Goal: Communication & Community: Answer question/provide support

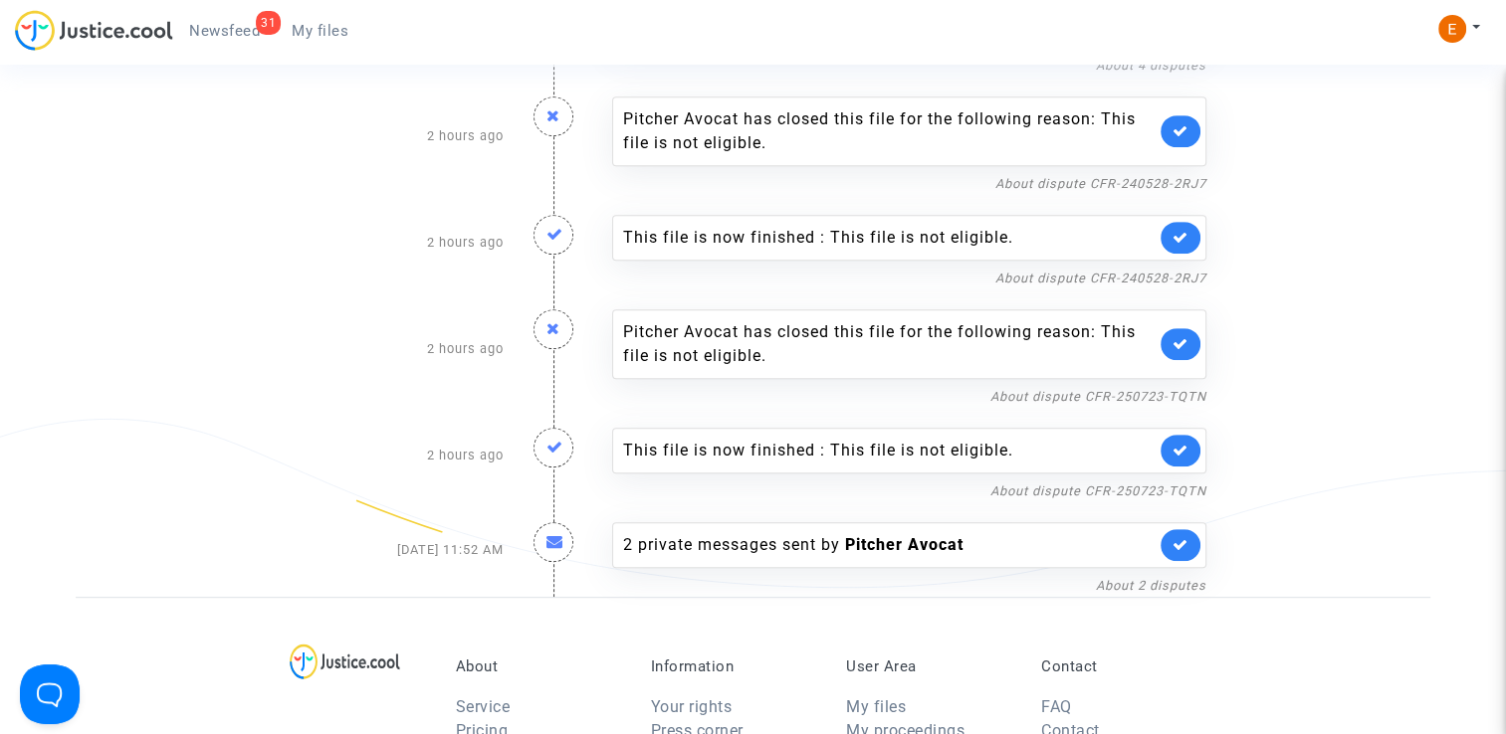
scroll to position [887, 0]
click at [1018, 485] on link "About dispute CFR-250723-TQTN" at bounding box center [1098, 492] width 216 height 15
click at [1196, 451] on link at bounding box center [1180, 452] width 40 height 32
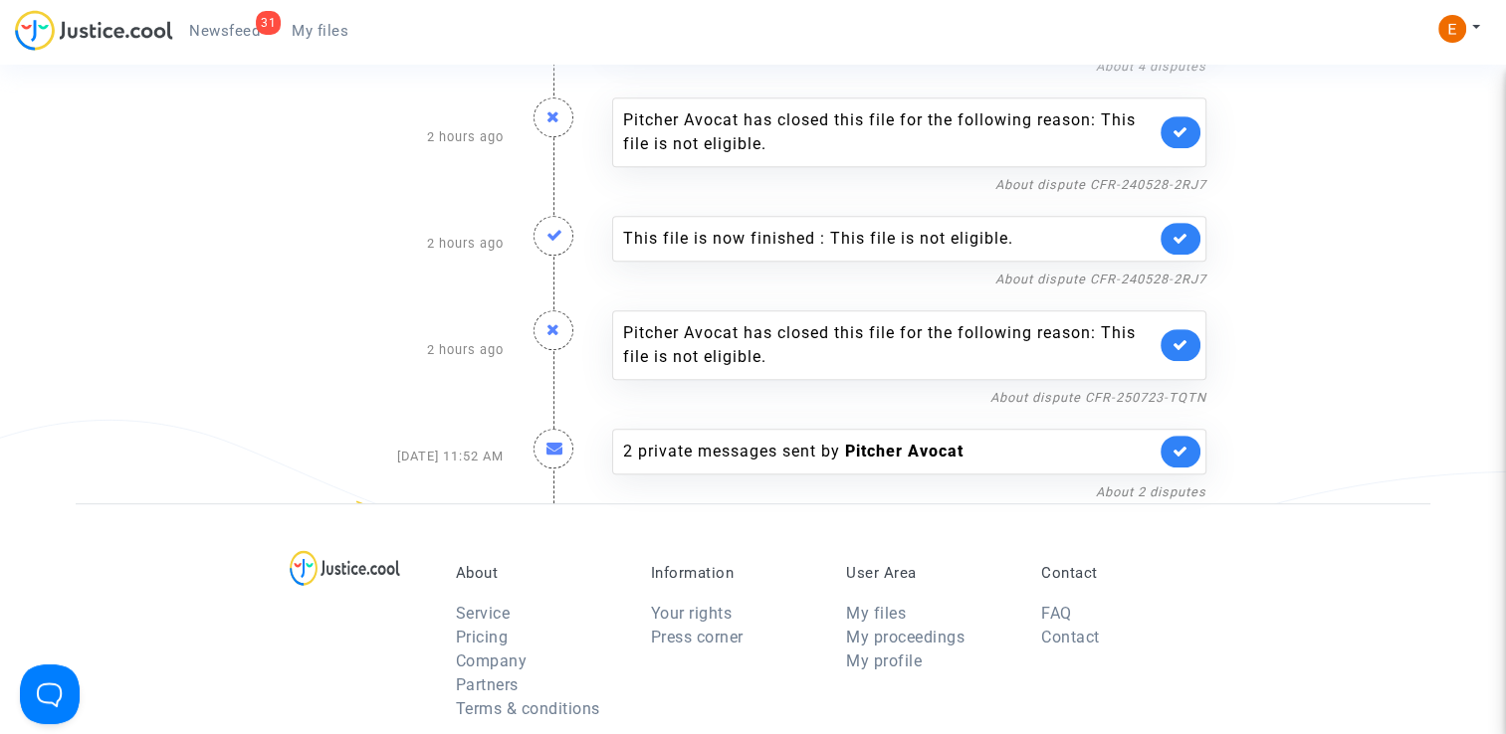
click at [1184, 354] on link at bounding box center [1180, 345] width 40 height 32
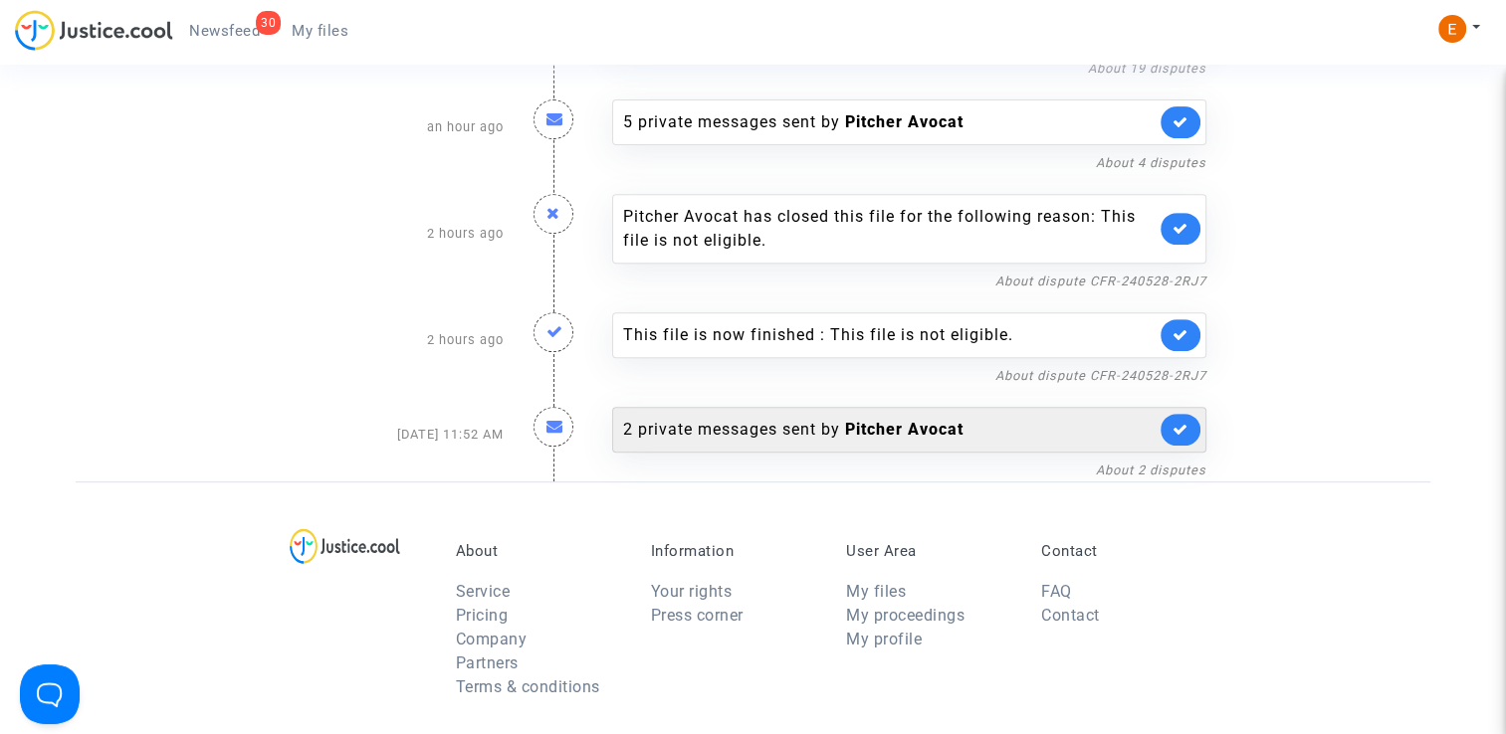
scroll to position [787, 0]
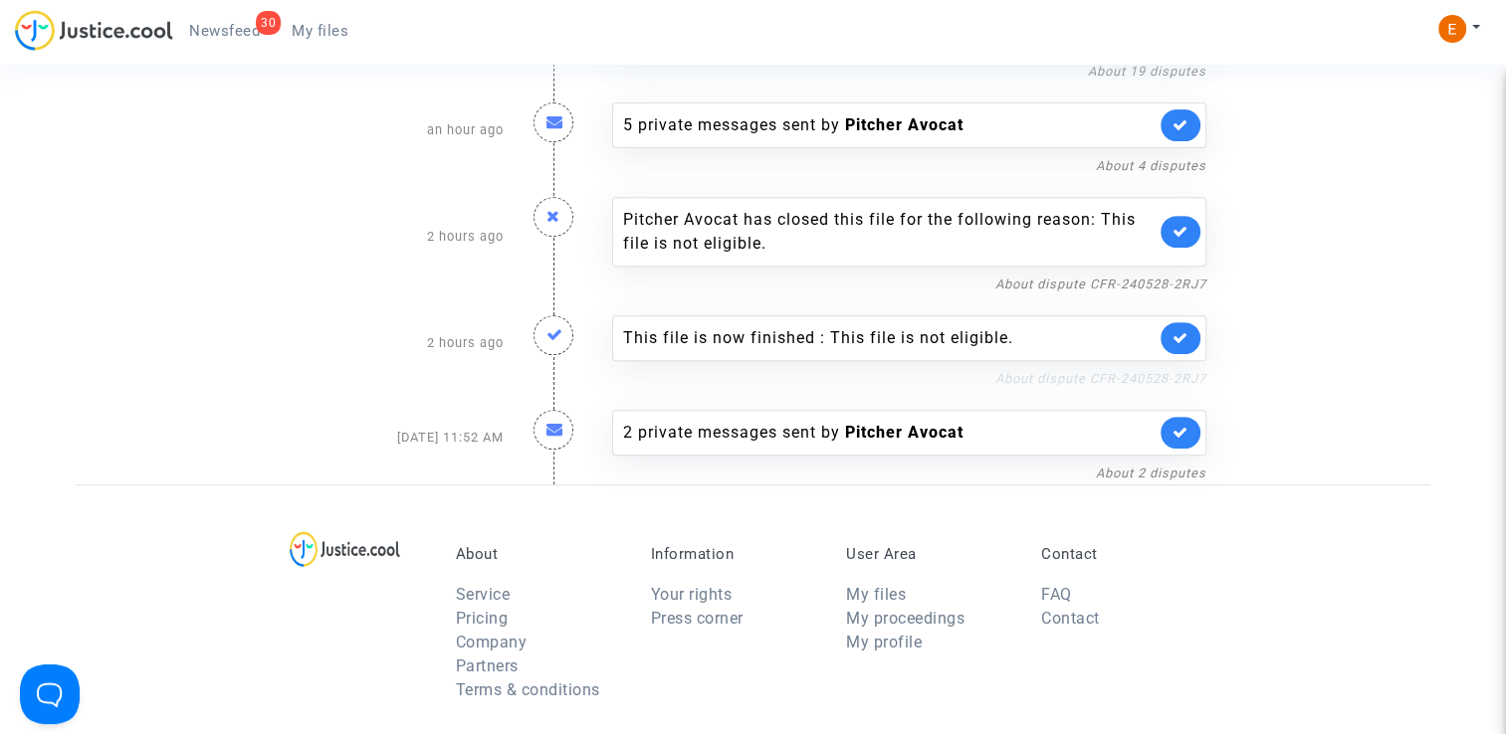
click at [1046, 373] on link "About dispute CFR-240528-2RJ7" at bounding box center [1100, 378] width 211 height 15
click at [1182, 345] on link at bounding box center [1180, 338] width 40 height 32
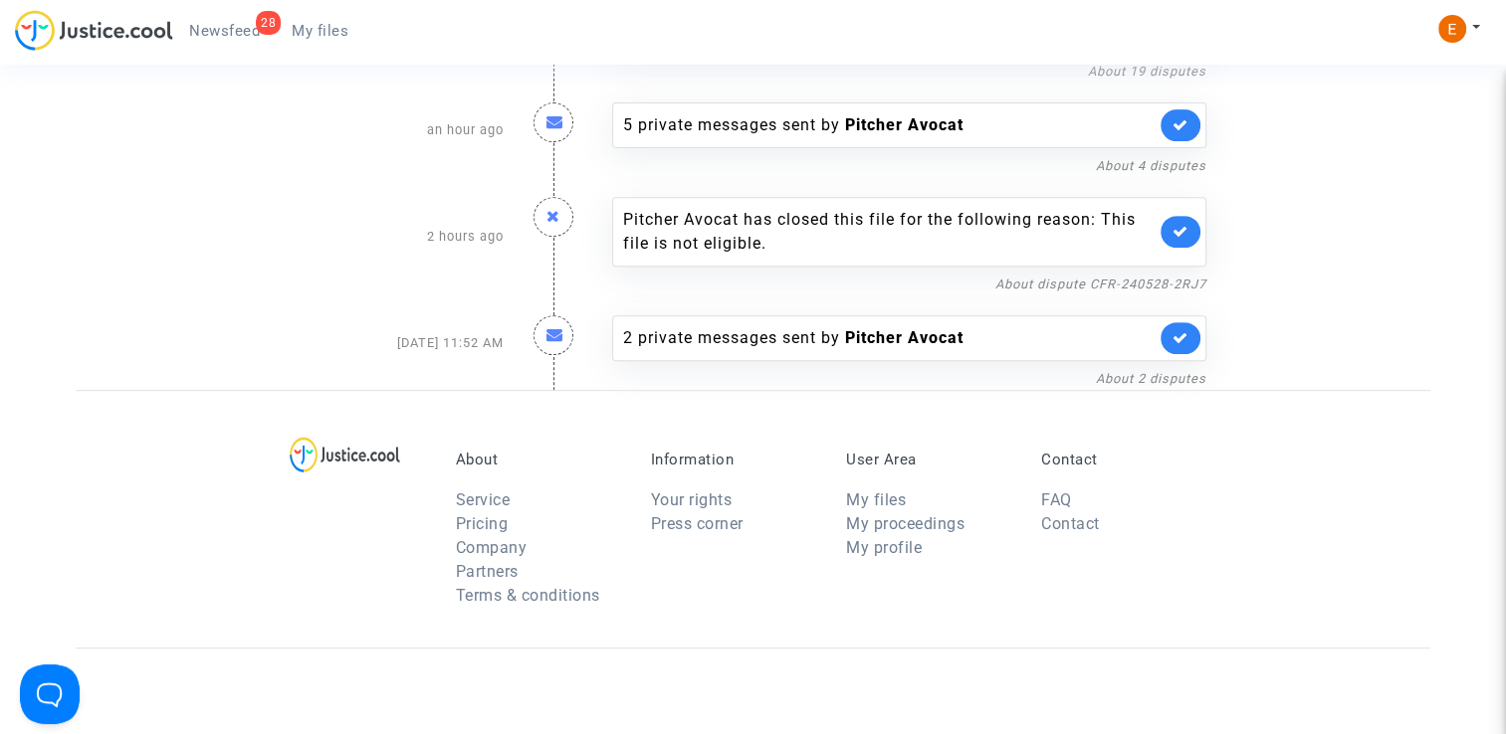
click at [1192, 232] on link at bounding box center [1180, 232] width 40 height 32
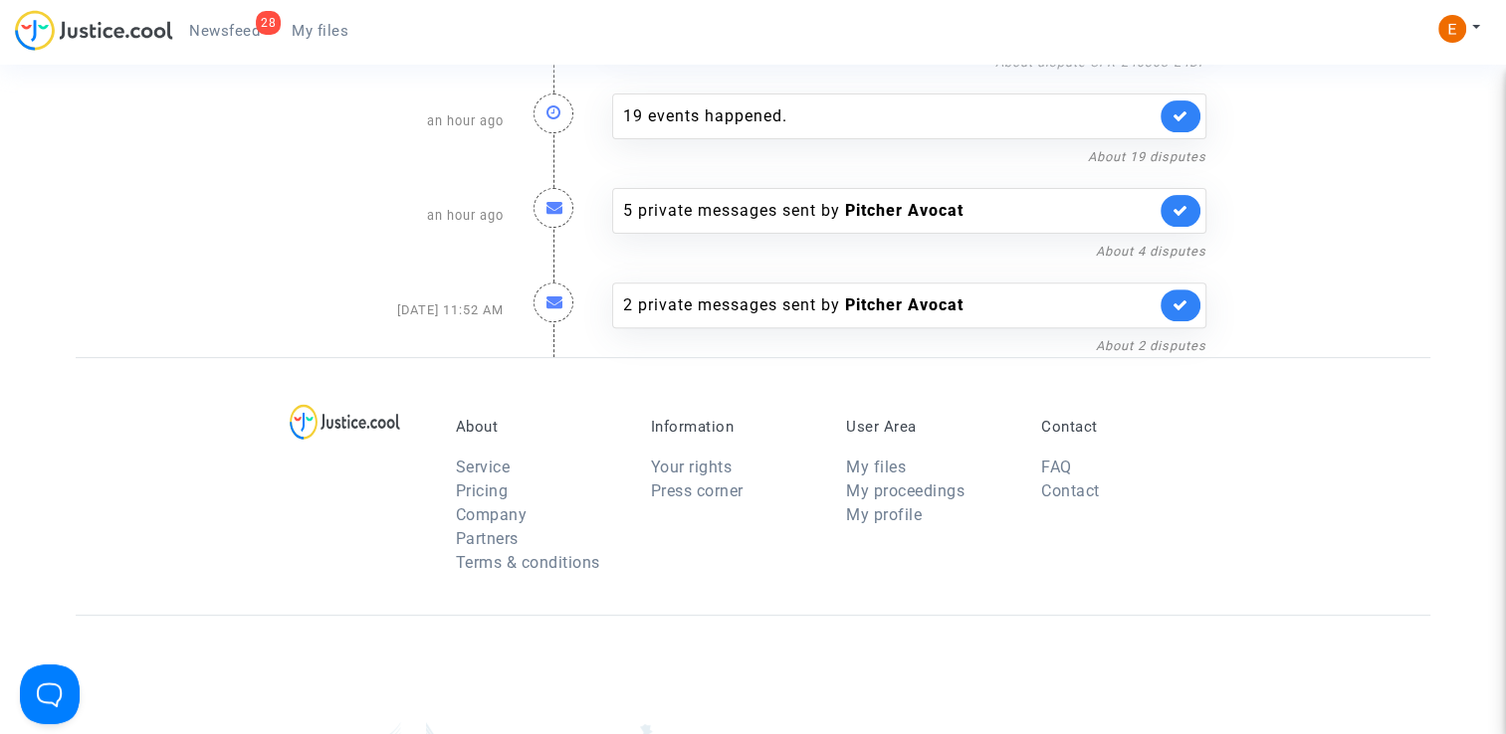
scroll to position [389, 0]
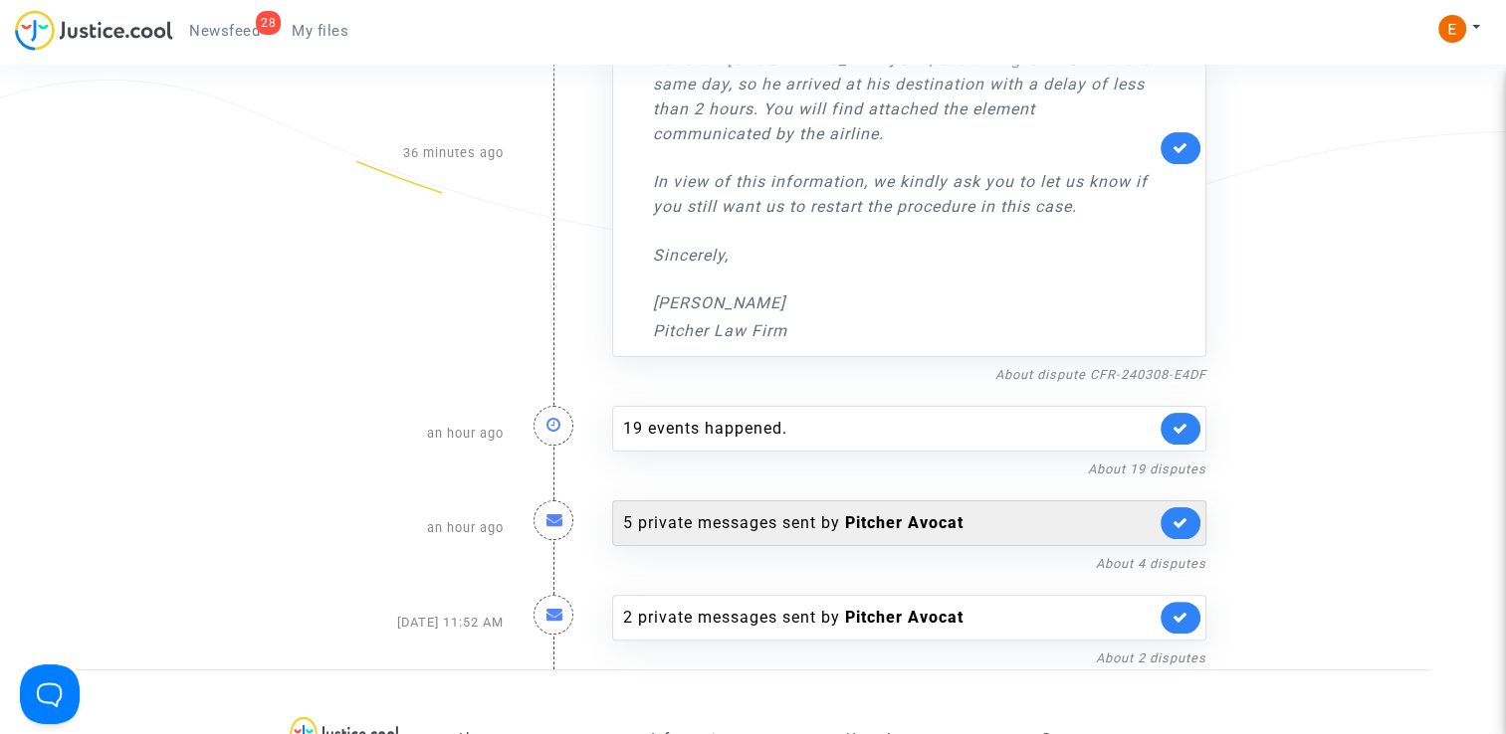
click at [799, 504] on div "5 private messages sent by Pitcher Avocat" at bounding box center [909, 524] width 594 height 46
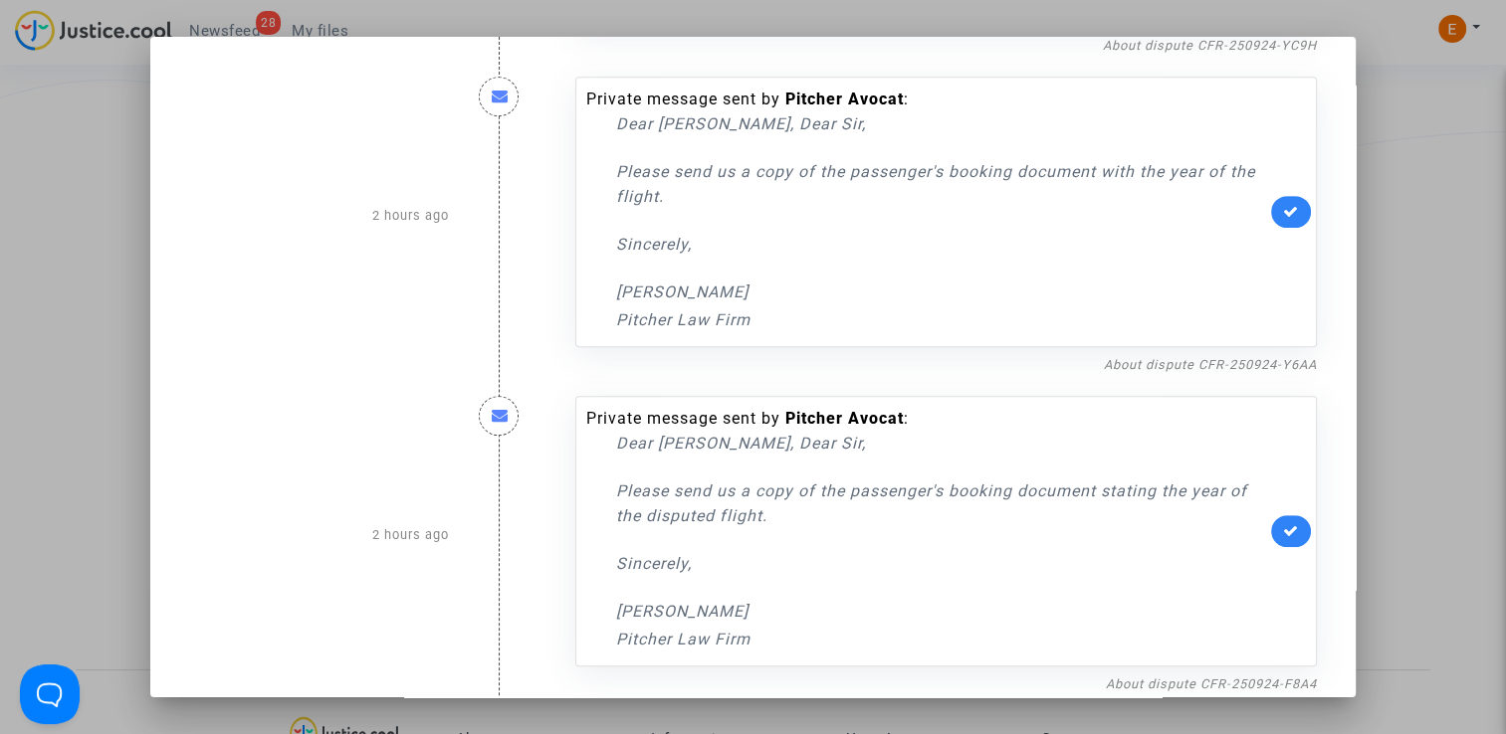
scroll to position [982, 0]
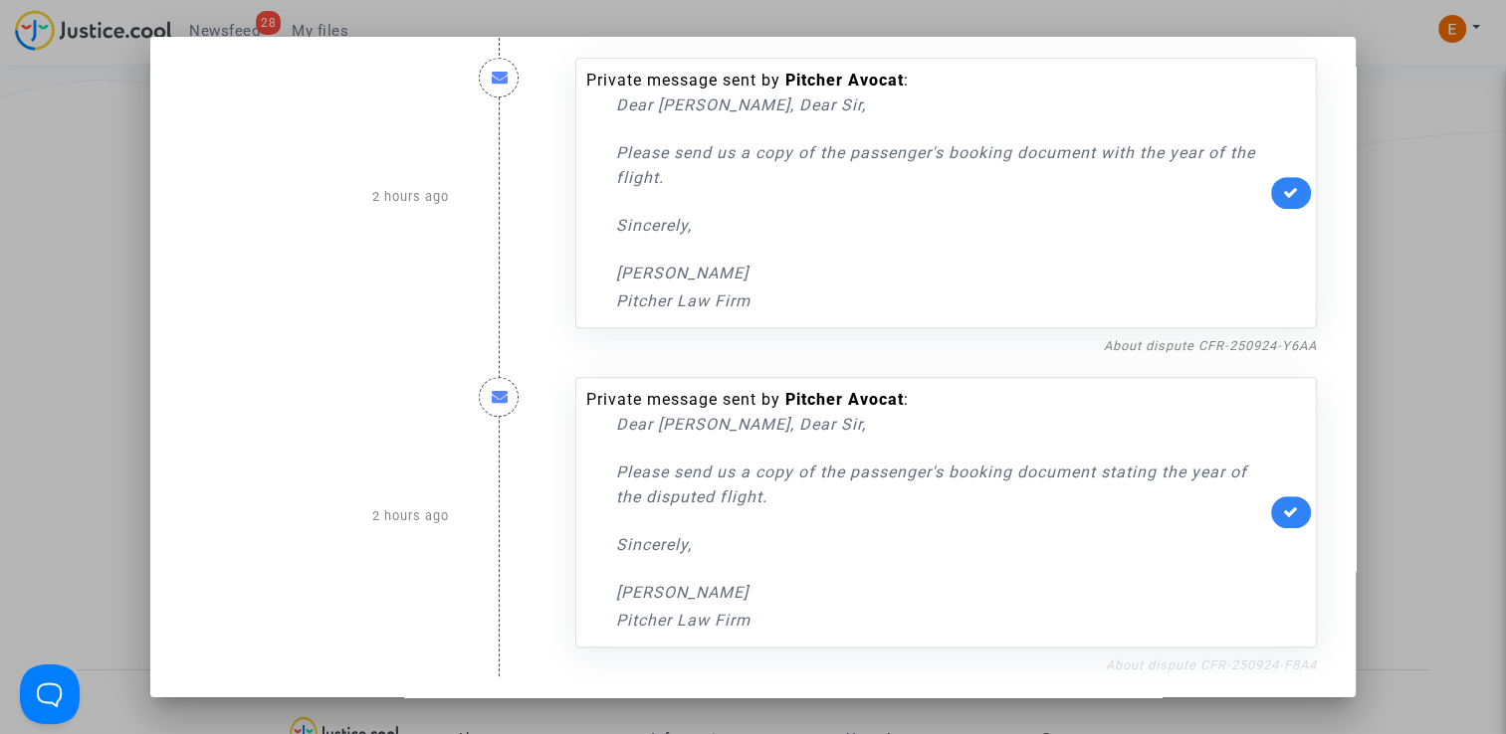
click at [1150, 664] on link "About dispute CFR-250924-F8A4" at bounding box center [1211, 665] width 211 height 15
click at [1283, 512] on icon at bounding box center [1291, 512] width 16 height 15
click at [1396, 346] on div at bounding box center [753, 367] width 1506 height 734
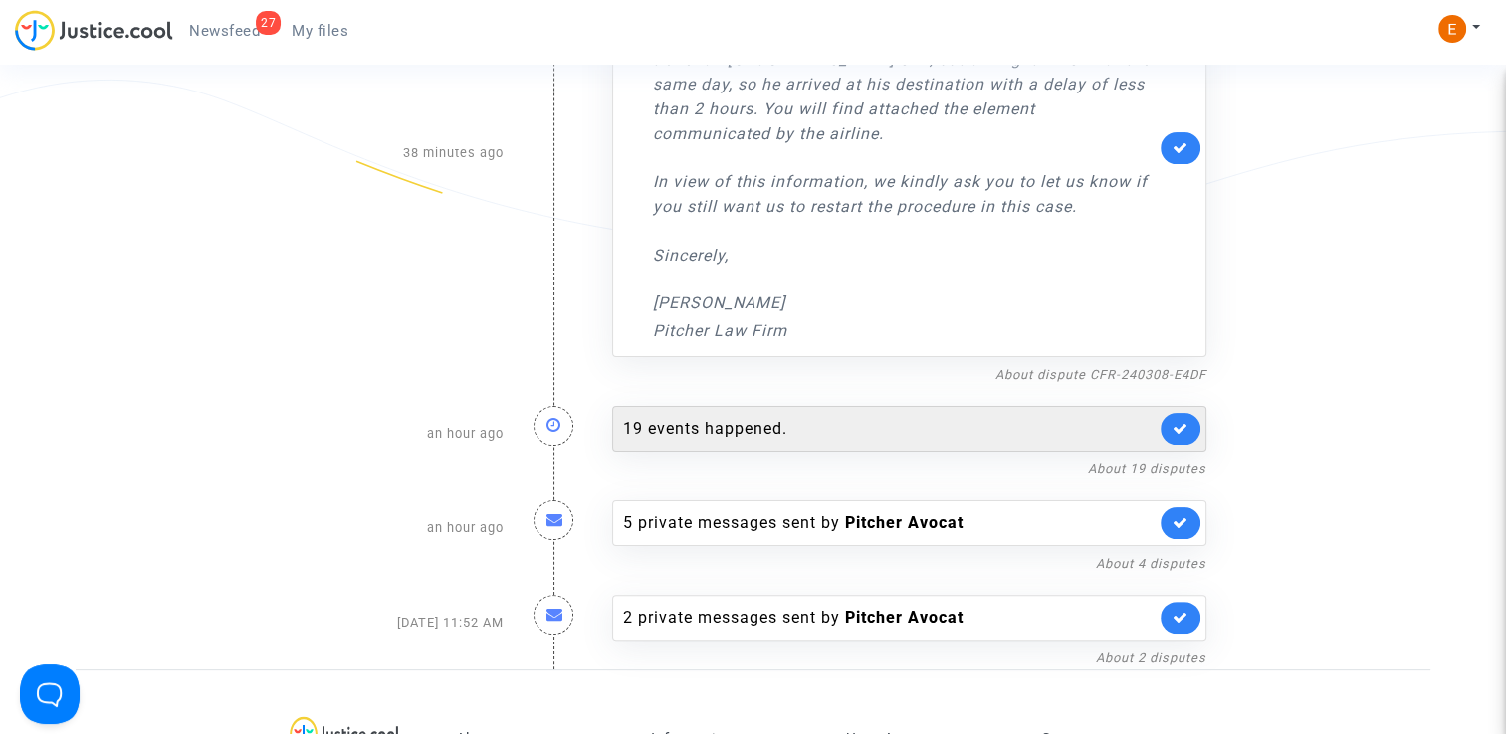
click at [769, 435] on div "19 events happened." at bounding box center [889, 429] width 532 height 24
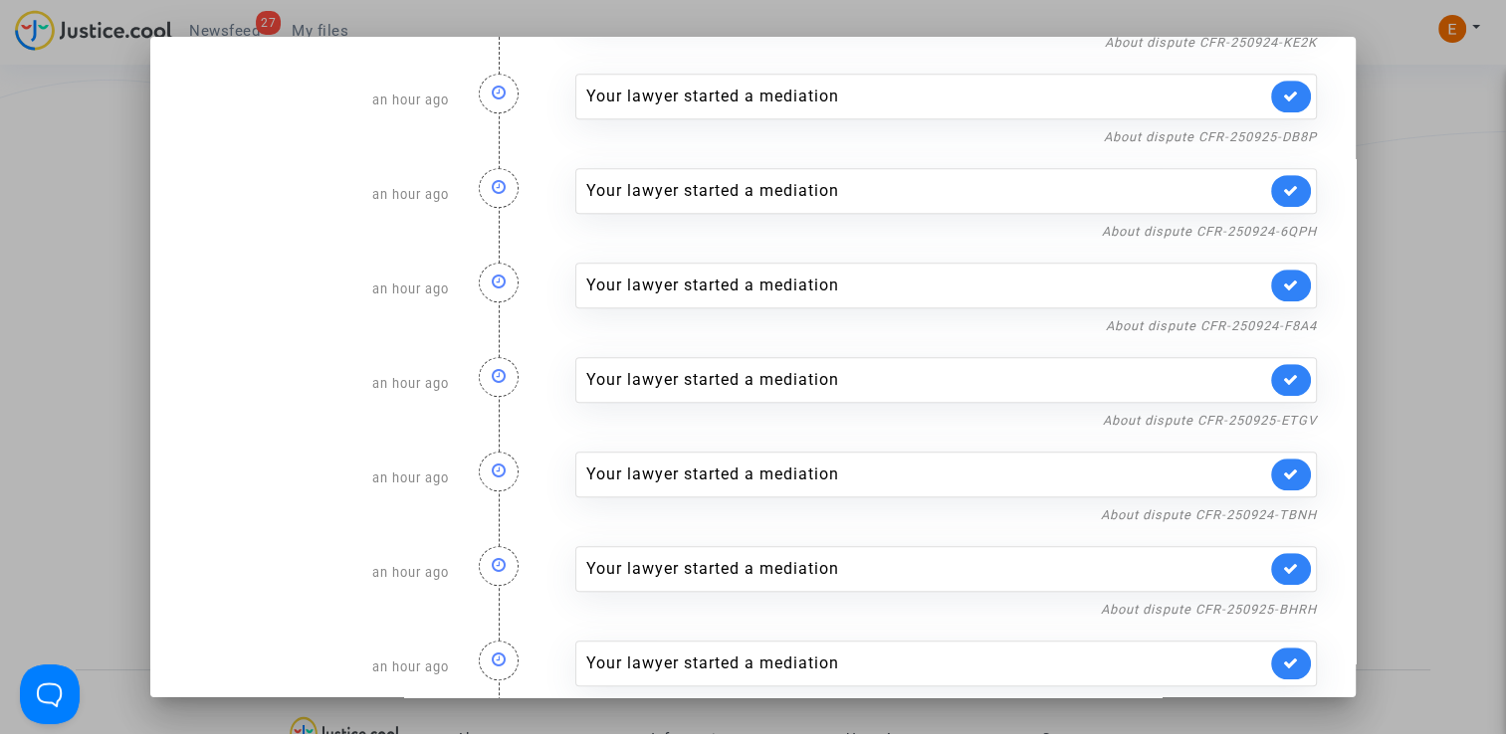
scroll to position [1175, 0]
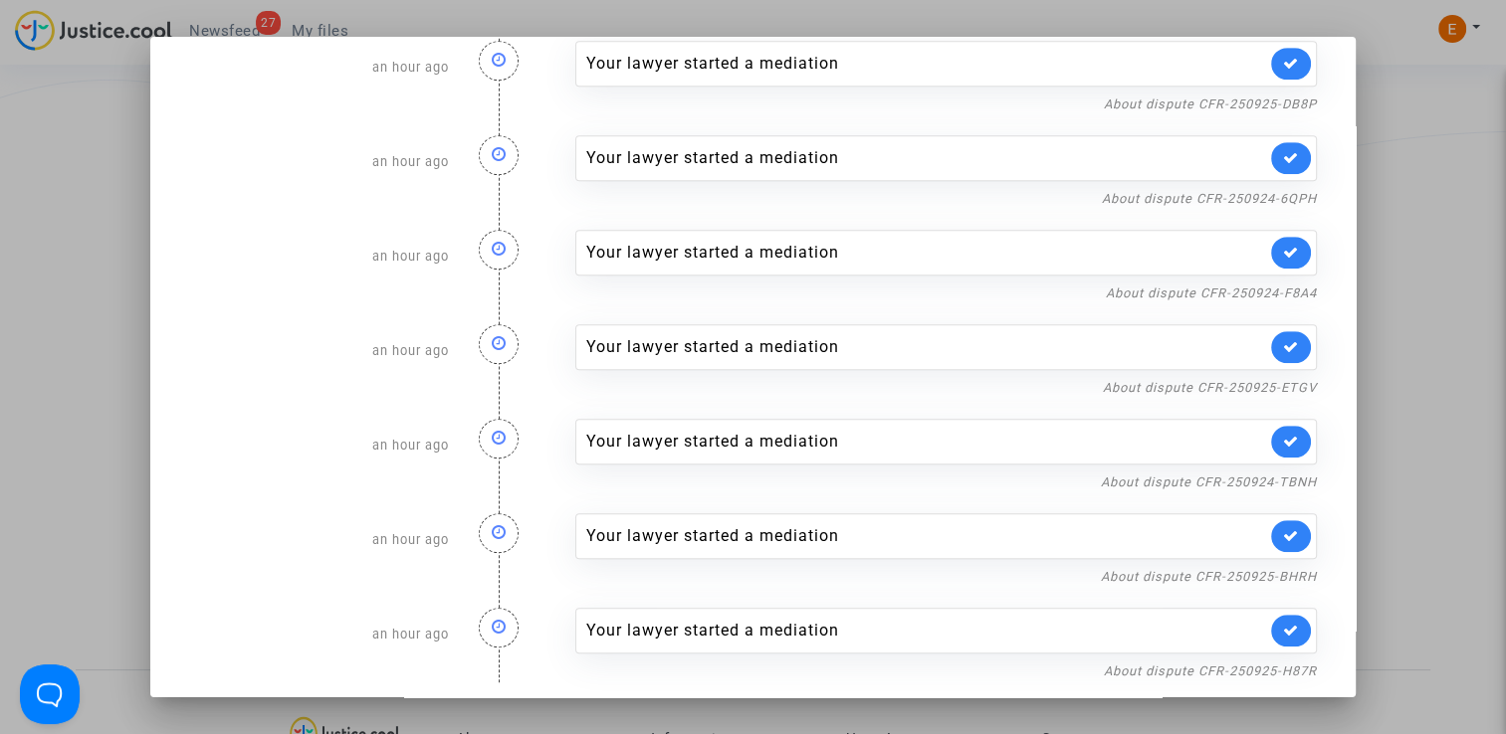
click at [1286, 236] on div "Your lawyer started a mediation" at bounding box center [945, 253] width 741 height 46
click at [1289, 245] on icon at bounding box center [1291, 252] width 16 height 15
click at [1401, 217] on div at bounding box center [753, 367] width 1506 height 734
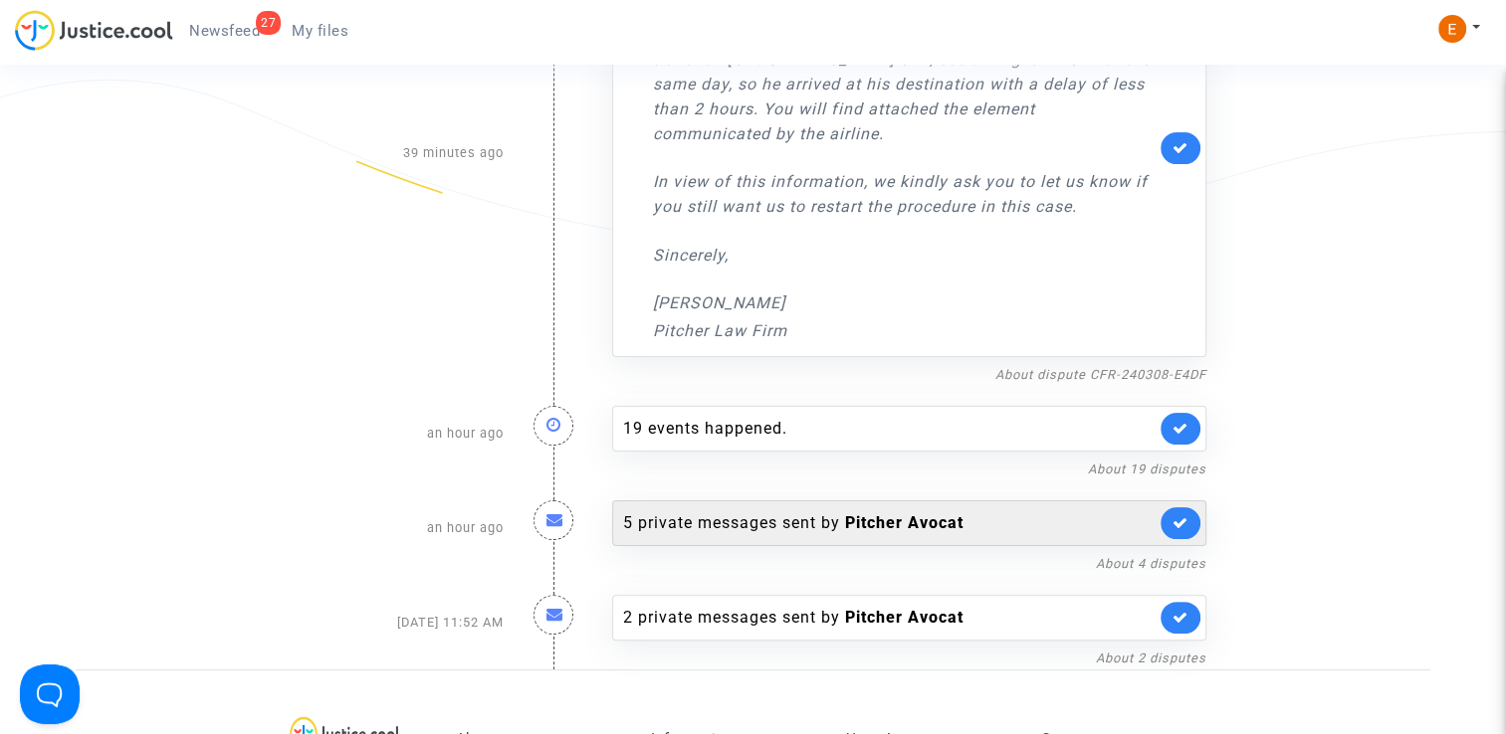
click at [792, 520] on div "5 private messages sent by Pitcher Avocat" at bounding box center [889, 524] width 532 height 24
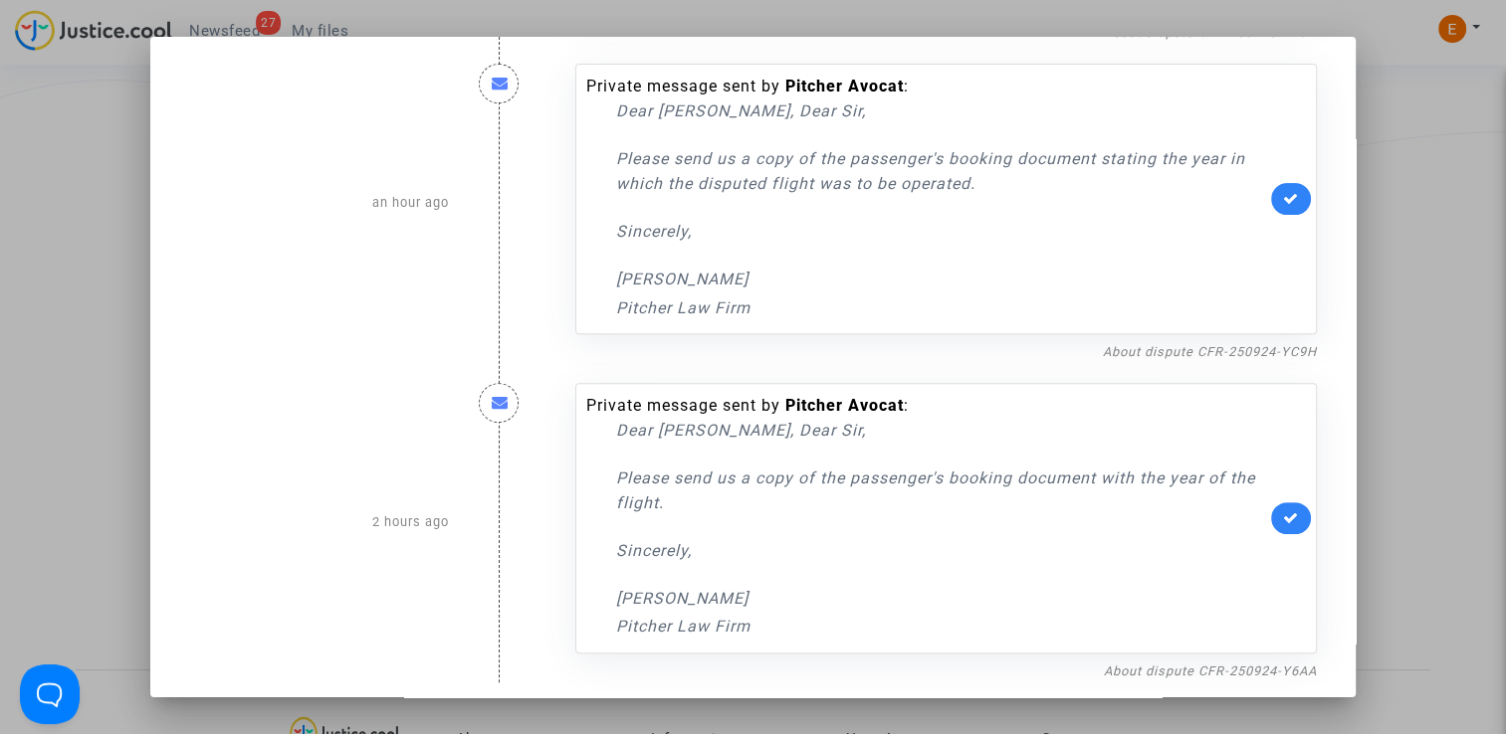
scroll to position [663, 0]
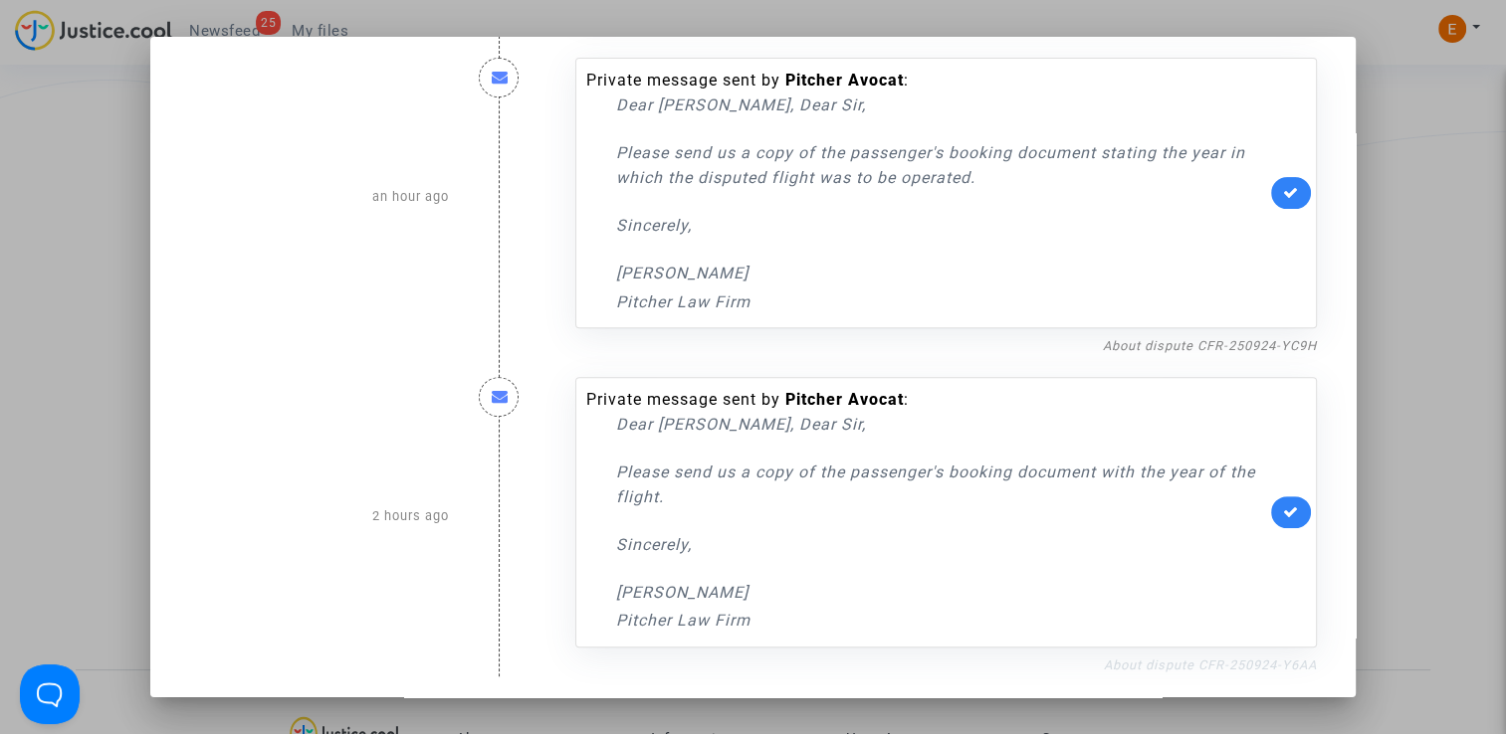
click at [1149, 658] on link "About dispute CFR-250924-Y6AA" at bounding box center [1210, 665] width 213 height 15
click at [1286, 508] on icon at bounding box center [1291, 512] width 16 height 15
click at [1405, 358] on div at bounding box center [753, 367] width 1506 height 734
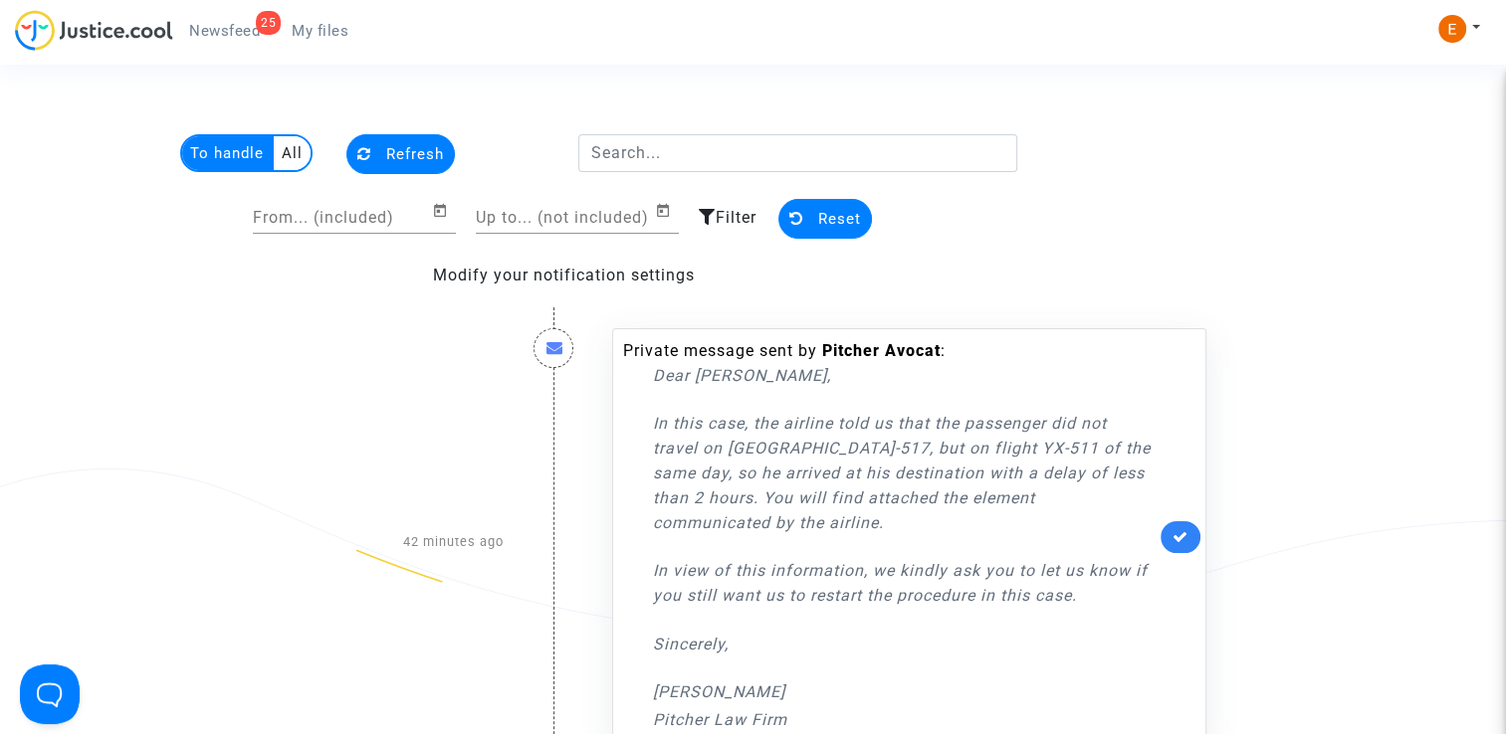
scroll to position [389, 0]
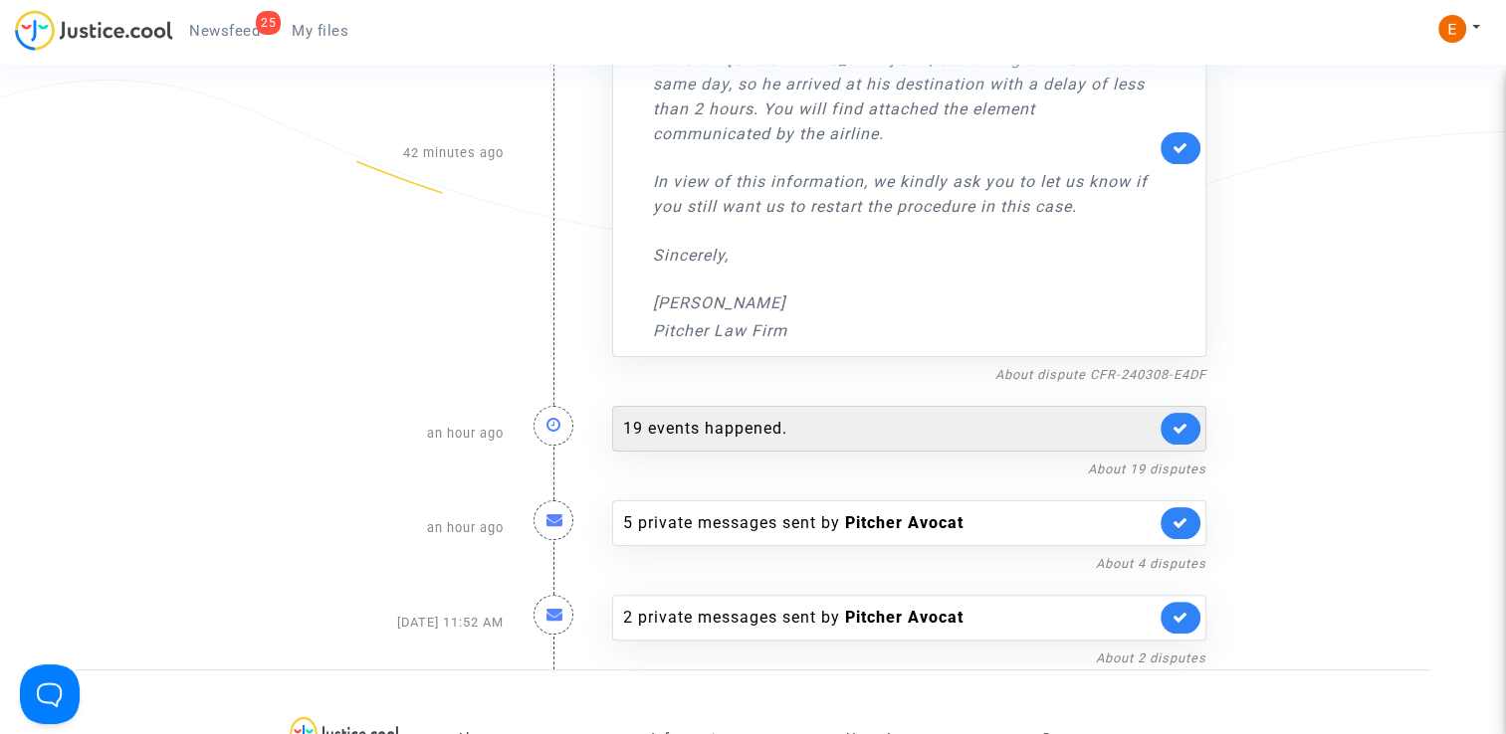
click at [735, 421] on div "19 events happened." at bounding box center [889, 429] width 532 height 24
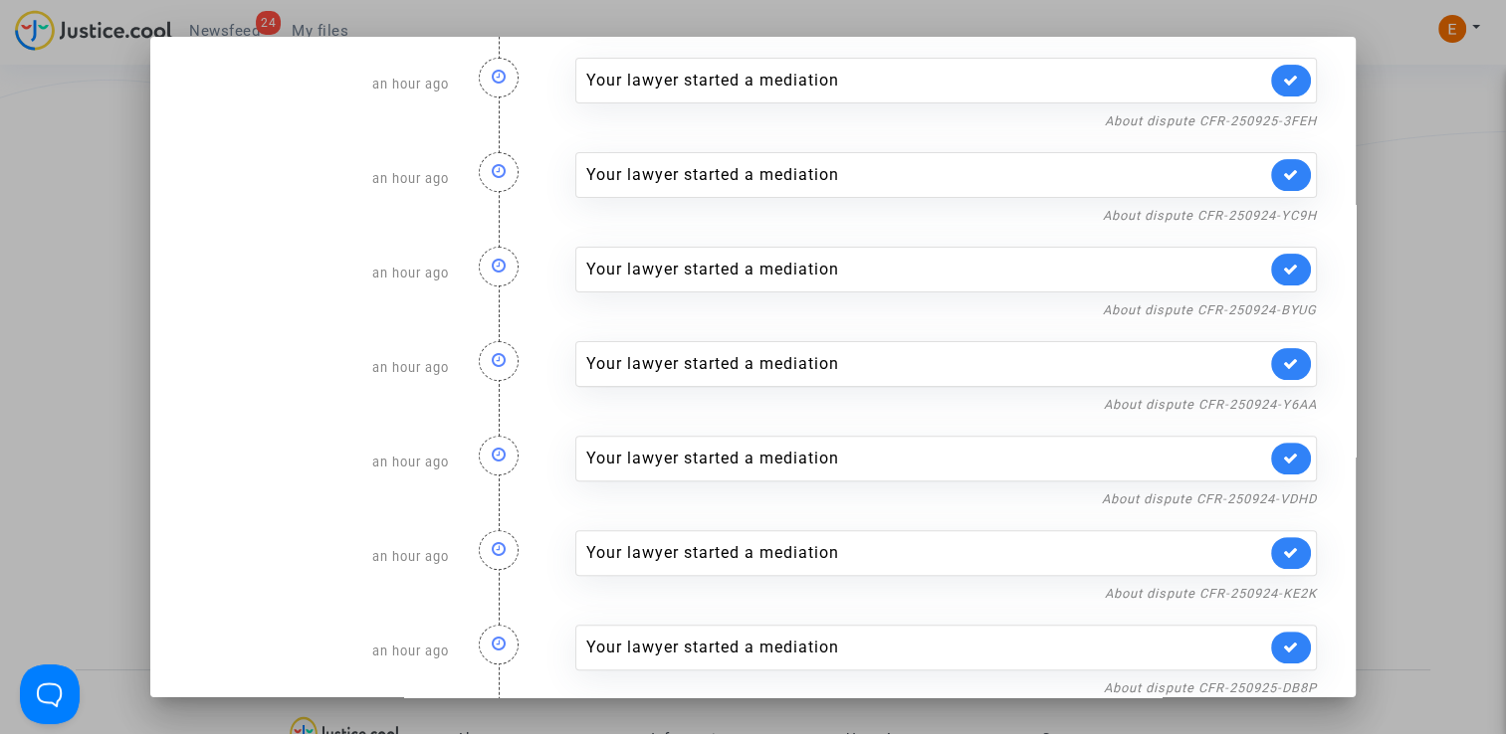
scroll to position [597, 0]
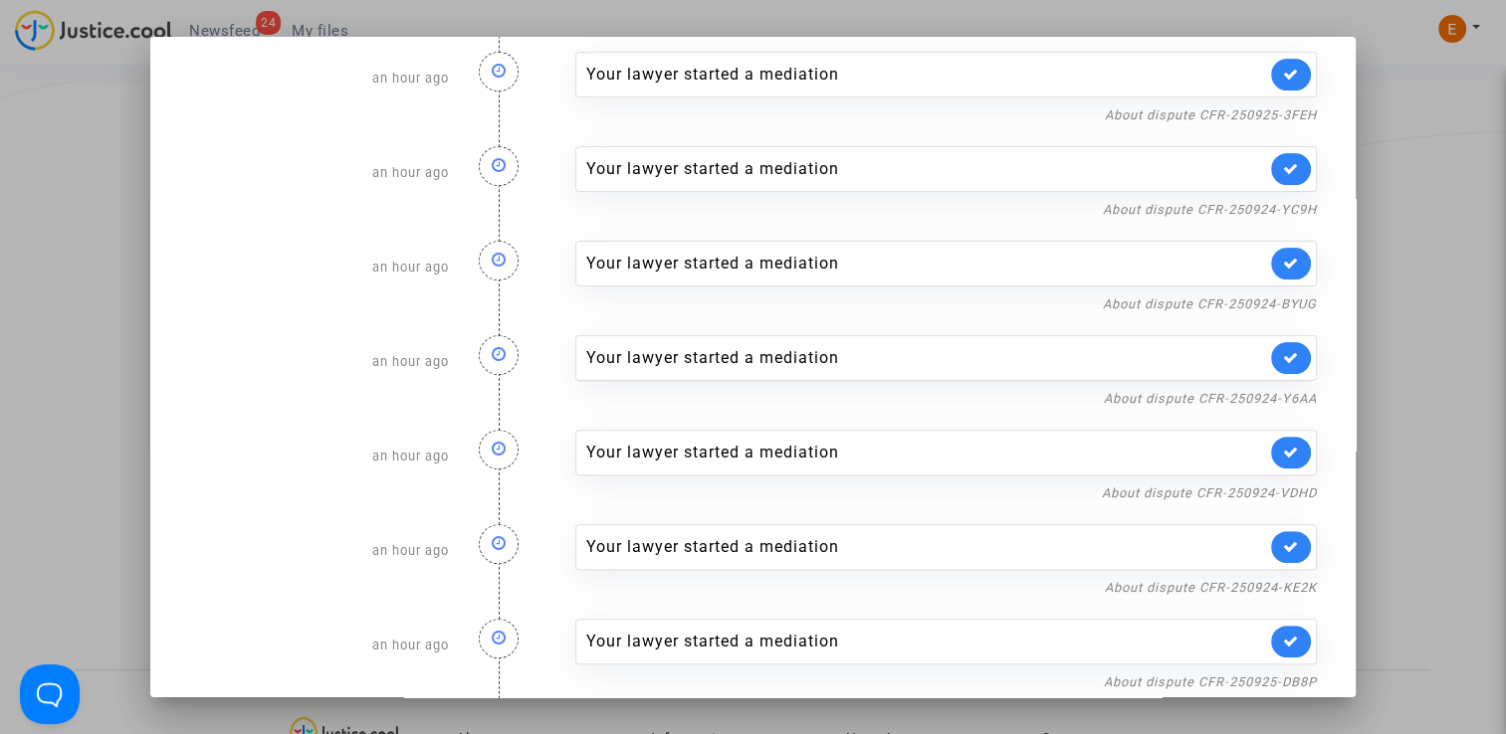
click at [1298, 346] on link at bounding box center [1291, 358] width 40 height 32
click at [1405, 294] on div at bounding box center [753, 367] width 1506 height 734
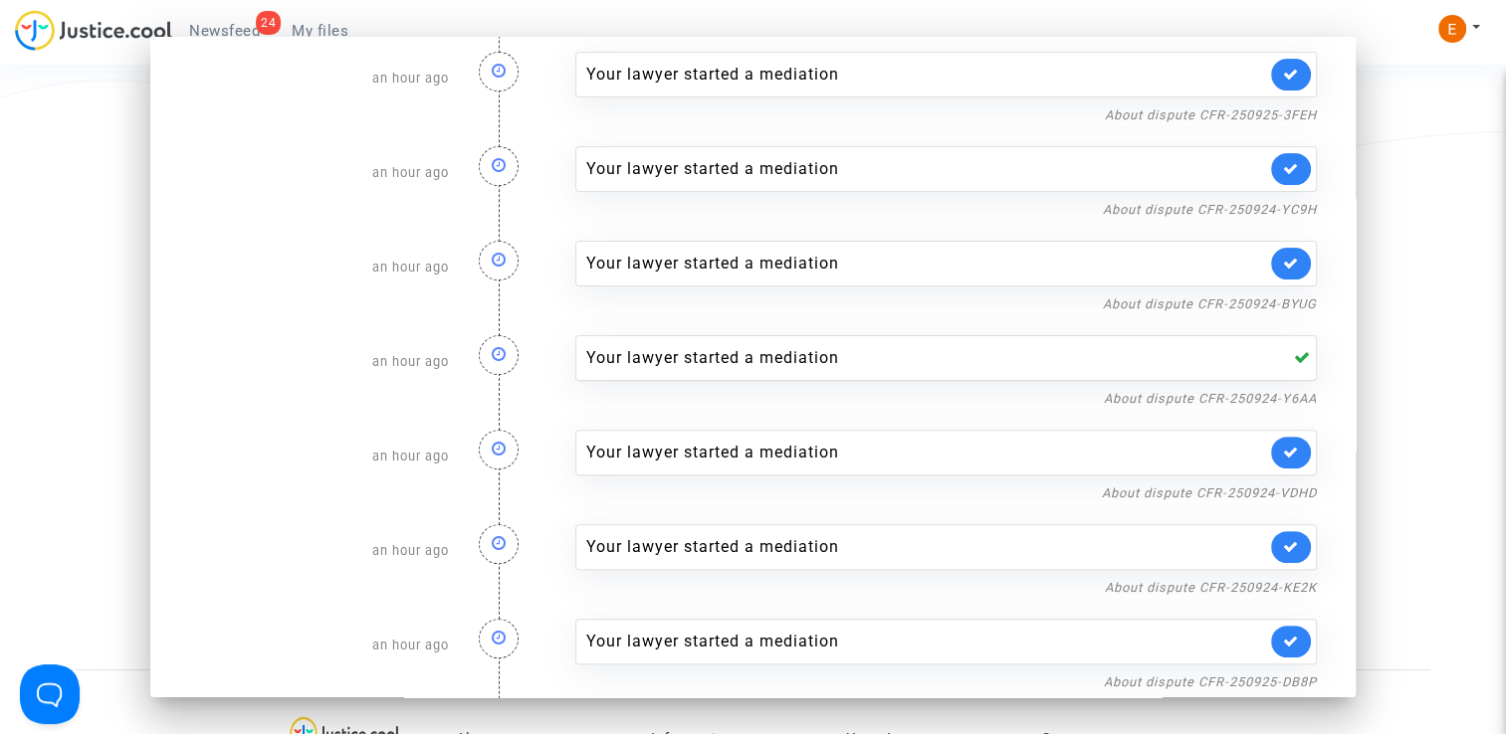
scroll to position [389, 0]
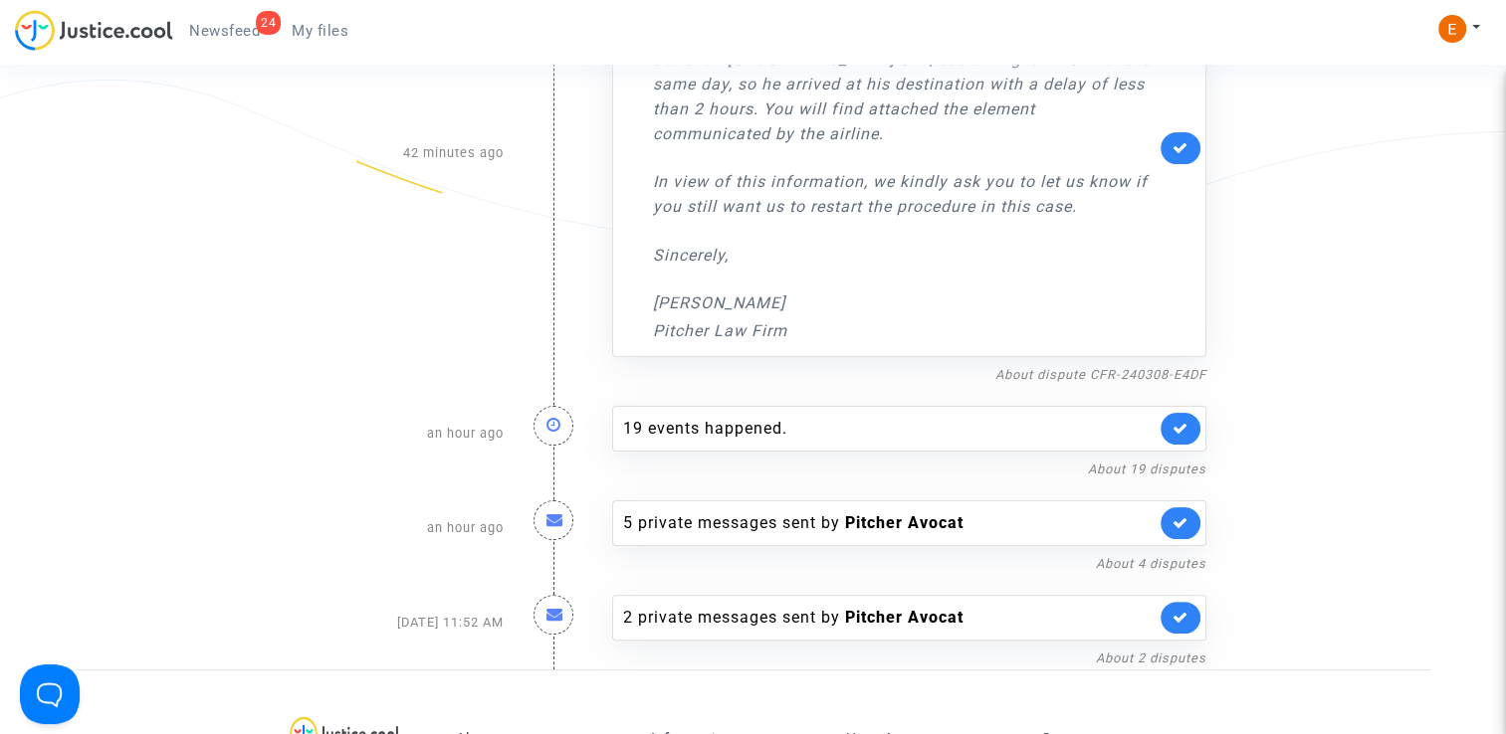
click at [251, 25] on span "Newsfeed" at bounding box center [224, 31] width 71 height 18
click at [337, 50] on div "24 Newsfeed My files" at bounding box center [189, 37] width 349 height 55
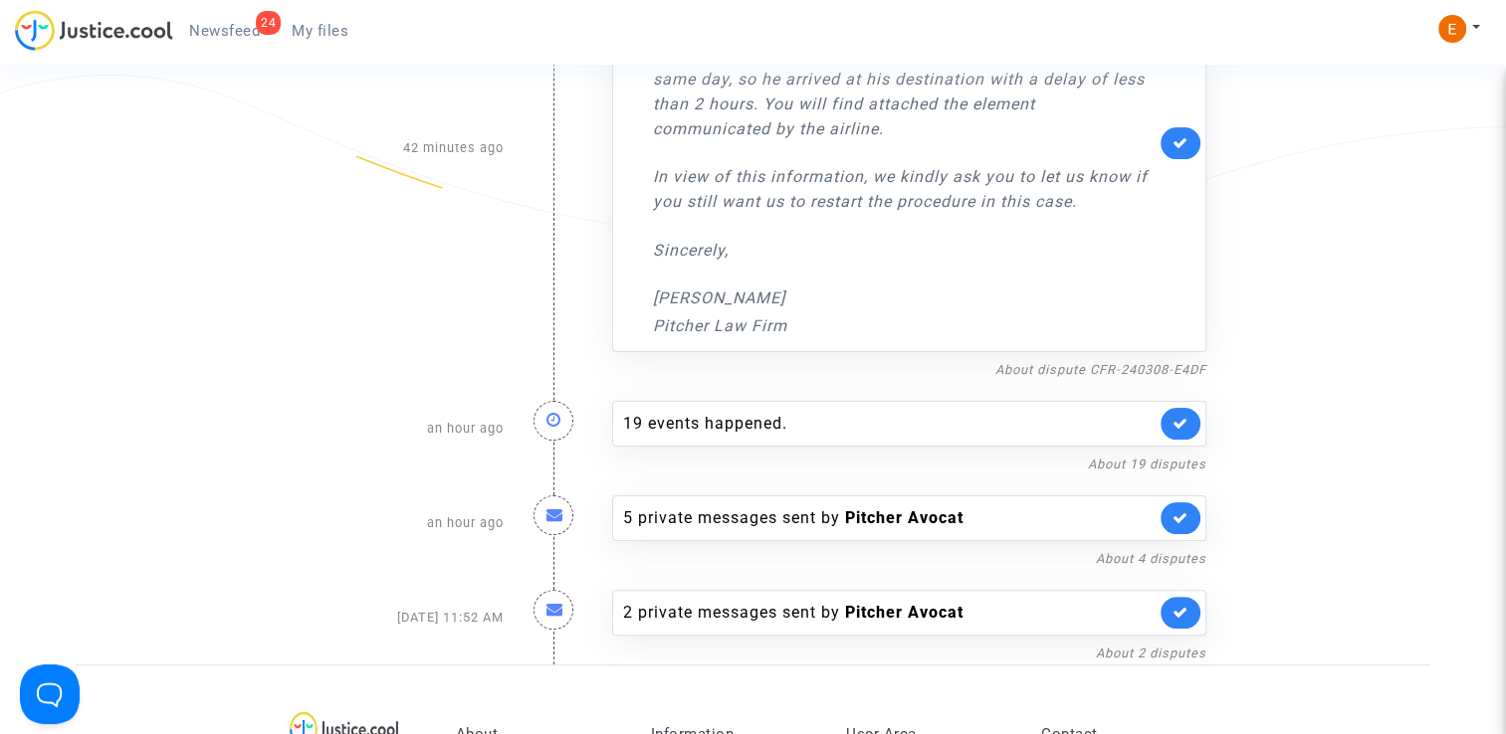
scroll to position [290, 0]
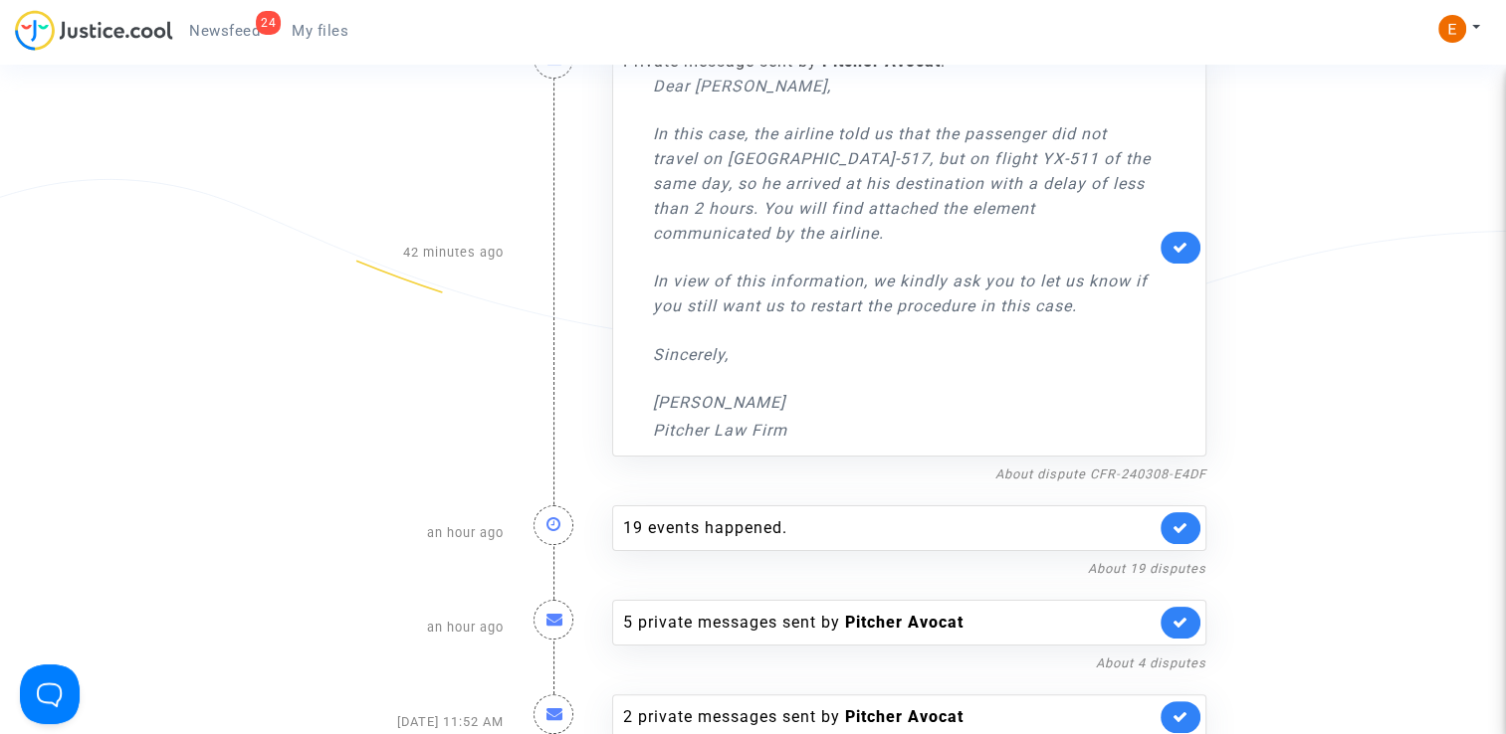
click at [220, 25] on span "Newsfeed" at bounding box center [224, 31] width 71 height 18
click at [316, 24] on span "My files" at bounding box center [320, 31] width 57 height 18
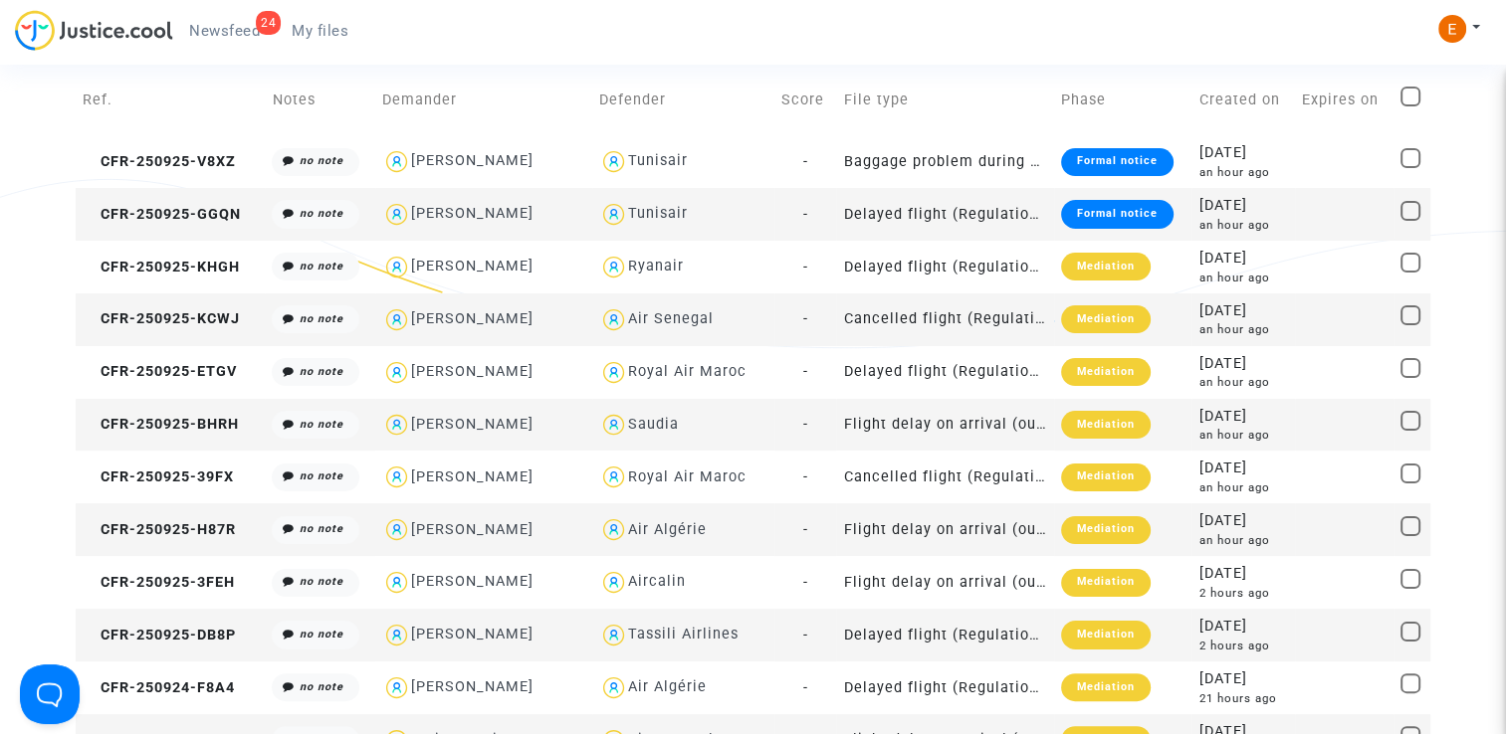
click at [224, 30] on span "Newsfeed" at bounding box center [224, 31] width 71 height 18
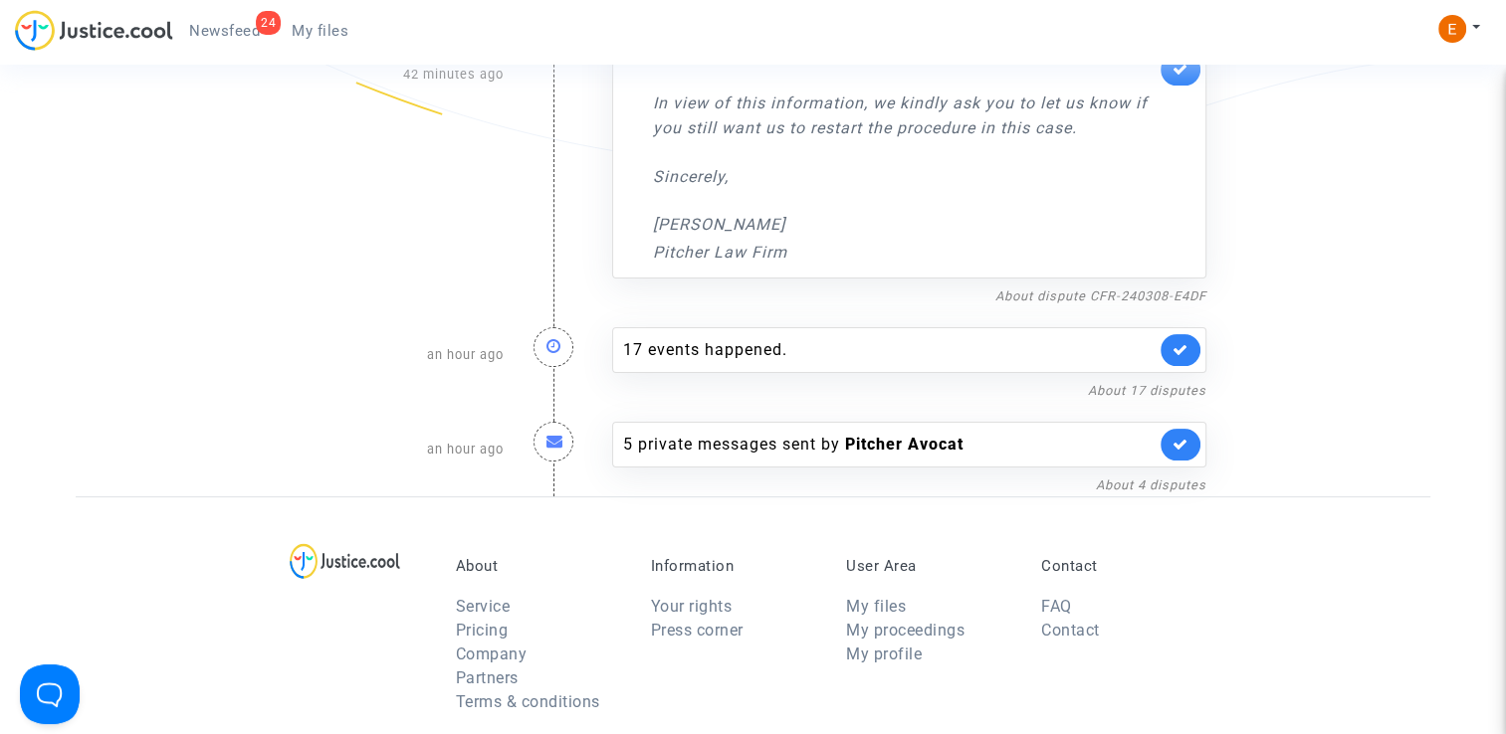
scroll to position [489, 0]
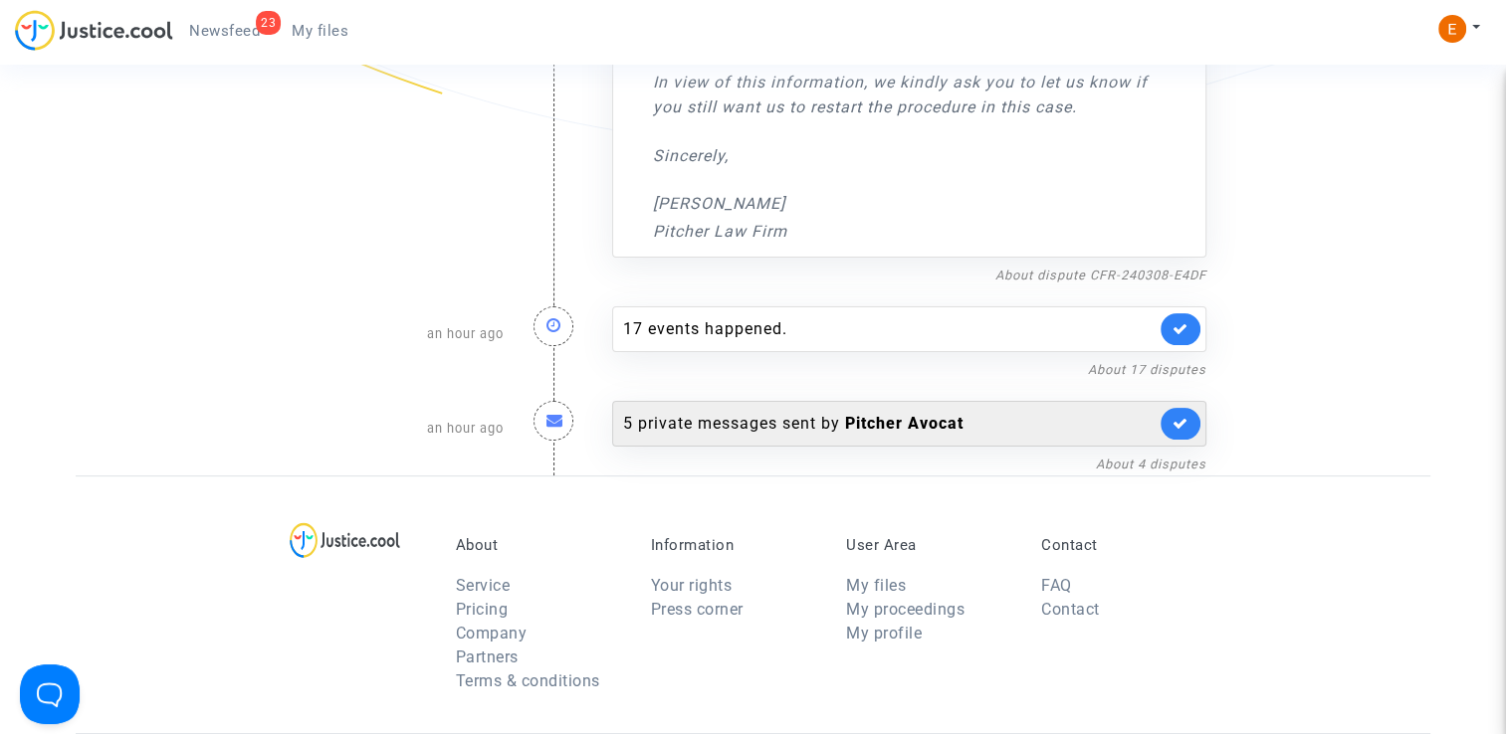
click at [705, 415] on div "5 private messages sent by Pitcher Avocat" at bounding box center [889, 424] width 532 height 24
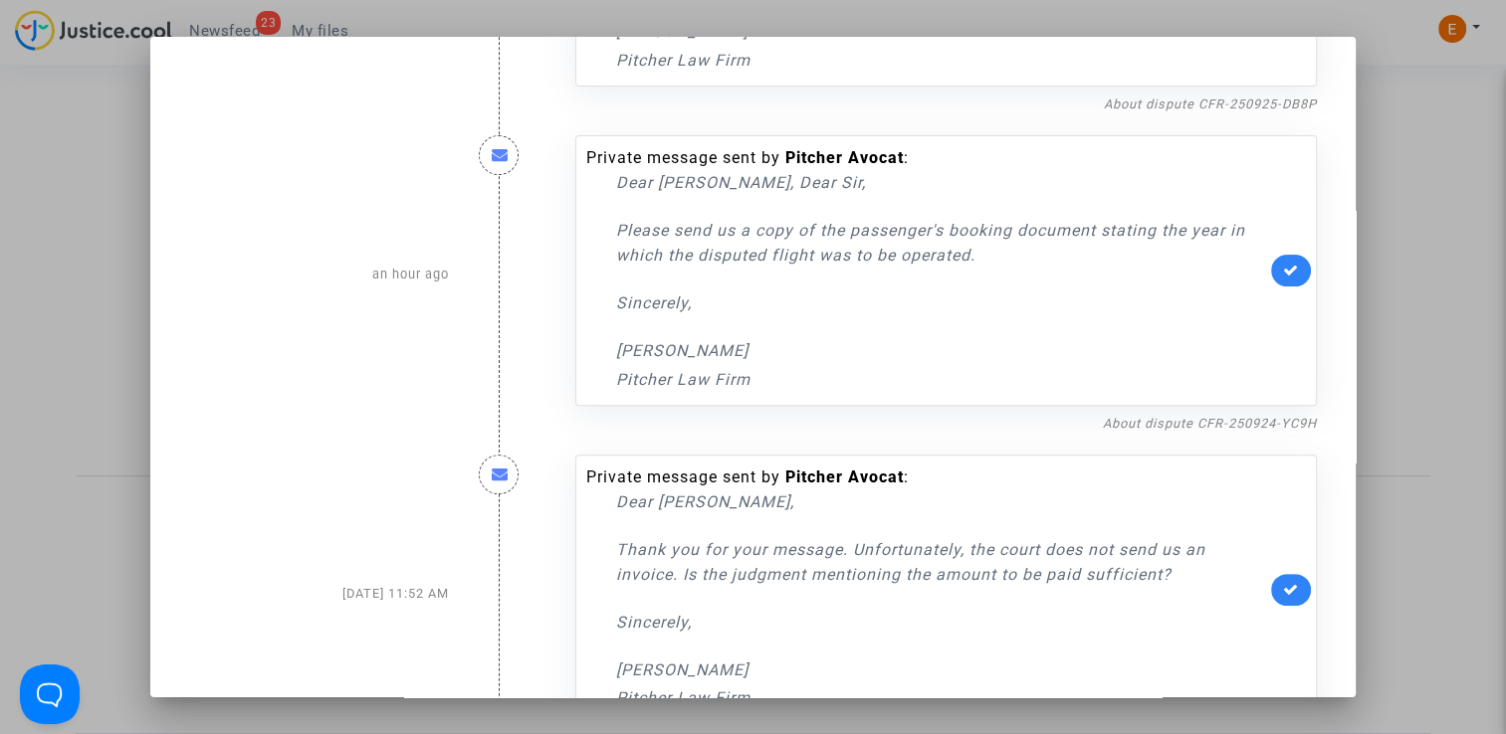
scroll to position [597, 0]
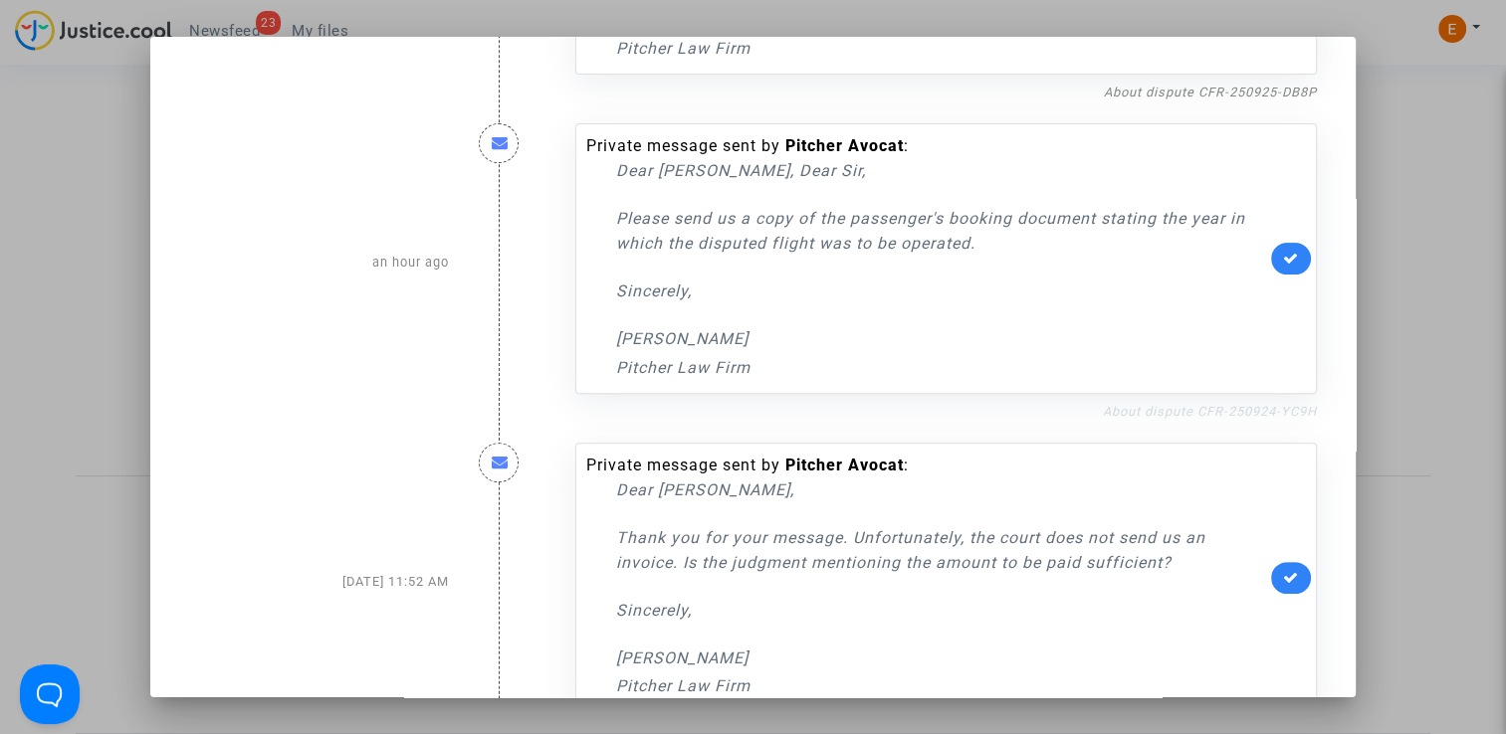
click at [1206, 412] on link "About dispute CFR-250924-YC9H" at bounding box center [1210, 411] width 214 height 15
click at [1284, 266] on link at bounding box center [1291, 259] width 40 height 32
click at [1435, 133] on div at bounding box center [753, 367] width 1506 height 734
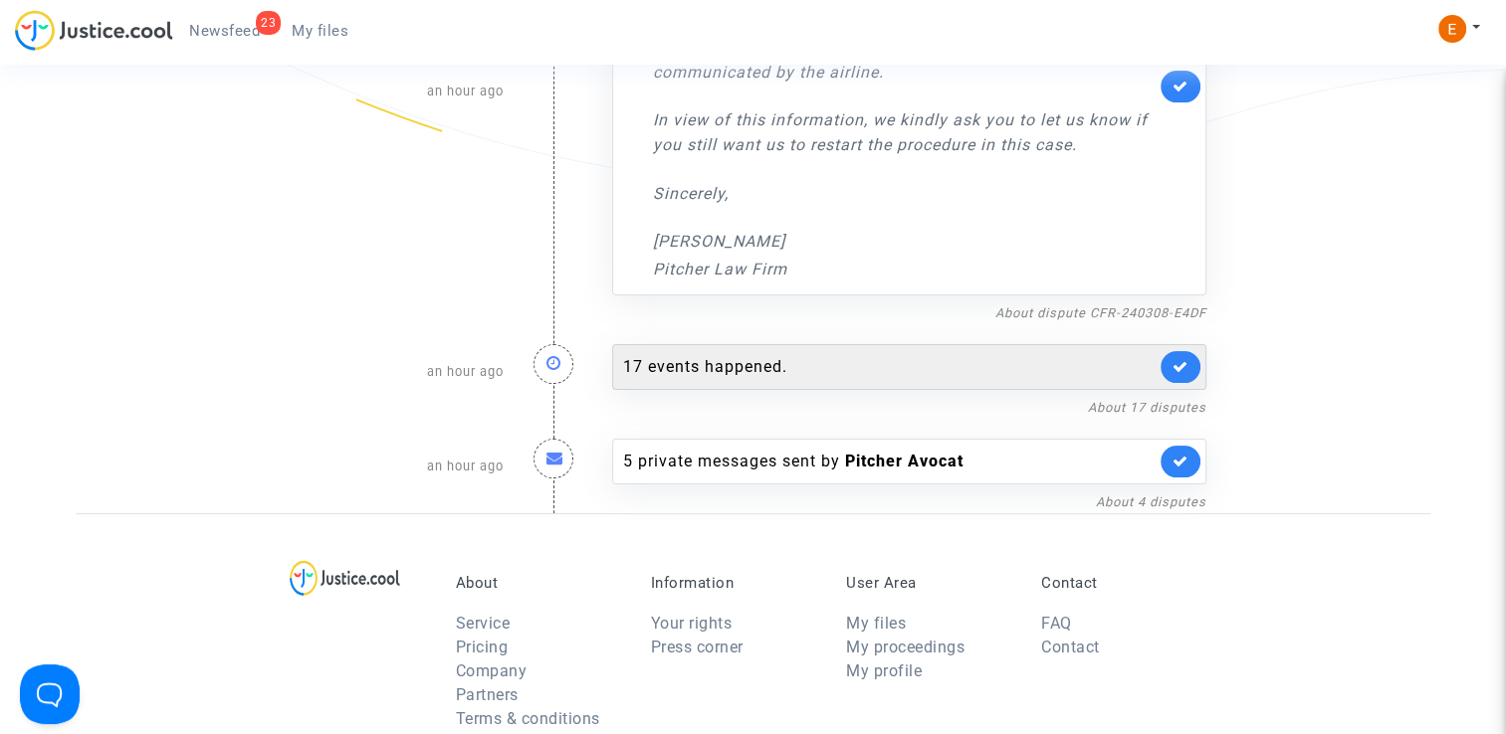
scroll to position [389, 0]
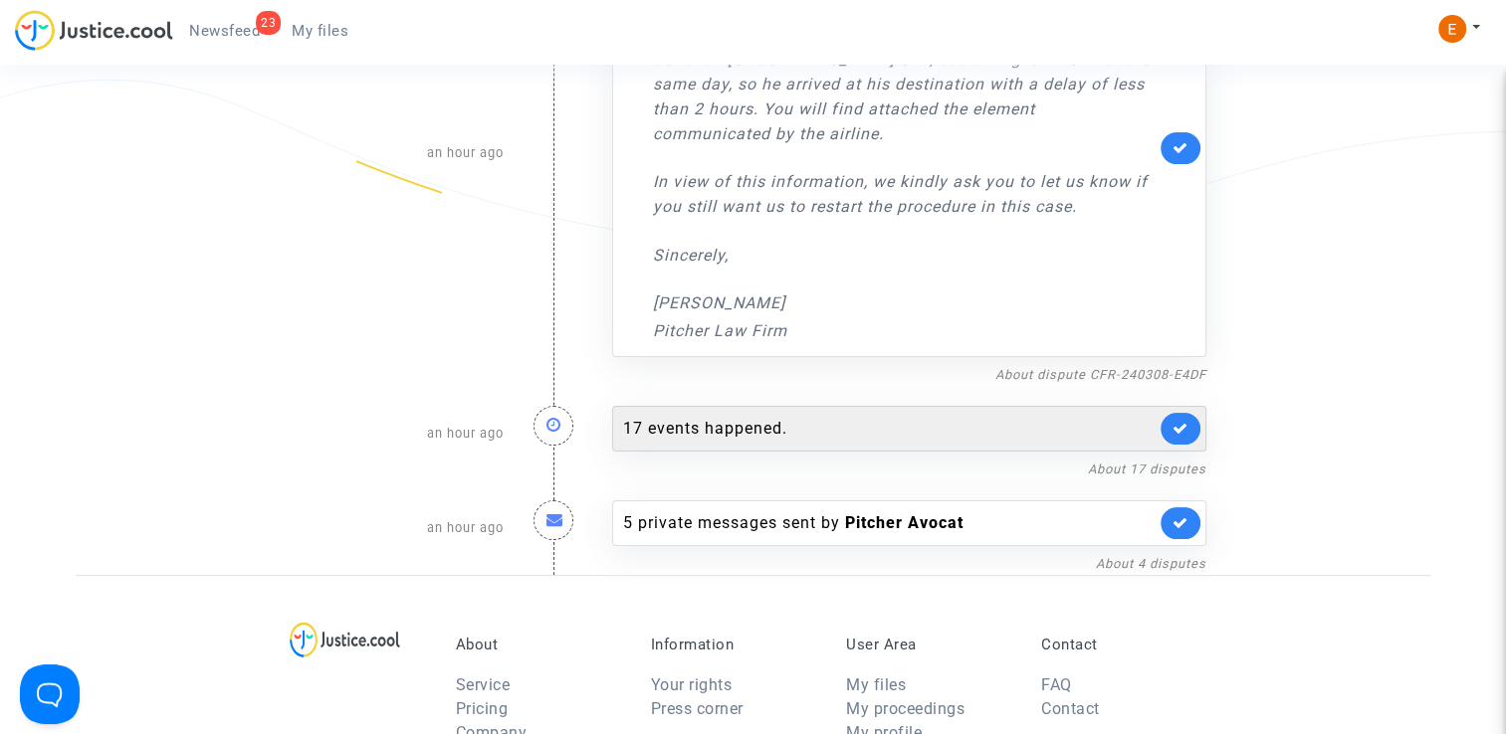
click at [736, 345] on div "Private message sent by Pitcher Avocat : Dear Erik, In this case, the airline t…" at bounding box center [909, 148] width 594 height 418
click at [750, 432] on div "17 events happened." at bounding box center [889, 429] width 532 height 24
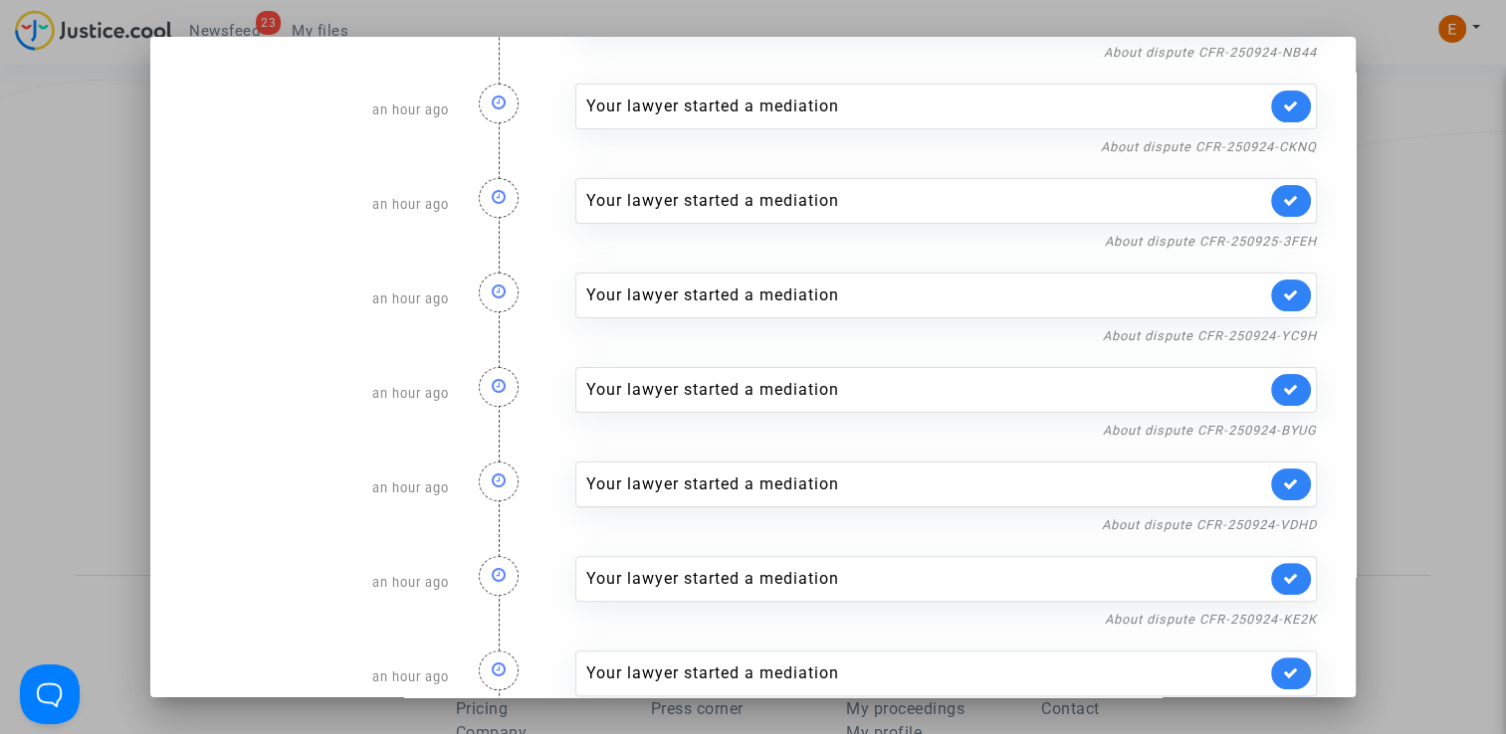
scroll to position [498, 0]
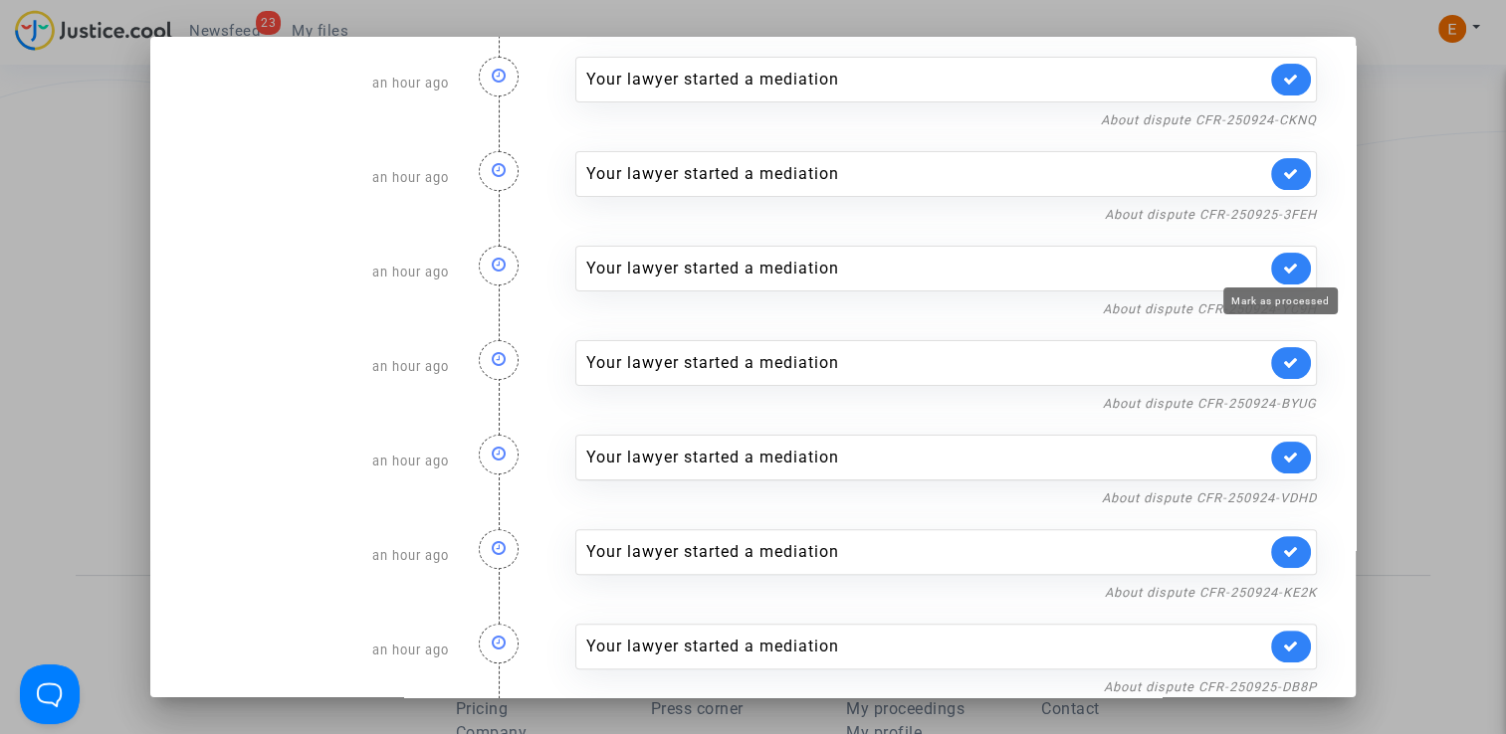
drag, startPoint x: 1274, startPoint y: 259, endPoint x: 1360, endPoint y: 237, distance: 89.3
click at [1283, 261] on icon at bounding box center [1291, 268] width 16 height 15
click at [1365, 233] on div at bounding box center [753, 367] width 1506 height 734
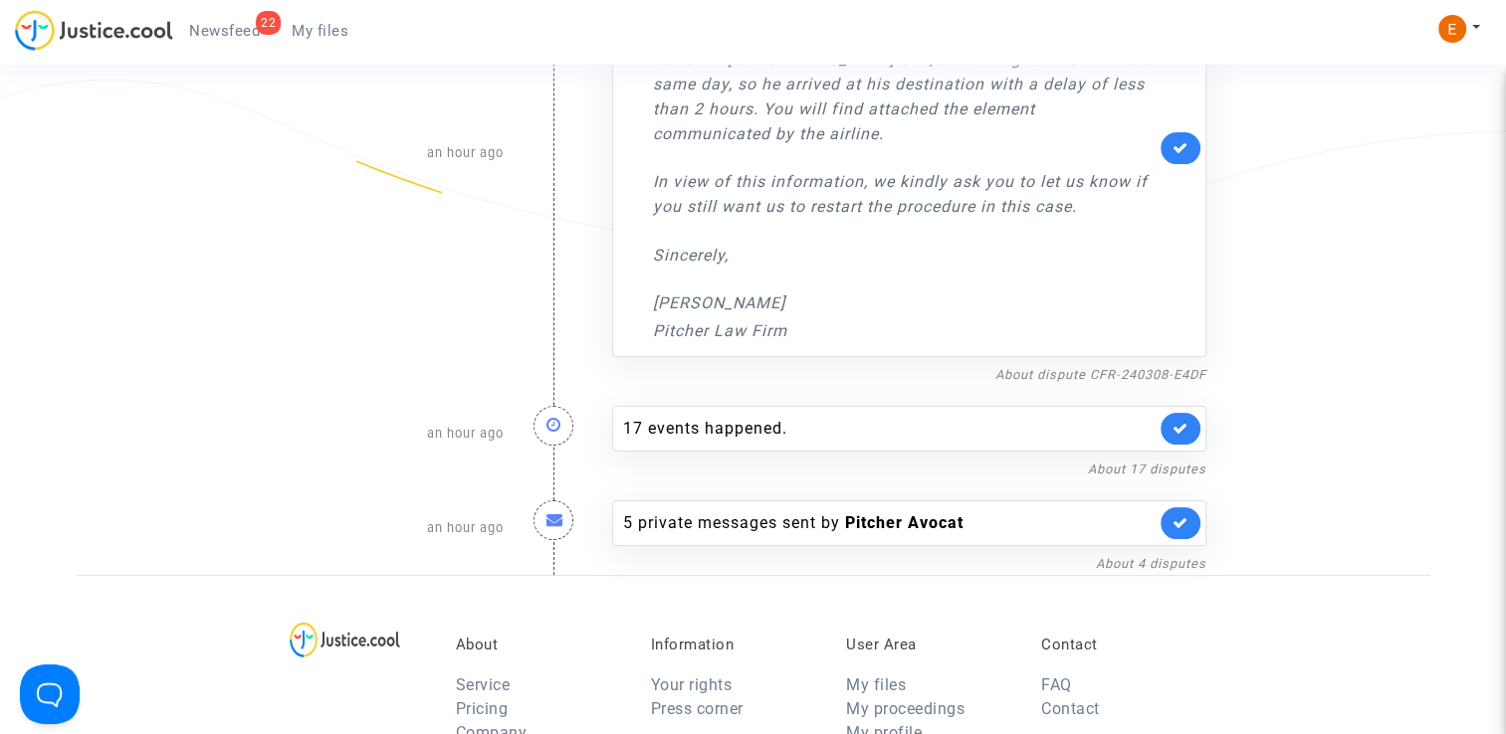
click at [297, 41] on link "My files" at bounding box center [320, 31] width 89 height 30
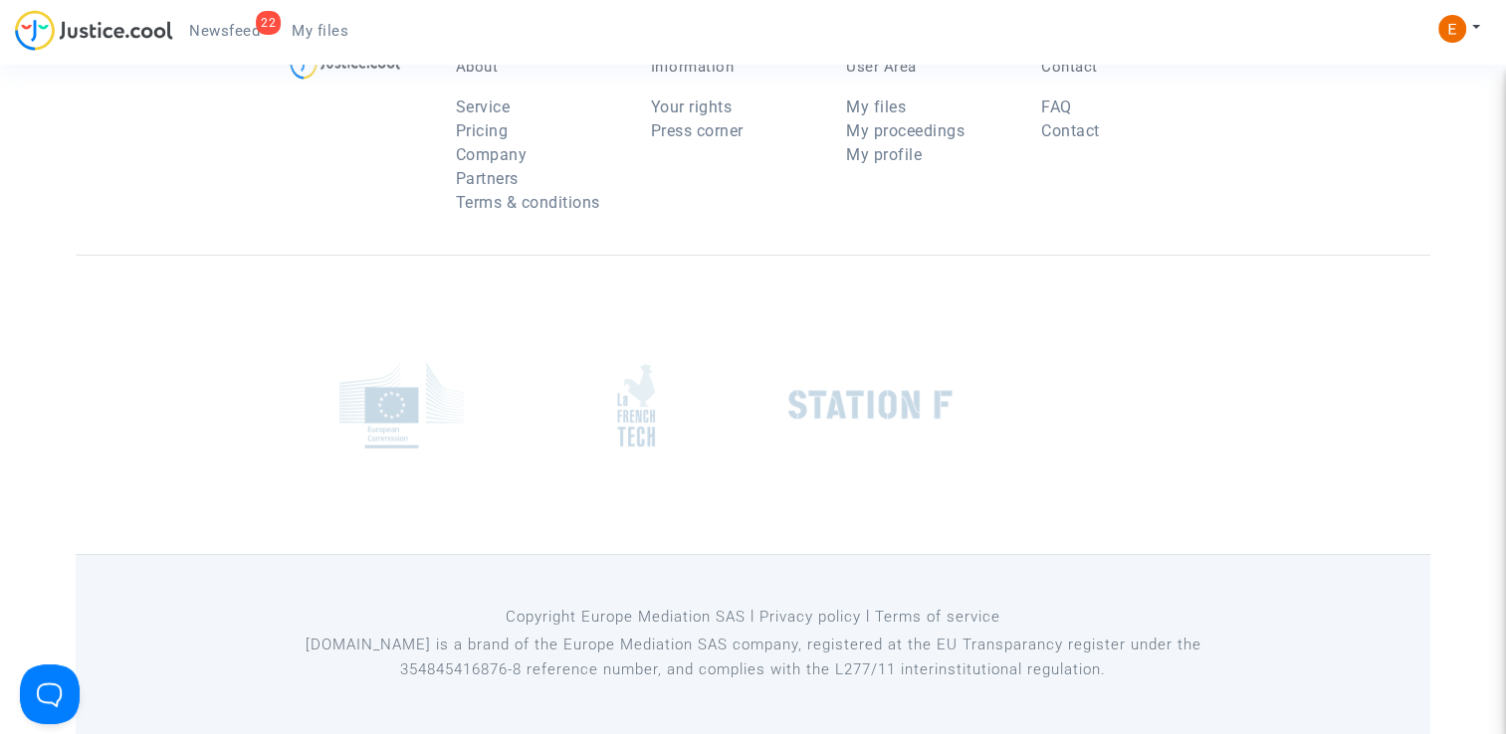
click at [231, 27] on span "Newsfeed" at bounding box center [224, 31] width 71 height 18
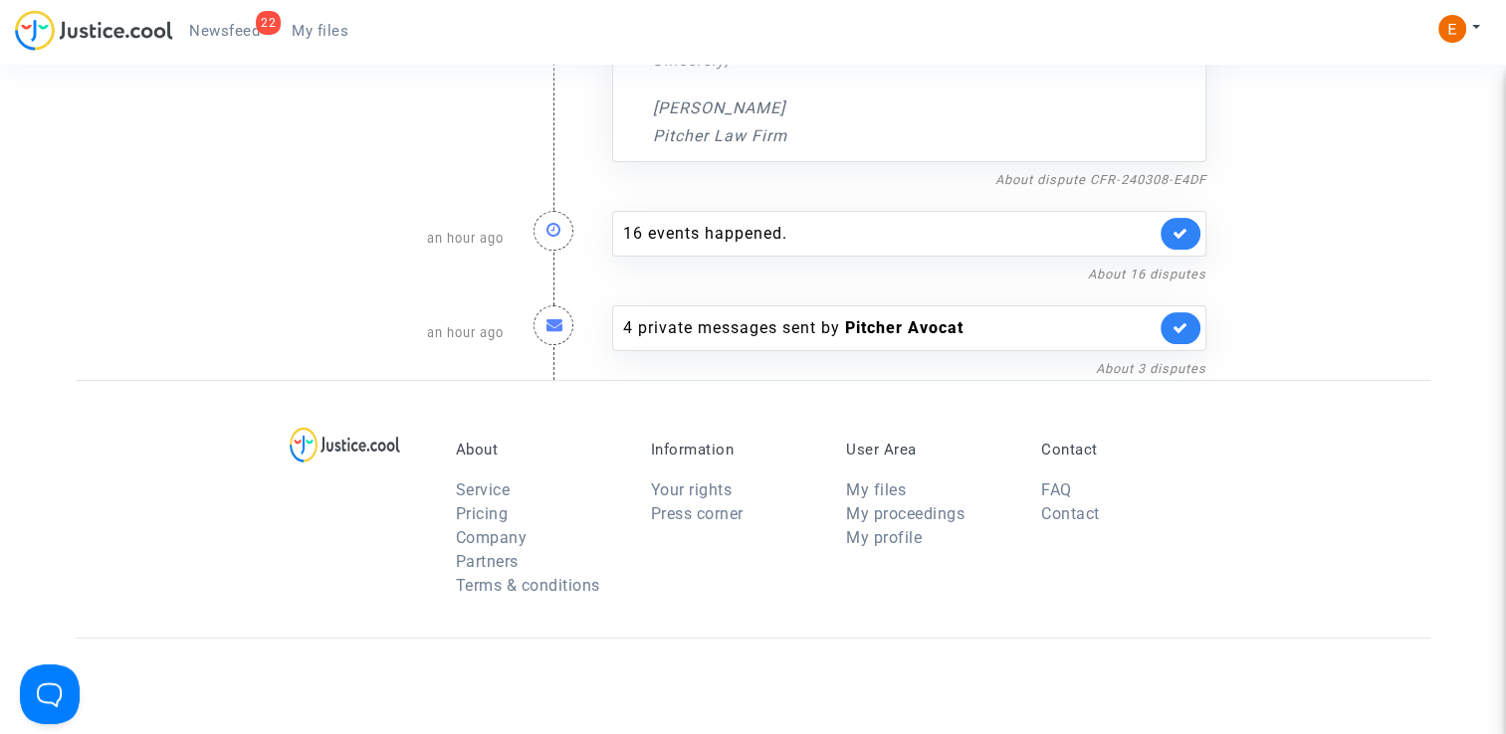
scroll to position [964, 0]
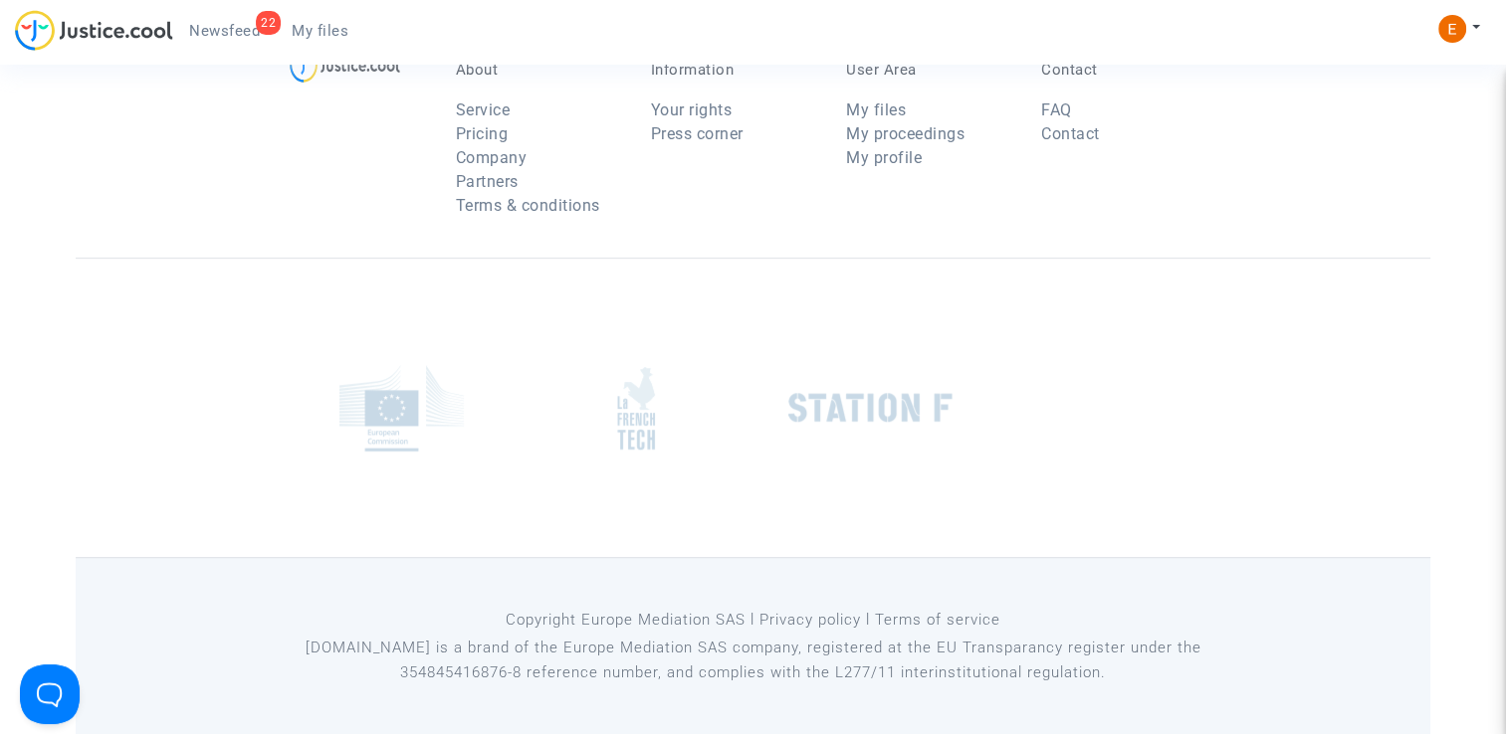
click at [239, 34] on span "Newsfeed" at bounding box center [224, 31] width 71 height 18
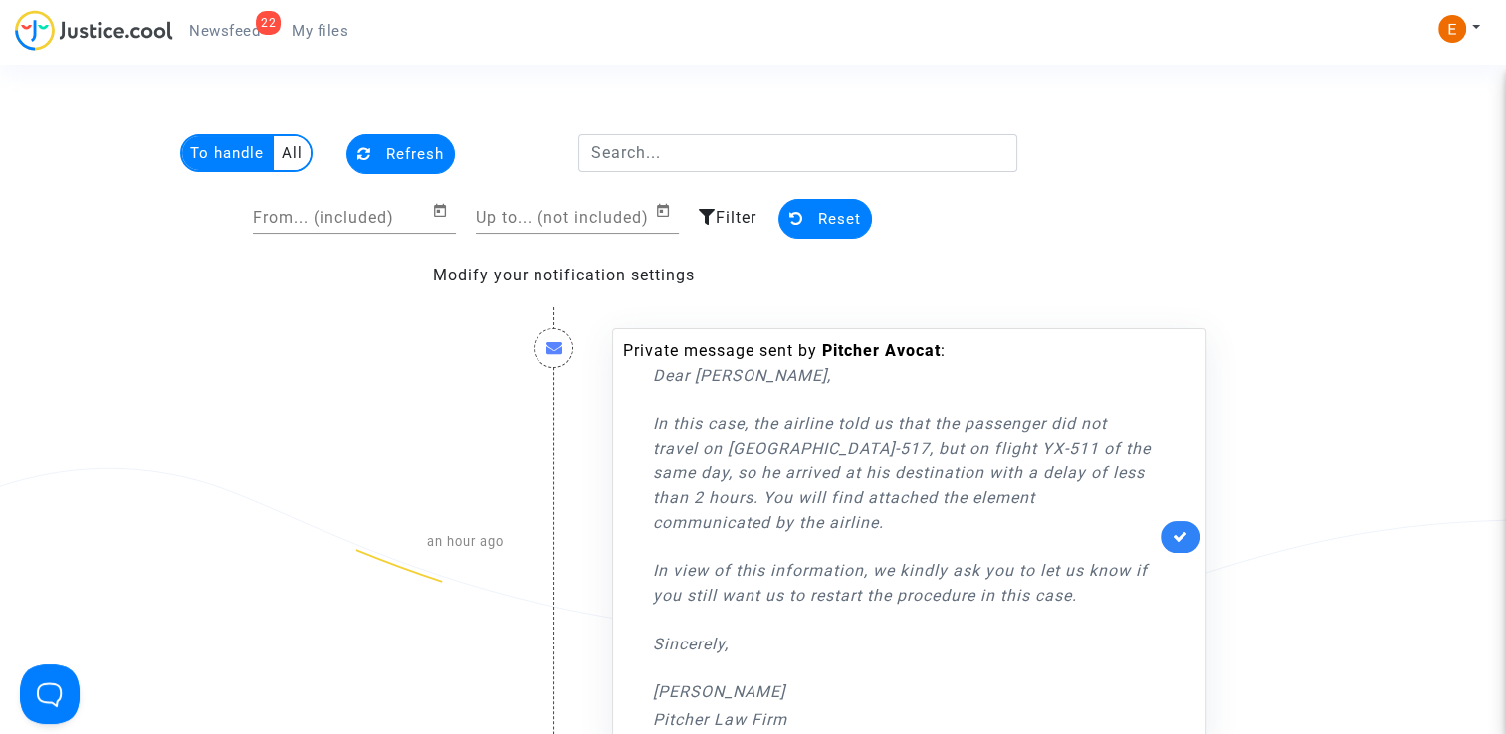
scroll to position [398, 0]
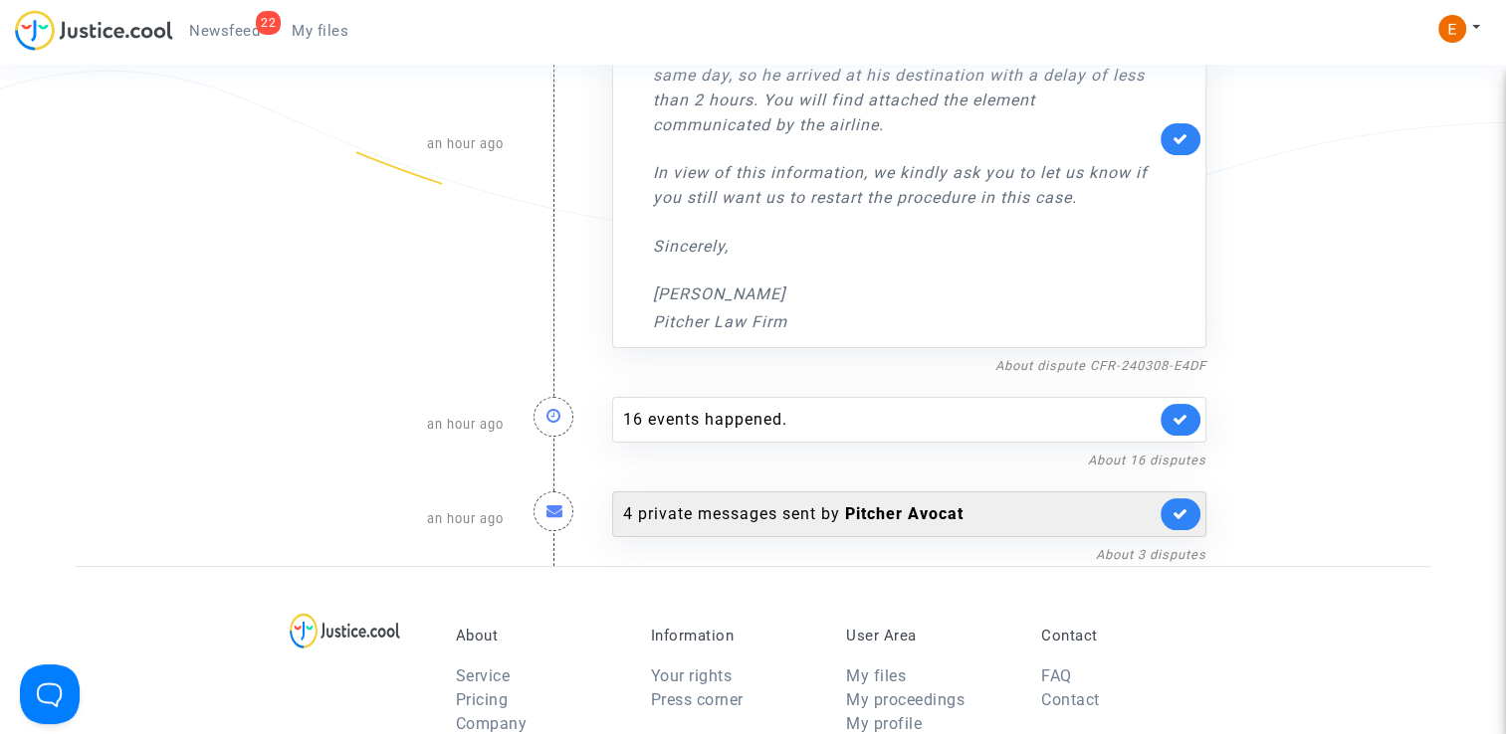
click at [734, 512] on div "4 private messages sent by Pitcher Avocat" at bounding box center [889, 515] width 532 height 24
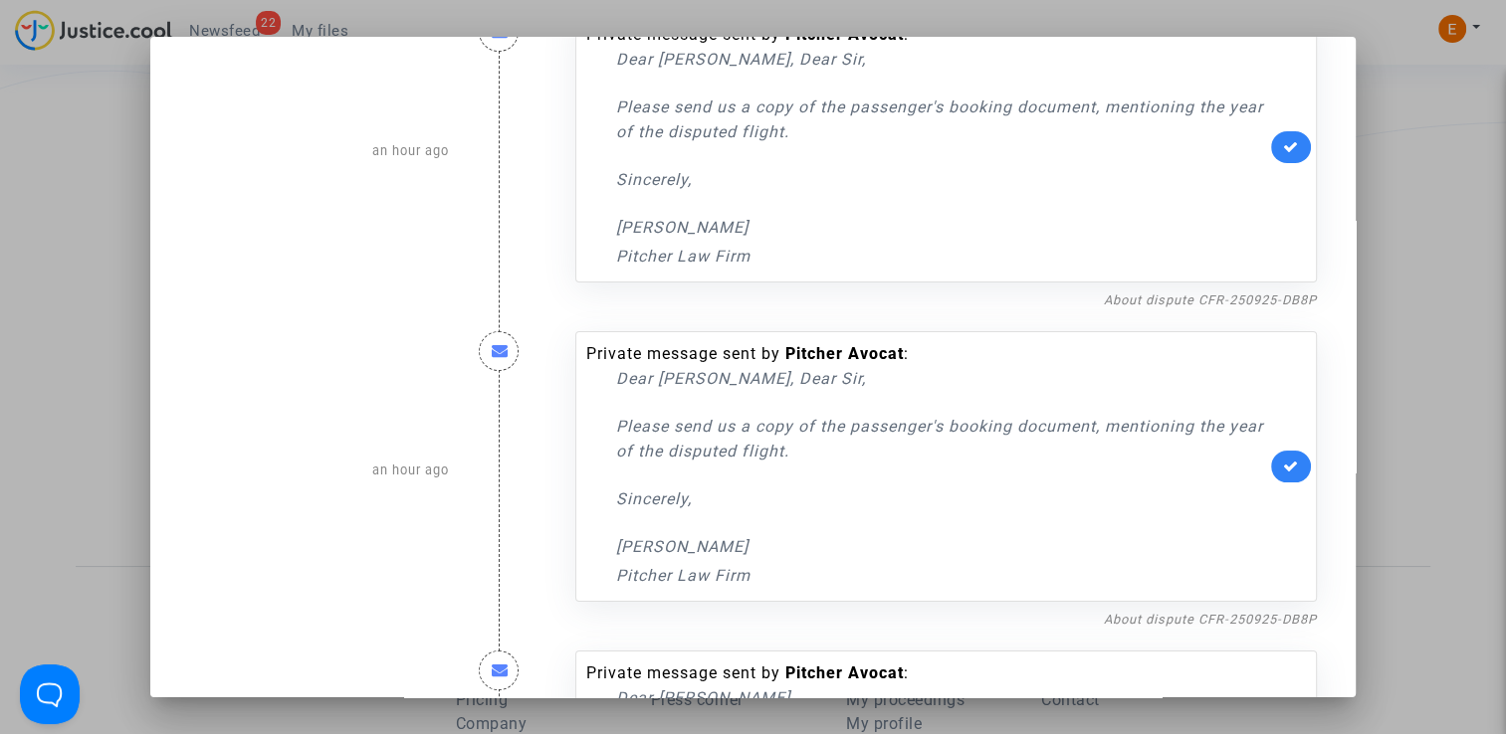
scroll to position [66, 0]
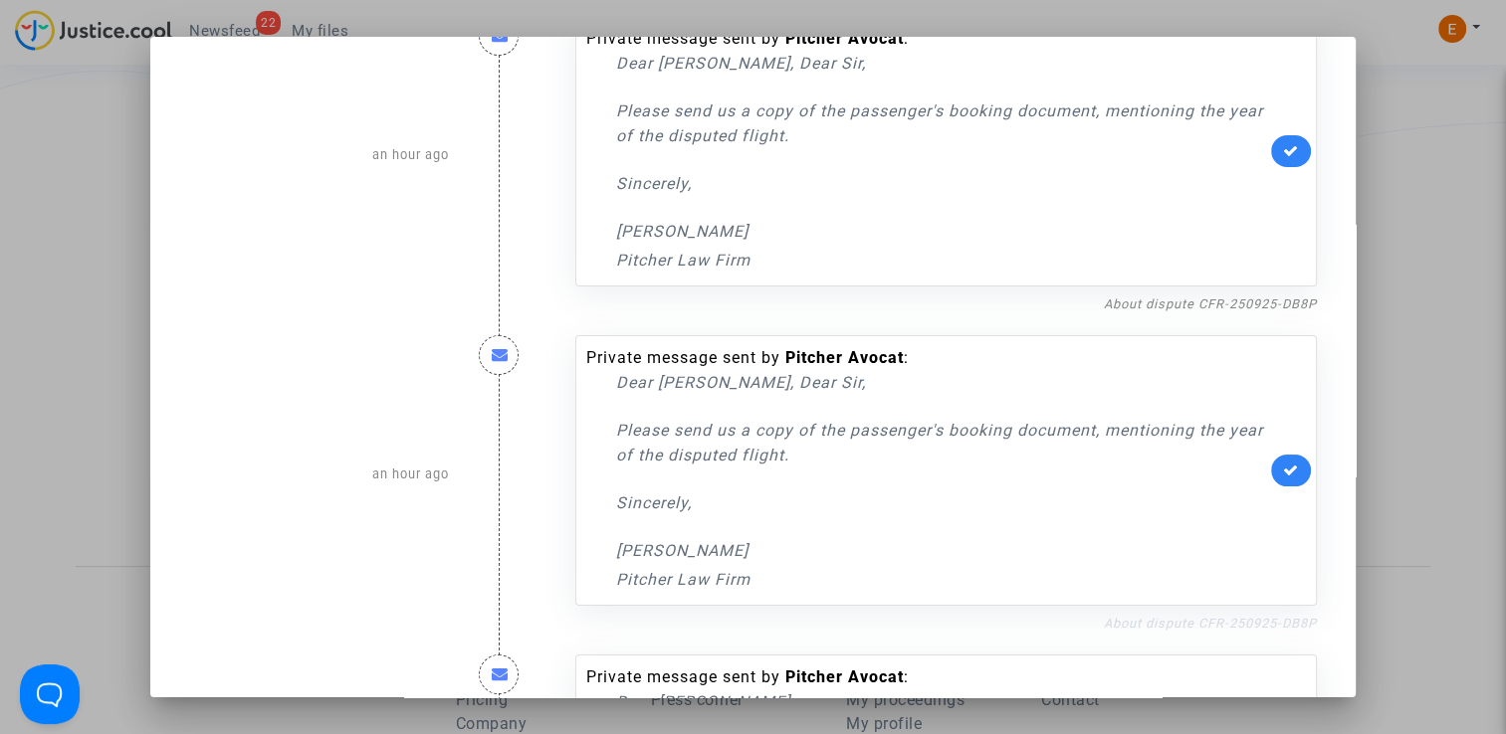
click at [1218, 617] on link "About dispute CFR-250925-DB8P" at bounding box center [1210, 623] width 213 height 15
click at [1224, 617] on link "About dispute CFR-250925-DB8P" at bounding box center [1210, 623] width 213 height 15
click at [1283, 466] on icon at bounding box center [1291, 470] width 16 height 15
click at [1422, 241] on div at bounding box center [753, 367] width 1506 height 734
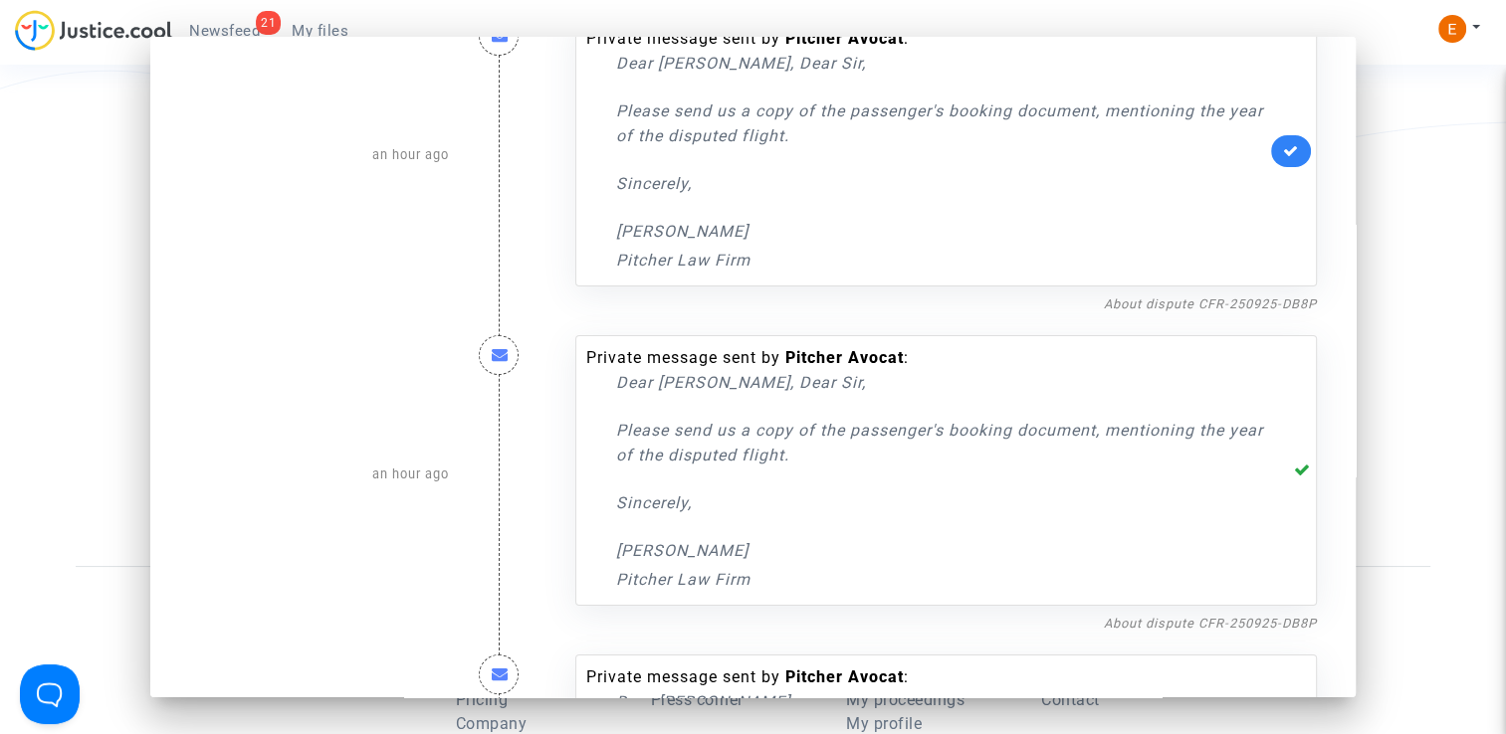
scroll to position [398, 0]
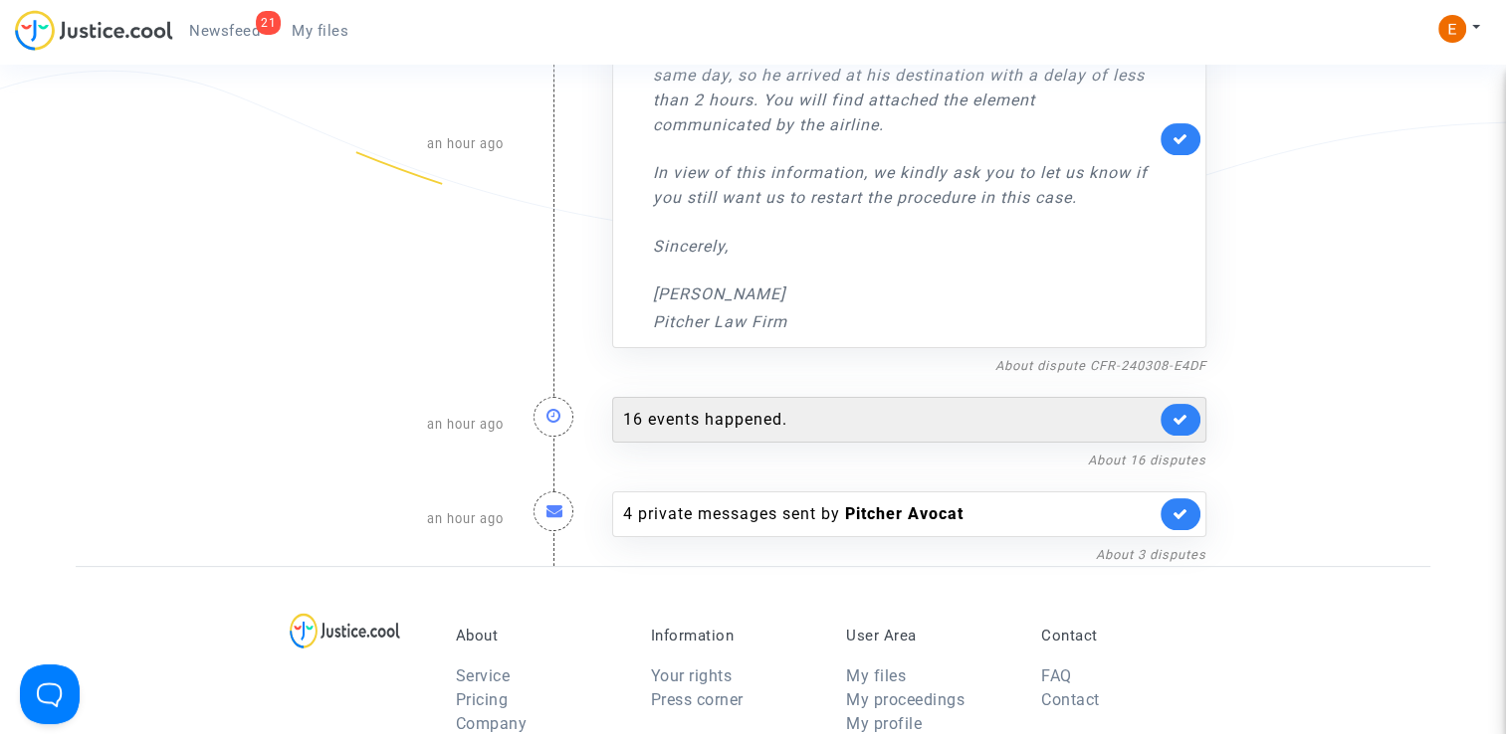
click at [751, 420] on div "16 events happened." at bounding box center [889, 420] width 532 height 24
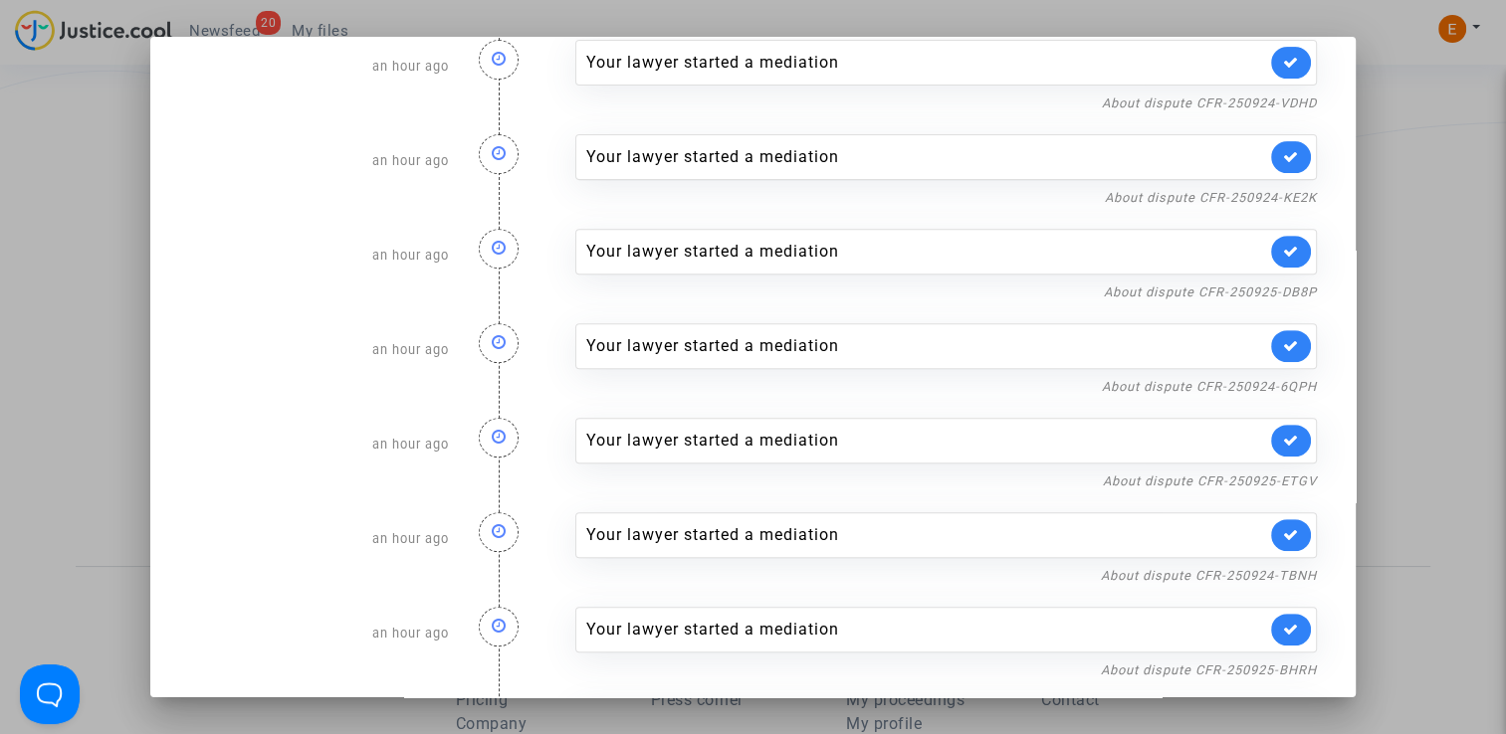
scroll to position [793, 0]
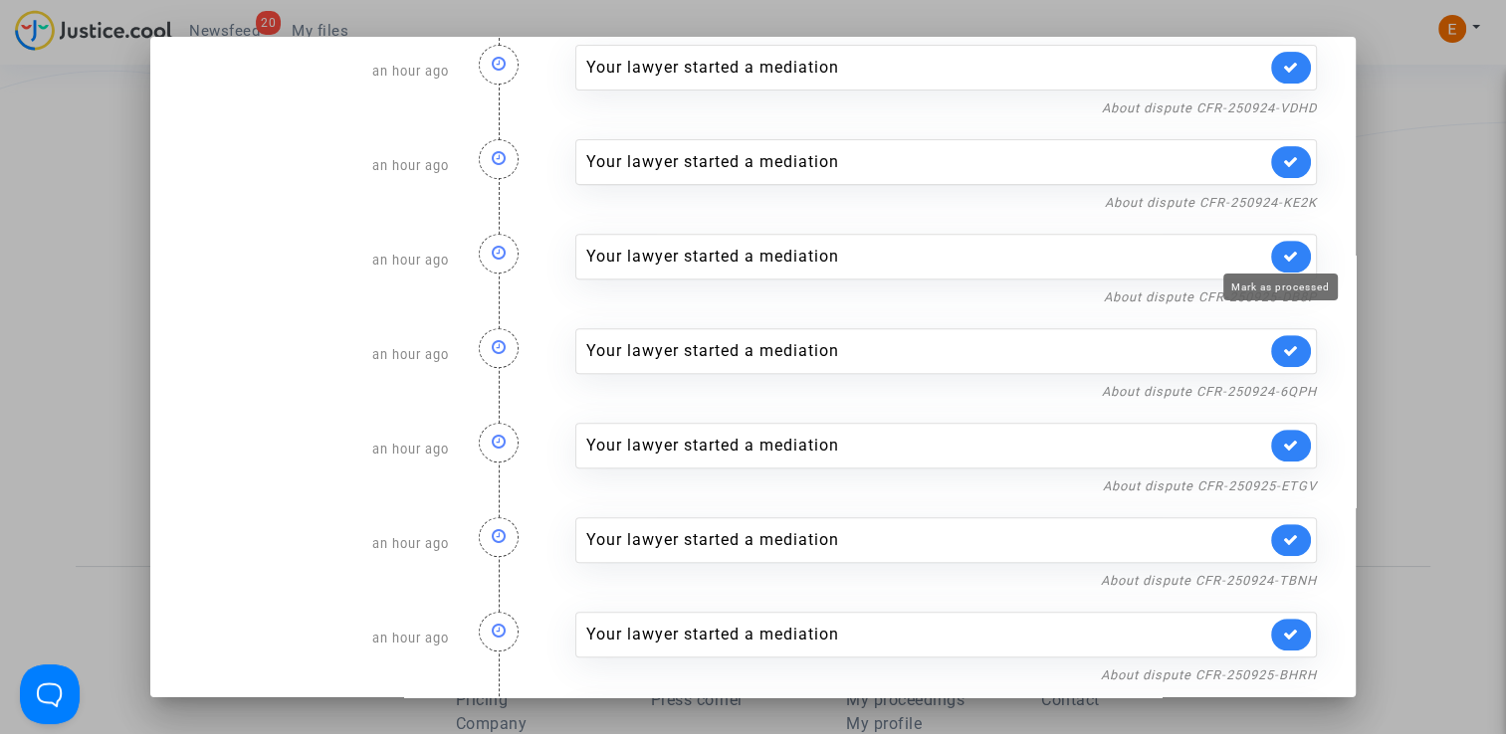
click at [1283, 249] on icon at bounding box center [1291, 256] width 16 height 15
click at [1392, 195] on div at bounding box center [753, 367] width 1506 height 734
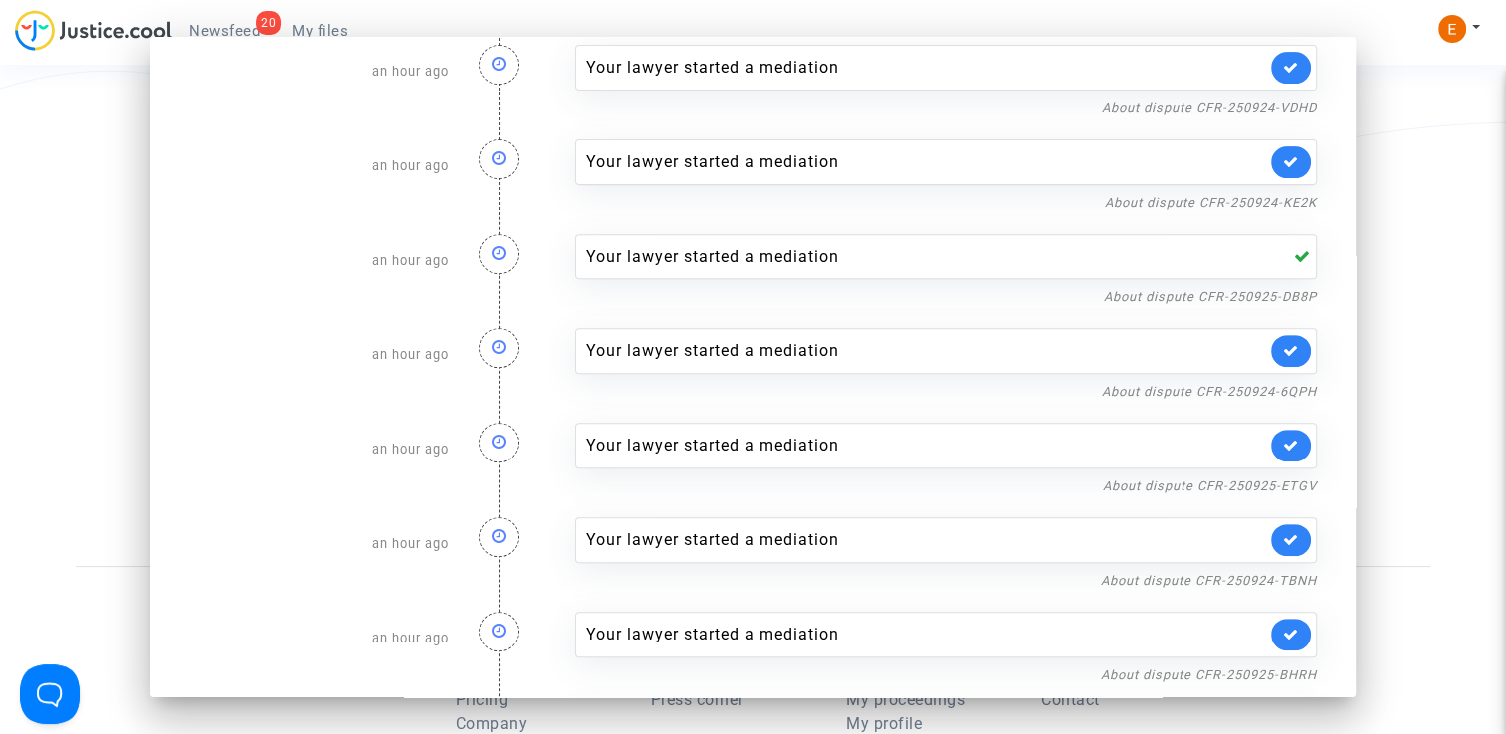
scroll to position [398, 0]
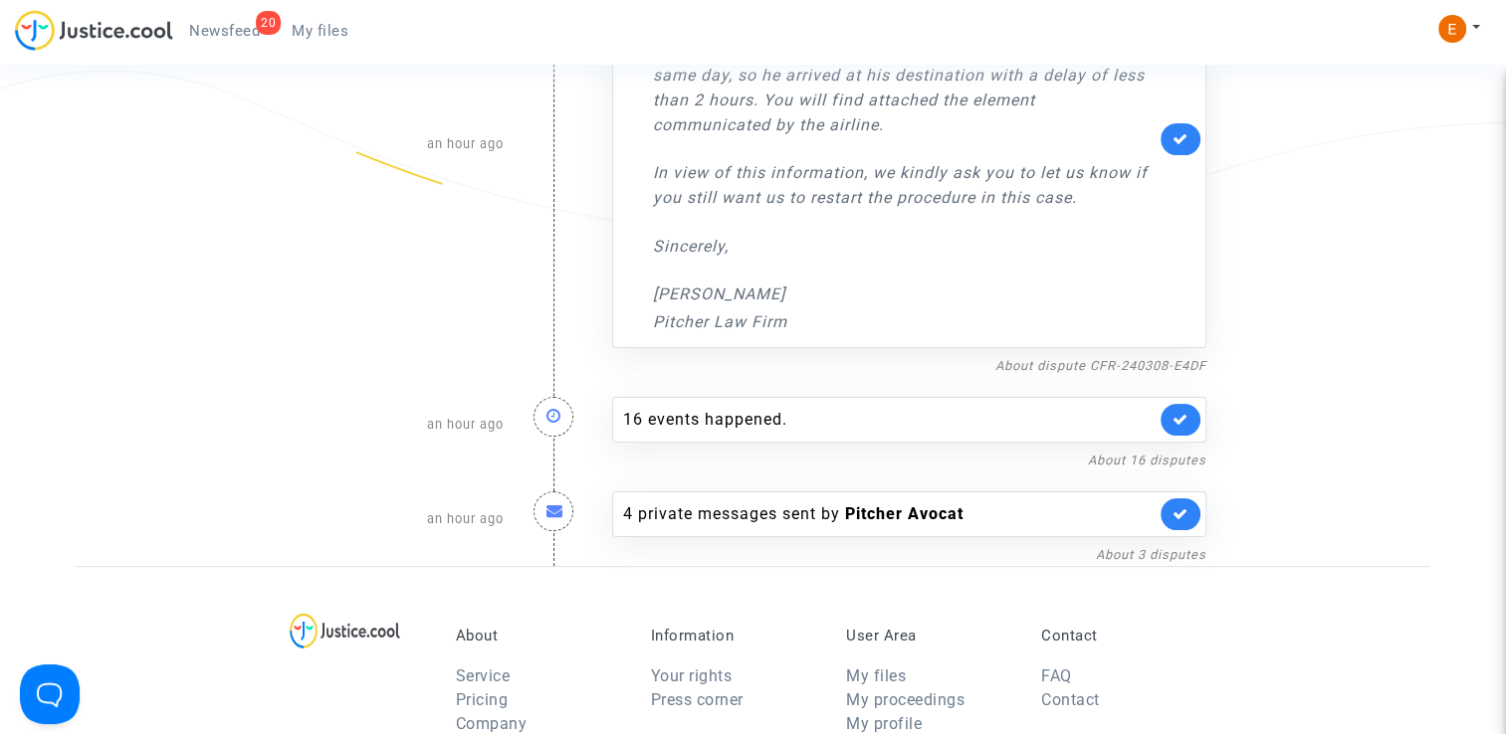
drag, startPoint x: 324, startPoint y: 34, endPoint x: 310, endPoint y: 34, distance: 14.9
click at [323, 34] on span "My files" at bounding box center [320, 31] width 57 height 18
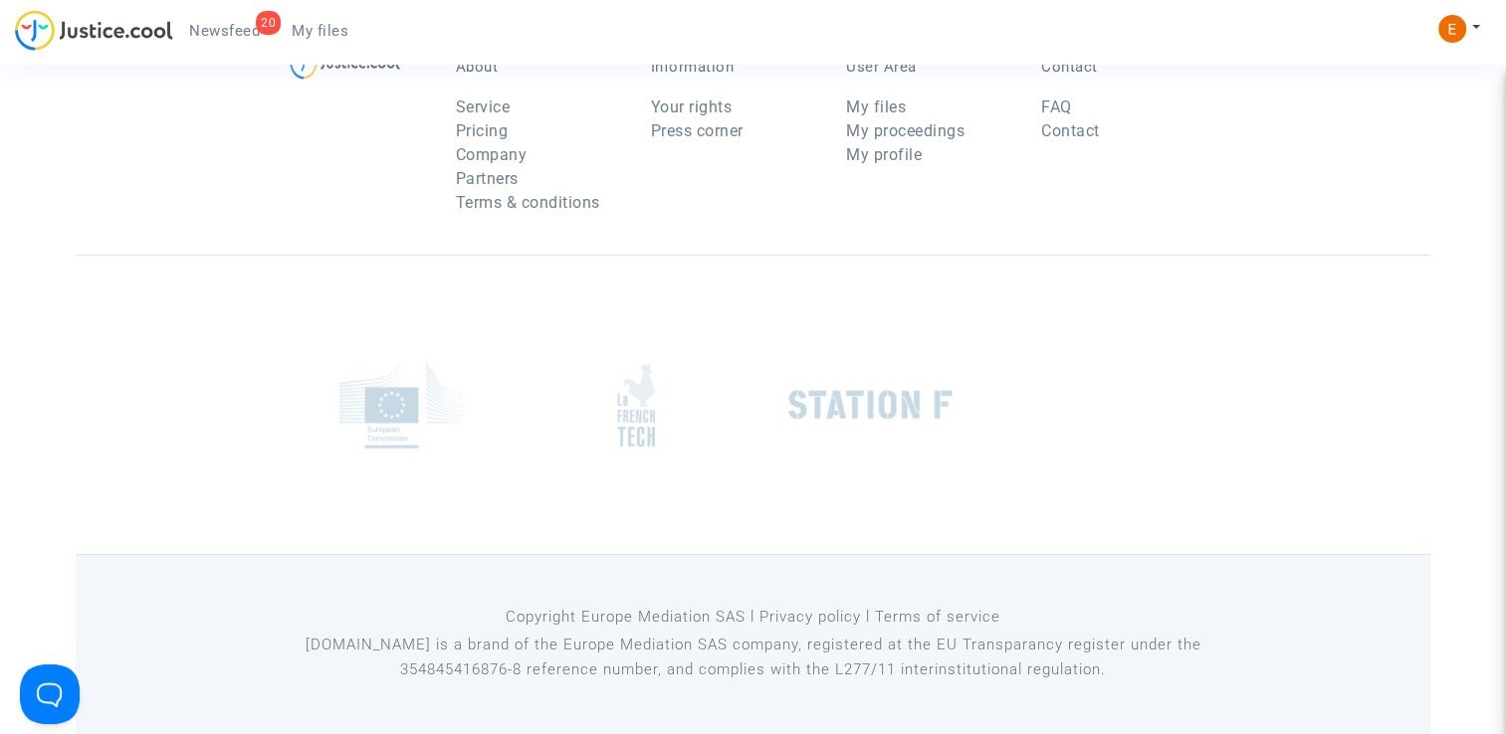
click at [241, 37] on span "Newsfeed" at bounding box center [224, 31] width 71 height 18
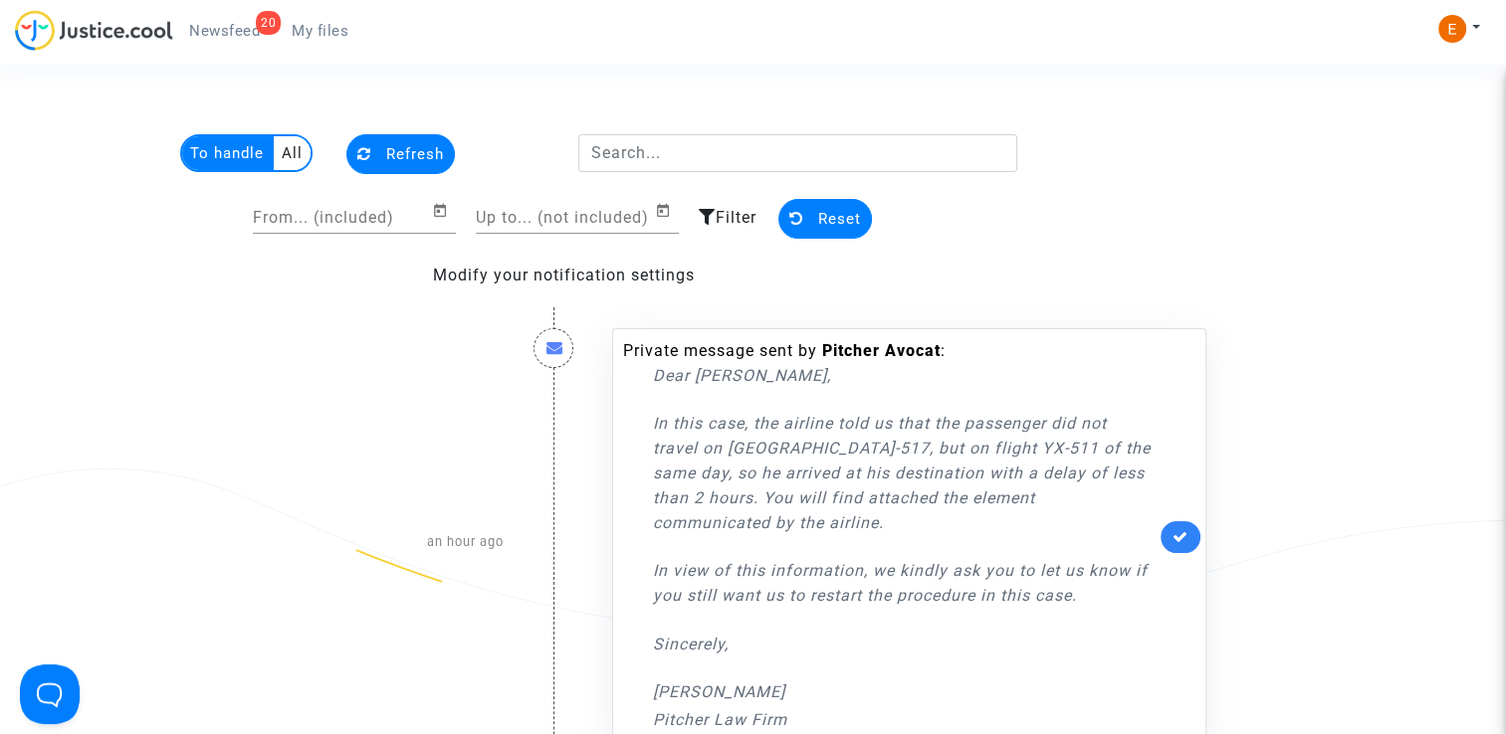
scroll to position [398, 0]
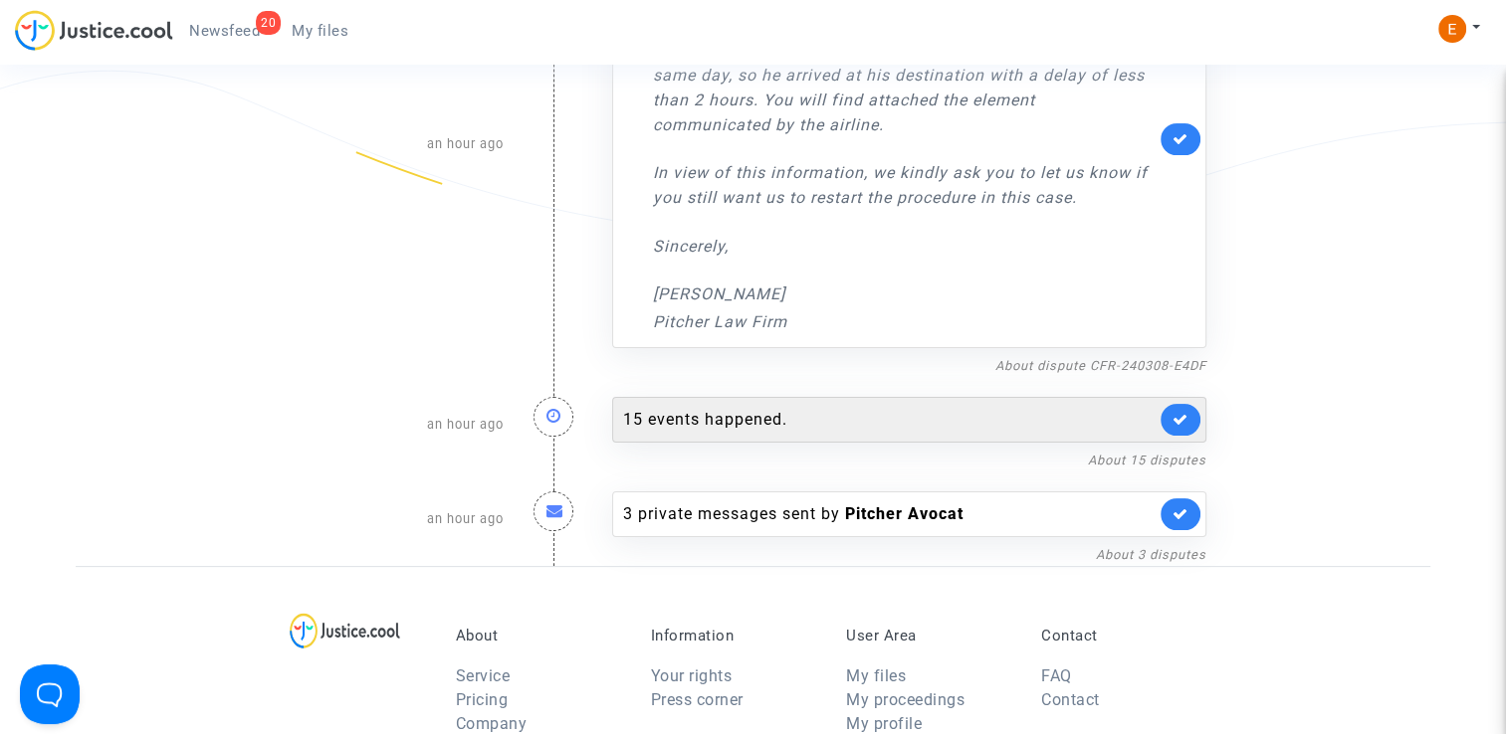
click at [746, 412] on div "15 events happened." at bounding box center [889, 420] width 532 height 24
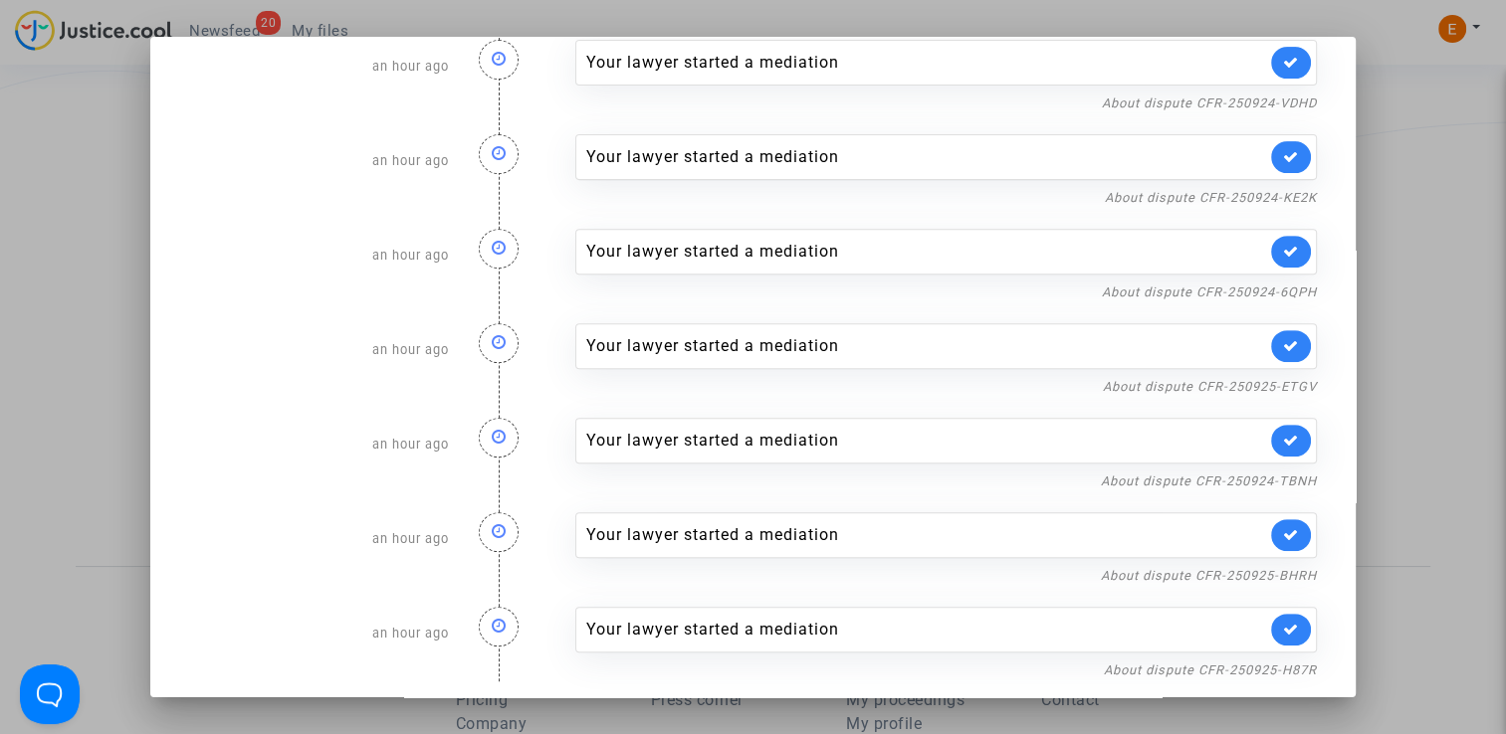
scroll to position [799, 0]
click at [1477, 259] on div at bounding box center [753, 367] width 1506 height 734
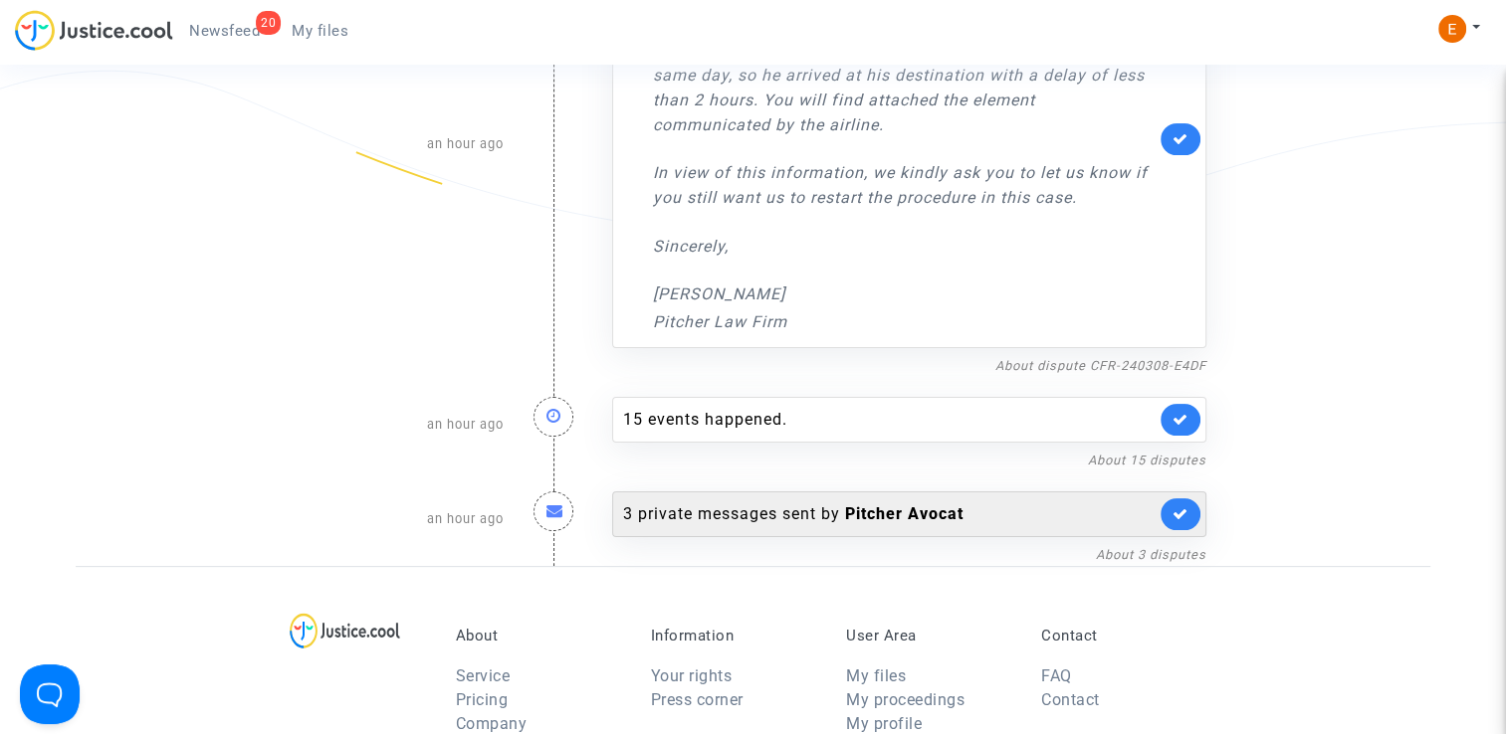
click at [730, 515] on div "3 private messages sent by Pitcher Avocat" at bounding box center [889, 515] width 532 height 24
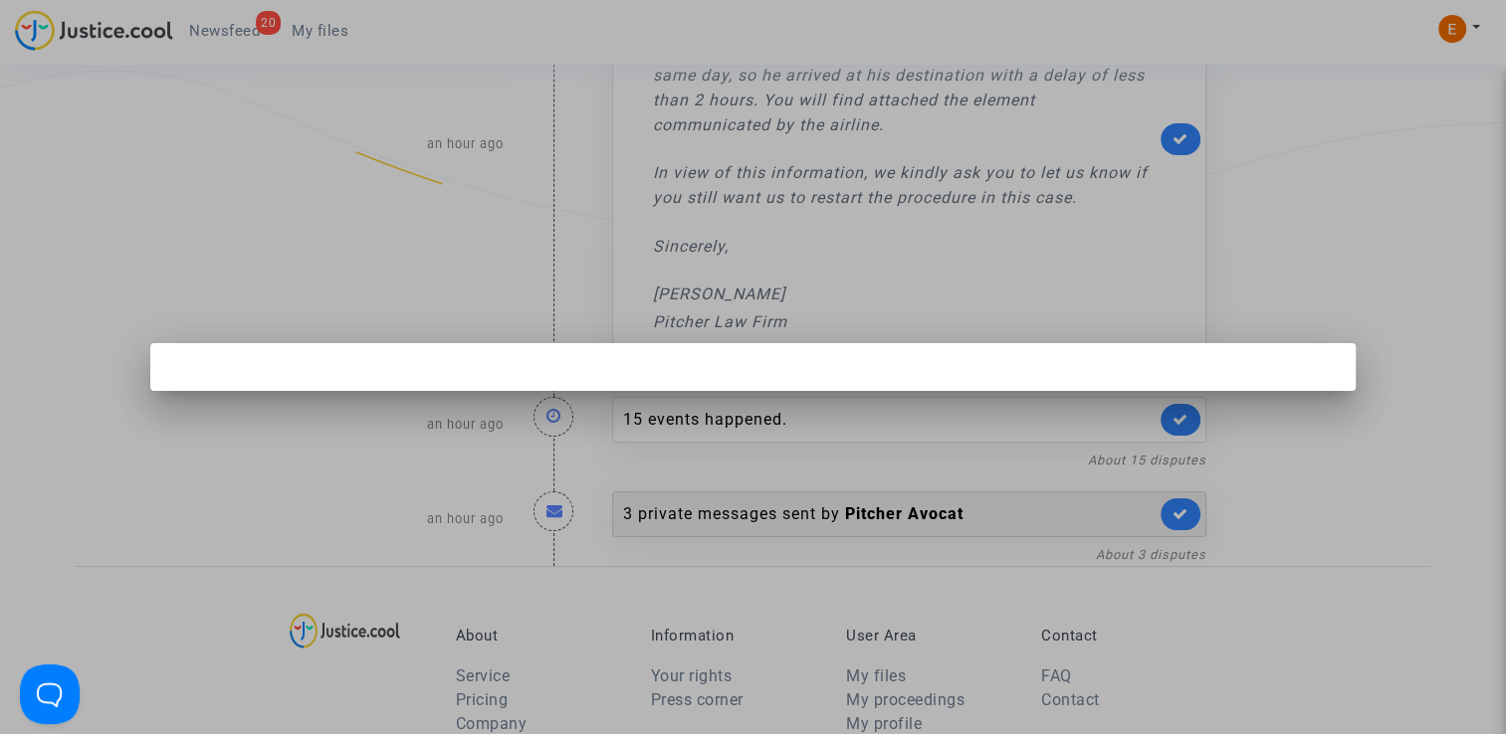
scroll to position [0, 0]
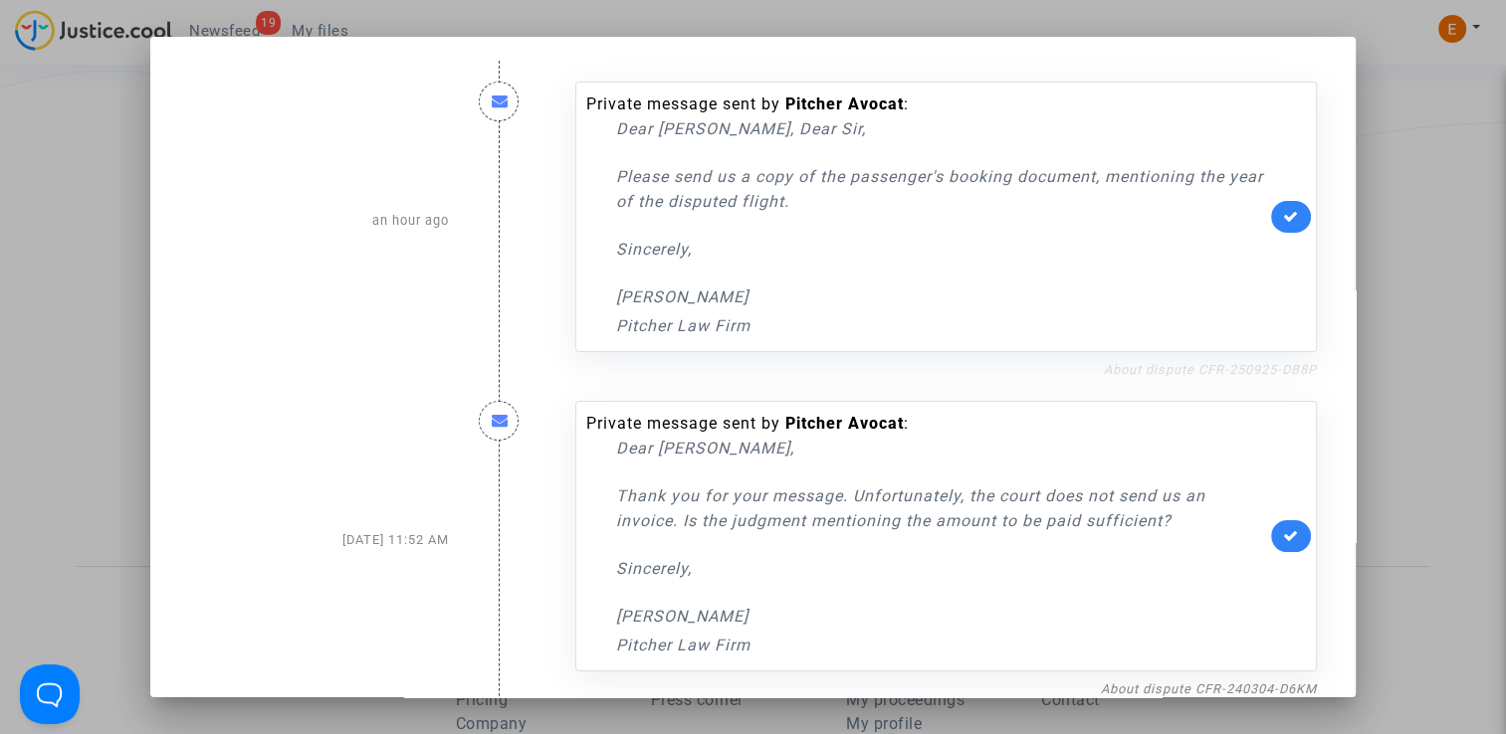
click at [1186, 376] on link "About dispute CFR-250925-DB8P" at bounding box center [1210, 369] width 213 height 15
click at [1283, 217] on icon at bounding box center [1291, 216] width 16 height 15
click at [1402, 180] on div at bounding box center [753, 367] width 1506 height 734
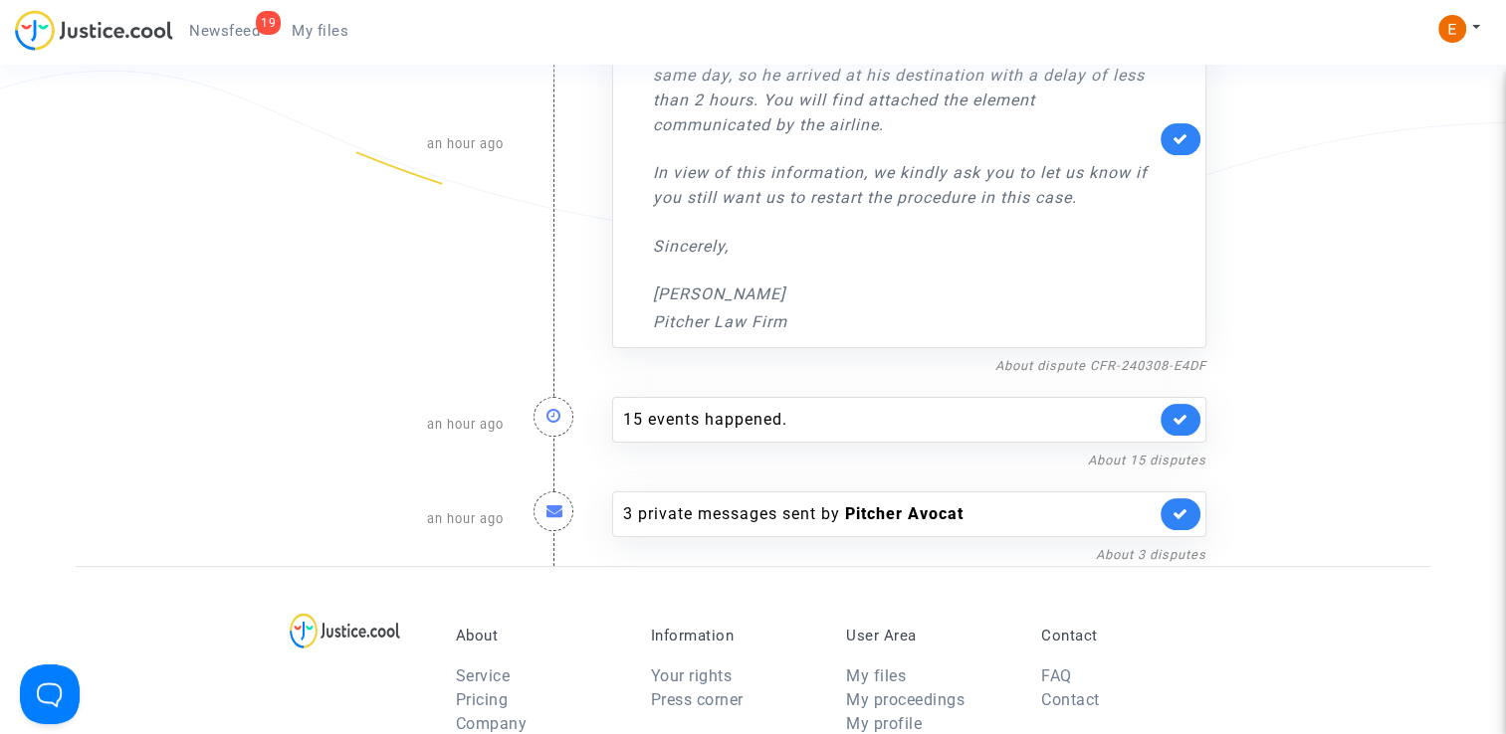
click at [347, 22] on link "My files" at bounding box center [320, 31] width 89 height 30
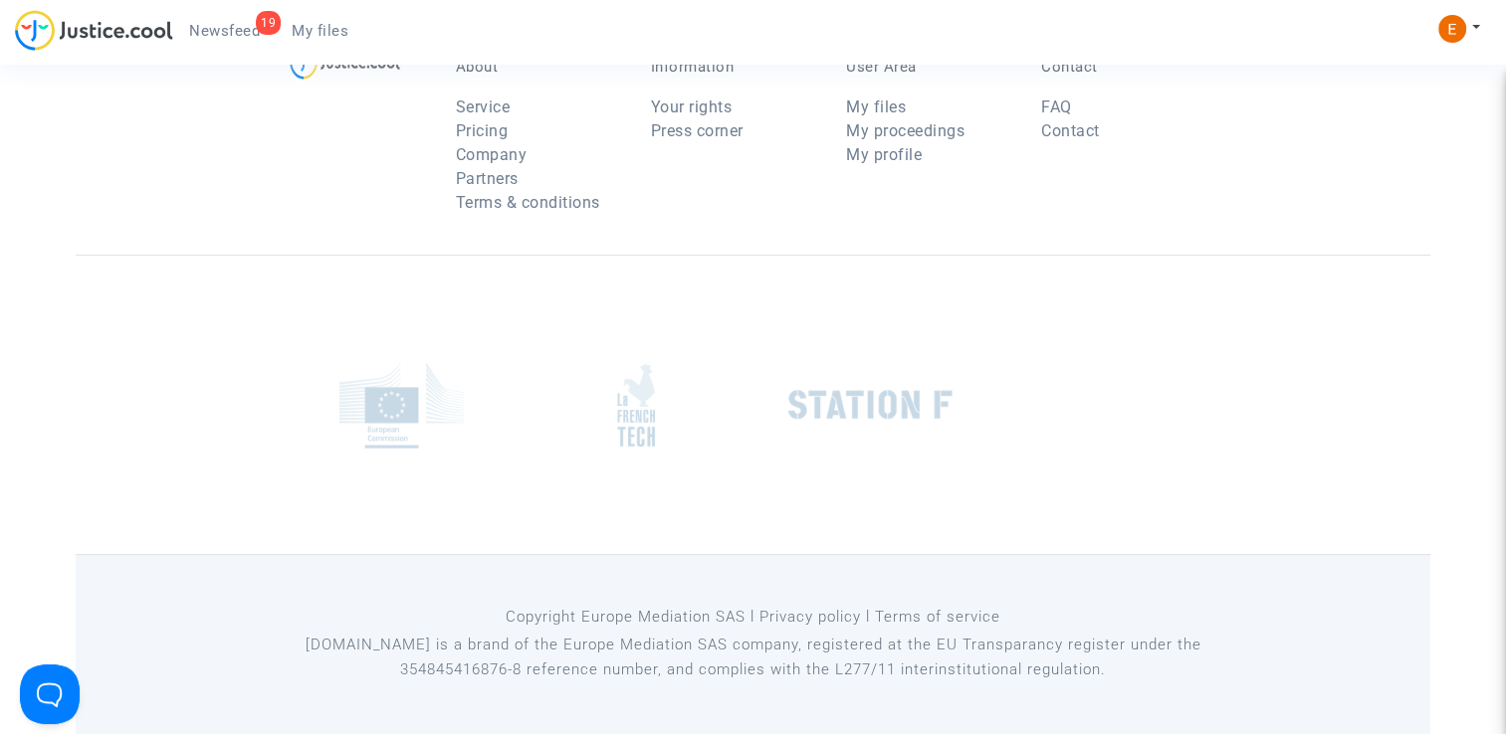
click at [216, 28] on span "Newsfeed" at bounding box center [224, 31] width 71 height 18
click at [241, 22] on span "Newsfeed" at bounding box center [224, 31] width 71 height 18
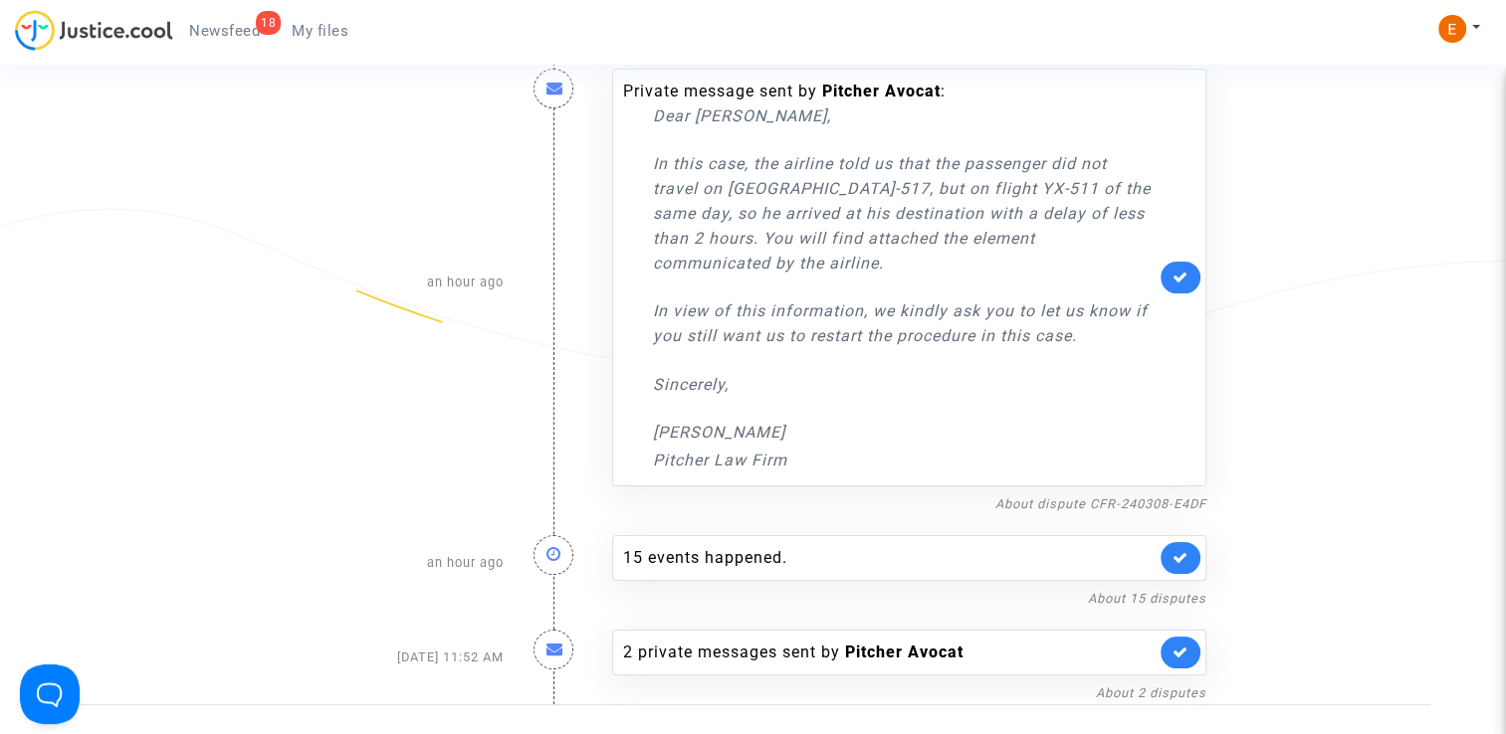
scroll to position [268, 0]
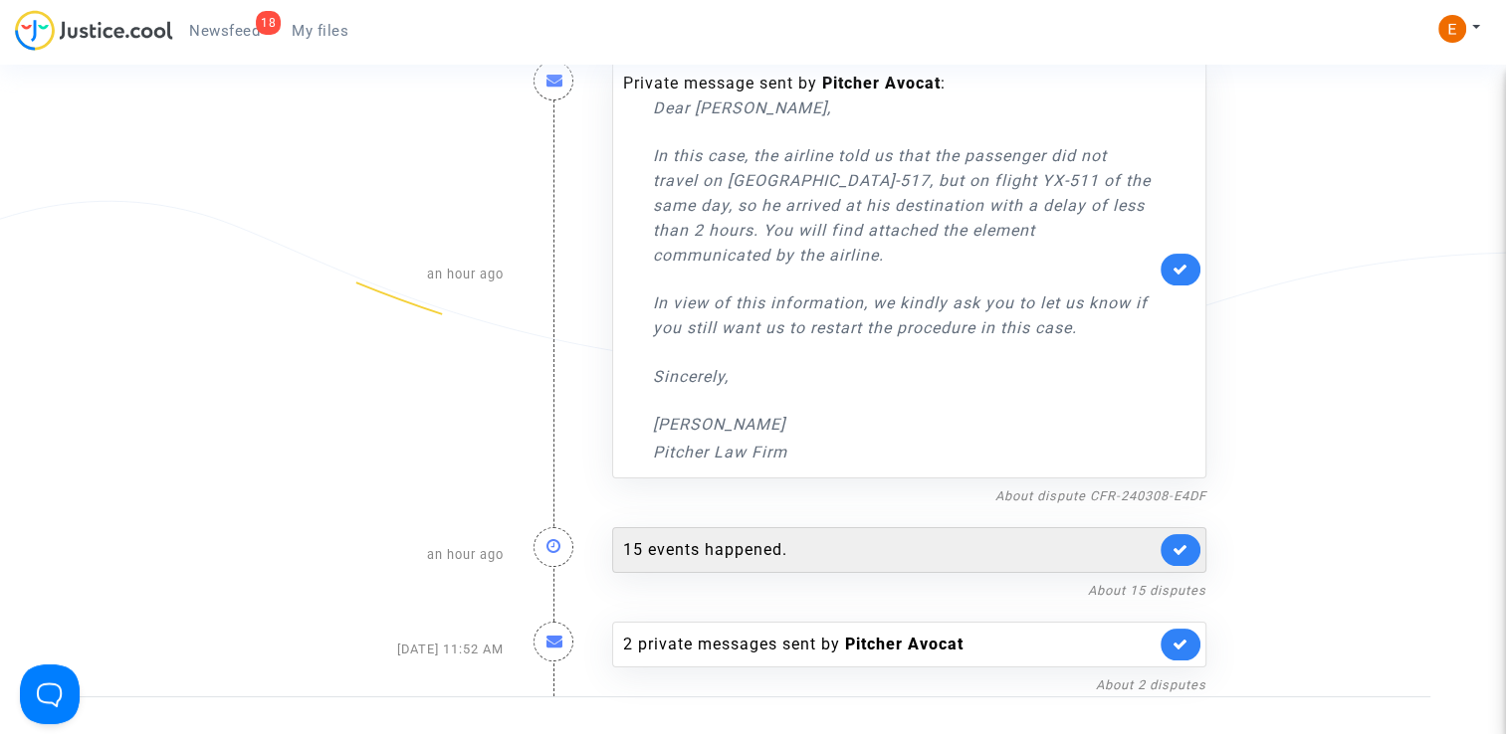
click at [731, 528] on div "15 events happened." at bounding box center [909, 550] width 594 height 46
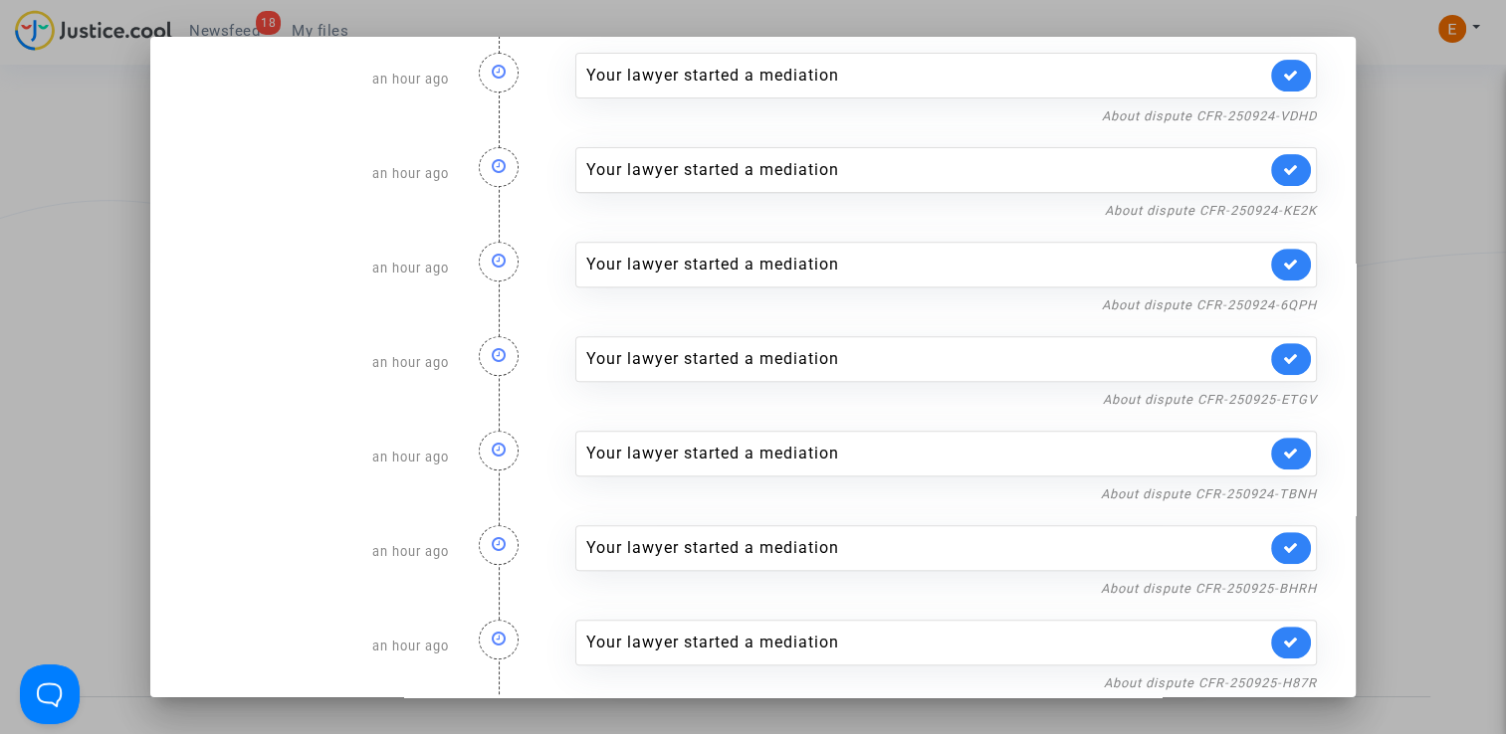
scroll to position [799, 0]
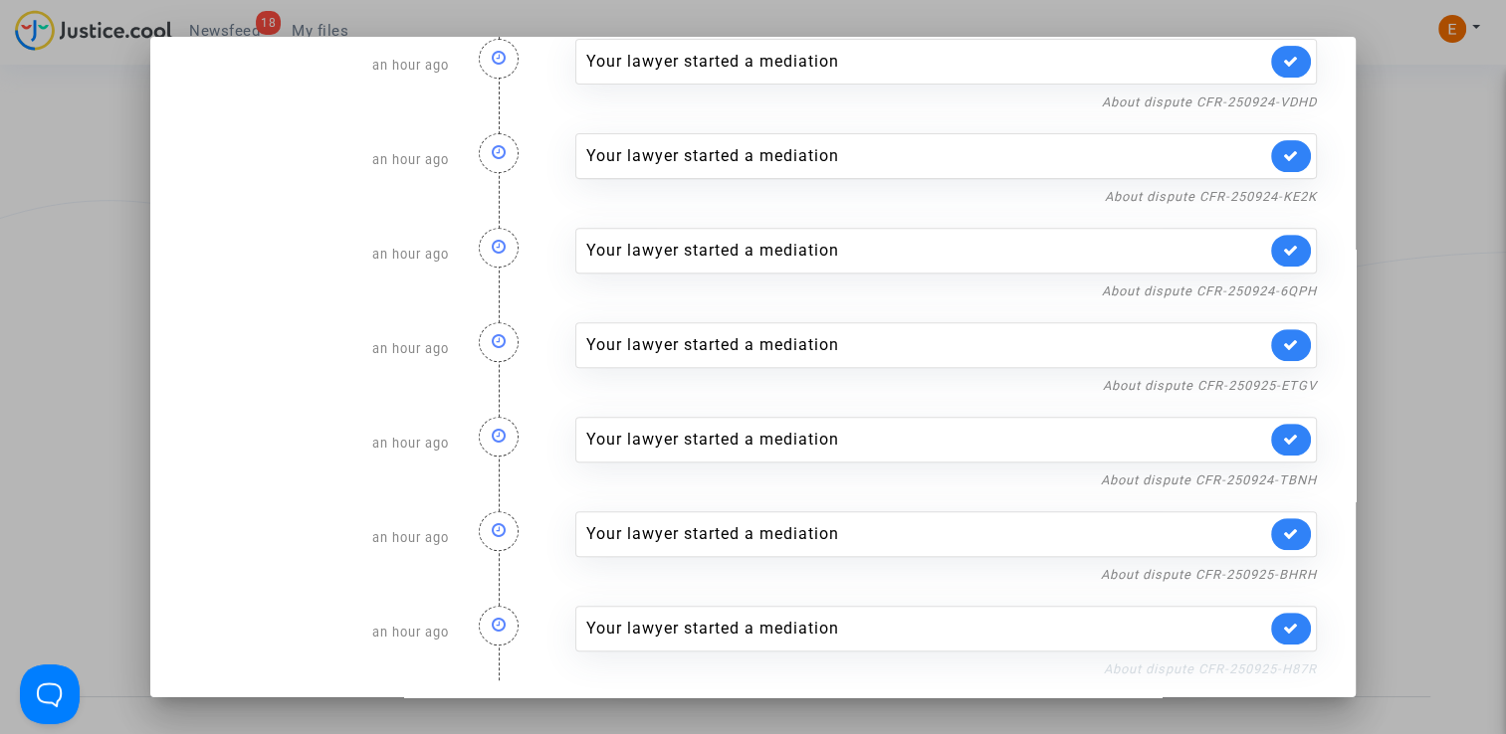
click at [1136, 663] on link "About dispute CFR-250925-H87R" at bounding box center [1210, 669] width 213 height 15
click at [1286, 625] on icon at bounding box center [1291, 628] width 16 height 15
click at [1279, 571] on link "About dispute CFR-250925-BHRH" at bounding box center [1209, 574] width 216 height 15
click at [1286, 529] on icon at bounding box center [1291, 533] width 16 height 15
click at [1275, 484] on div "About dispute CFR-250924-TBNH" at bounding box center [945, 480] width 741 height 24
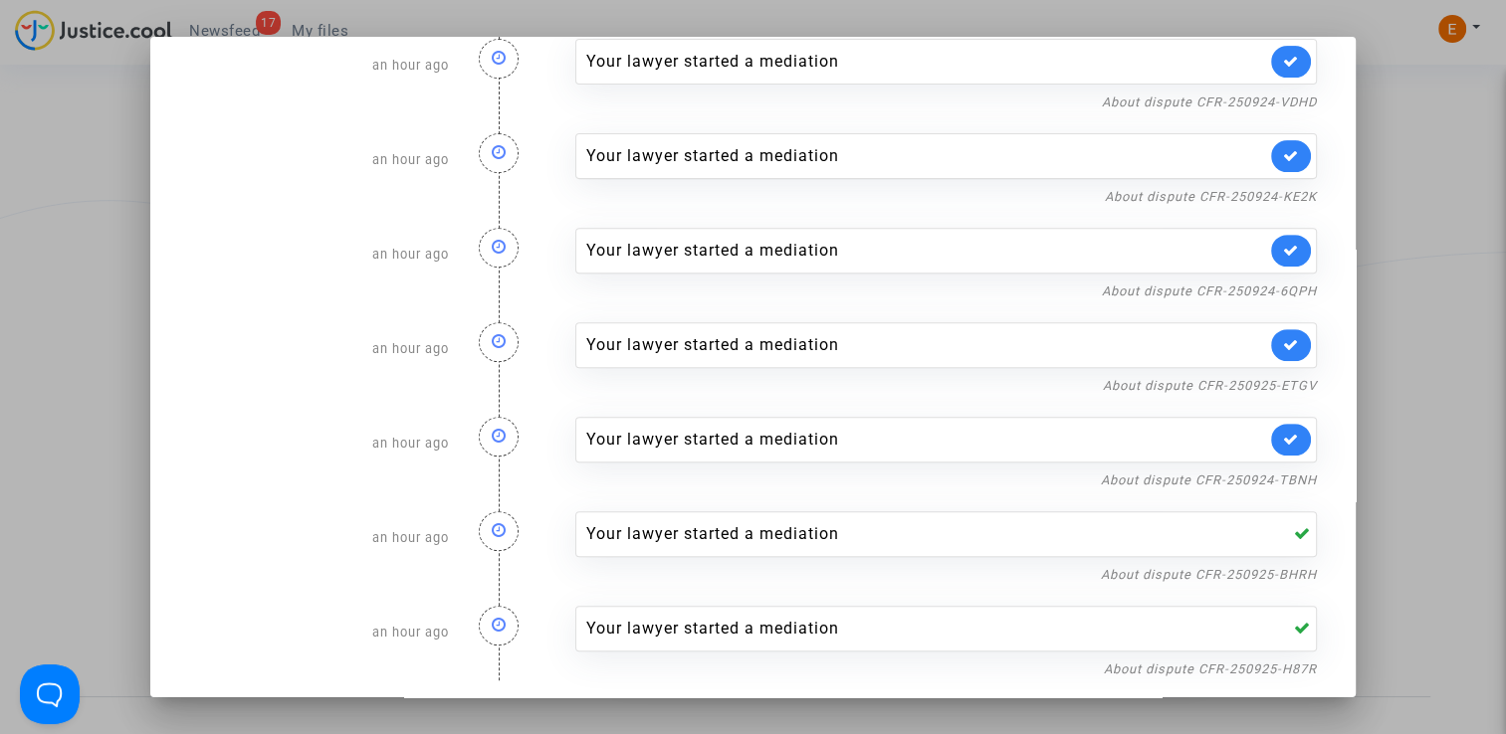
click at [1273, 470] on nf-filterlink "About dispute CFR-250924-TBNH" at bounding box center [1209, 479] width 216 height 19
click at [1213, 473] on link "About dispute CFR-250924-TBNH" at bounding box center [1209, 480] width 216 height 15
click at [1288, 432] on icon at bounding box center [1291, 439] width 16 height 15
click at [1271, 378] on link "About dispute CFR-250925-ETGV" at bounding box center [1210, 385] width 214 height 15
click at [1290, 340] on link at bounding box center [1291, 345] width 40 height 32
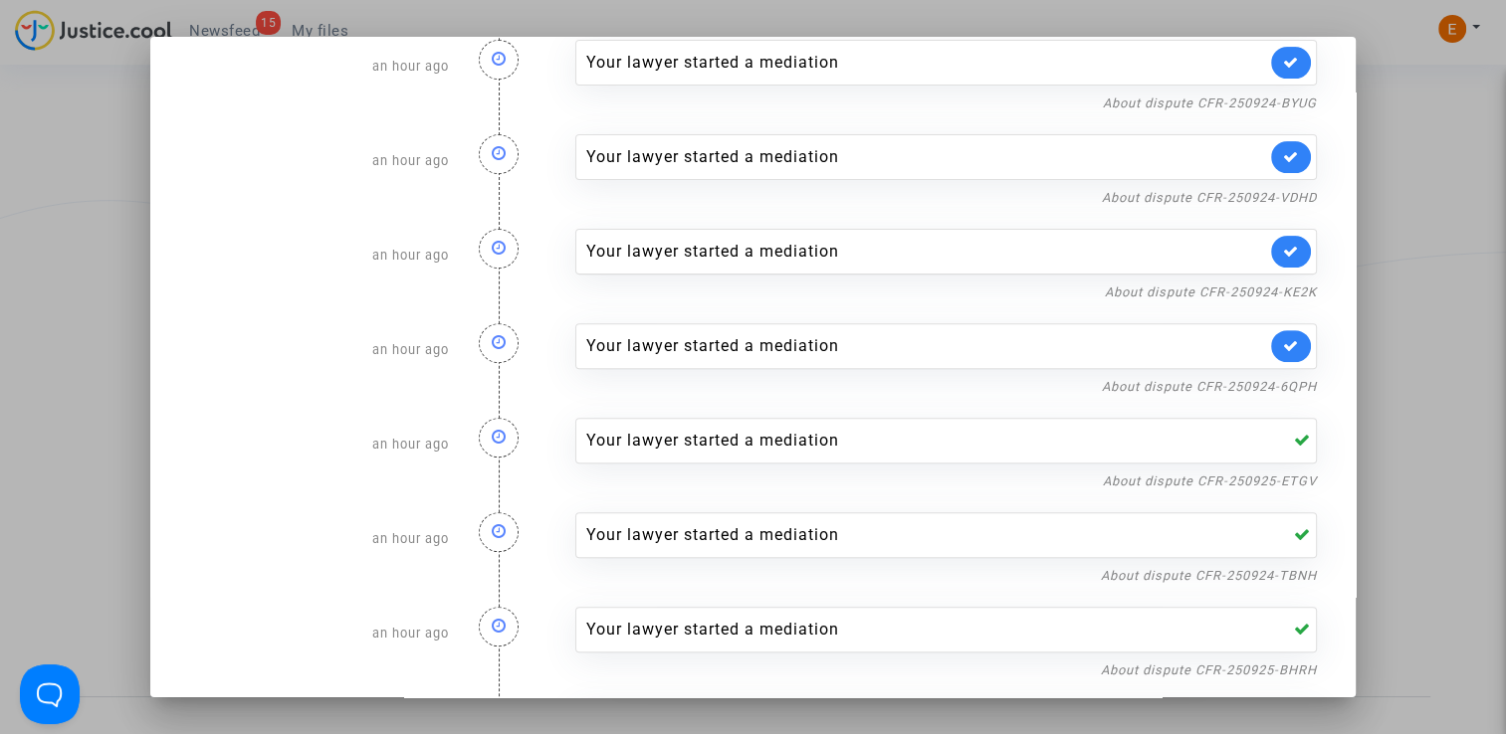
scroll to position [700, 0]
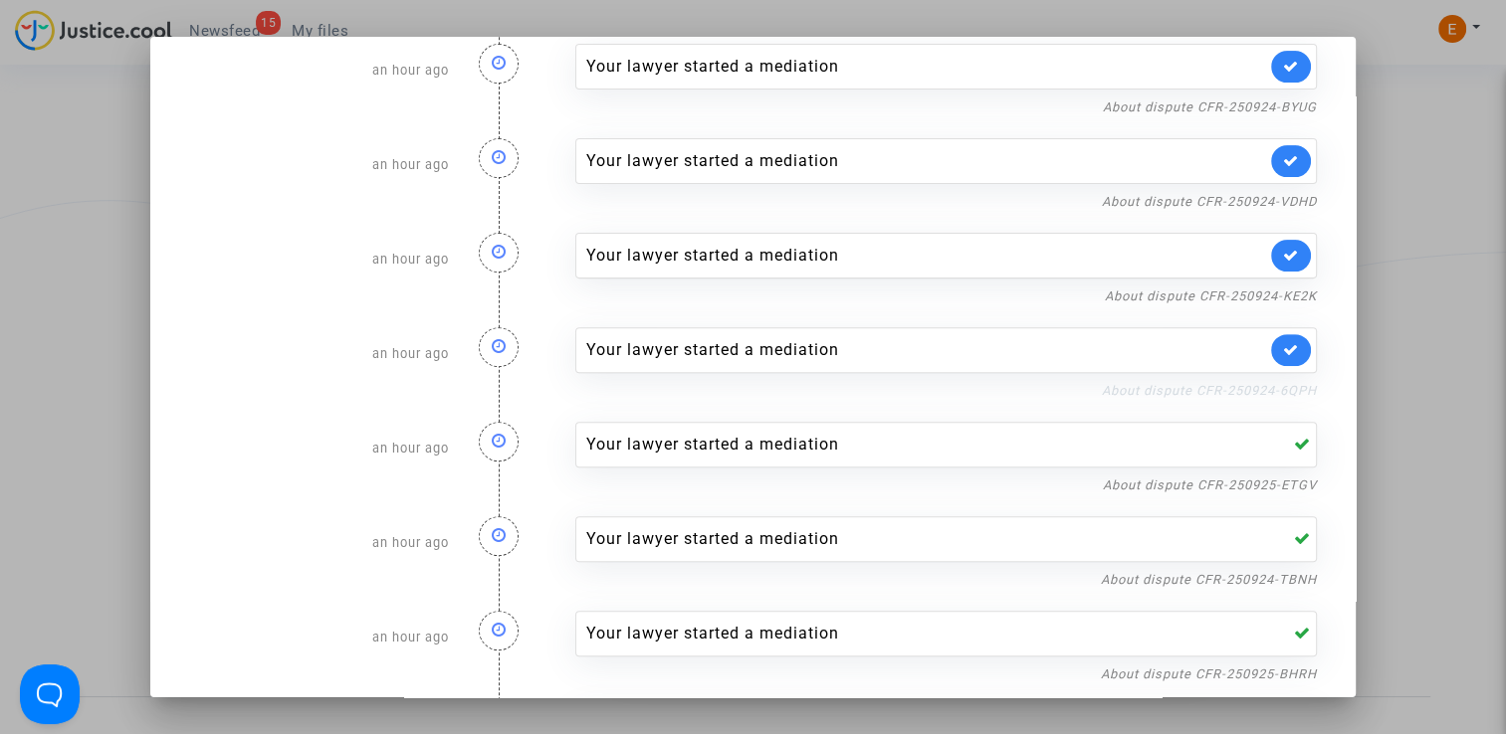
click at [1282, 392] on link "About dispute CFR-250924-6QPH" at bounding box center [1209, 390] width 215 height 15
click at [1302, 344] on div "Your lawyer started a mediation" at bounding box center [945, 350] width 741 height 46
drag, startPoint x: 1293, startPoint y: 344, endPoint x: 1278, endPoint y: 320, distance: 28.2
click at [1292, 344] on link at bounding box center [1291, 350] width 40 height 32
click at [1274, 286] on nf-filterlink "About dispute CFR-250924-KE2K" at bounding box center [1211, 295] width 212 height 19
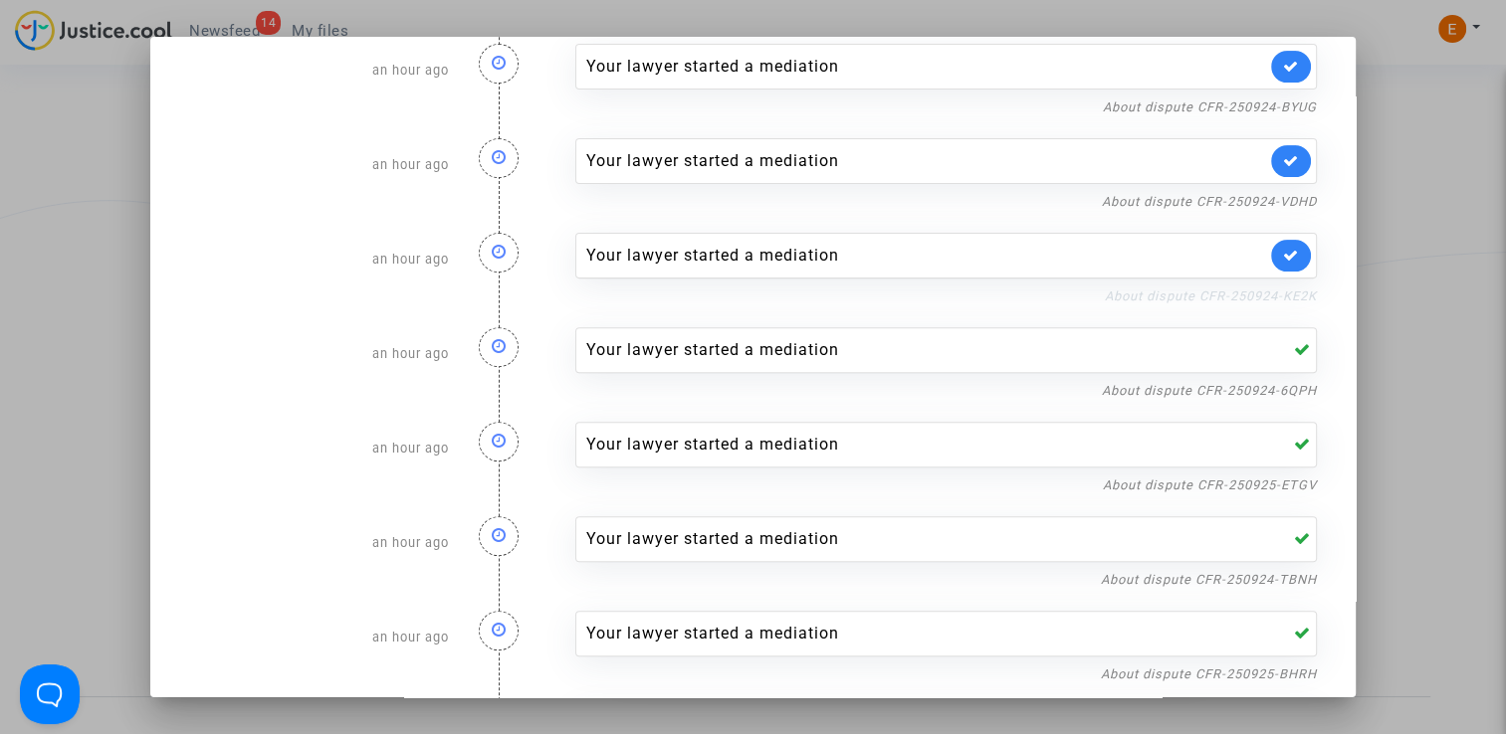
click at [1206, 297] on link "About dispute CFR-250924-KE2K" at bounding box center [1211, 296] width 212 height 15
click at [1285, 251] on icon at bounding box center [1291, 255] width 16 height 15
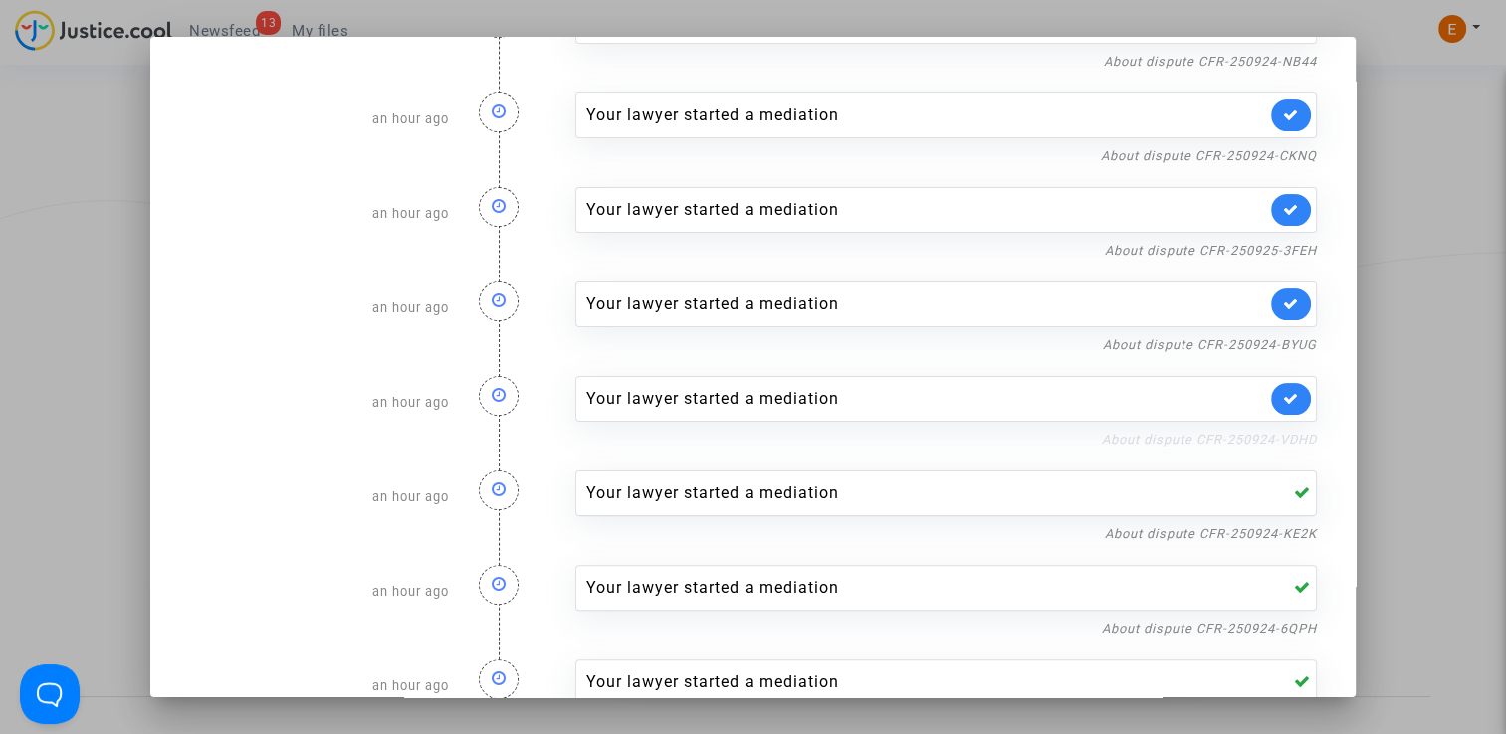
scroll to position [401, 0]
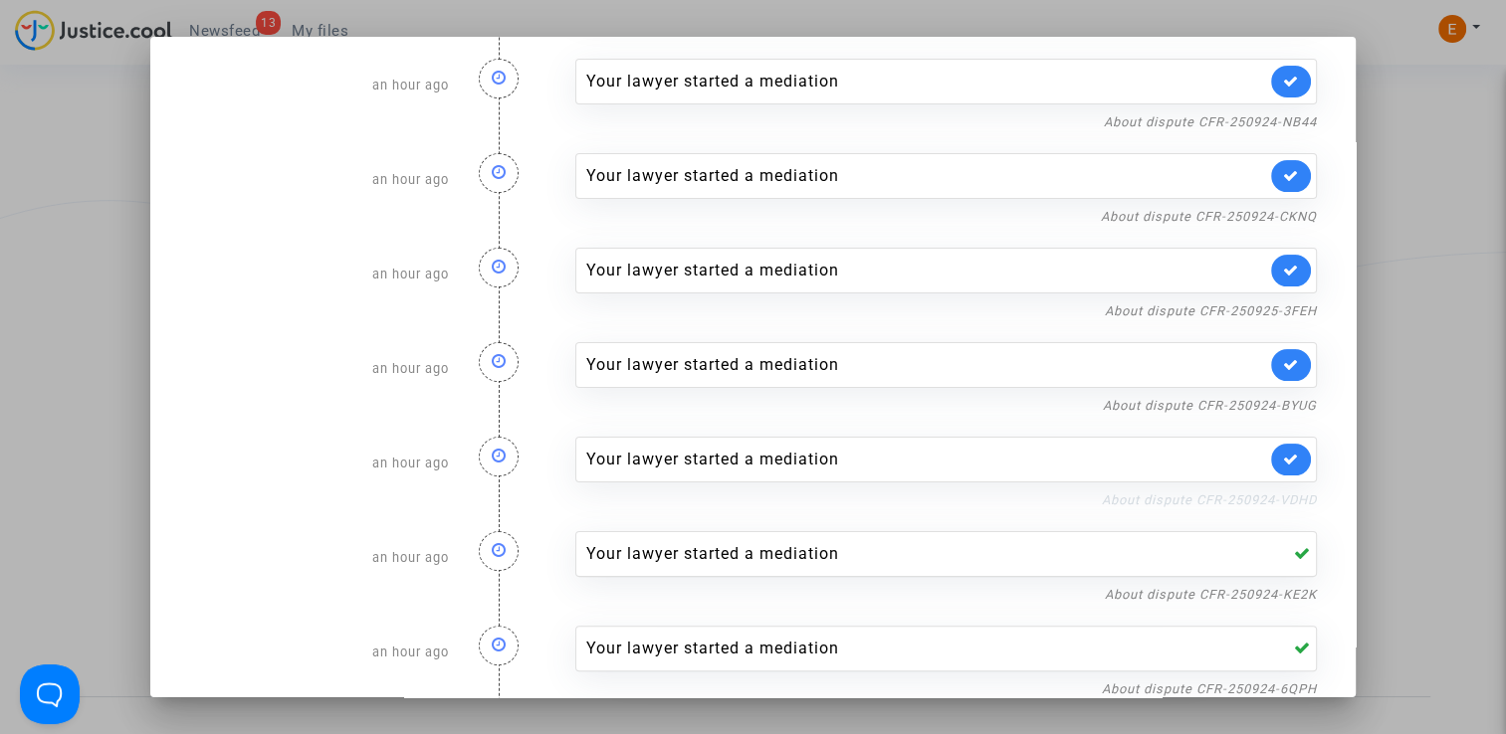
click at [1272, 497] on link "About dispute CFR-250924-VDHD" at bounding box center [1209, 500] width 215 height 15
click at [1283, 462] on icon at bounding box center [1291, 459] width 16 height 15
click at [1274, 401] on link "About dispute CFR-250924-BYUG" at bounding box center [1210, 405] width 214 height 15
click at [1286, 351] on link at bounding box center [1291, 365] width 40 height 32
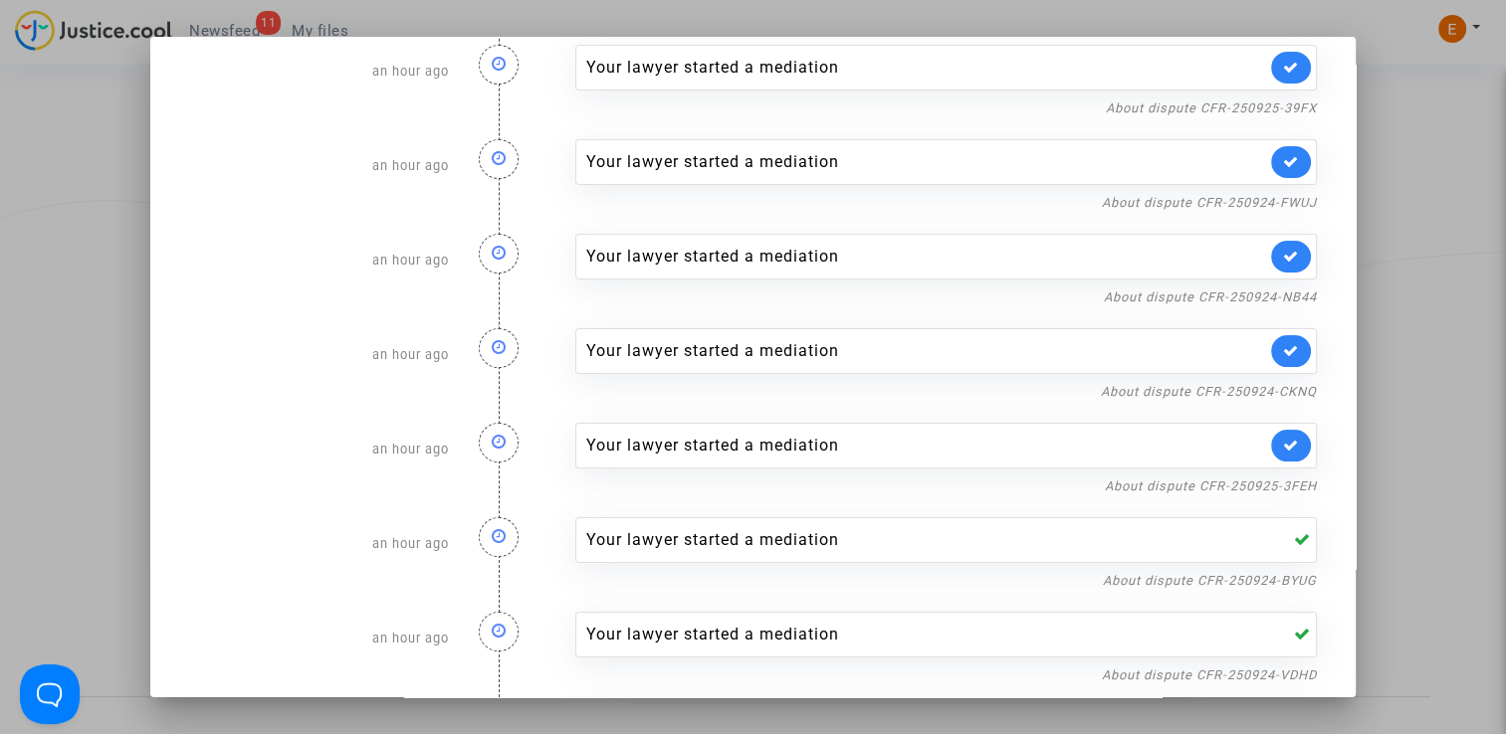
scroll to position [202, 0]
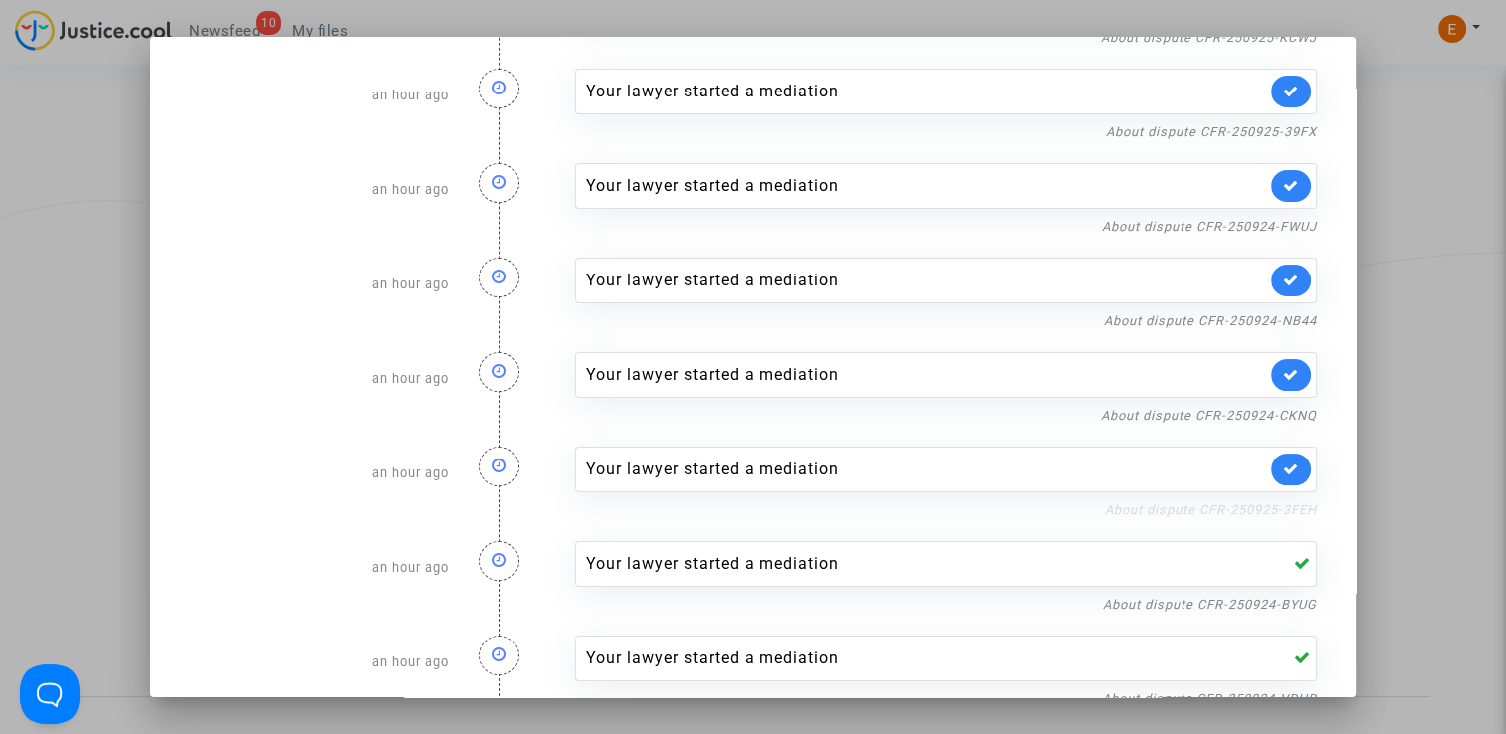
click at [1269, 509] on link "About dispute CFR-250925-3FEH" at bounding box center [1211, 510] width 212 height 15
click at [1294, 458] on link at bounding box center [1291, 470] width 40 height 32
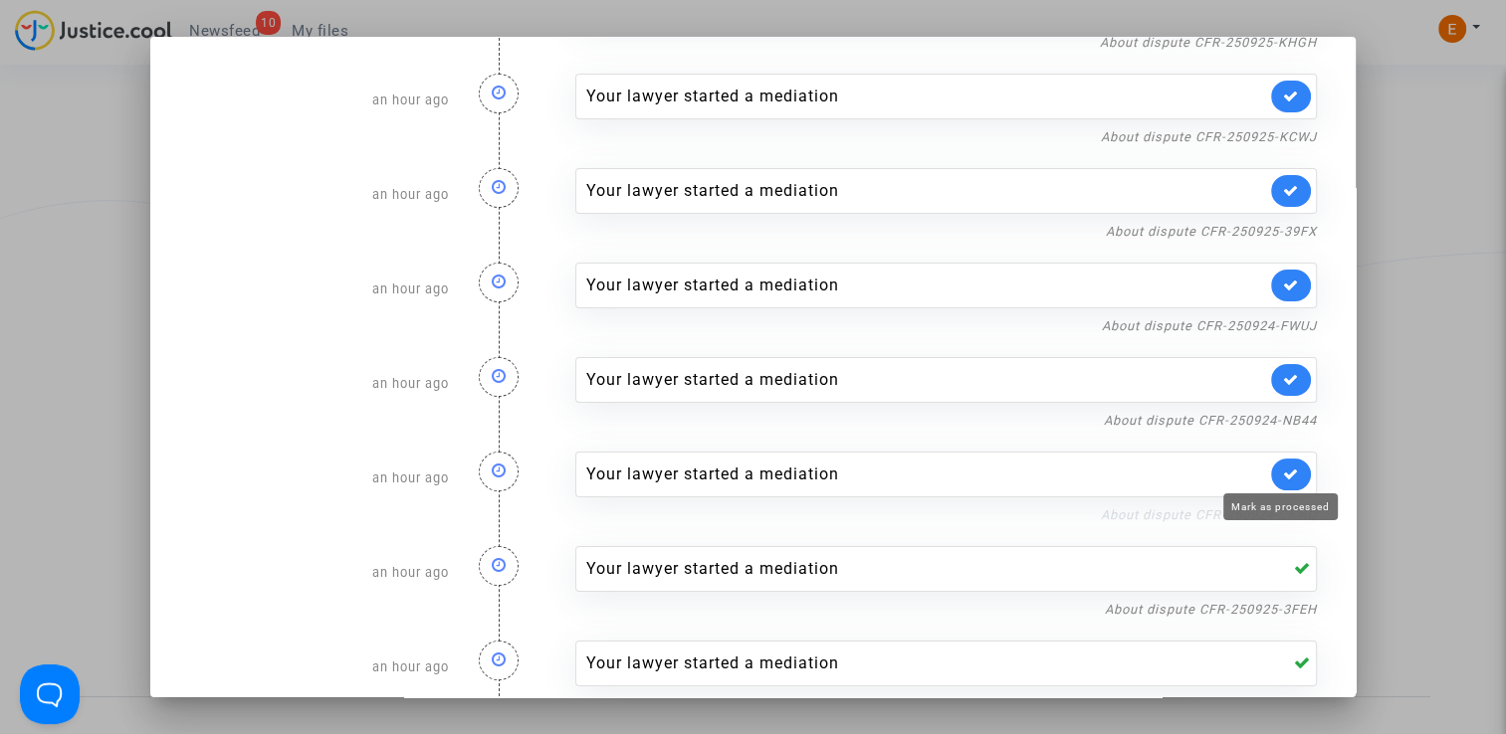
click at [1271, 512] on link "About dispute CFR-250924-CKNQ" at bounding box center [1209, 515] width 216 height 15
click at [1293, 468] on link at bounding box center [1291, 475] width 40 height 32
click at [1281, 428] on div "About dispute CFR-250924-NB44" at bounding box center [945, 420] width 741 height 24
click at [1274, 416] on link "About dispute CFR-250924-NB44" at bounding box center [1210, 420] width 213 height 15
click at [1283, 376] on icon at bounding box center [1291, 379] width 16 height 15
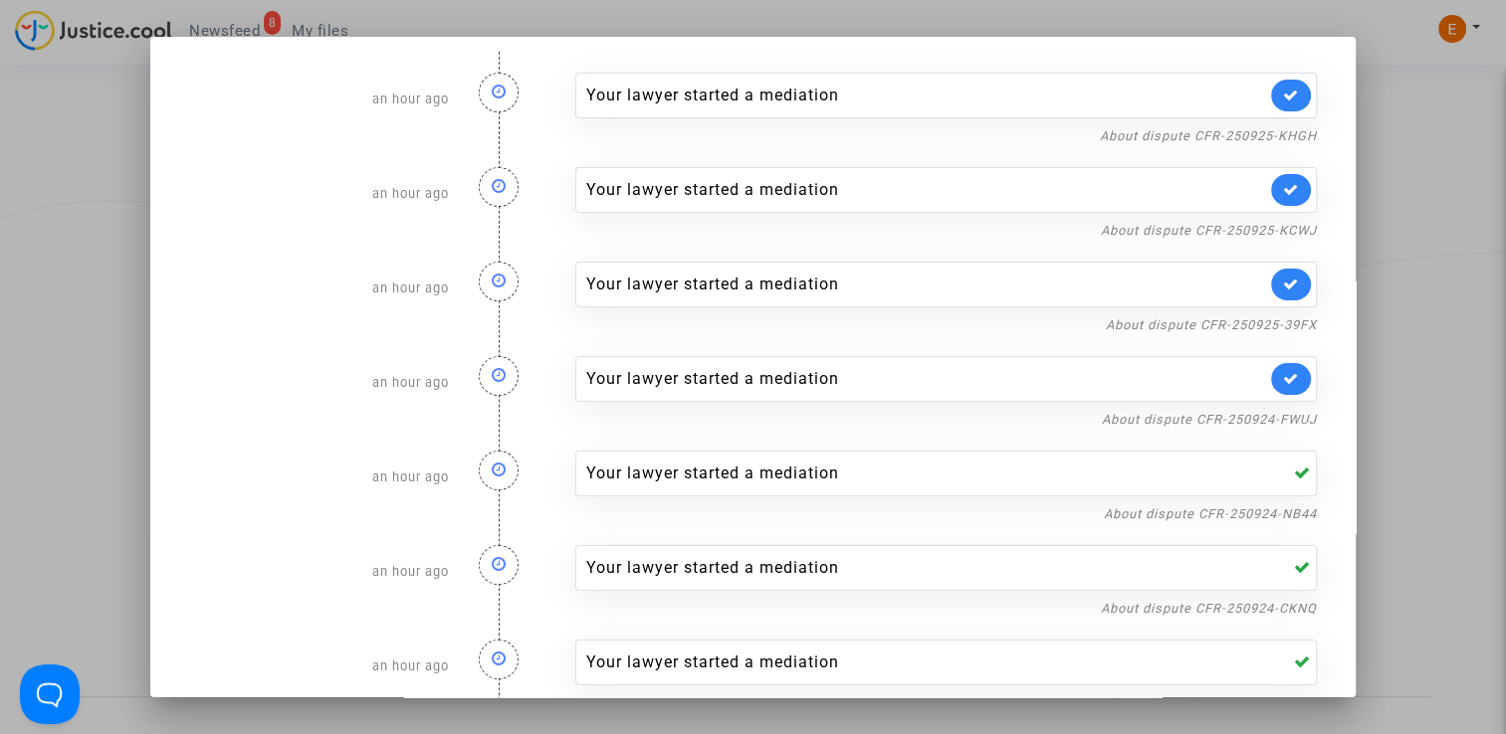
scroll to position [3, 0]
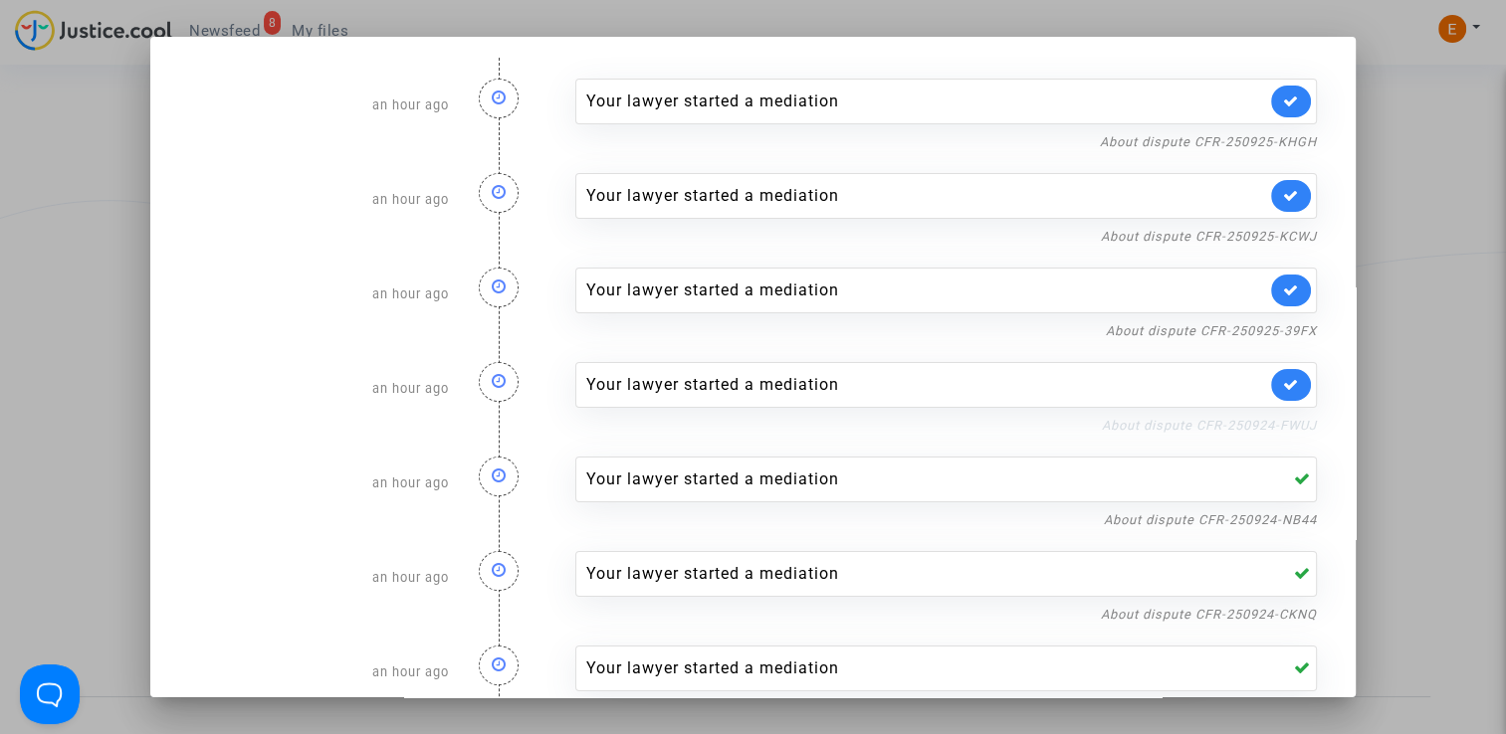
click at [1270, 428] on link "About dispute CFR-250924-FWUJ" at bounding box center [1209, 425] width 215 height 15
drag, startPoint x: 1295, startPoint y: 383, endPoint x: 1288, endPoint y: 341, distance: 42.4
click at [1294, 383] on link at bounding box center [1291, 385] width 40 height 32
click at [1288, 332] on link "About dispute CFR-250925-39FX" at bounding box center [1211, 330] width 211 height 15
click at [1298, 297] on link at bounding box center [1291, 291] width 40 height 32
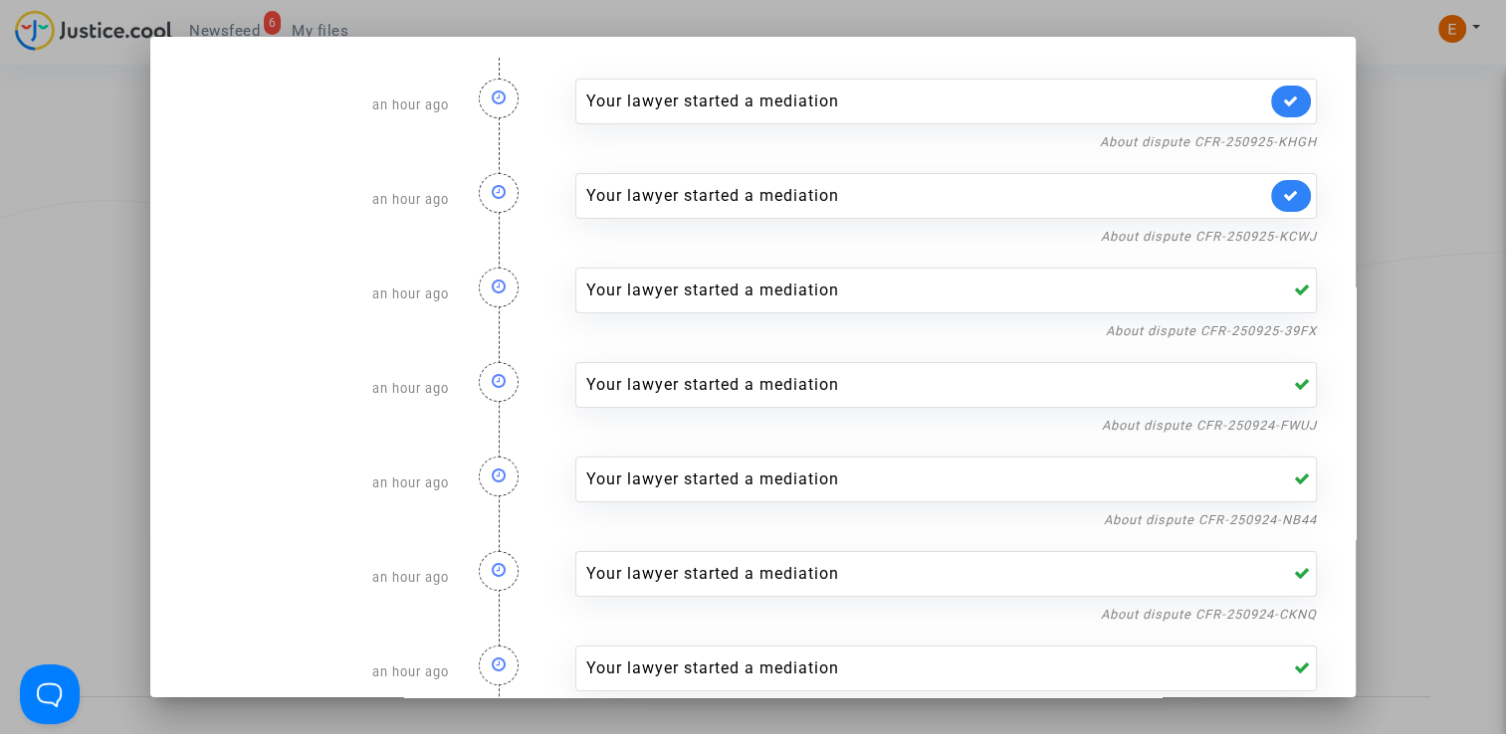
click at [1273, 224] on div "About dispute CFR-250925-KCWJ" at bounding box center [945, 236] width 741 height 24
click at [1278, 233] on link "About dispute CFR-250925-KCWJ" at bounding box center [1209, 236] width 216 height 15
drag, startPoint x: 1290, startPoint y: 201, endPoint x: 1280, endPoint y: 146, distance: 55.6
click at [1289, 201] on link at bounding box center [1291, 196] width 40 height 32
click at [1280, 146] on link "About dispute CFR-250925-KHGH" at bounding box center [1208, 141] width 217 height 15
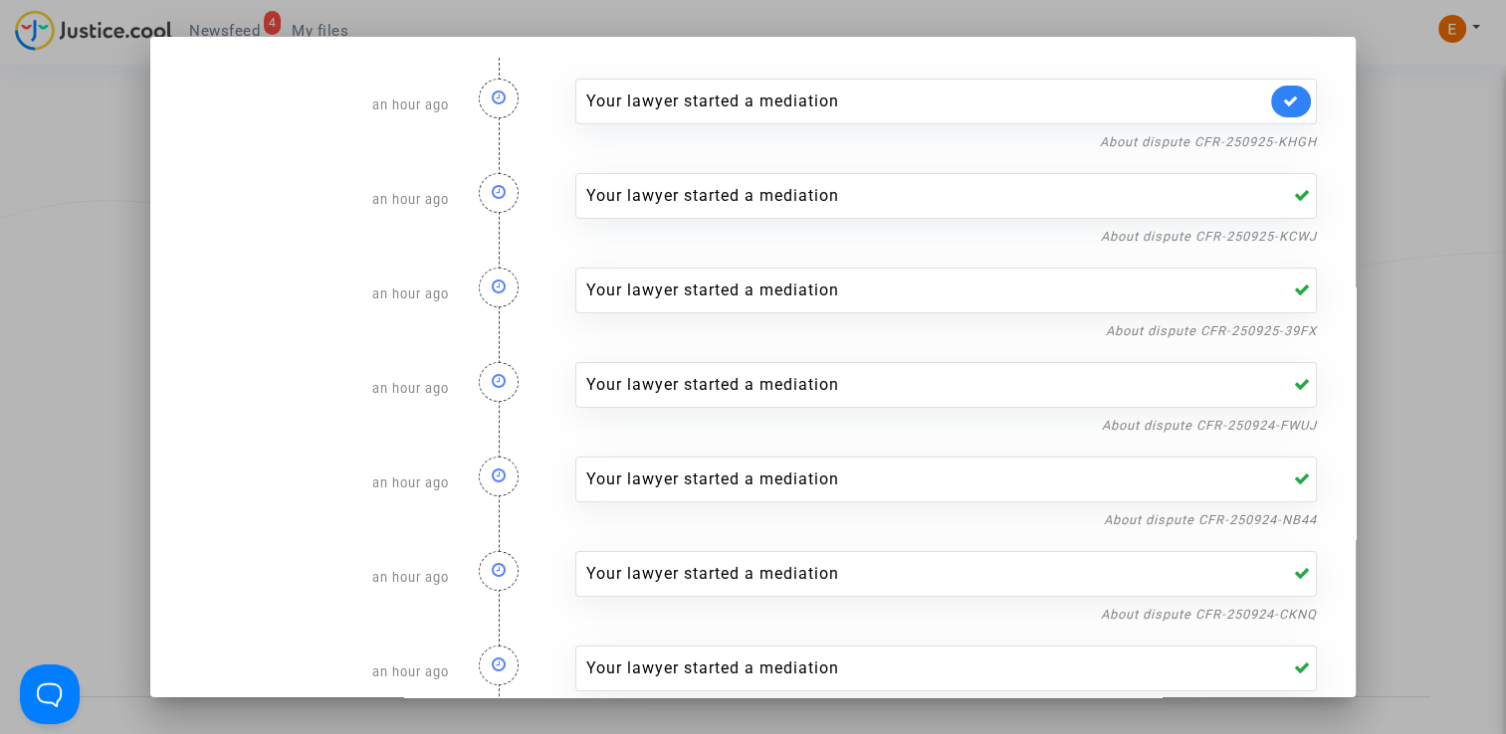
click at [1294, 103] on link at bounding box center [1291, 102] width 40 height 32
drag, startPoint x: 1406, startPoint y: 231, endPoint x: 1390, endPoint y: 224, distance: 17.4
click at [1406, 230] on div at bounding box center [753, 367] width 1506 height 734
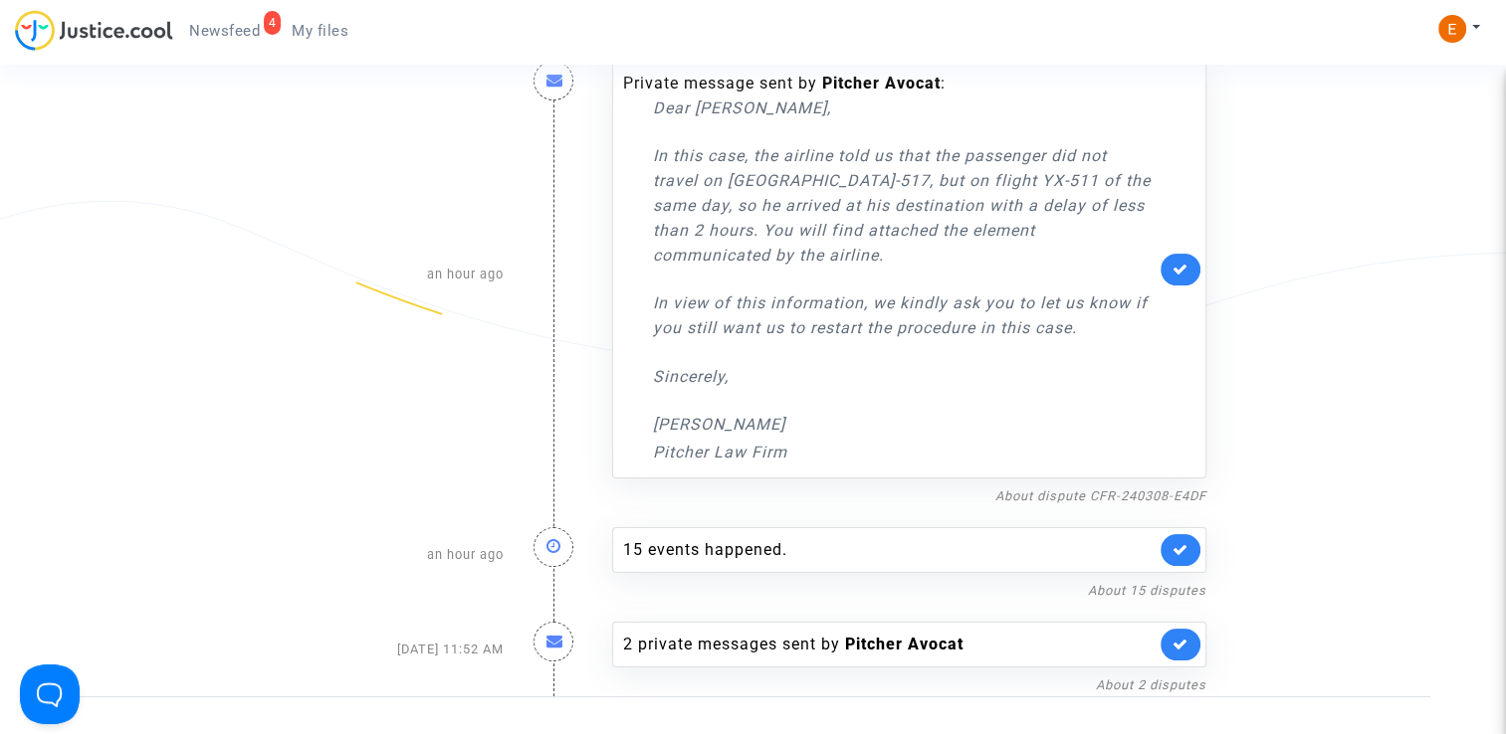
click at [308, 29] on span "My files" at bounding box center [320, 31] width 57 height 18
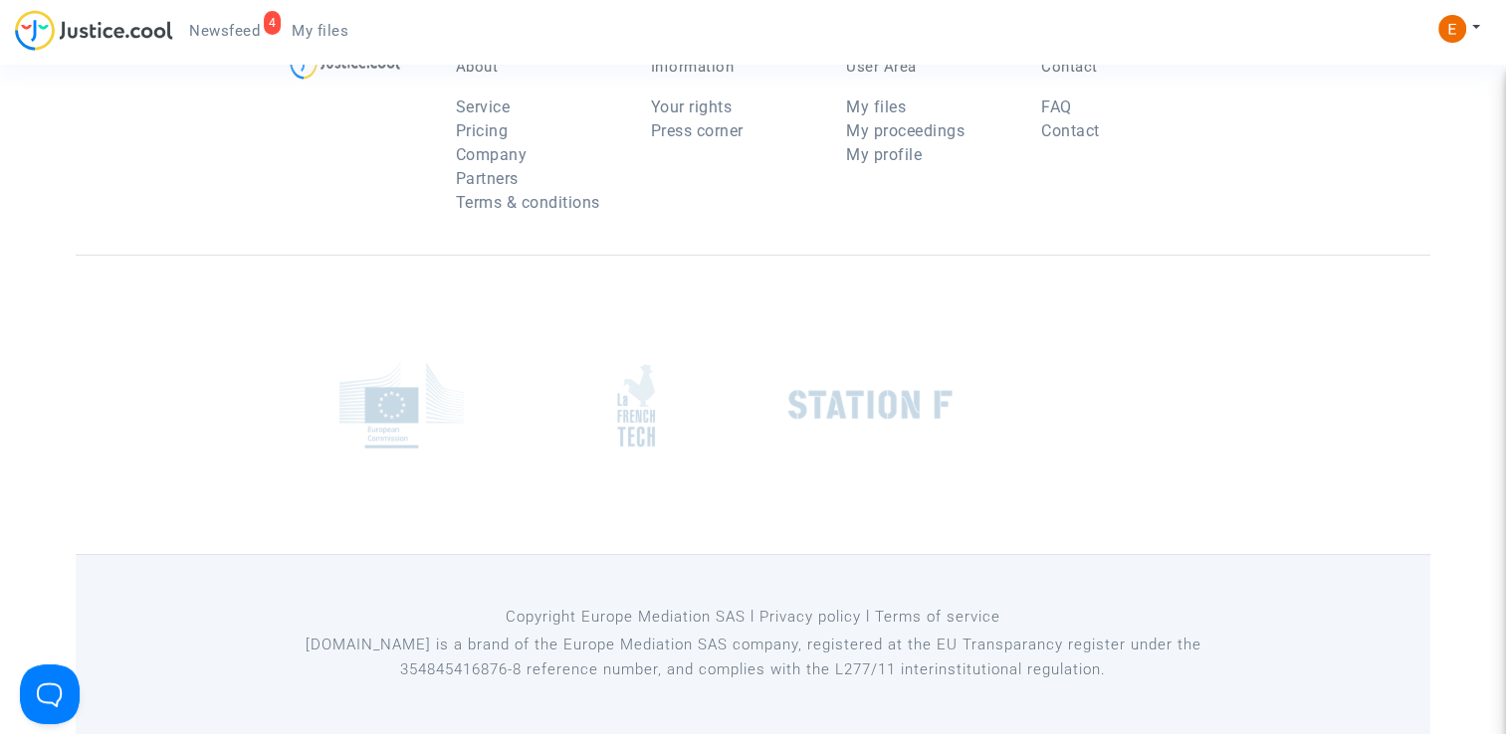
click at [235, 35] on span "Newsfeed" at bounding box center [224, 31] width 71 height 18
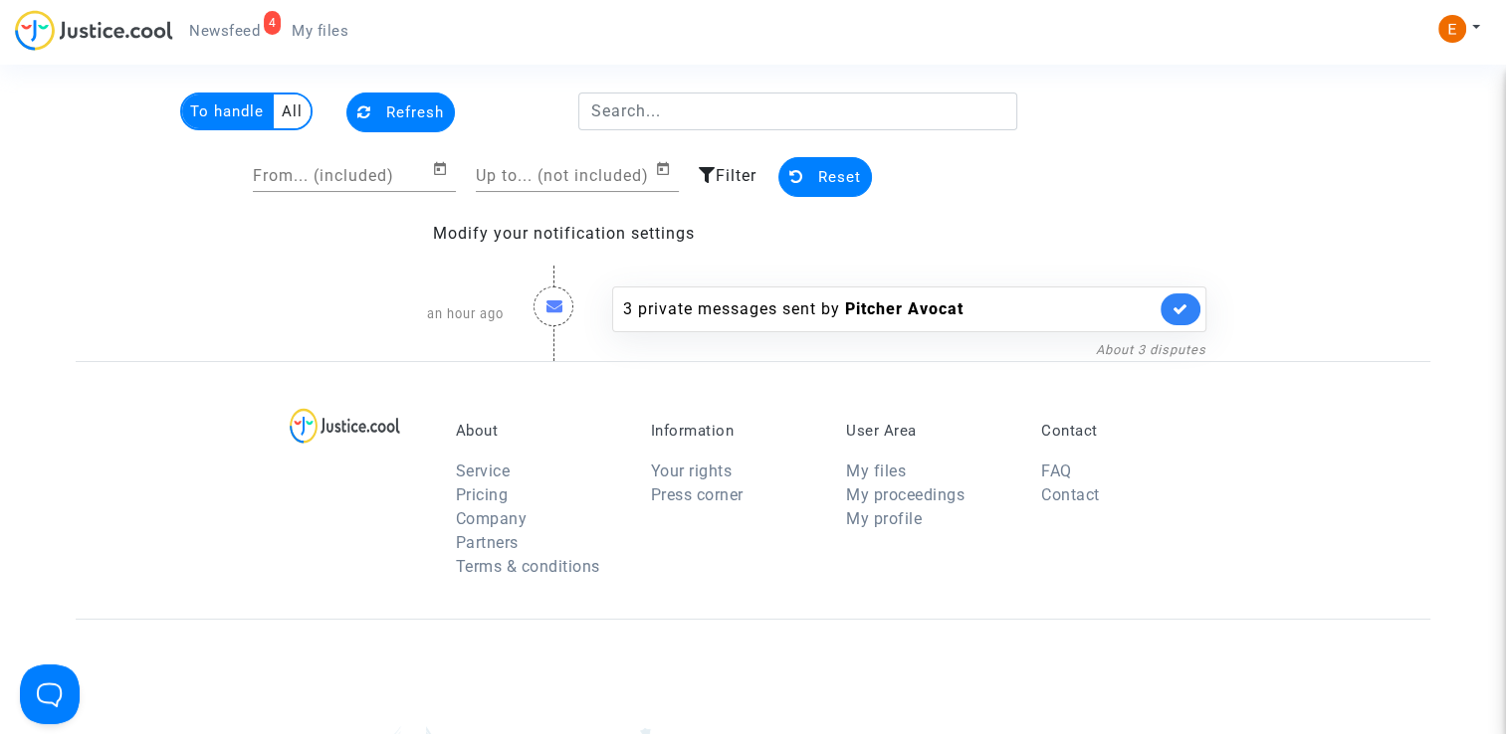
scroll to position [6, 0]
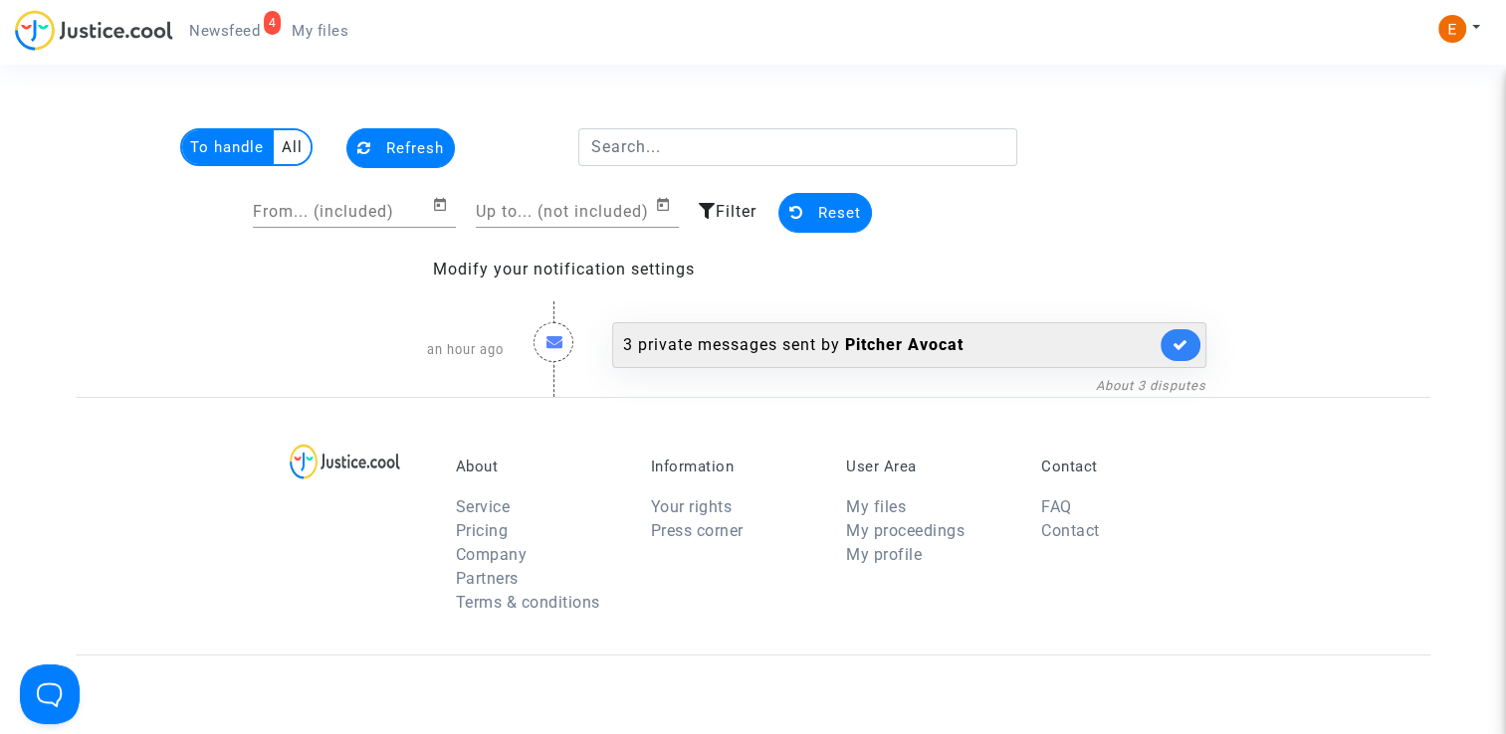
click at [803, 344] on div "3 private messages sent by Pitcher Avocat" at bounding box center [889, 345] width 532 height 24
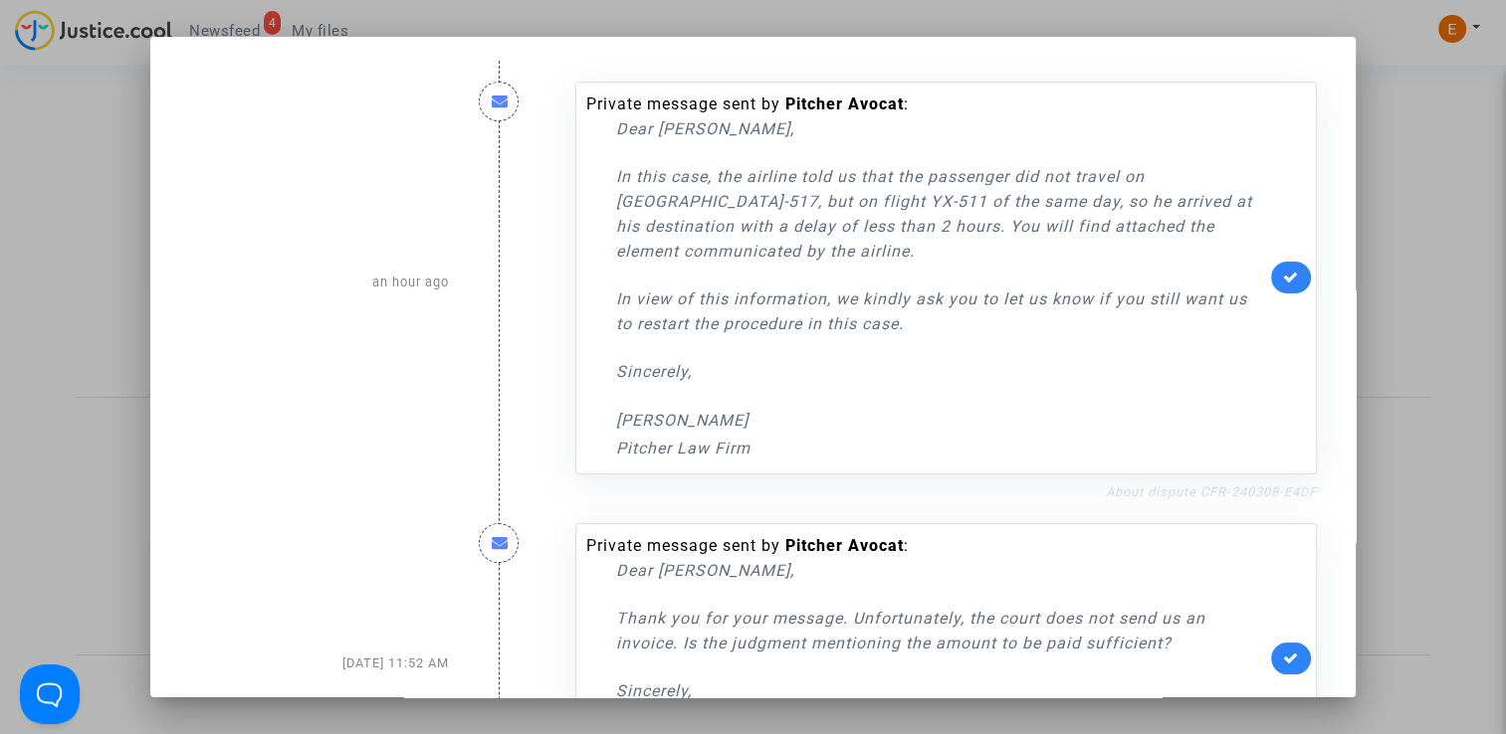
click at [1124, 495] on link "About dispute CFR-240308-E4DF" at bounding box center [1211, 492] width 211 height 15
click at [1290, 276] on link at bounding box center [1291, 278] width 40 height 32
click at [1447, 180] on div at bounding box center [753, 367] width 1506 height 734
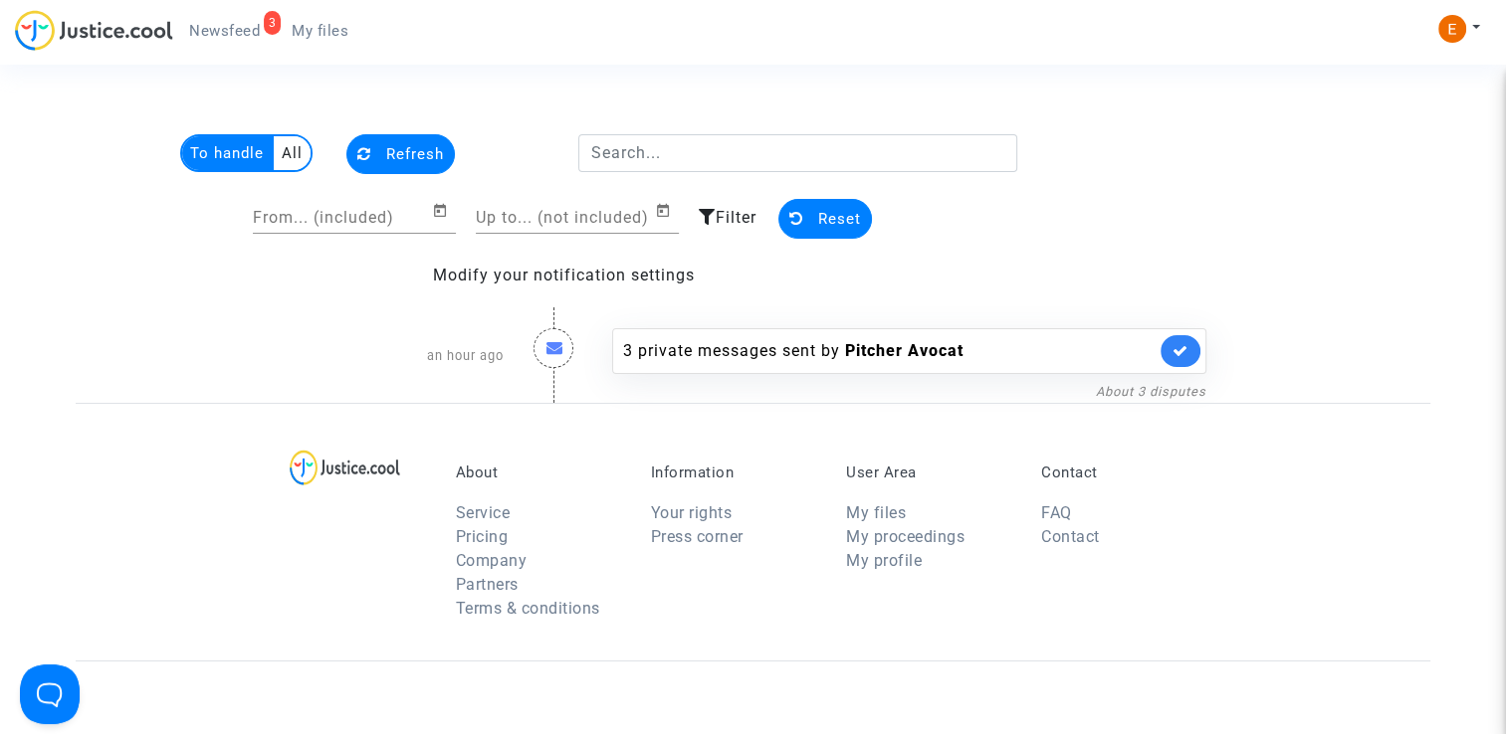
scroll to position [6, 0]
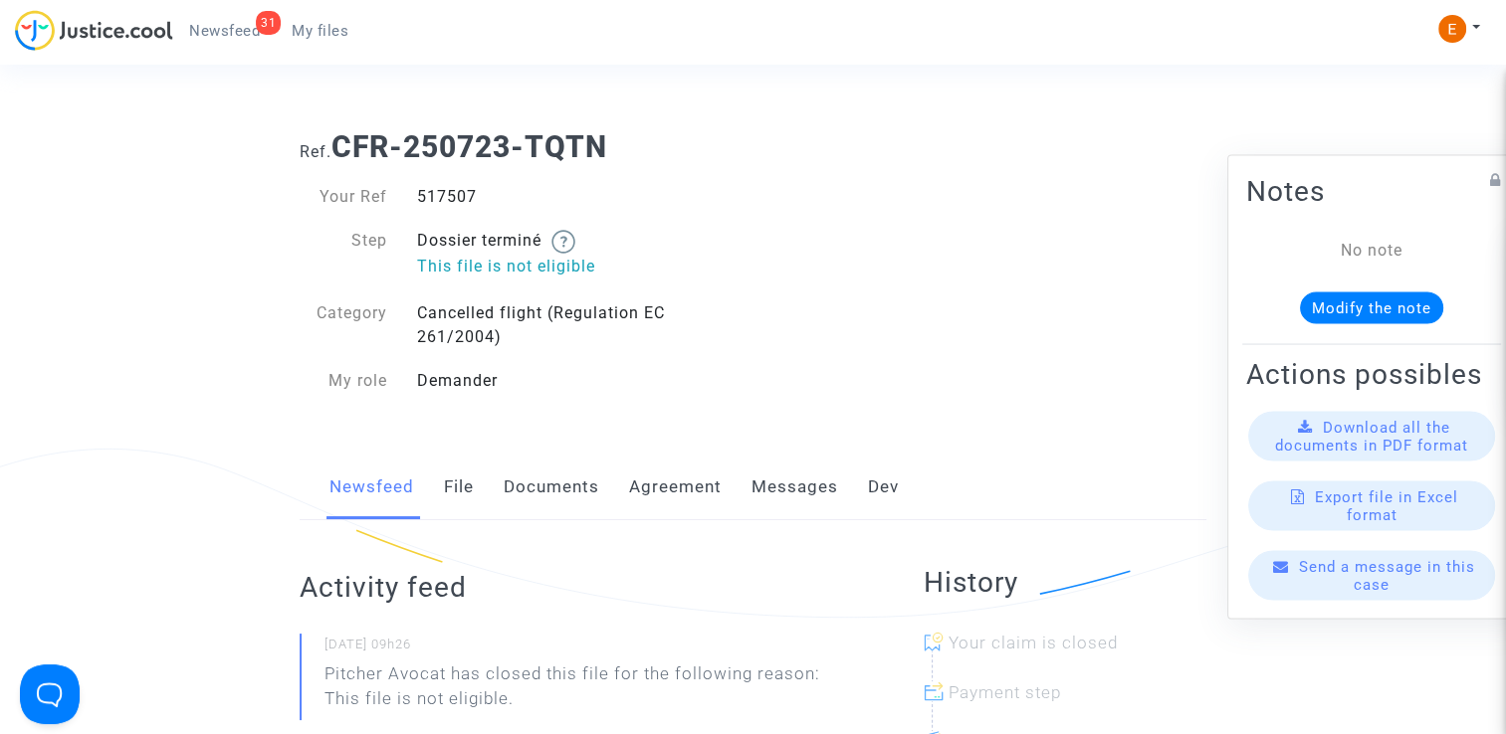
click at [458, 199] on div "517507" at bounding box center [577, 197] width 351 height 24
copy div "517507"
drag, startPoint x: 0, startPoint y: 0, endPoint x: 454, endPoint y: 195, distance: 494.0
click at [454, 195] on div "372490" at bounding box center [577, 197] width 351 height 24
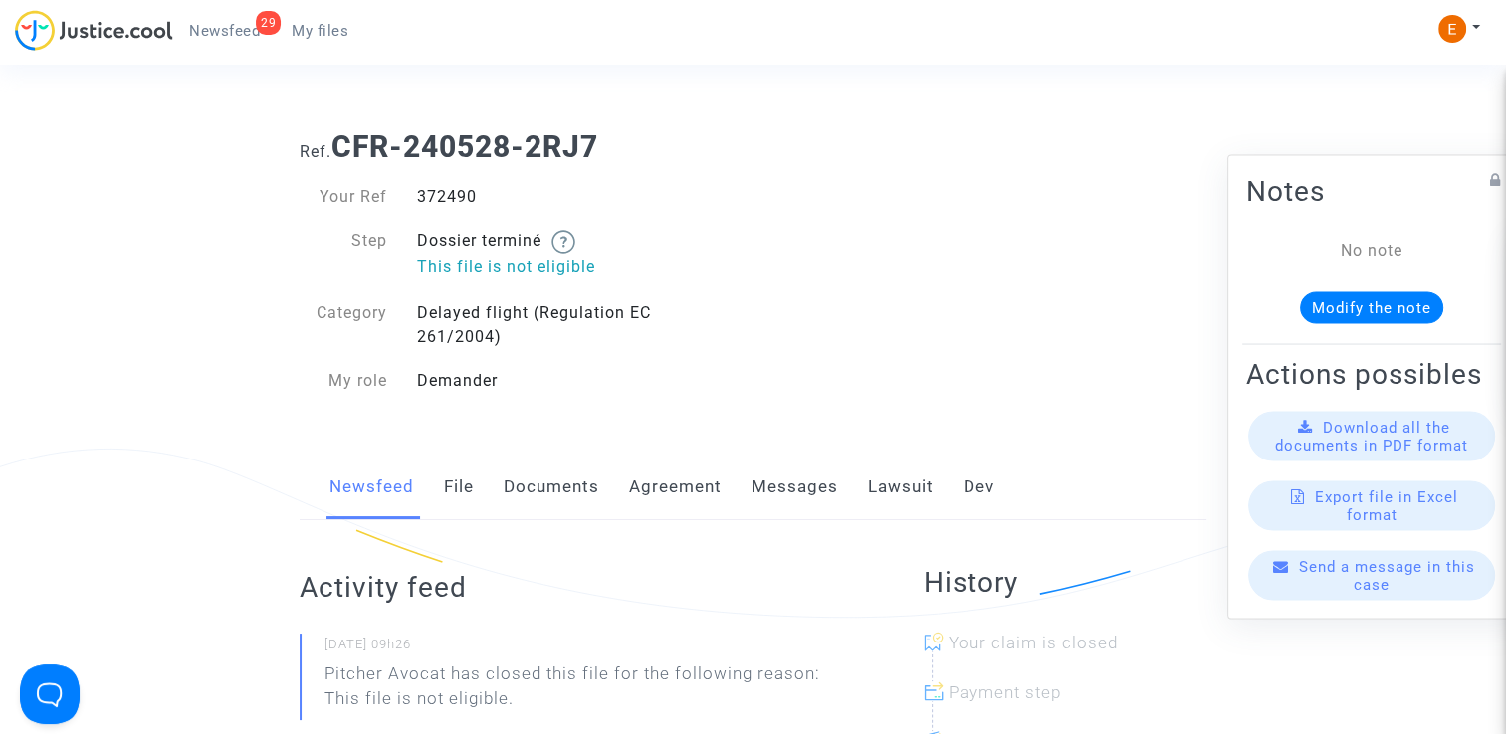
click at [454, 195] on div "372490" at bounding box center [577, 197] width 351 height 24
copy div "372490"
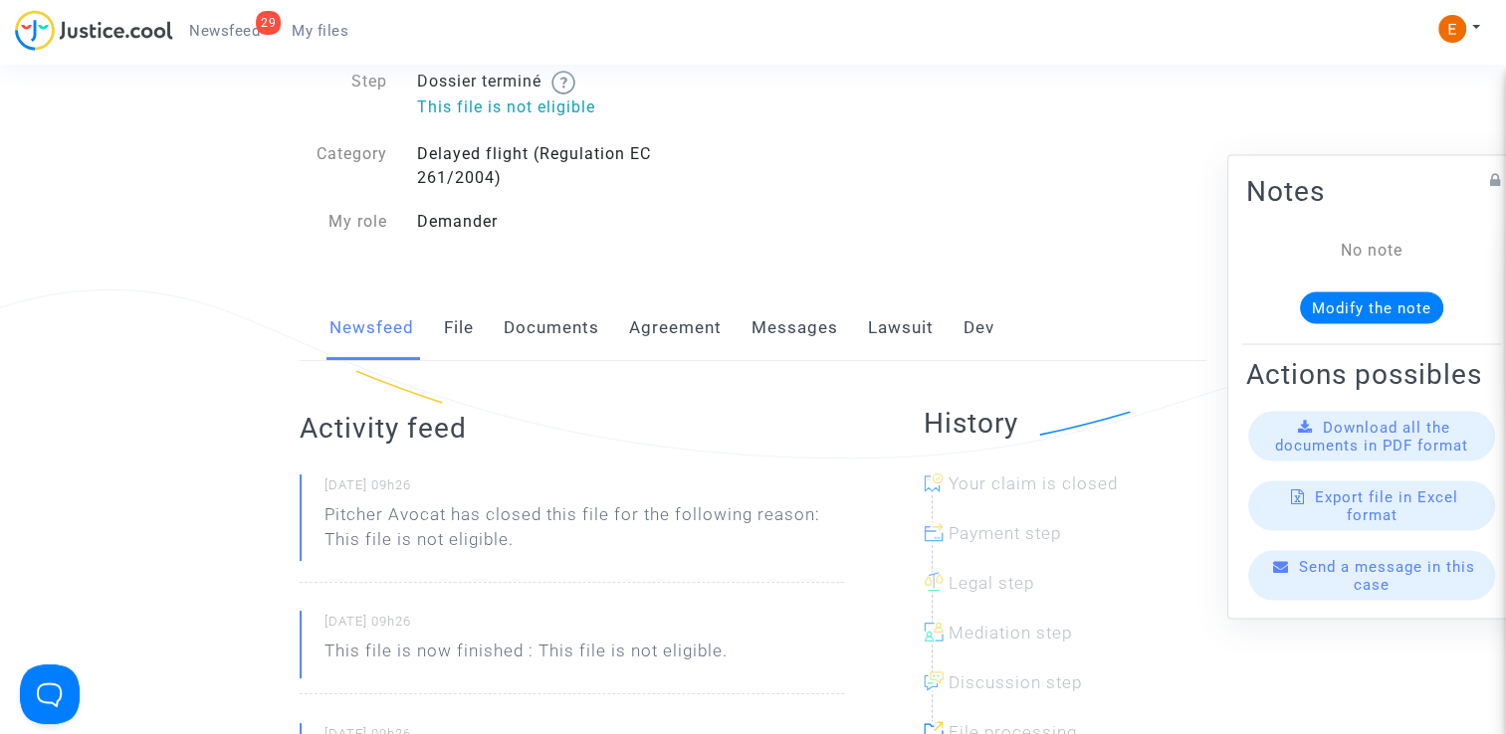
scroll to position [299, 0]
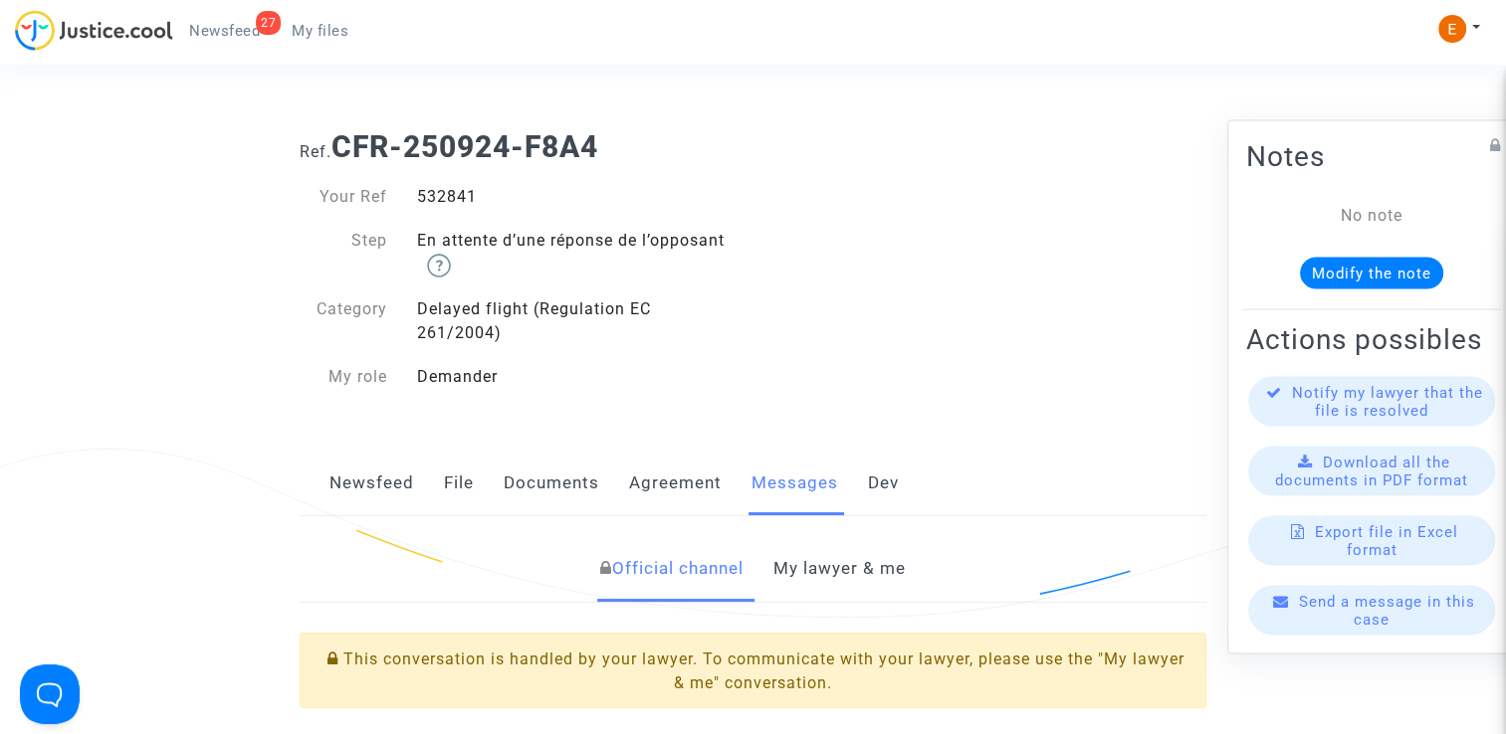
click at [422, 201] on div "532841" at bounding box center [577, 197] width 351 height 24
copy div "532841"
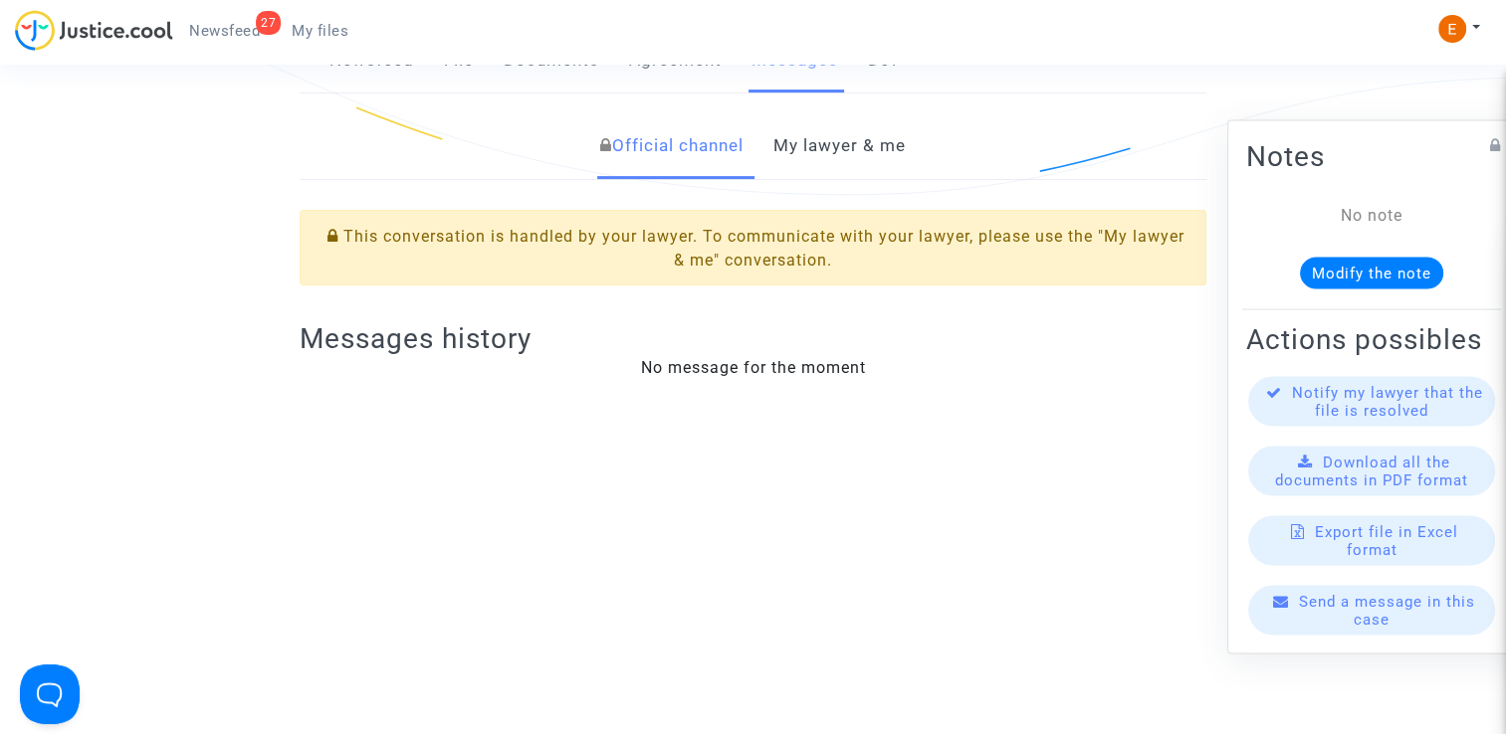
scroll to position [199, 0]
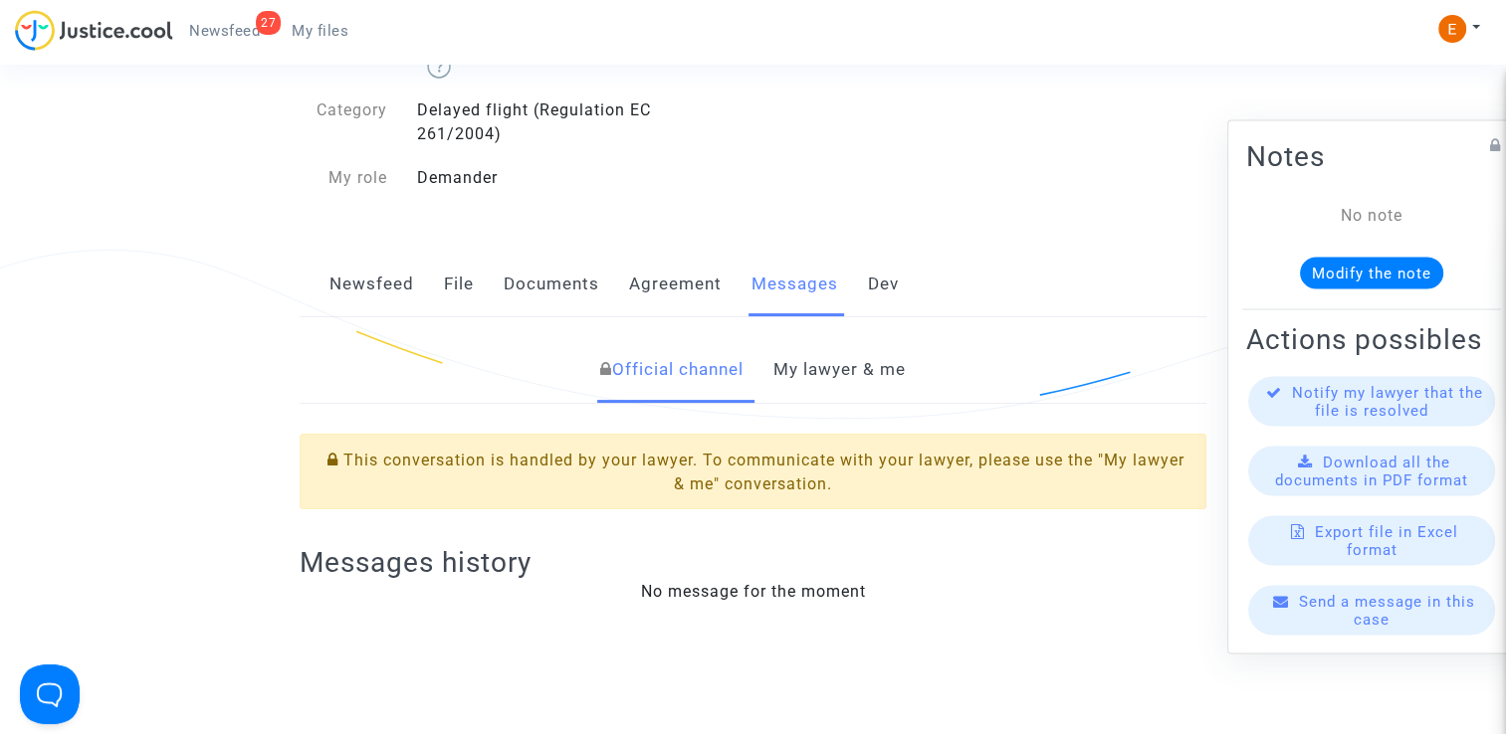
click at [366, 284] on link "Newsfeed" at bounding box center [371, 285] width 85 height 66
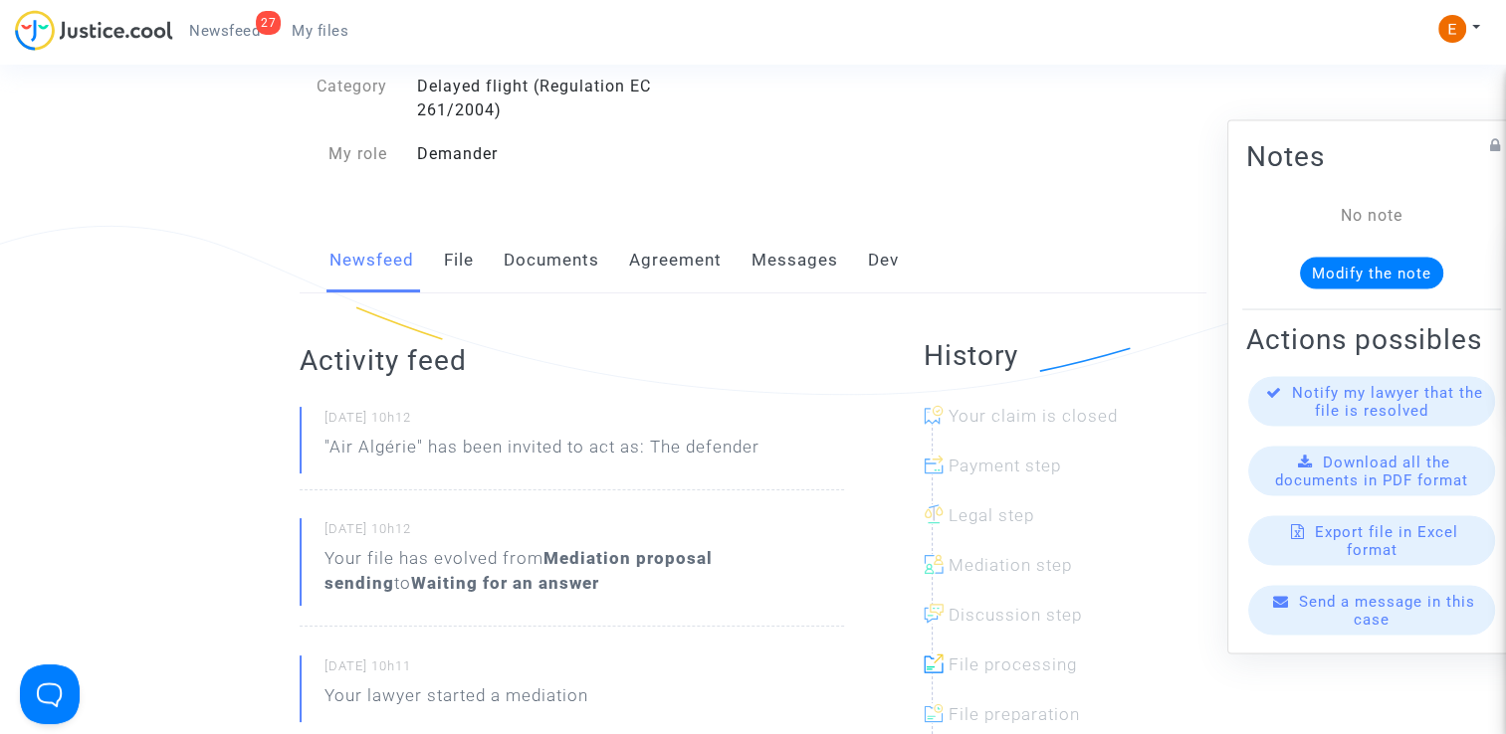
scroll to position [199, 0]
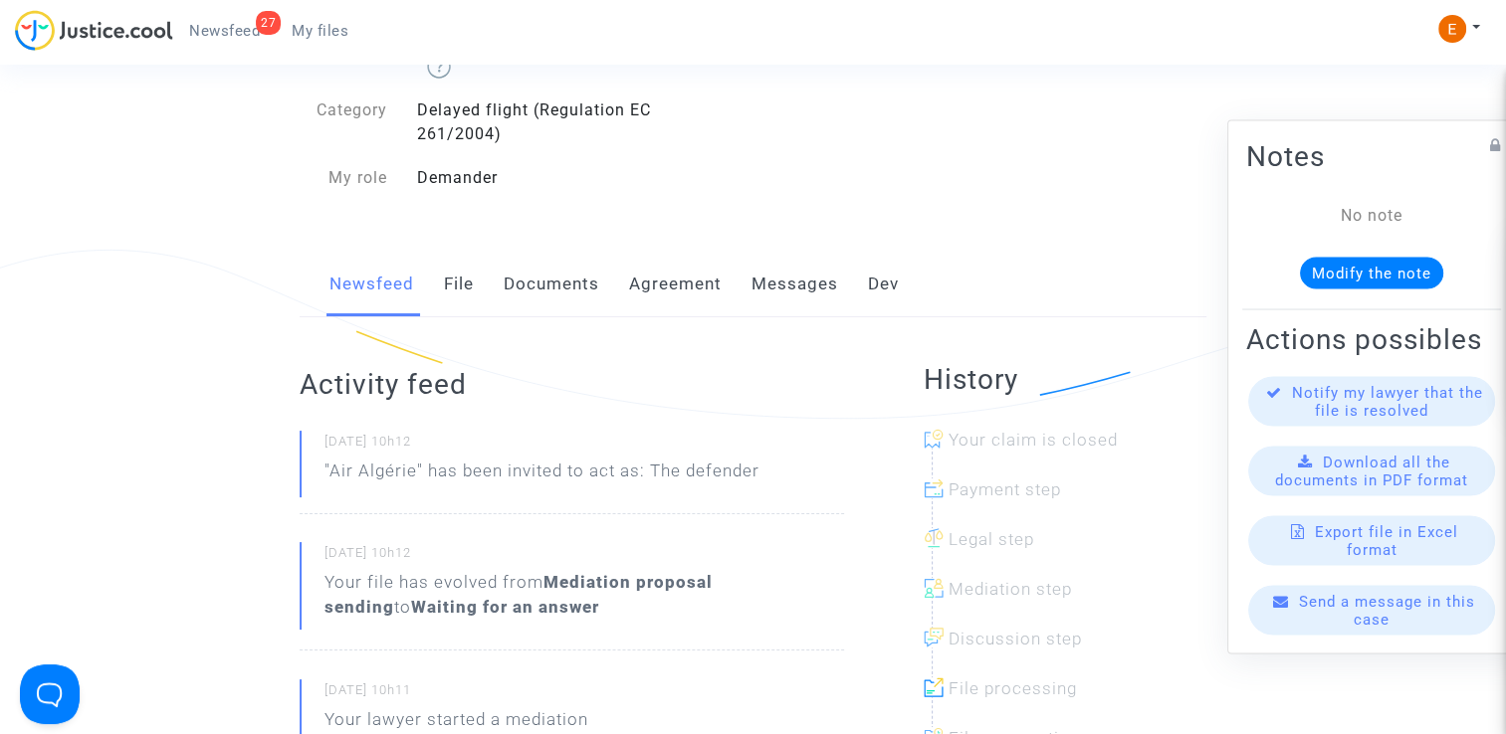
click at [788, 279] on link "Messages" at bounding box center [794, 285] width 87 height 66
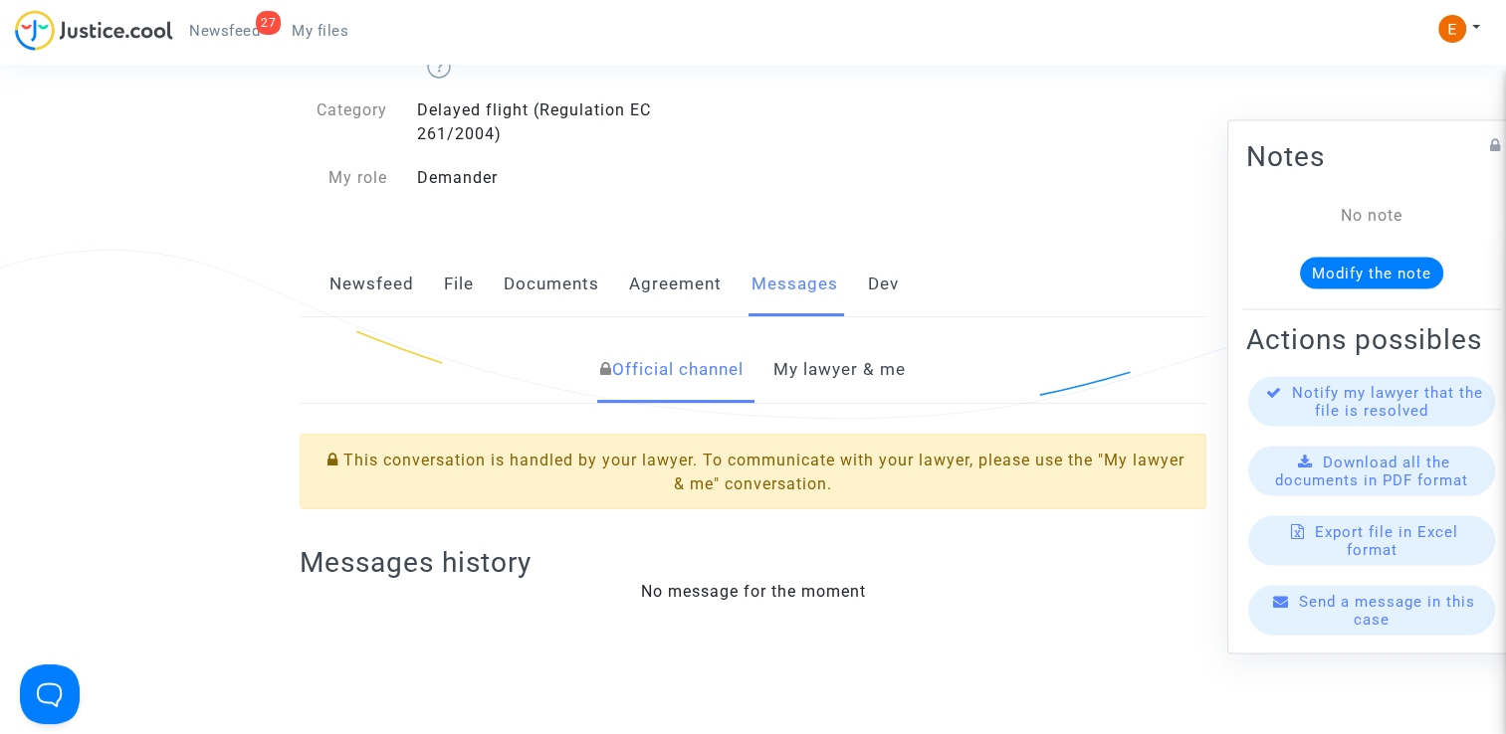
click at [867, 384] on link "My lawyer & me" at bounding box center [839, 370] width 132 height 66
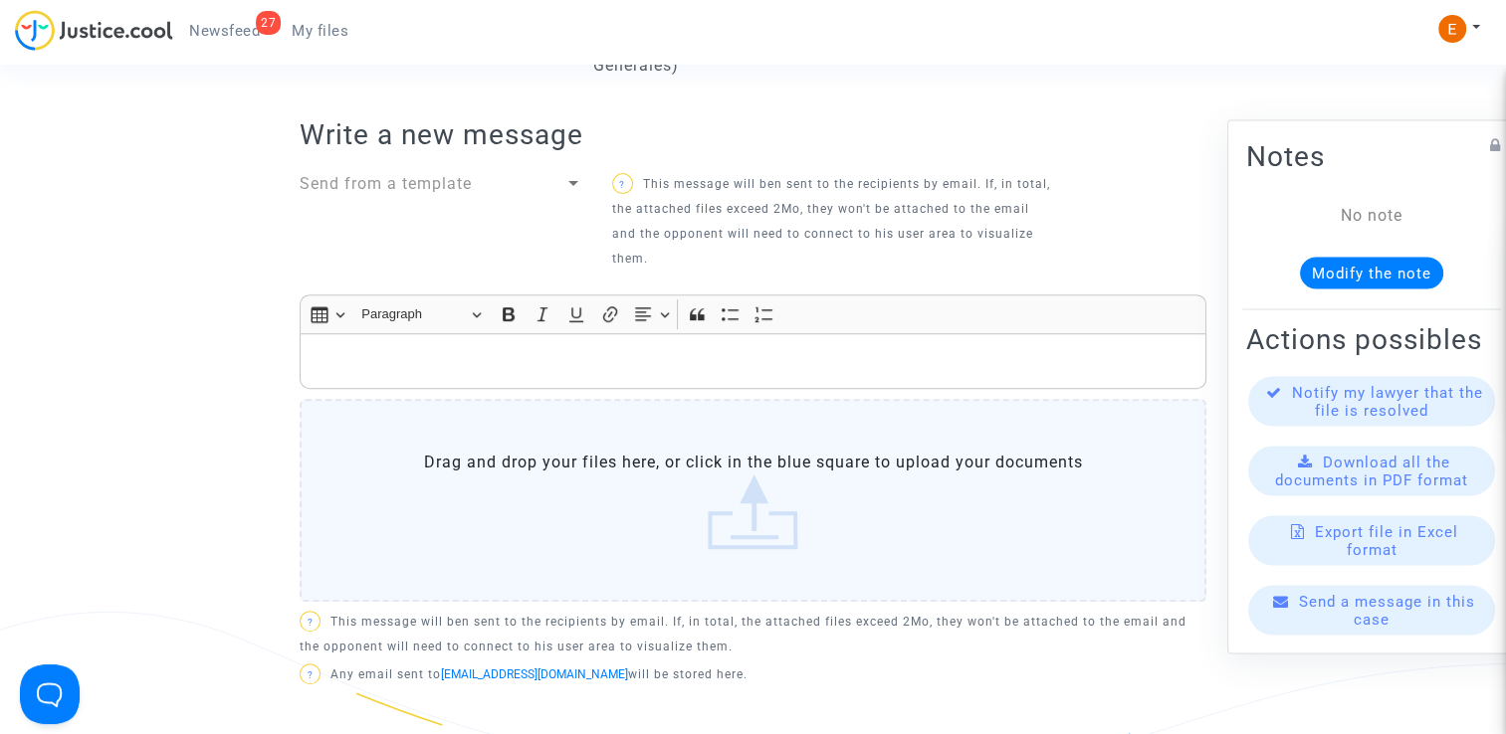
scroll to position [597, 0]
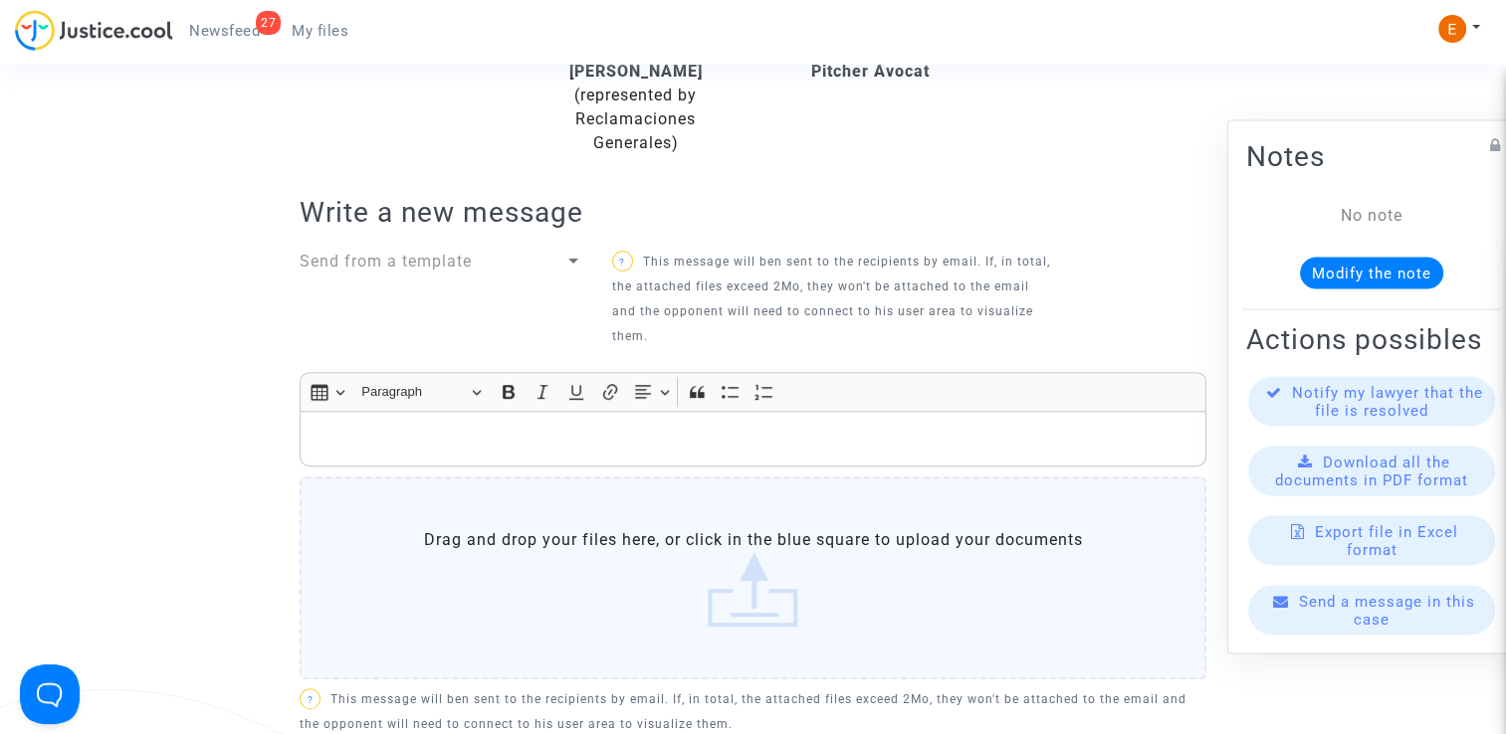
click at [518, 260] on div "Send from a template" at bounding box center [432, 262] width 265 height 24
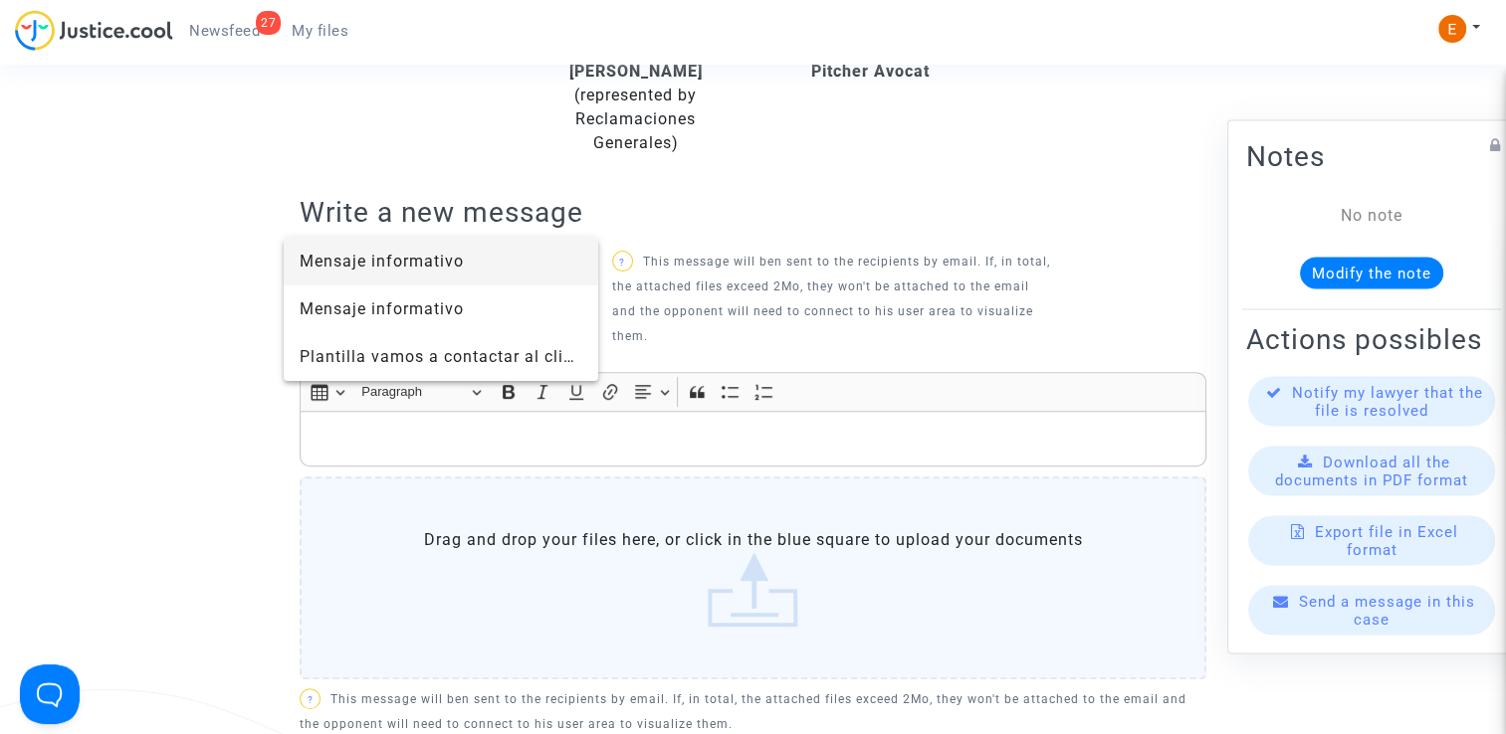
click at [466, 277] on span "Mensaje informativo" at bounding box center [441, 262] width 283 height 48
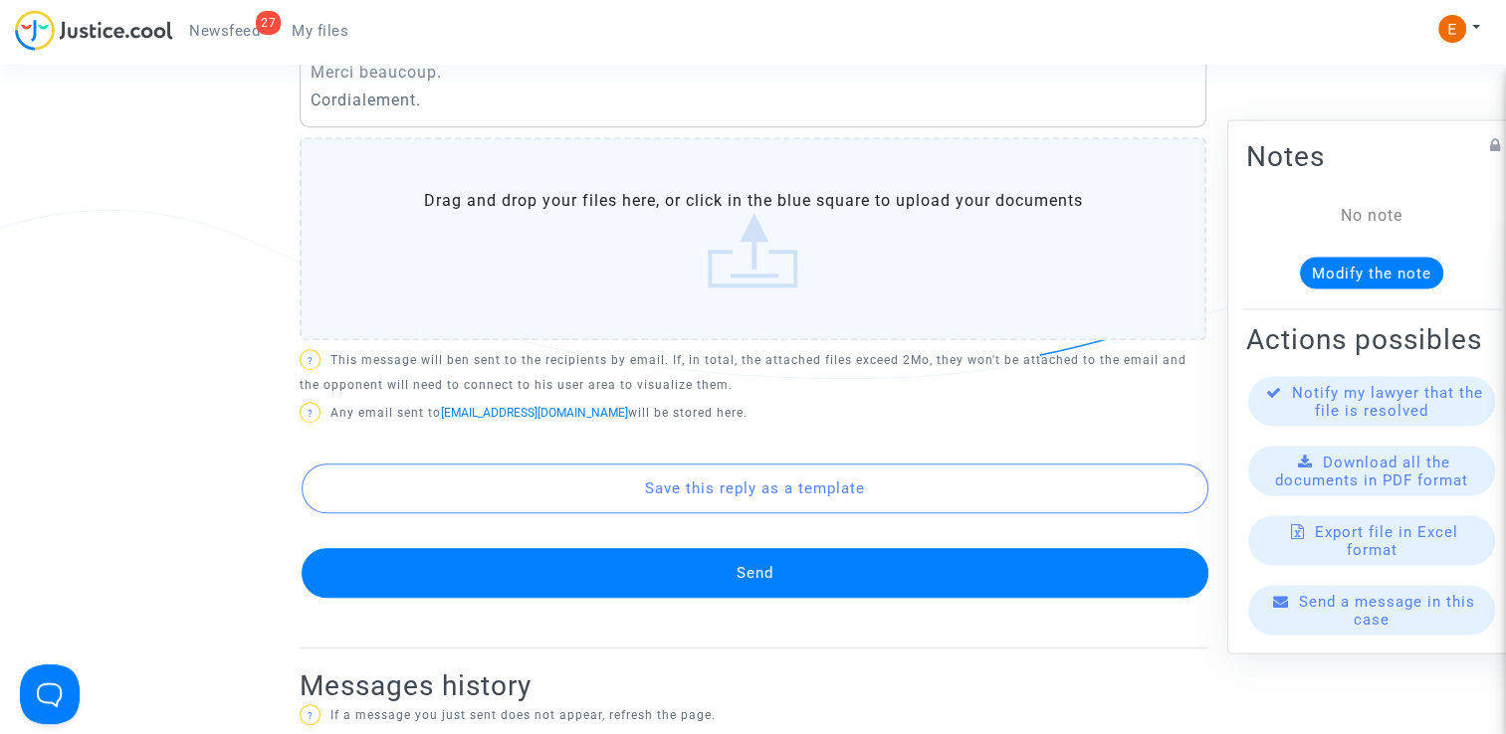
scroll to position [1095, 0]
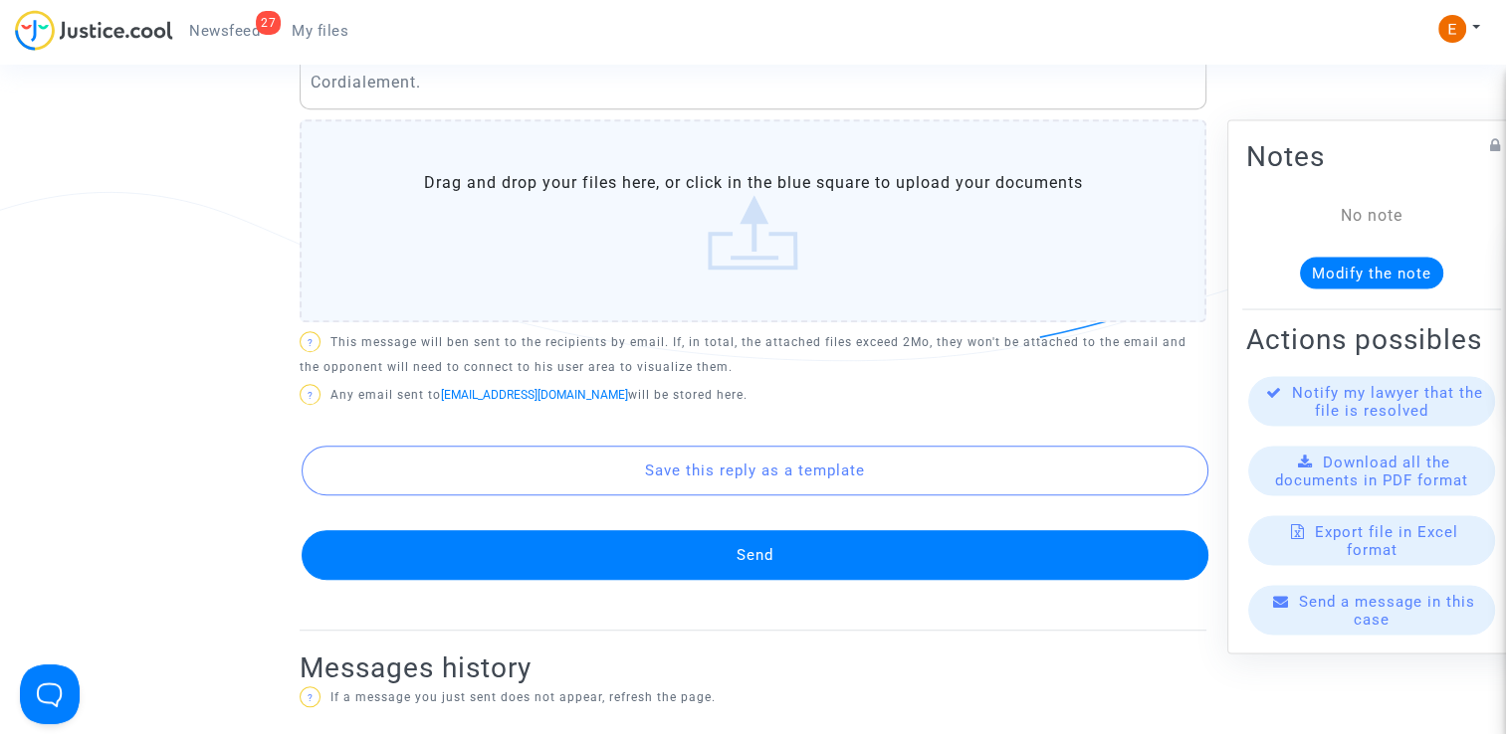
click at [810, 549] on button "Send" at bounding box center [755, 555] width 907 height 50
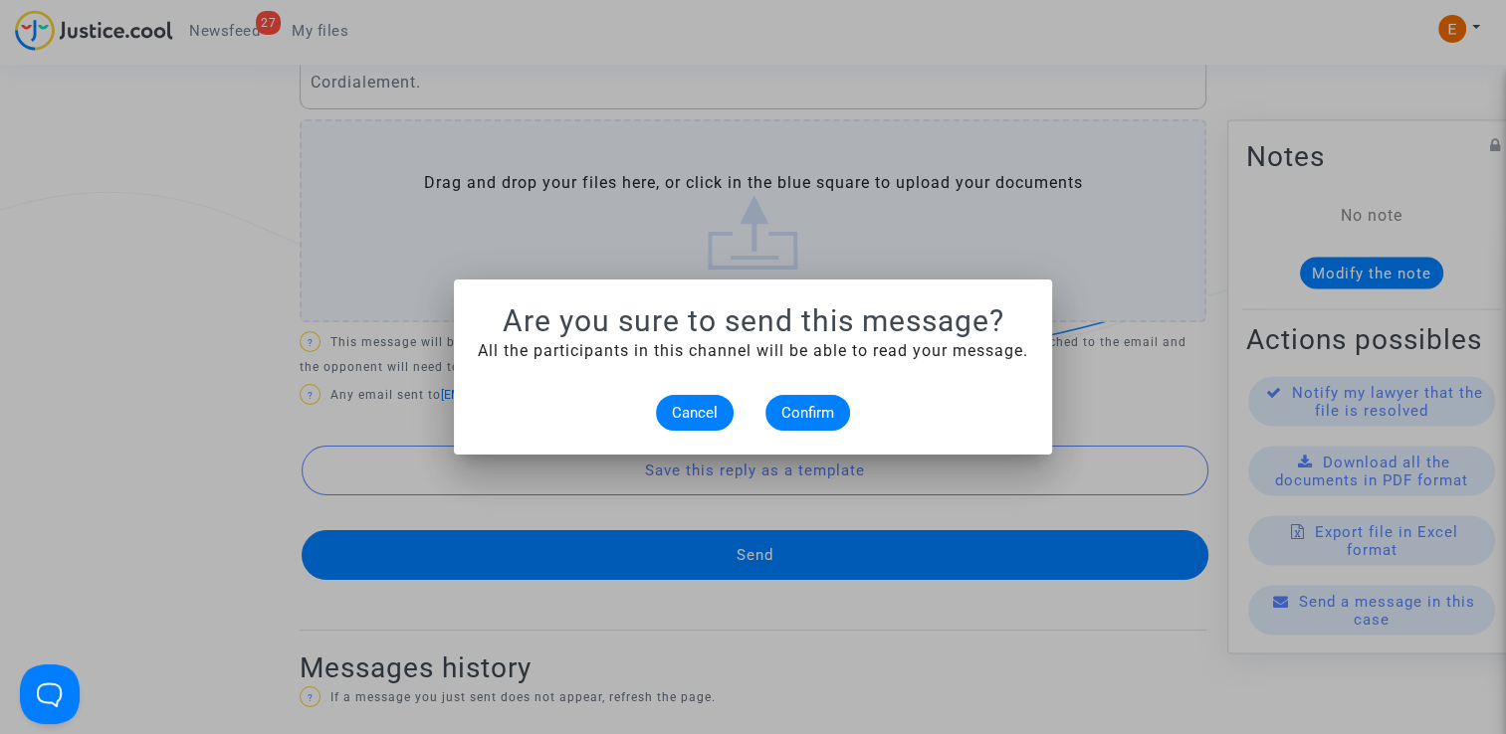
scroll to position [0, 0]
click at [821, 423] on button "Confirm" at bounding box center [807, 413] width 85 height 36
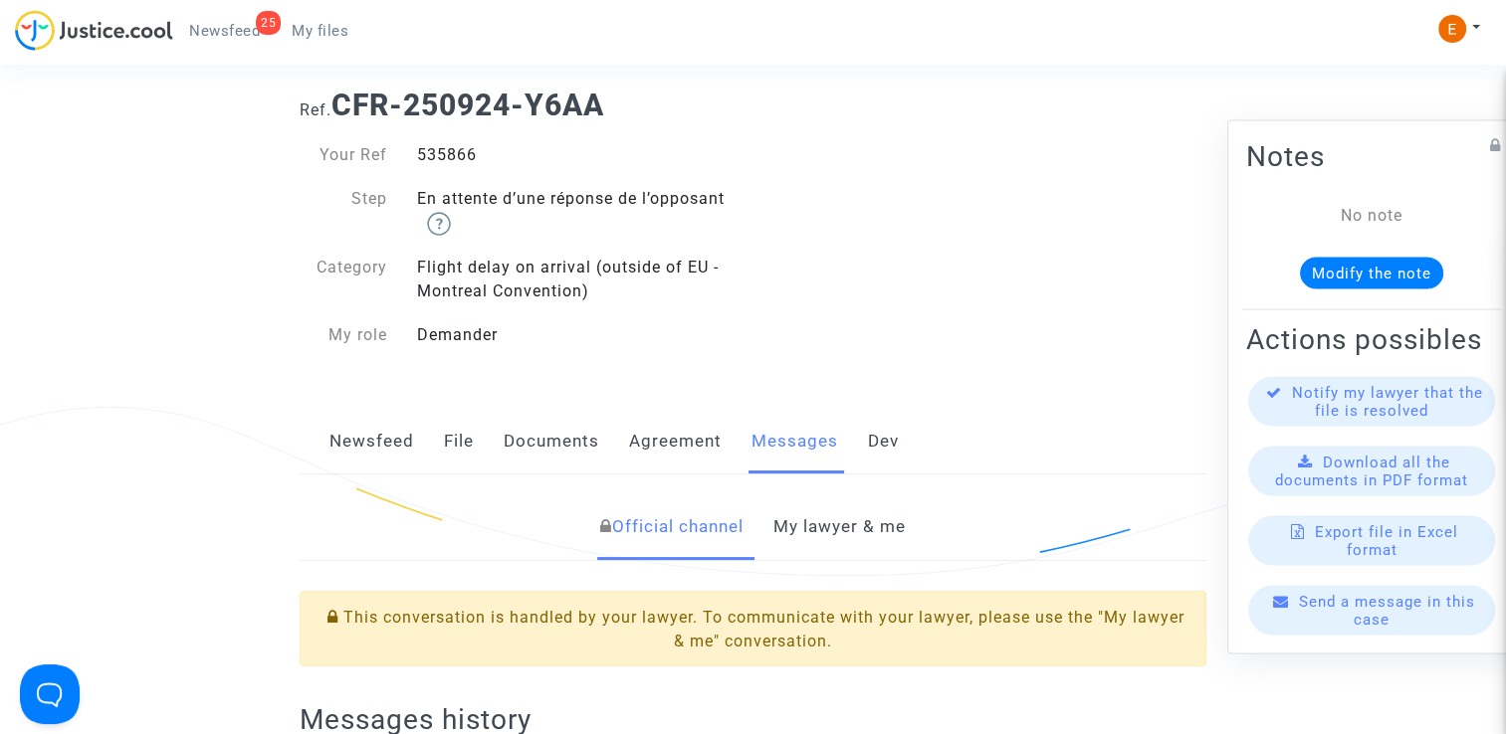
scroll to position [100, 0]
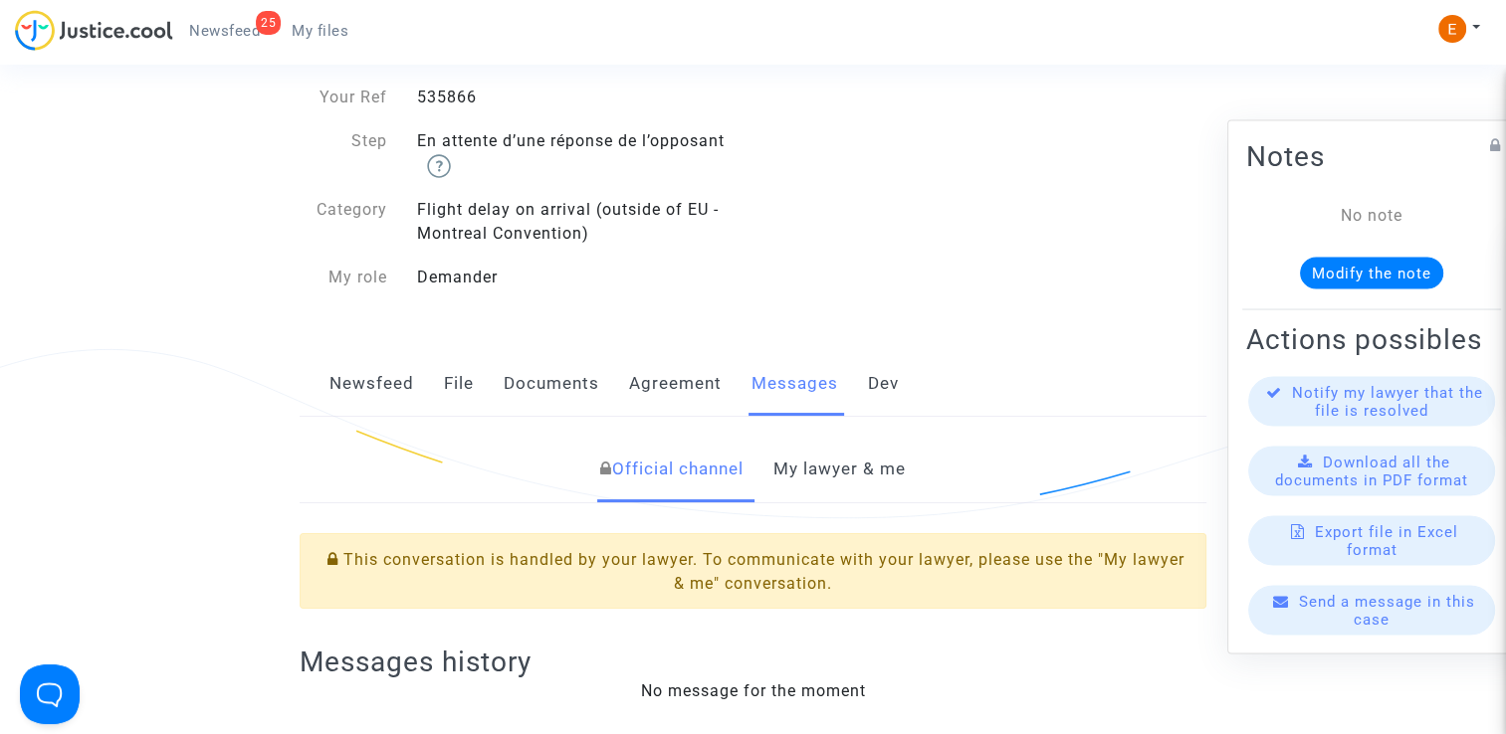
click at [850, 451] on link "My lawyer & me" at bounding box center [839, 470] width 132 height 66
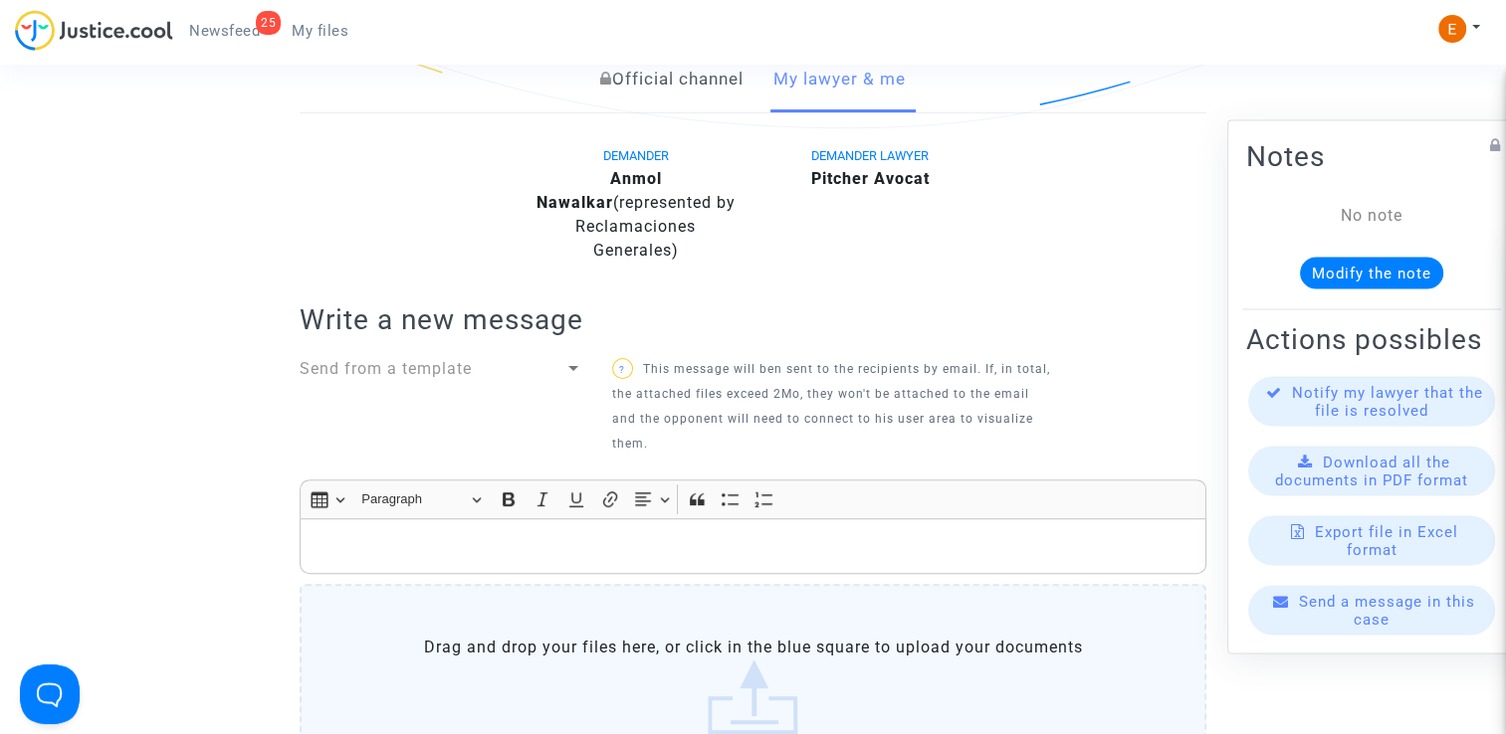
scroll to position [498, 0]
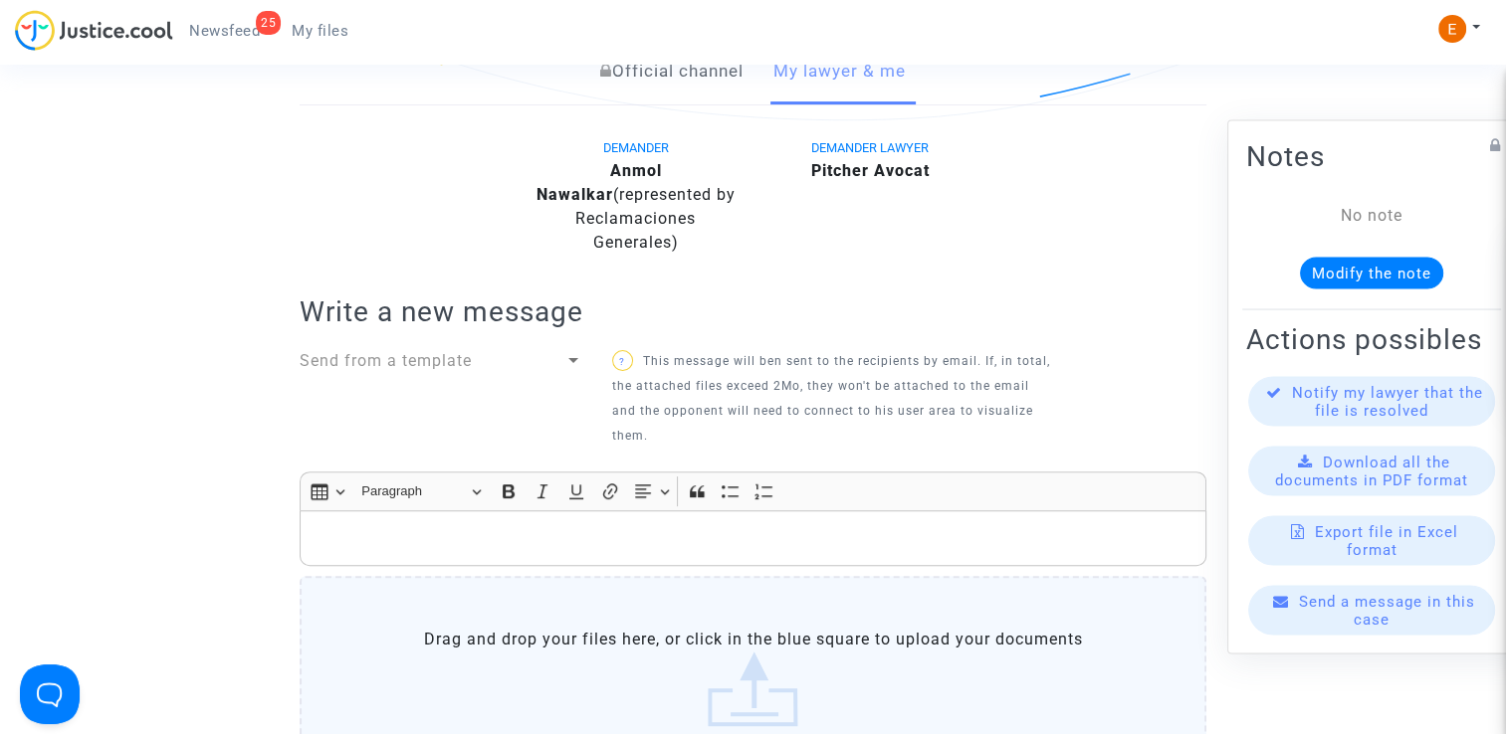
click at [546, 356] on div "Send from a template" at bounding box center [432, 361] width 265 height 24
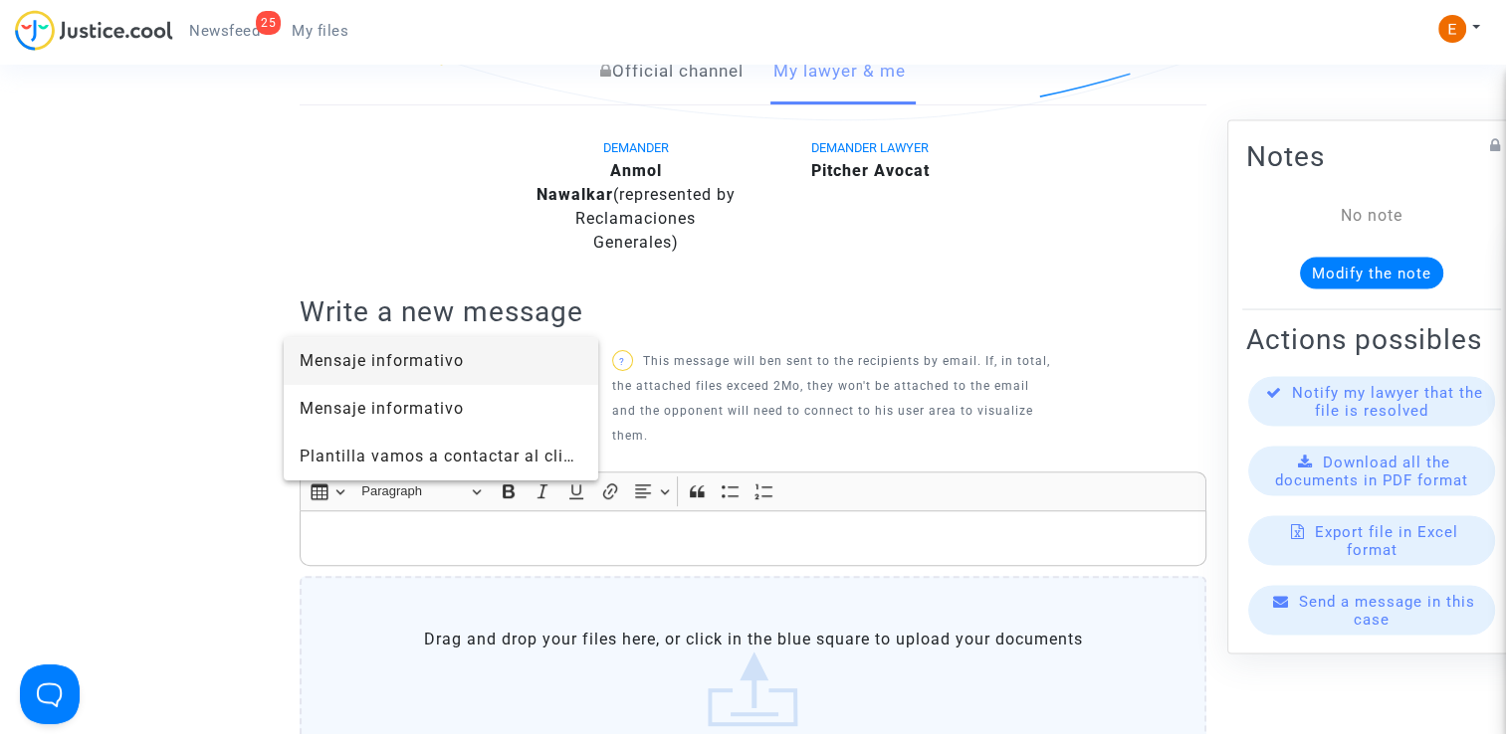
click at [450, 353] on span "Mensaje informativo" at bounding box center [382, 360] width 164 height 19
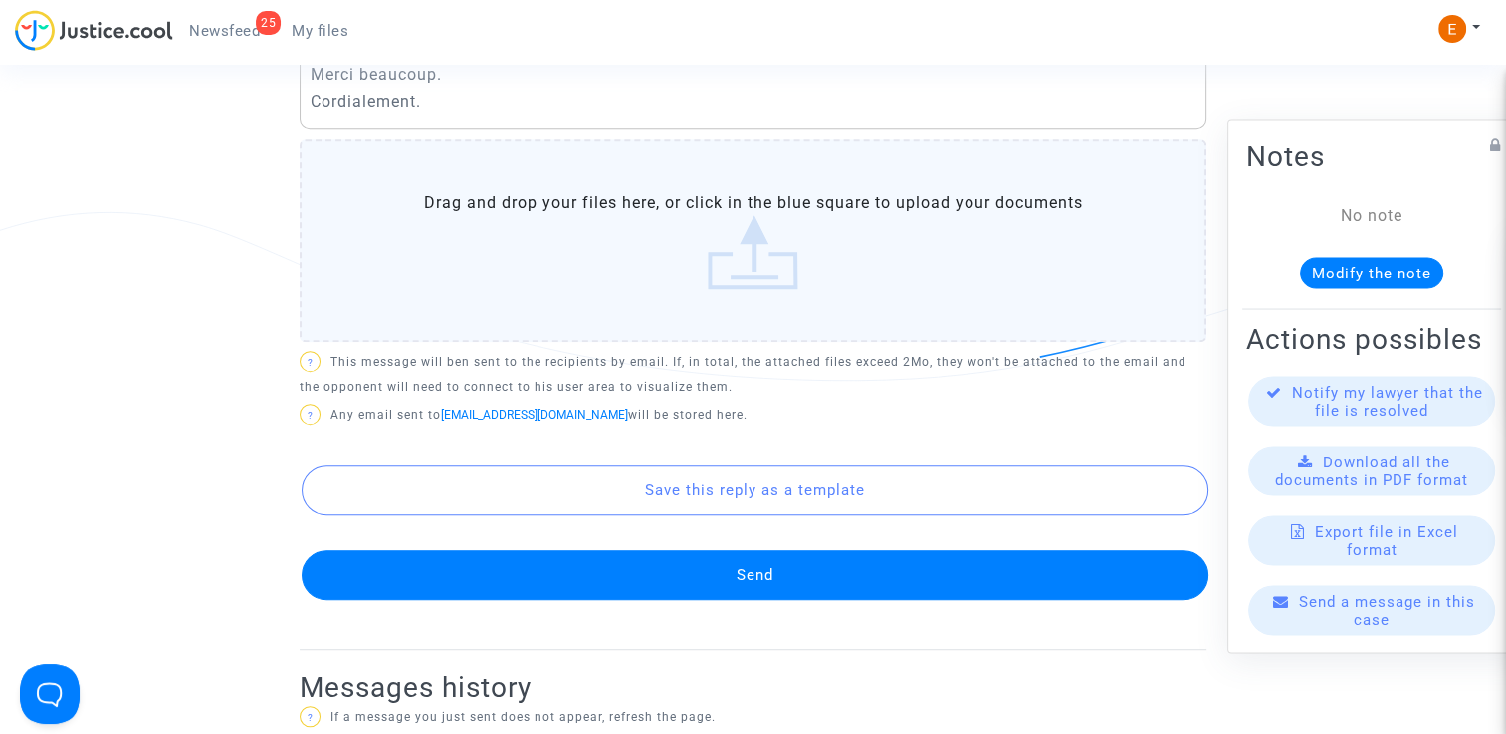
scroll to position [1294, 0]
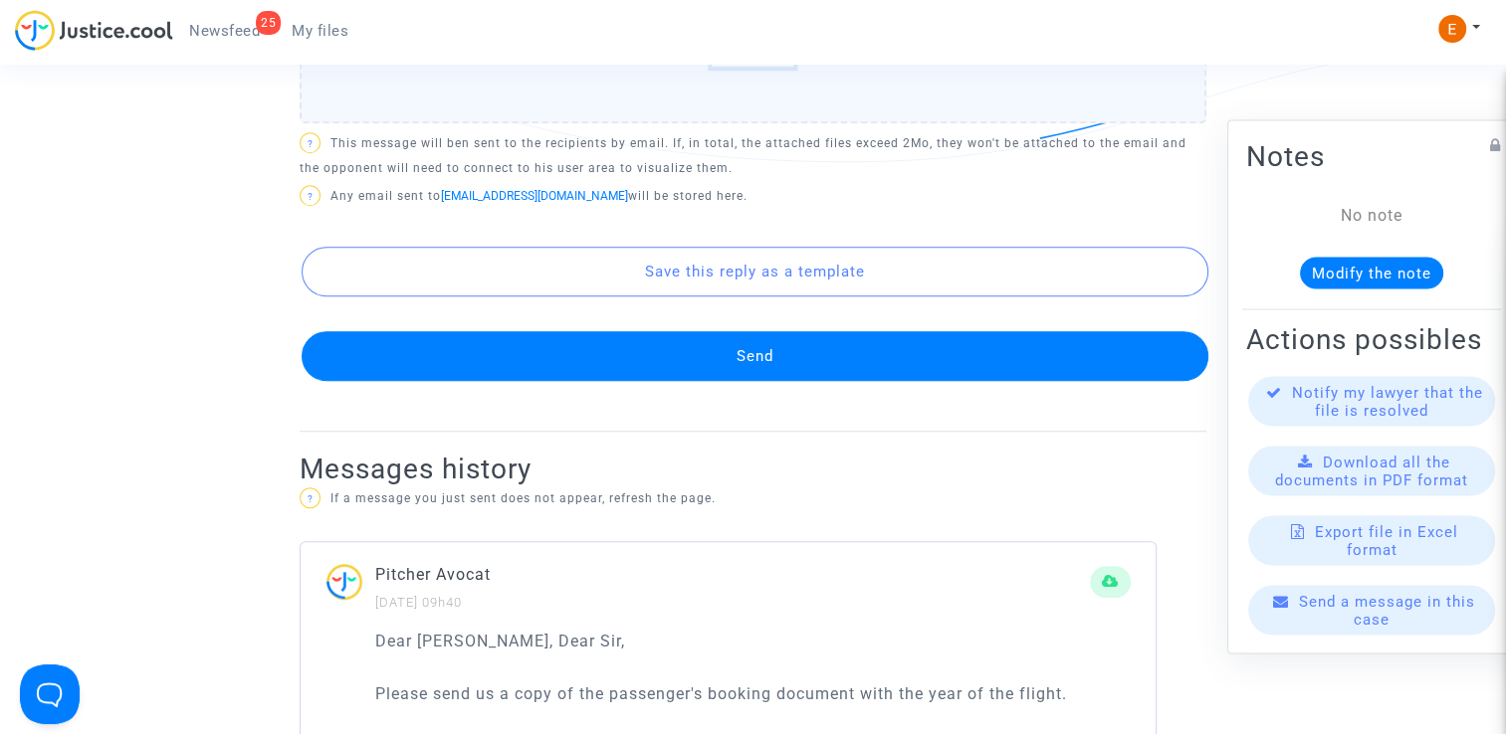
click at [772, 376] on button "Send" at bounding box center [755, 356] width 907 height 50
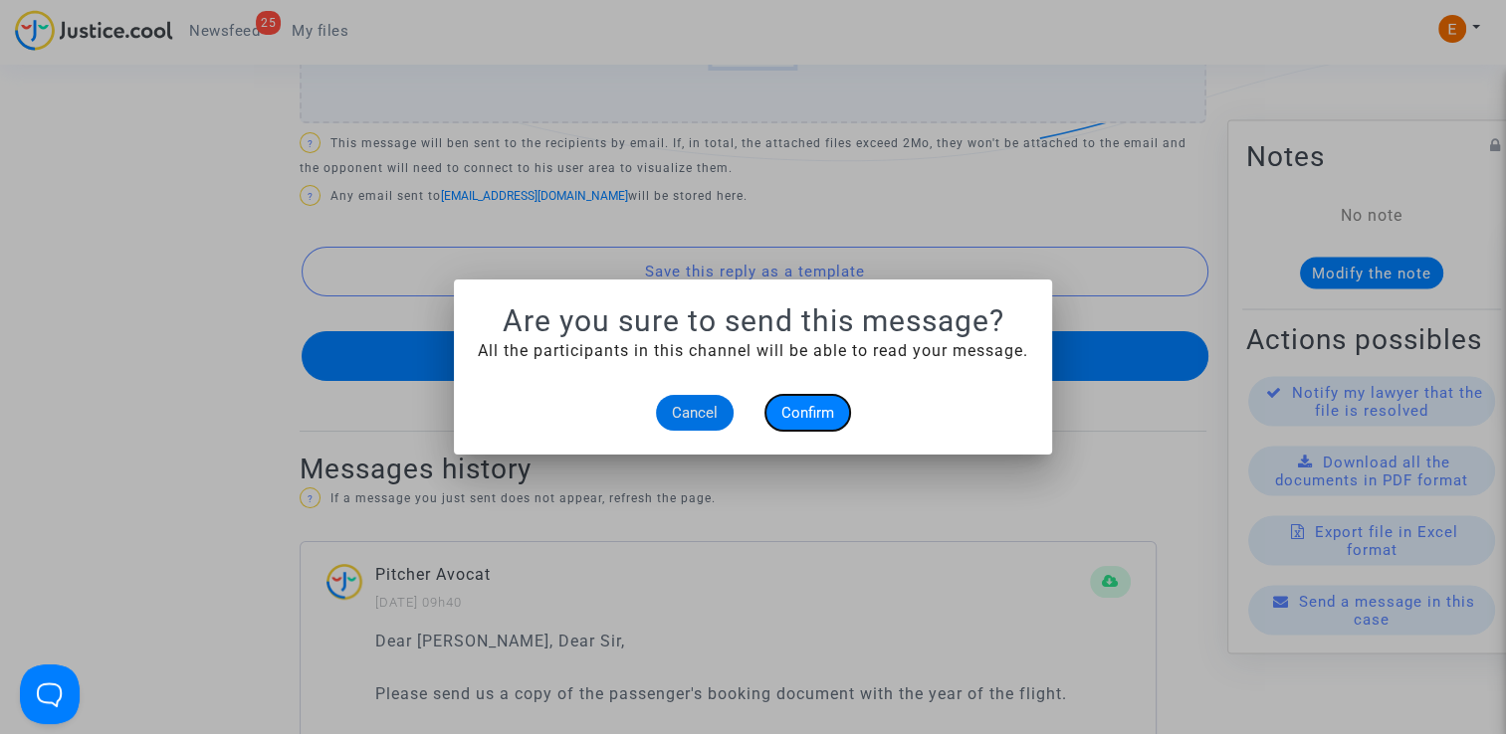
click at [824, 410] on span "Confirm" at bounding box center [807, 413] width 53 height 18
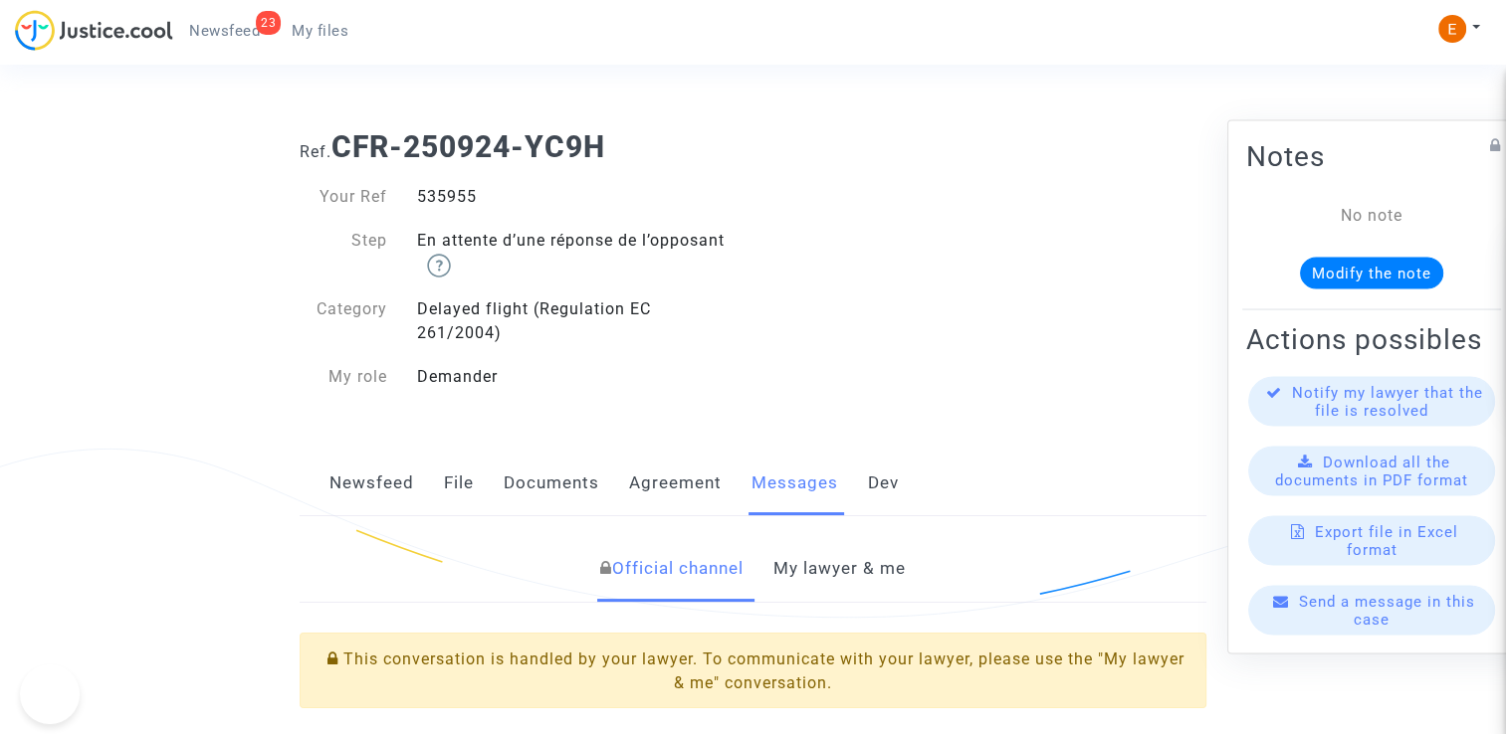
drag, startPoint x: 0, startPoint y: 0, endPoint x: 435, endPoint y: 195, distance: 476.6
click at [892, 569] on link "My lawyer & me" at bounding box center [839, 569] width 132 height 66
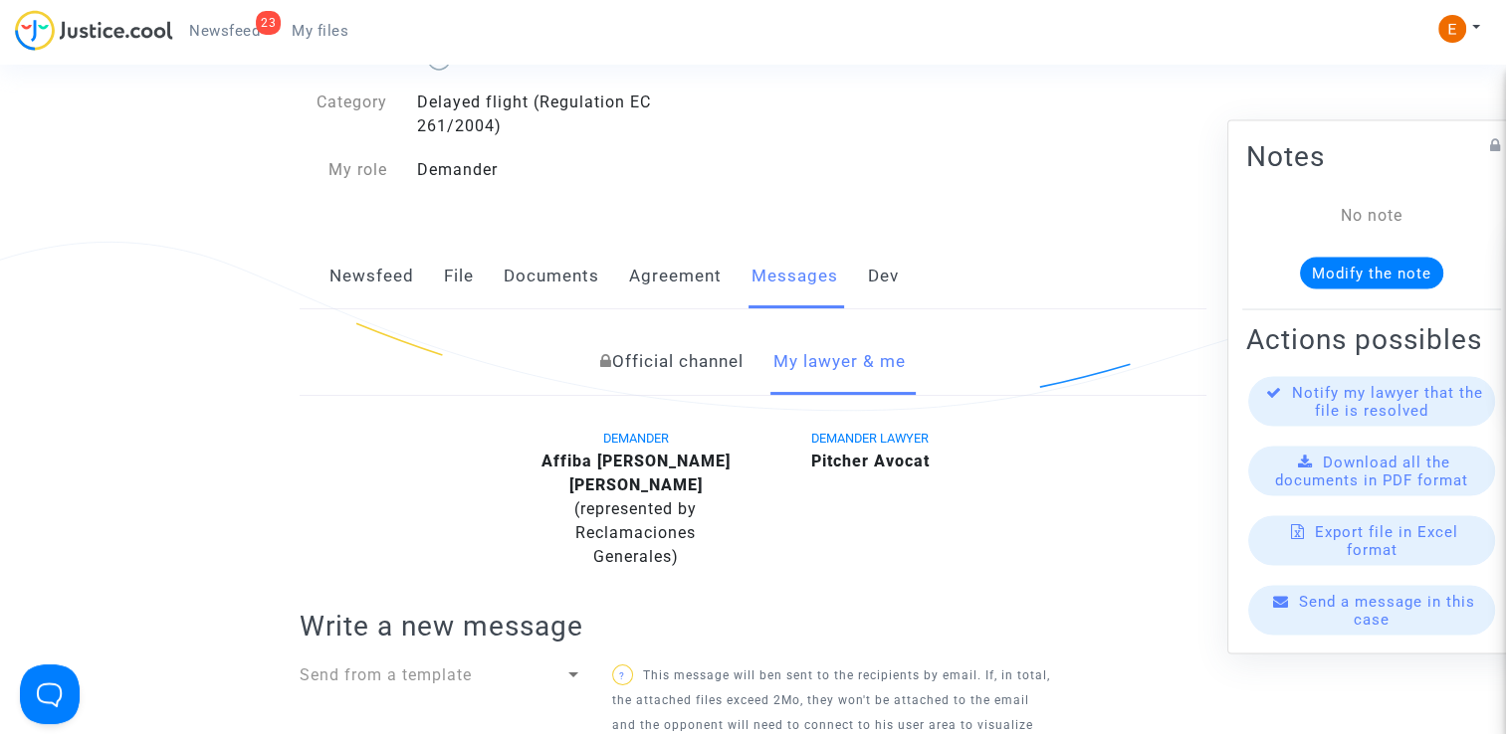
scroll to position [498, 0]
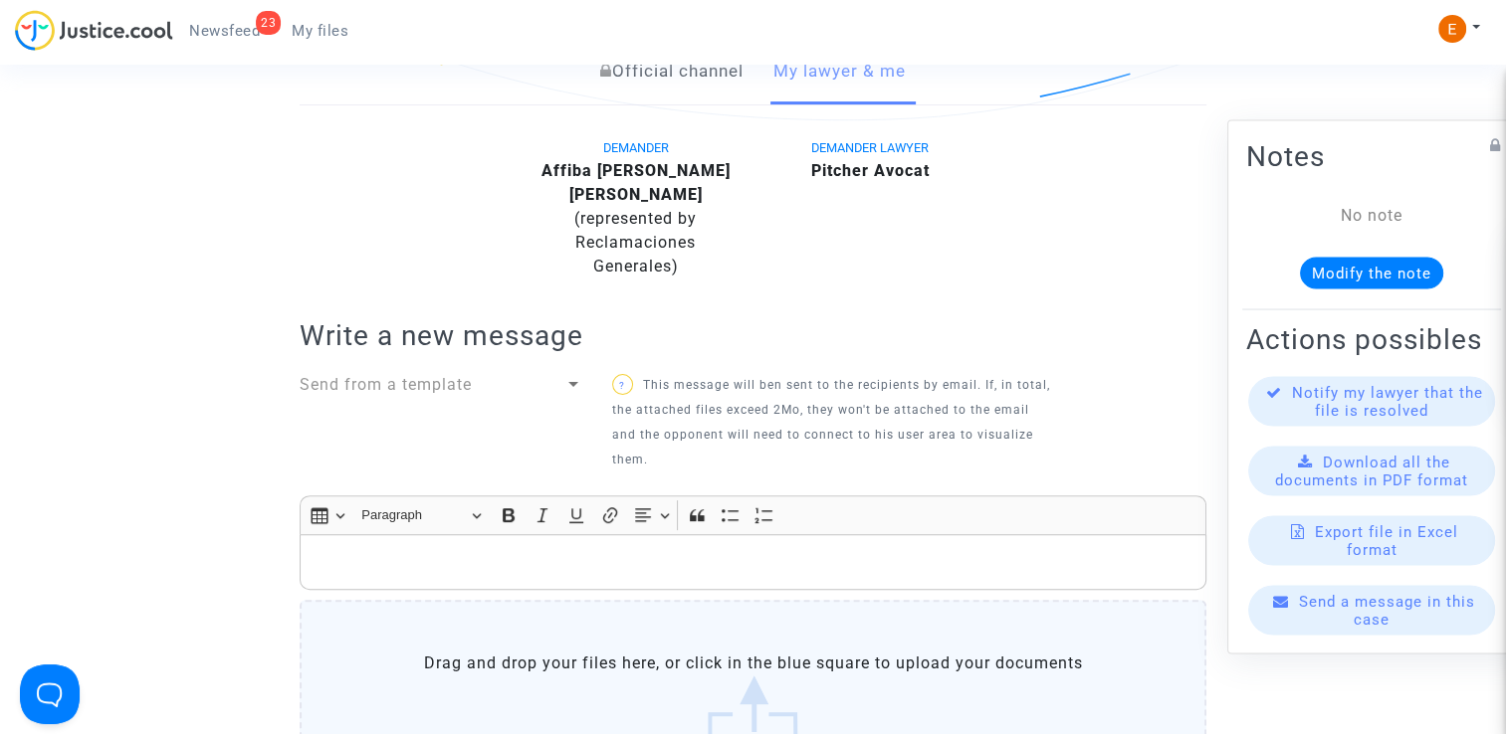
click at [517, 373] on div "Send from a template" at bounding box center [432, 385] width 265 height 24
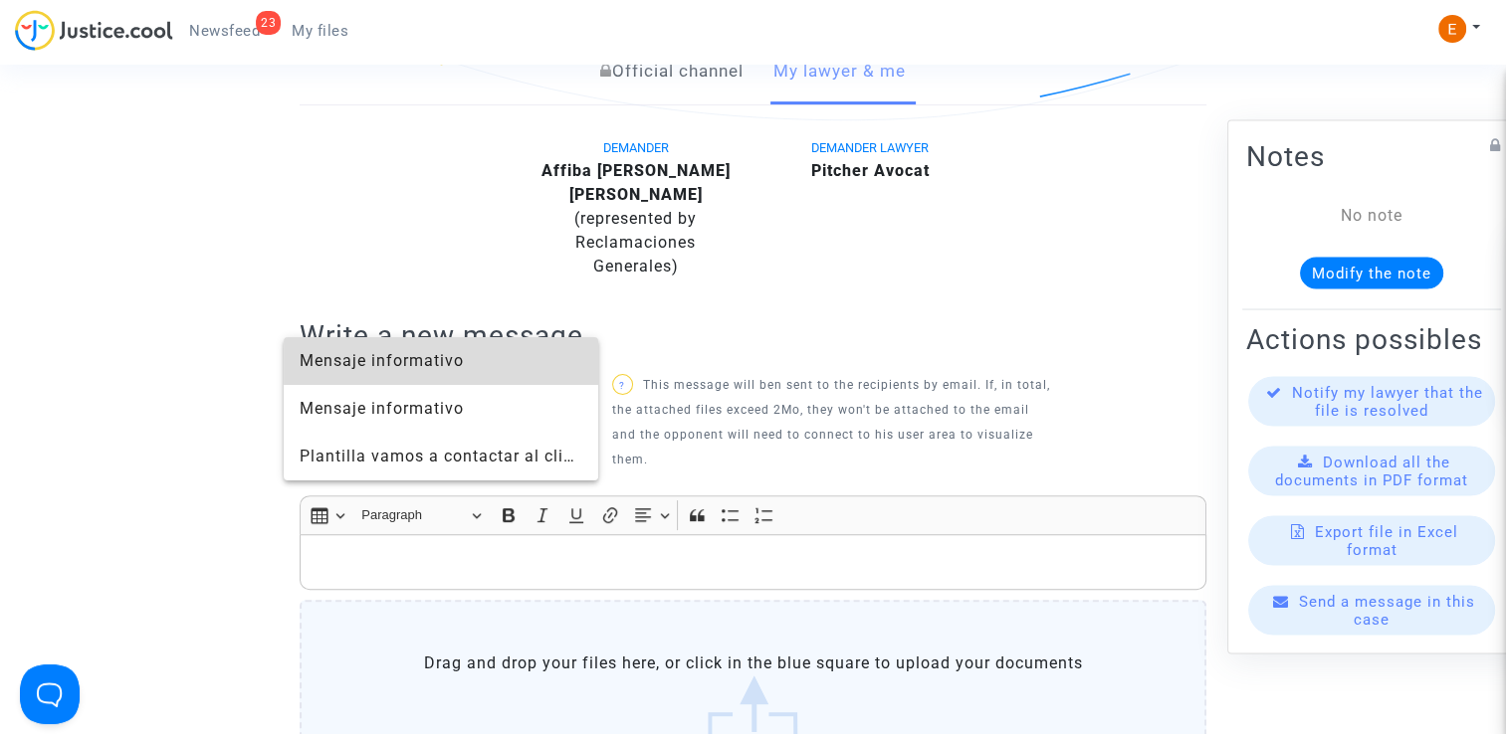
click at [443, 375] on span "Mensaje informativo" at bounding box center [441, 361] width 283 height 48
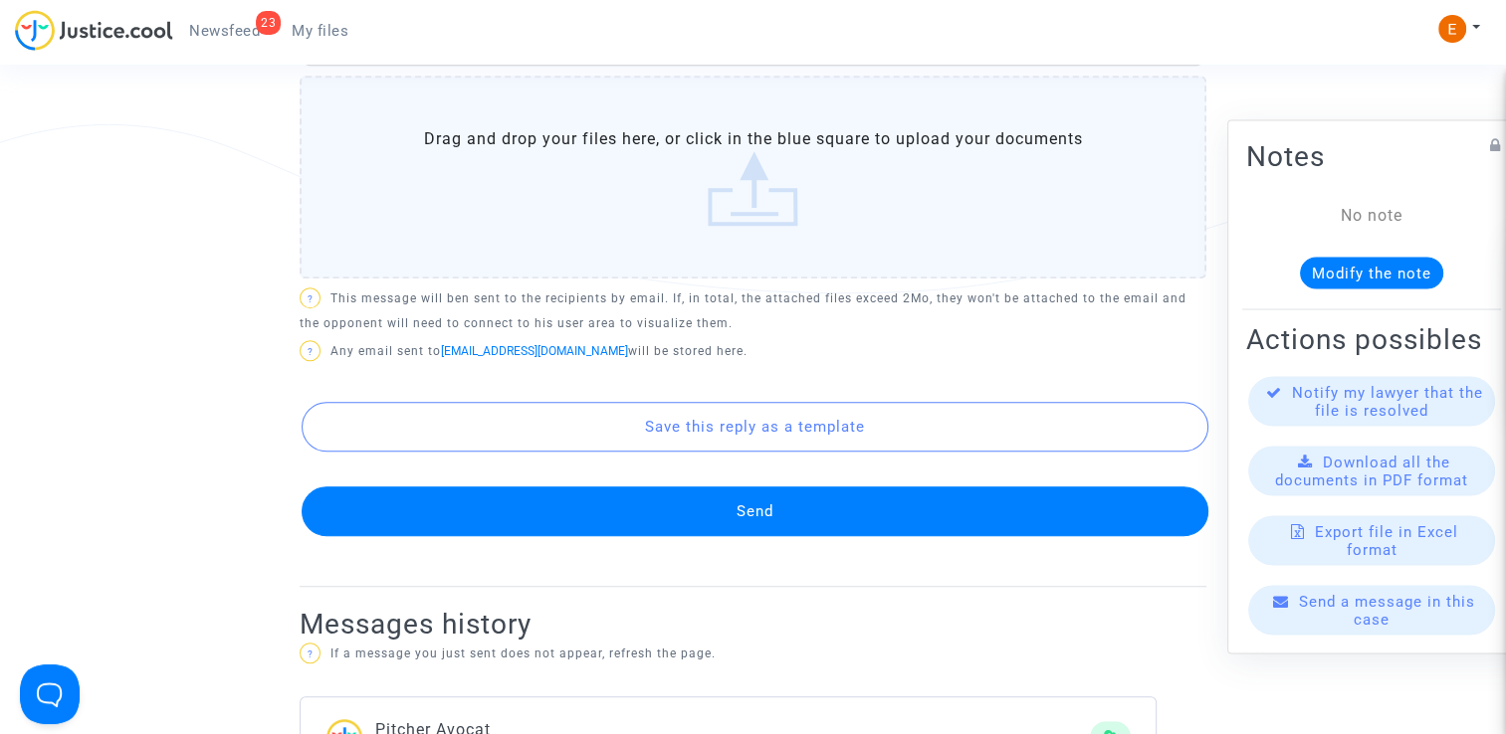
scroll to position [1194, 0]
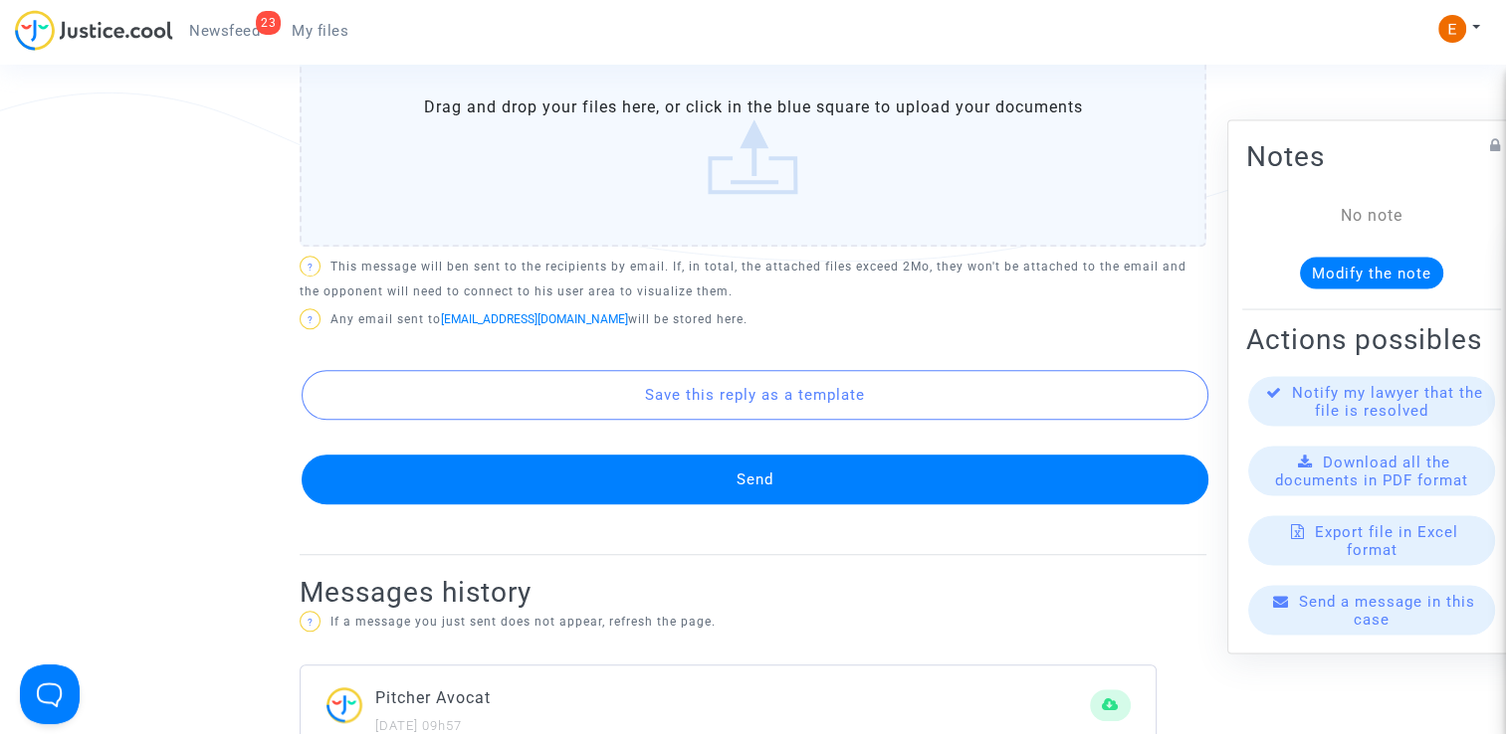
click at [790, 456] on button "Send" at bounding box center [755, 480] width 907 height 50
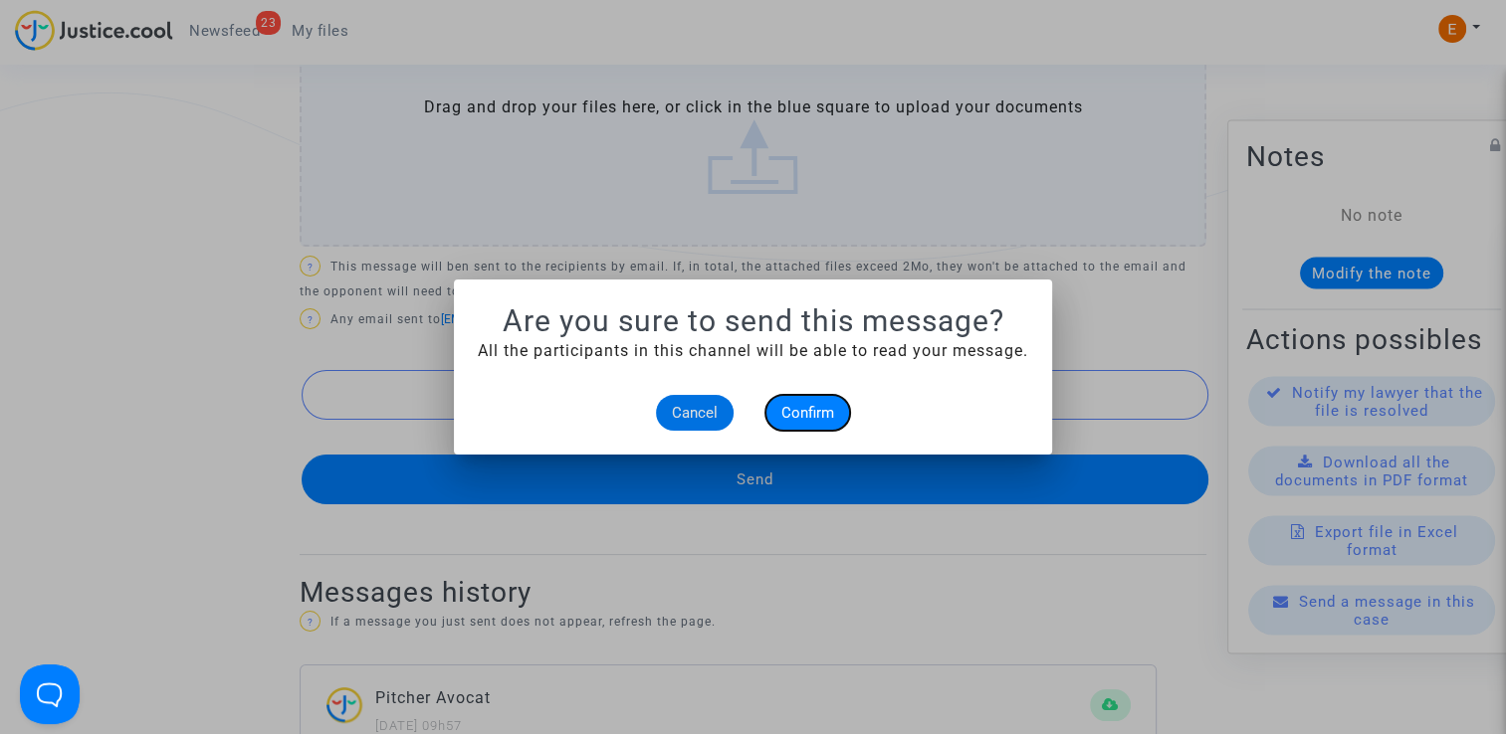
click at [848, 415] on button "Confirm" at bounding box center [807, 413] width 85 height 36
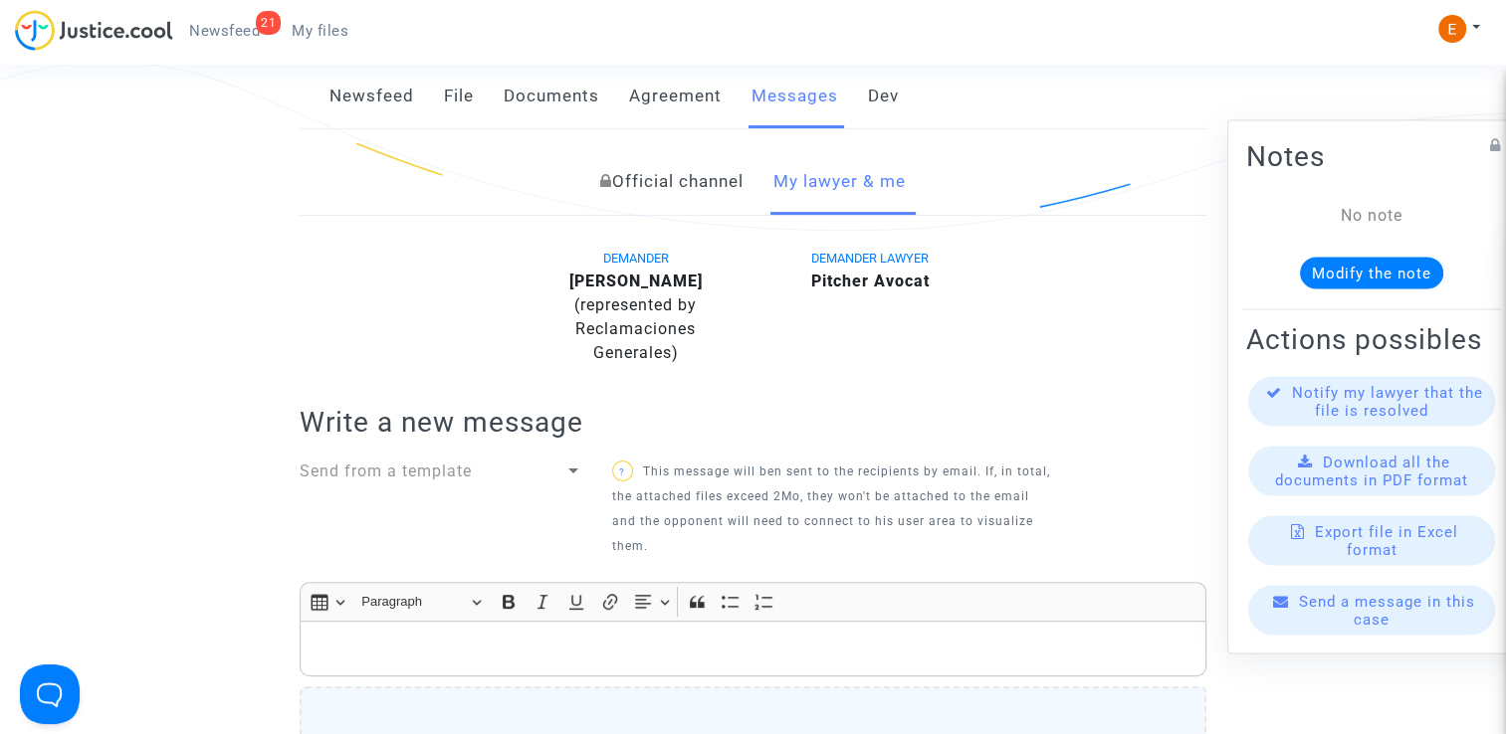
scroll to position [398, 0]
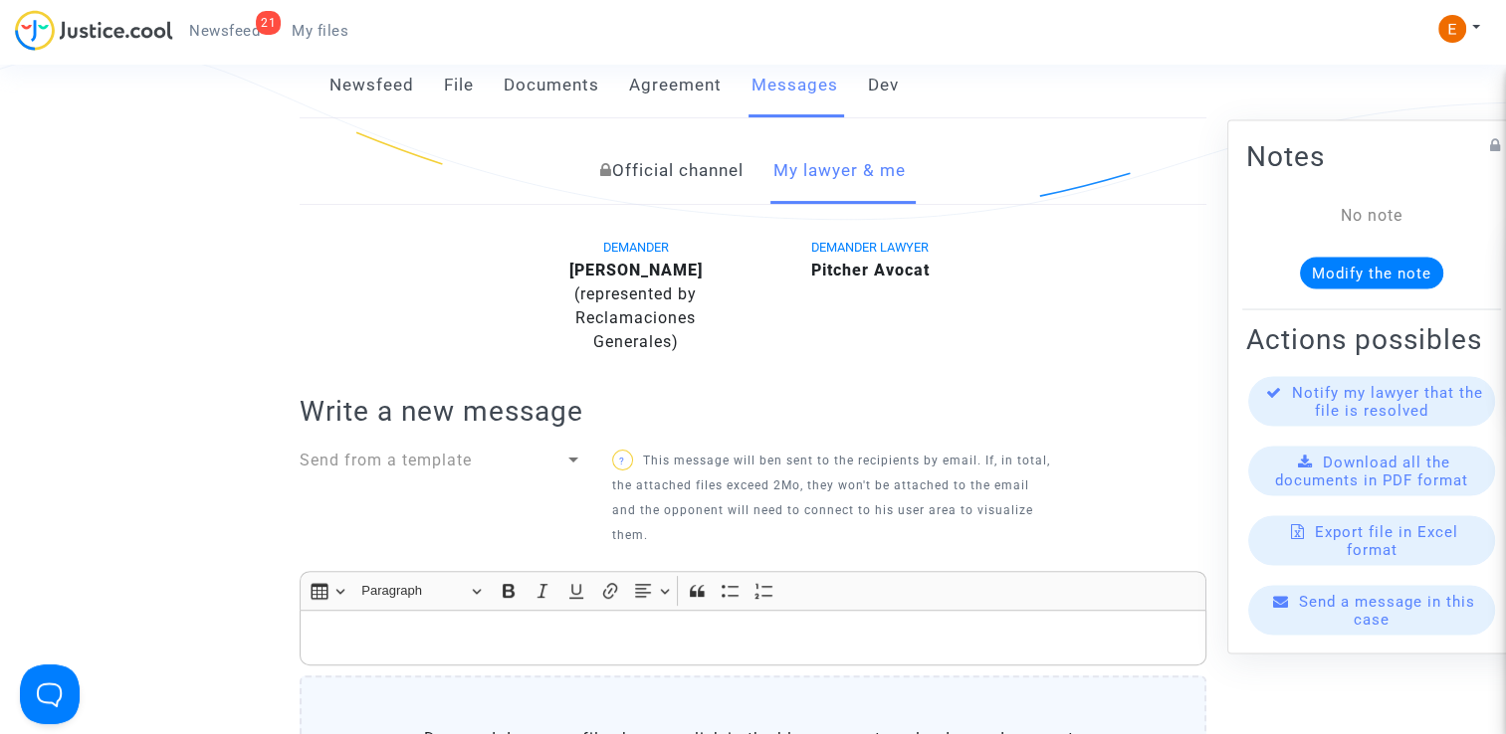
click at [537, 458] on div "Send from a template" at bounding box center [432, 461] width 265 height 24
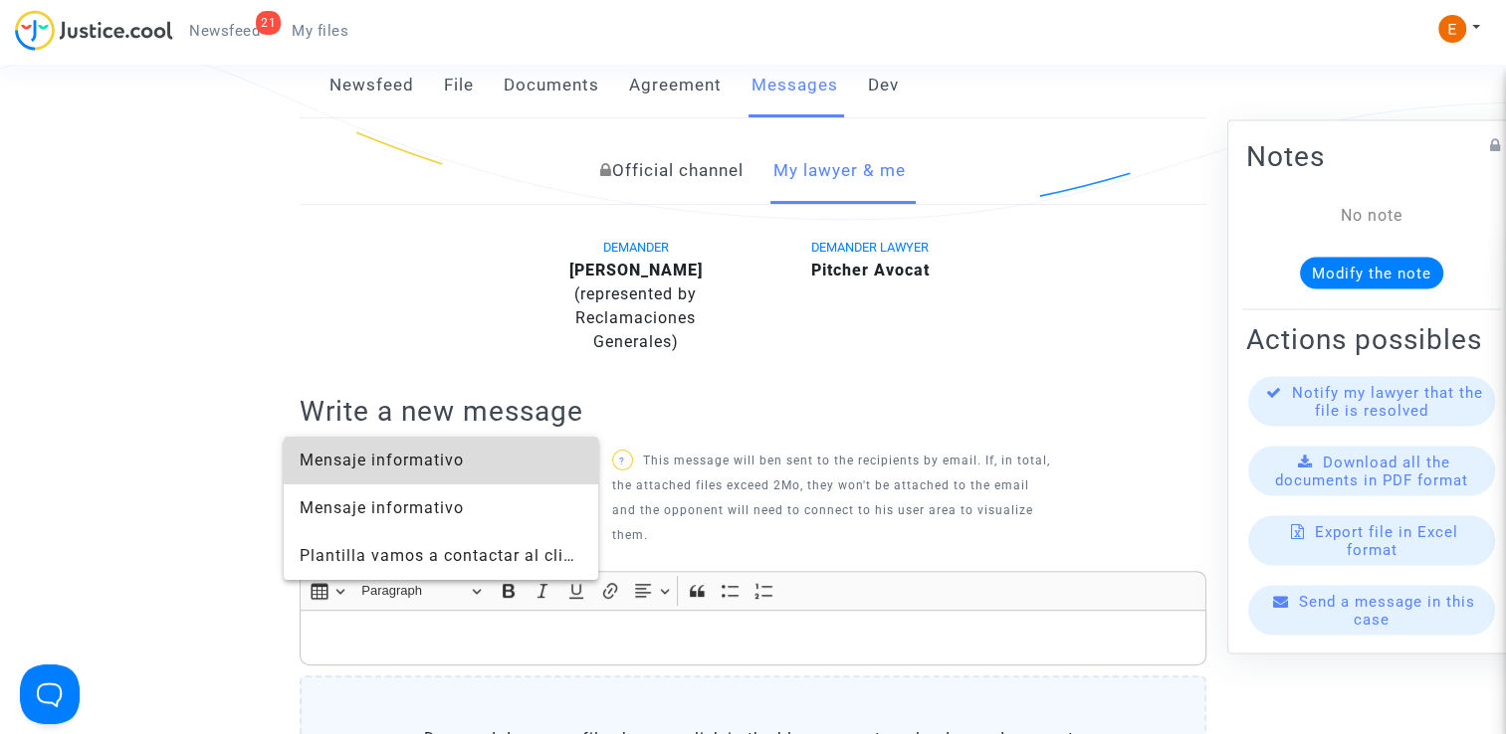
click at [460, 460] on span "Mensaje informativo" at bounding box center [382, 460] width 164 height 19
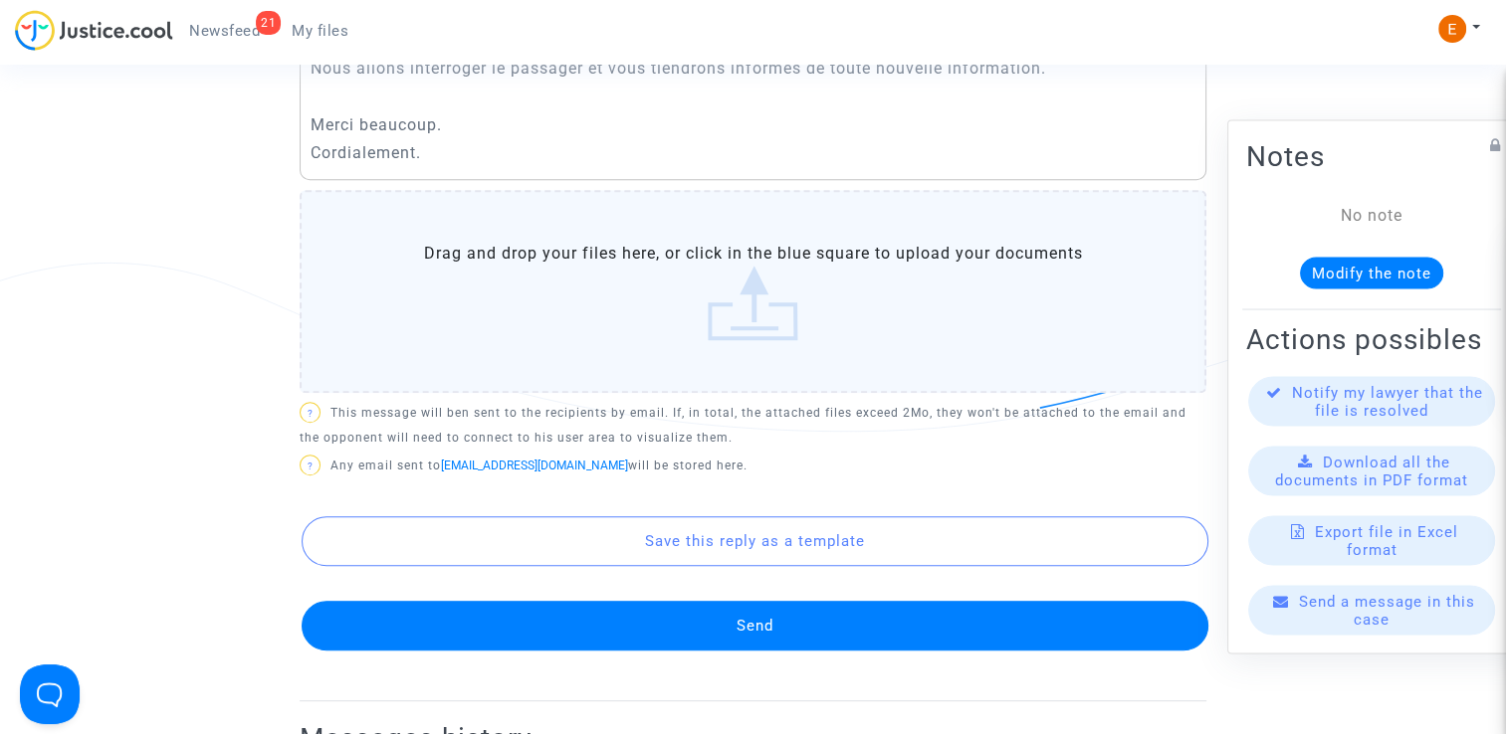
scroll to position [1194, 0]
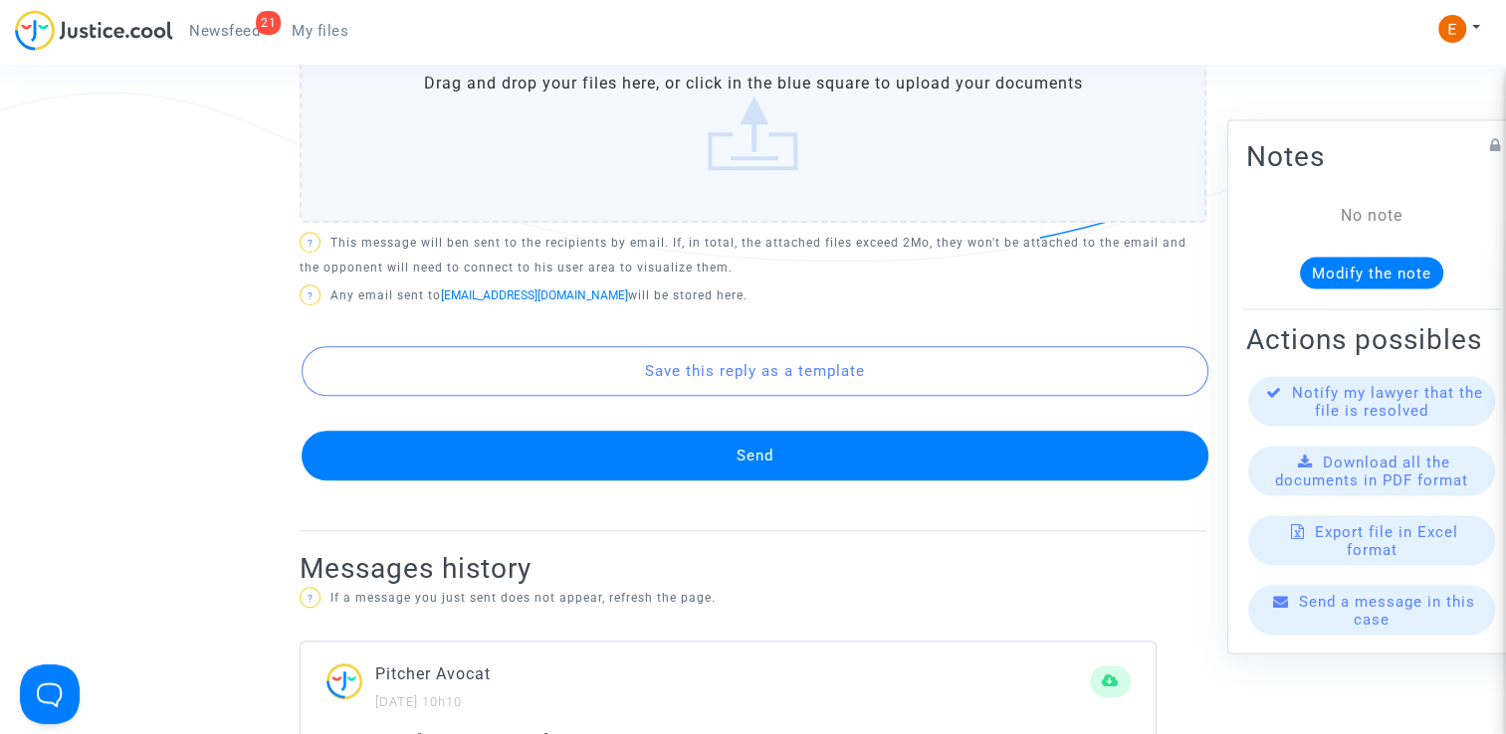
click at [778, 452] on button "Send" at bounding box center [755, 456] width 907 height 50
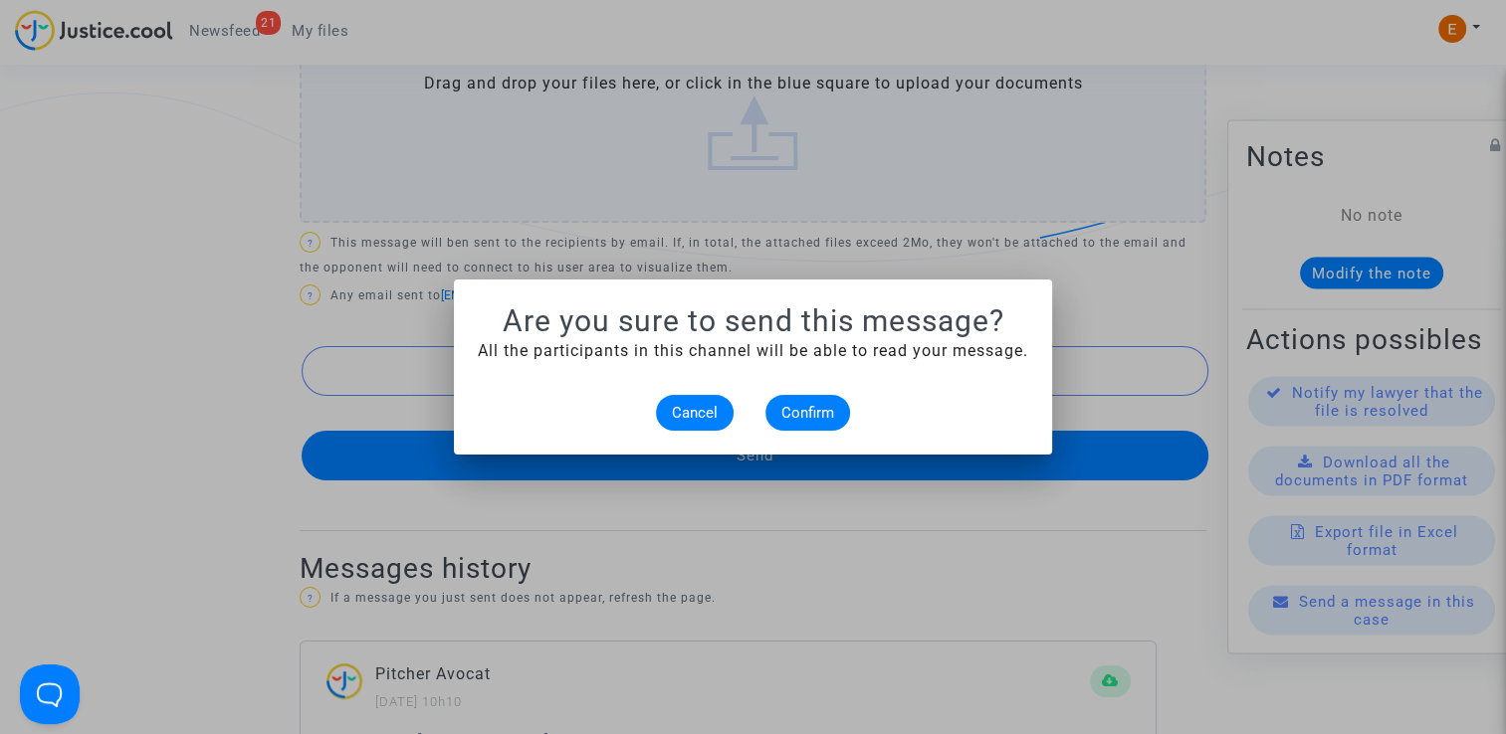
scroll to position [0, 0]
click at [800, 420] on span "Confirm" at bounding box center [807, 413] width 53 height 18
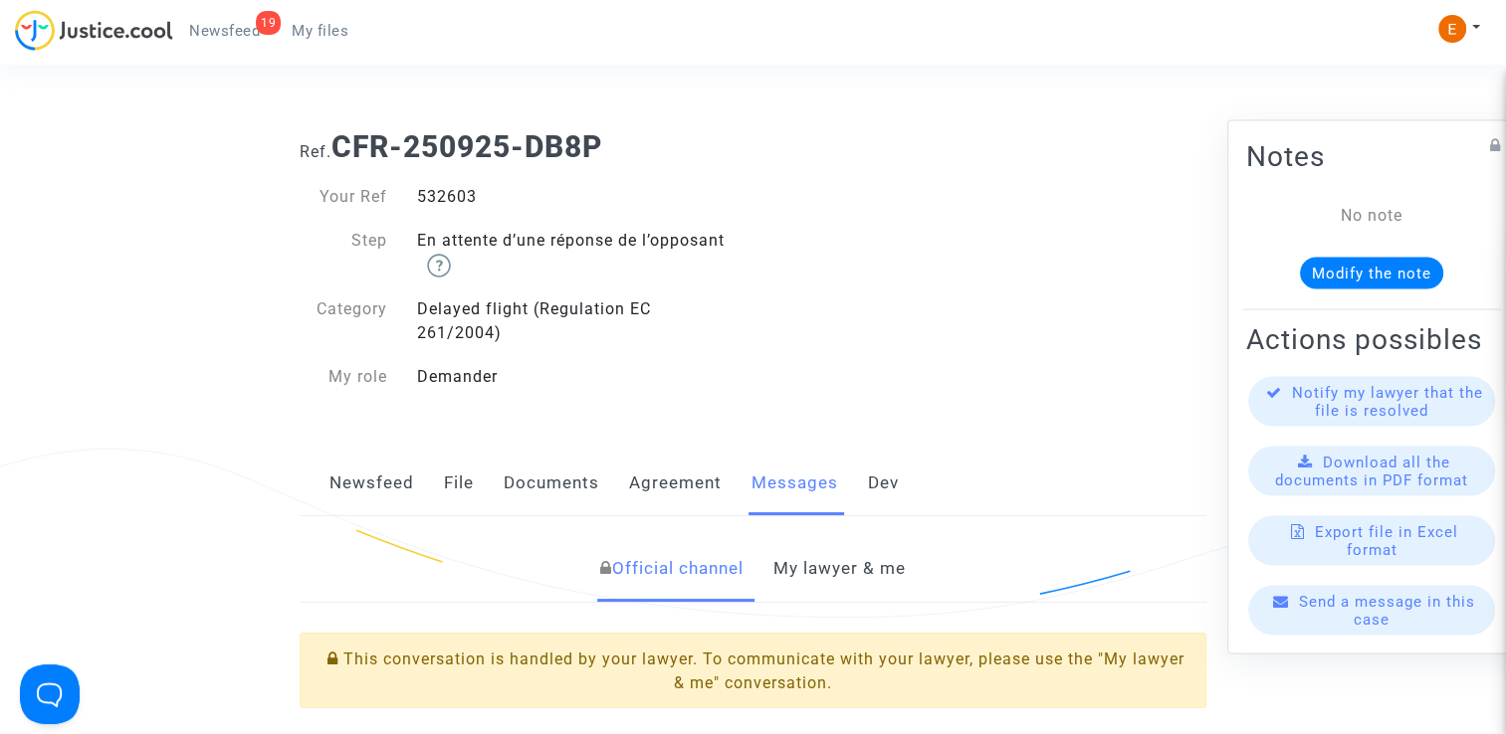
click at [448, 205] on div "532603" at bounding box center [577, 197] width 351 height 24
copy div "532603"
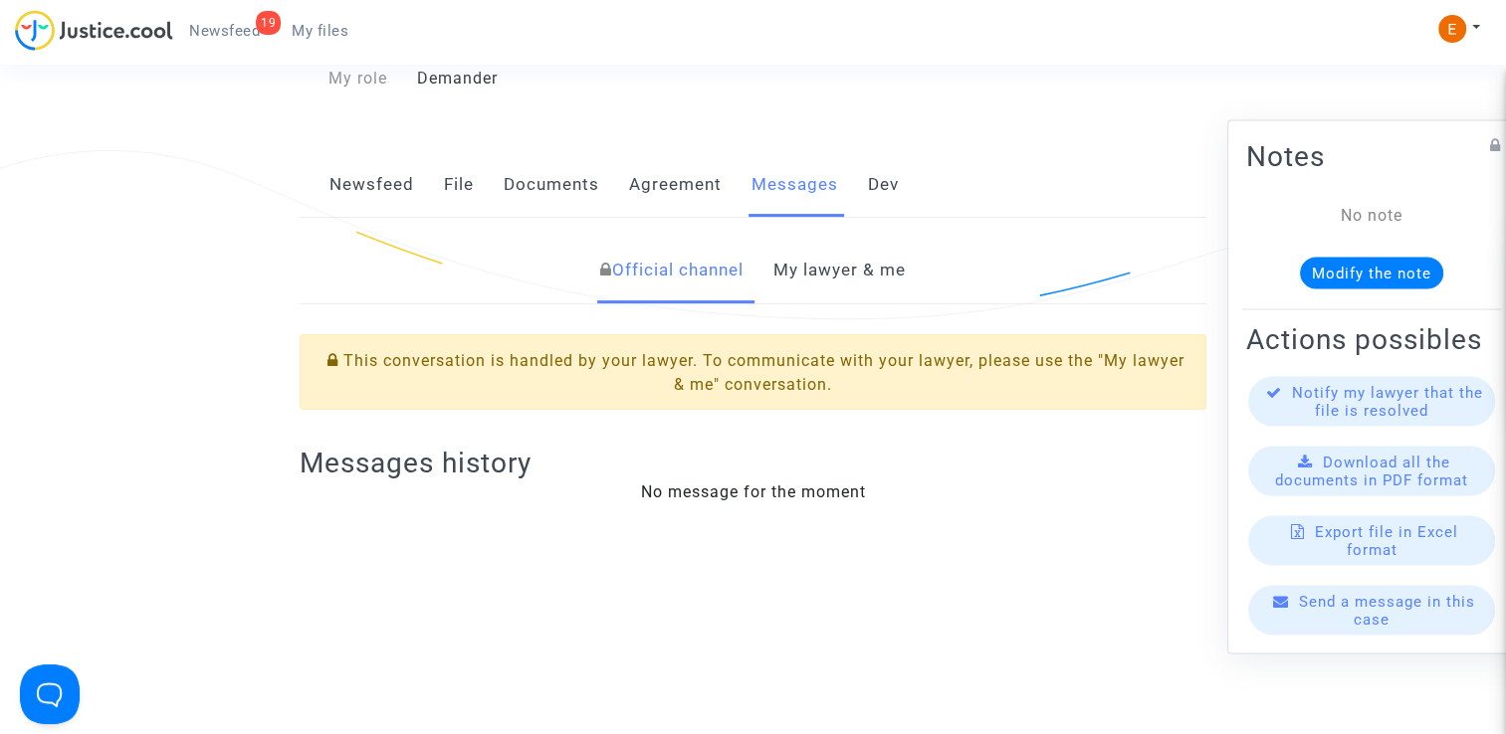
click at [851, 288] on link "My lawyer & me" at bounding box center [839, 271] width 132 height 66
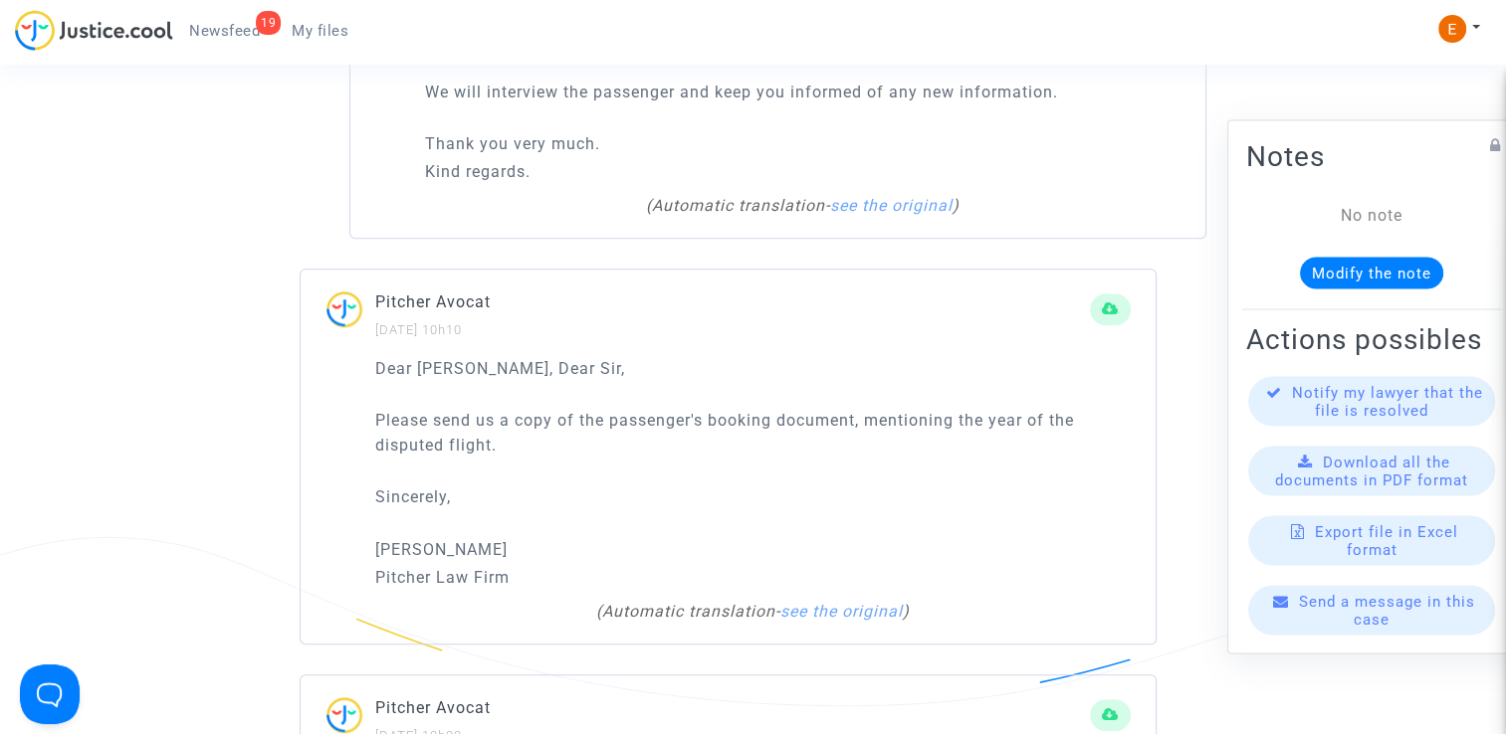
scroll to position [1493, 0]
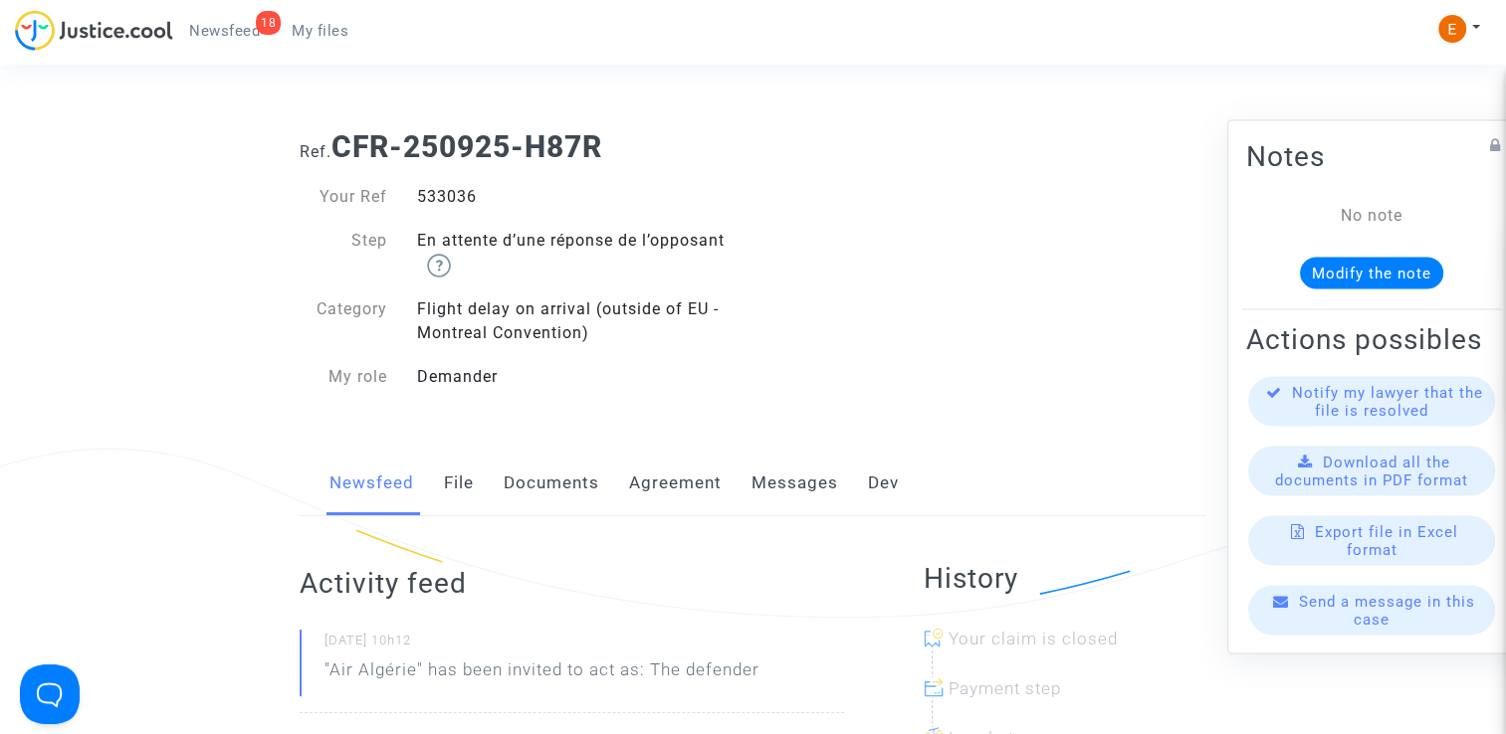
click at [459, 199] on div "533036" at bounding box center [577, 197] width 351 height 24
copy div "533036"
click at [467, 197] on div "532398" at bounding box center [577, 197] width 351 height 24
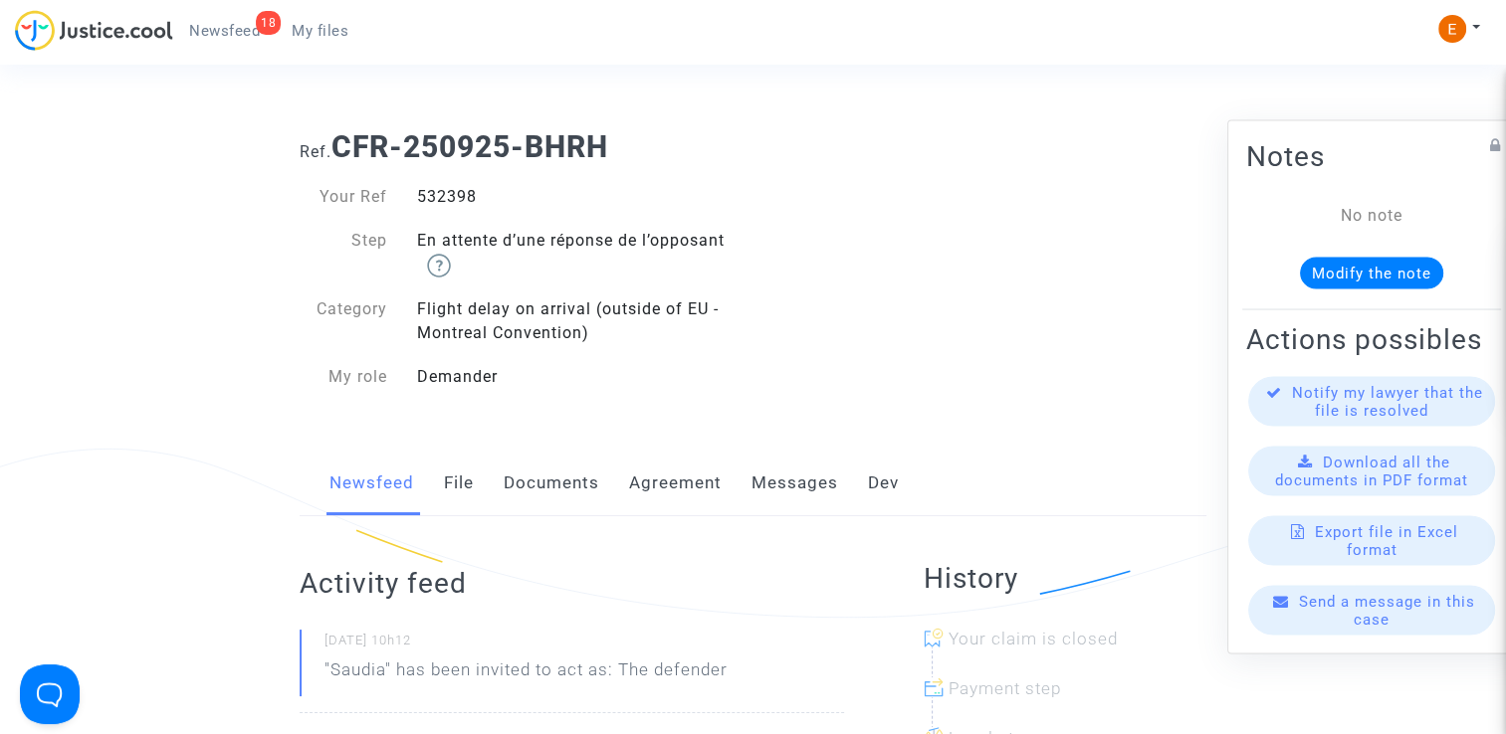
copy div "532398"
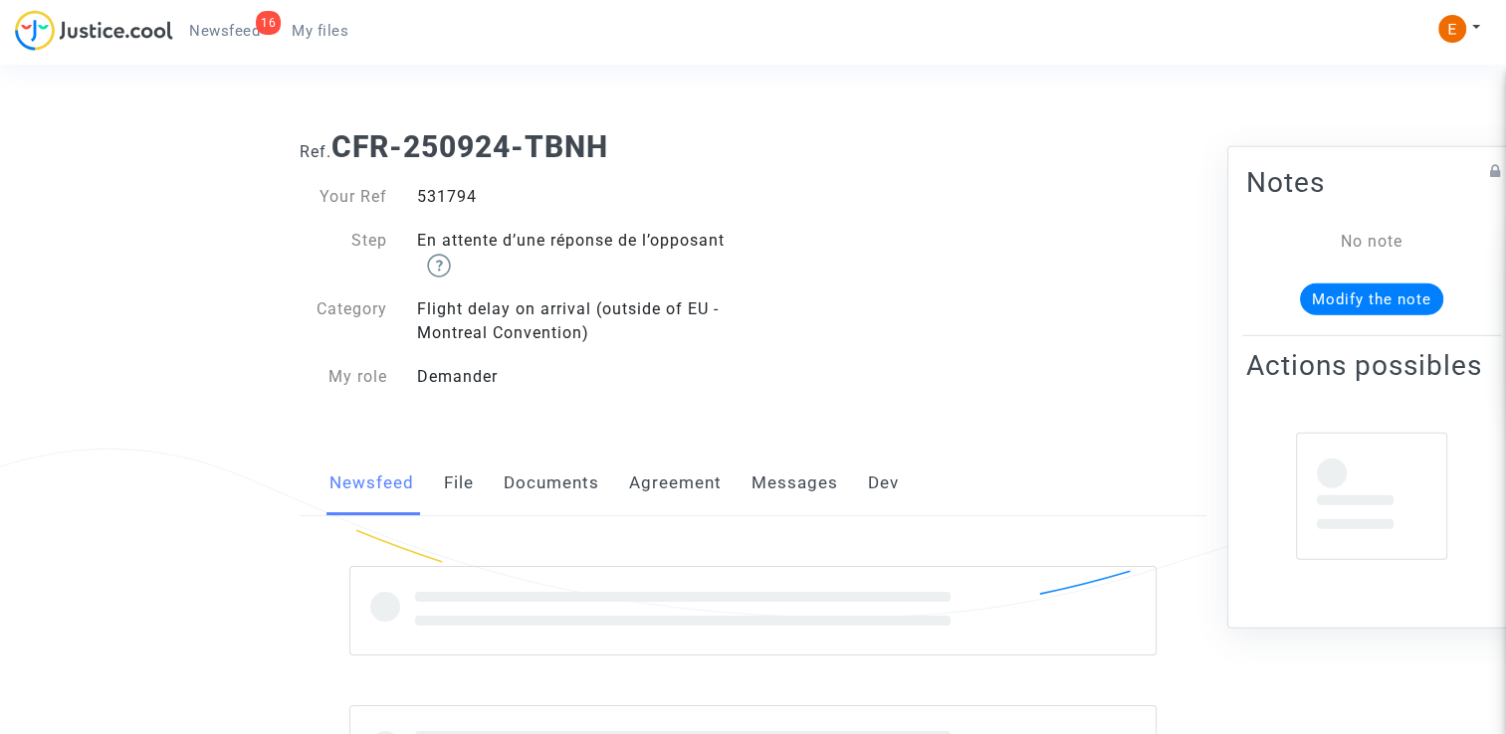
click at [449, 187] on div "531794" at bounding box center [577, 197] width 351 height 24
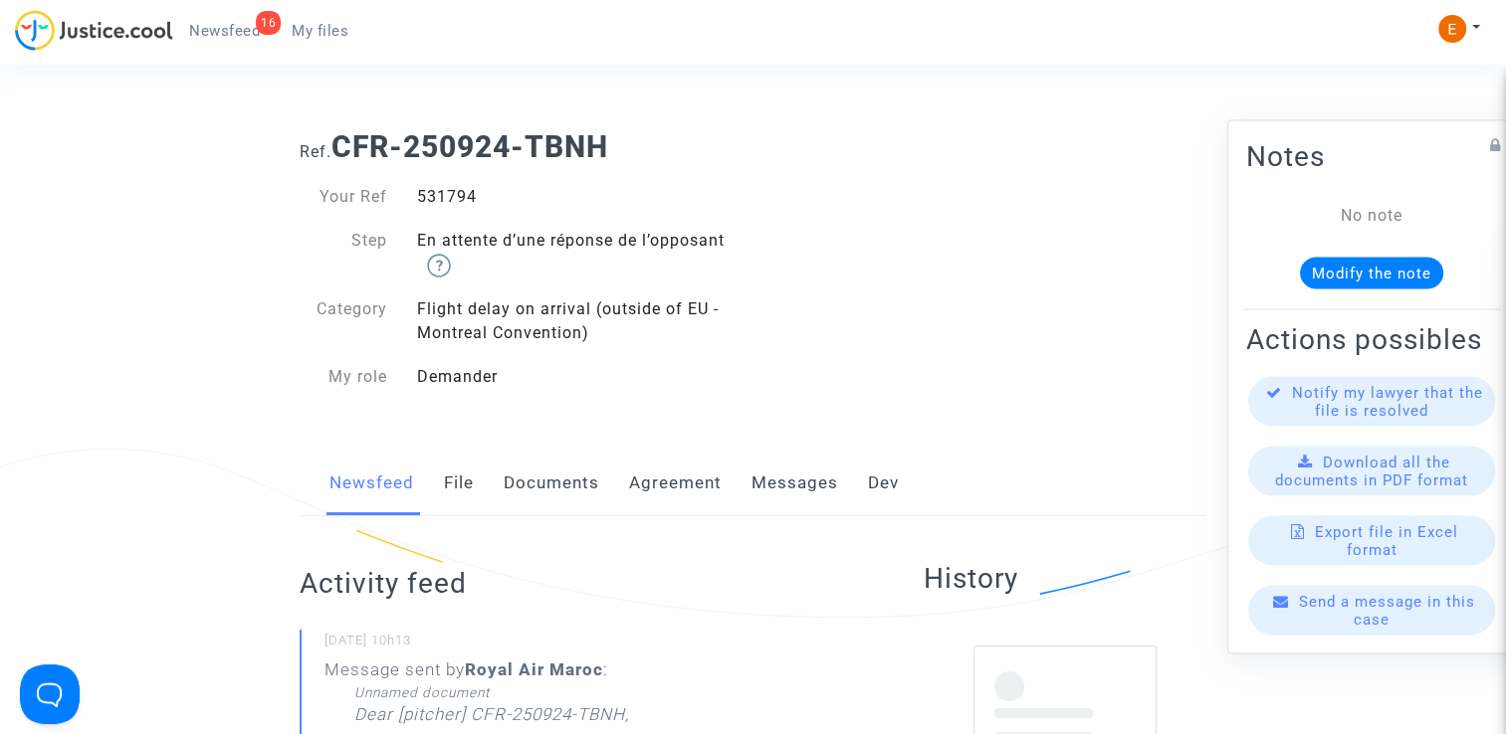
copy div "531794"
click at [462, 189] on div "532346" at bounding box center [577, 197] width 351 height 24
drag, startPoint x: 0, startPoint y: 0, endPoint x: 462, endPoint y: 189, distance: 499.0
drag, startPoint x: 0, startPoint y: 0, endPoint x: 470, endPoint y: 201, distance: 511.0
click at [470, 201] on div "531673" at bounding box center [577, 197] width 351 height 24
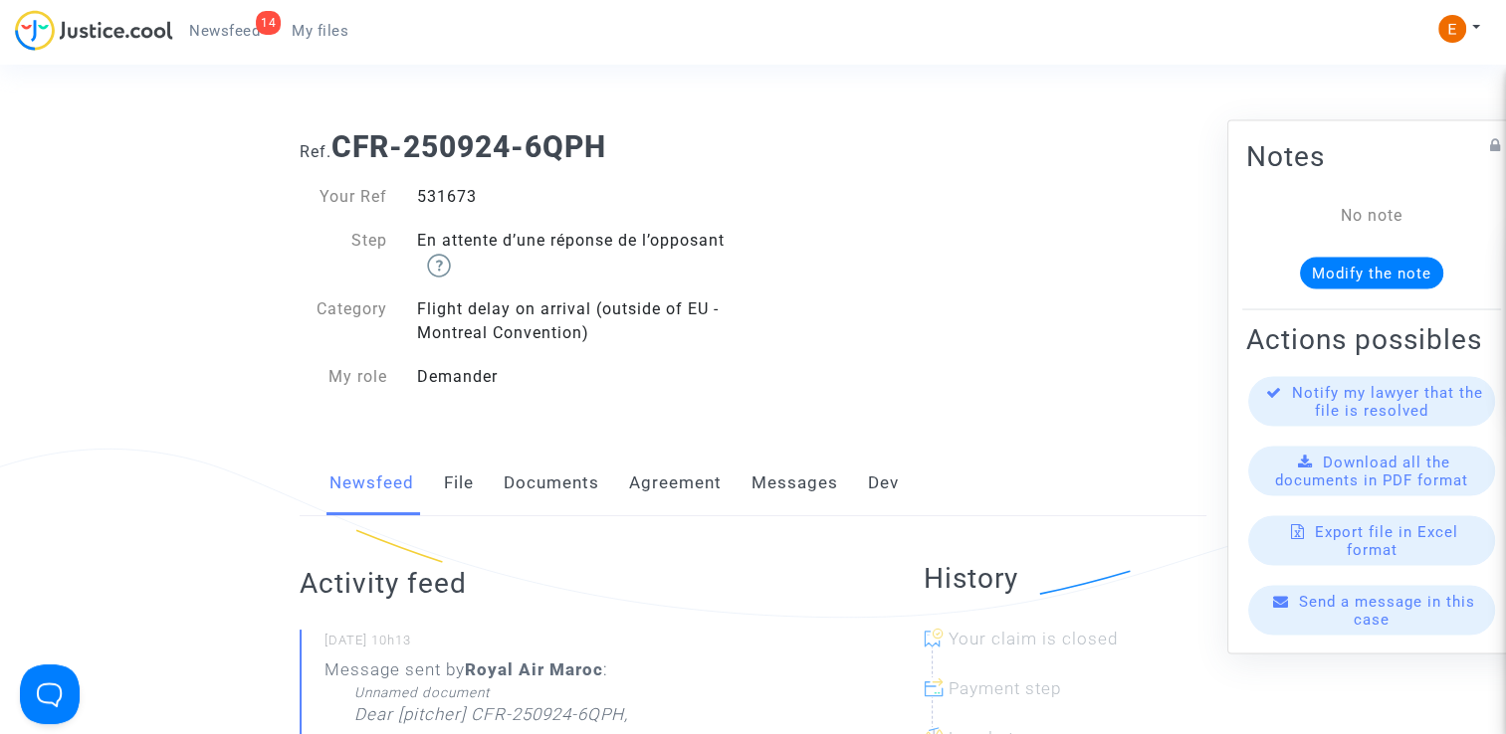
click at [470, 201] on div "531673" at bounding box center [577, 197] width 351 height 24
copy div "531673"
click at [460, 192] on div "535959" at bounding box center [577, 197] width 351 height 24
copy div "535959"
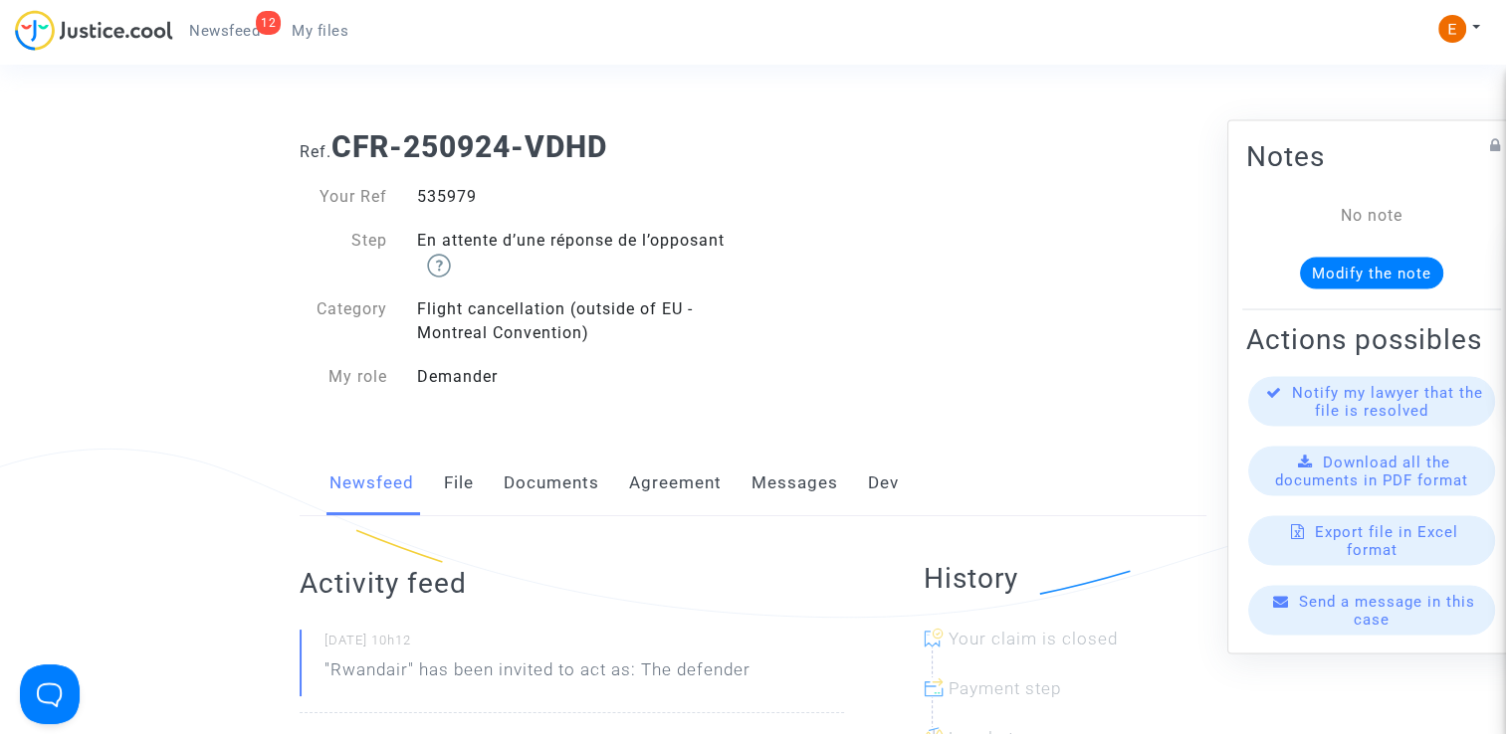
click at [427, 194] on div "535979" at bounding box center [577, 197] width 351 height 24
copy div "535979"
click at [439, 194] on div "532001" at bounding box center [577, 197] width 351 height 24
drag, startPoint x: 0, startPoint y: 0, endPoint x: 439, endPoint y: 194, distance: 479.9
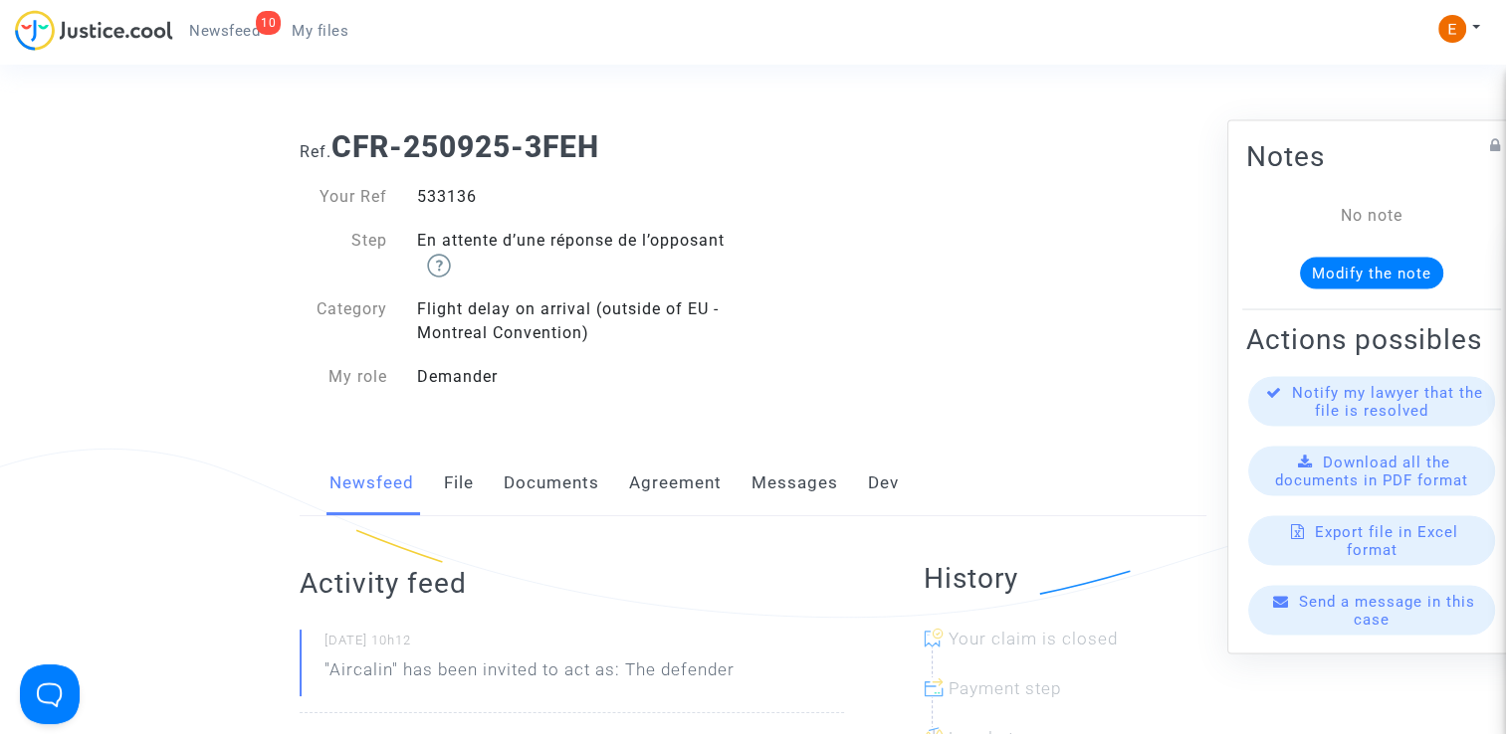
click at [456, 193] on div "533136" at bounding box center [577, 197] width 351 height 24
copy div "533136"
click at [446, 189] on div "530281" at bounding box center [577, 197] width 351 height 24
drag, startPoint x: 0, startPoint y: 0, endPoint x: 446, endPoint y: 189, distance: 484.3
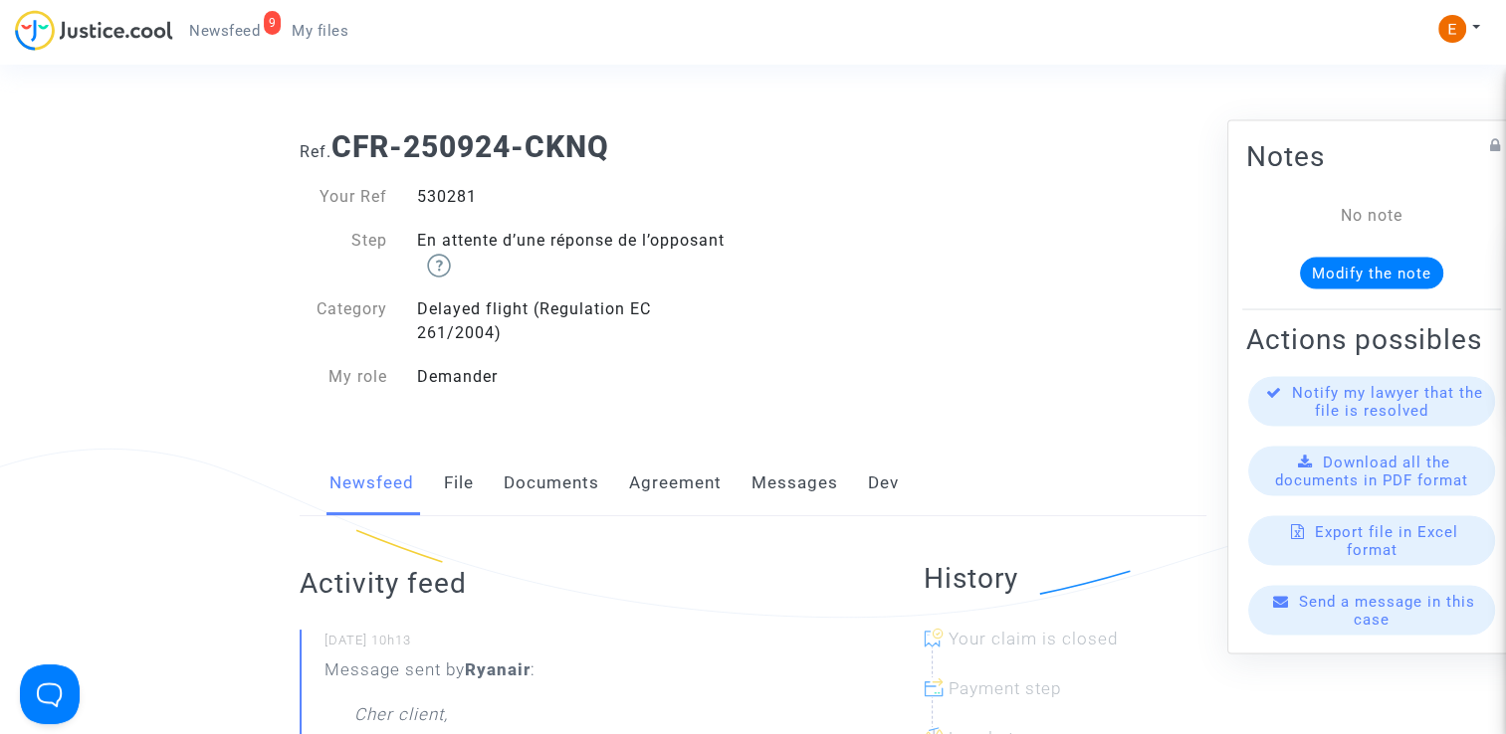
click at [446, 189] on div "530281" at bounding box center [577, 197] width 351 height 24
copy div "530281"
drag, startPoint x: 0, startPoint y: 0, endPoint x: 445, endPoint y: 196, distance: 486.1
drag, startPoint x: 0, startPoint y: 0, endPoint x: 447, endPoint y: 191, distance: 486.0
click at [447, 191] on div "531912" at bounding box center [577, 197] width 351 height 24
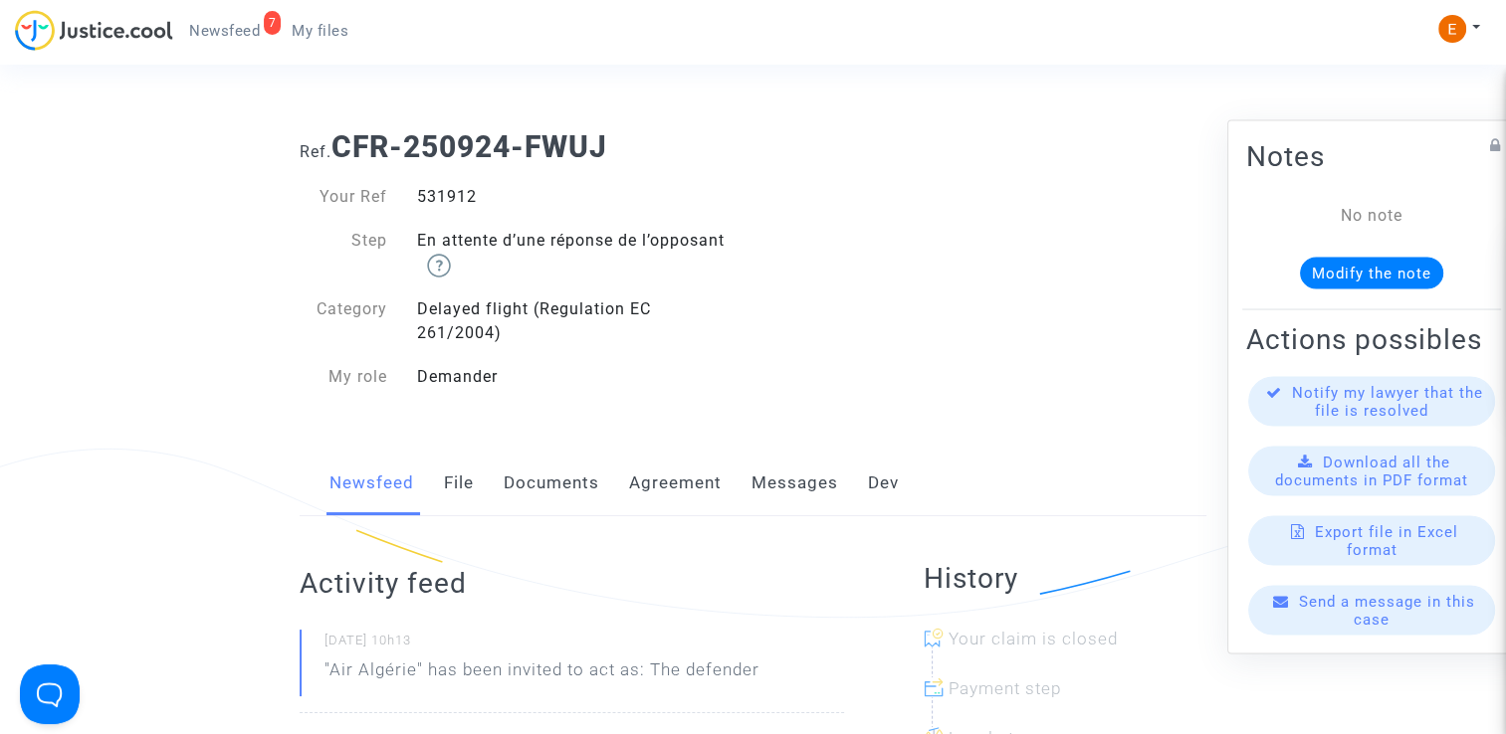
click at [447, 191] on div "531912" at bounding box center [577, 197] width 351 height 24
copy div "531912"
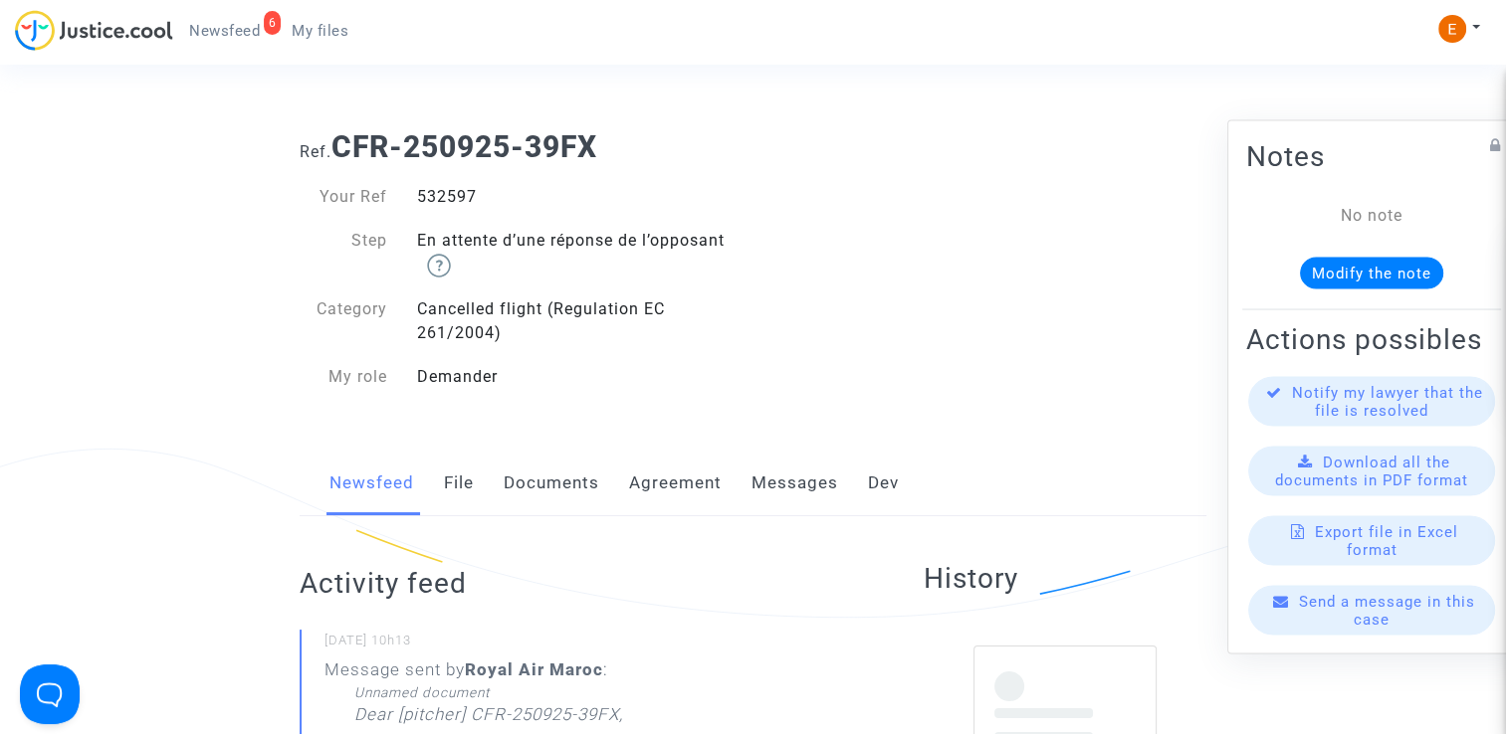
drag, startPoint x: 0, startPoint y: 0, endPoint x: 462, endPoint y: 182, distance: 496.4
click at [462, 182] on div "Your Ref 532597 Step En attente d’une réponse de l’opposant Category Cancelled …" at bounding box center [519, 287] width 469 height 245
copy div "532597"
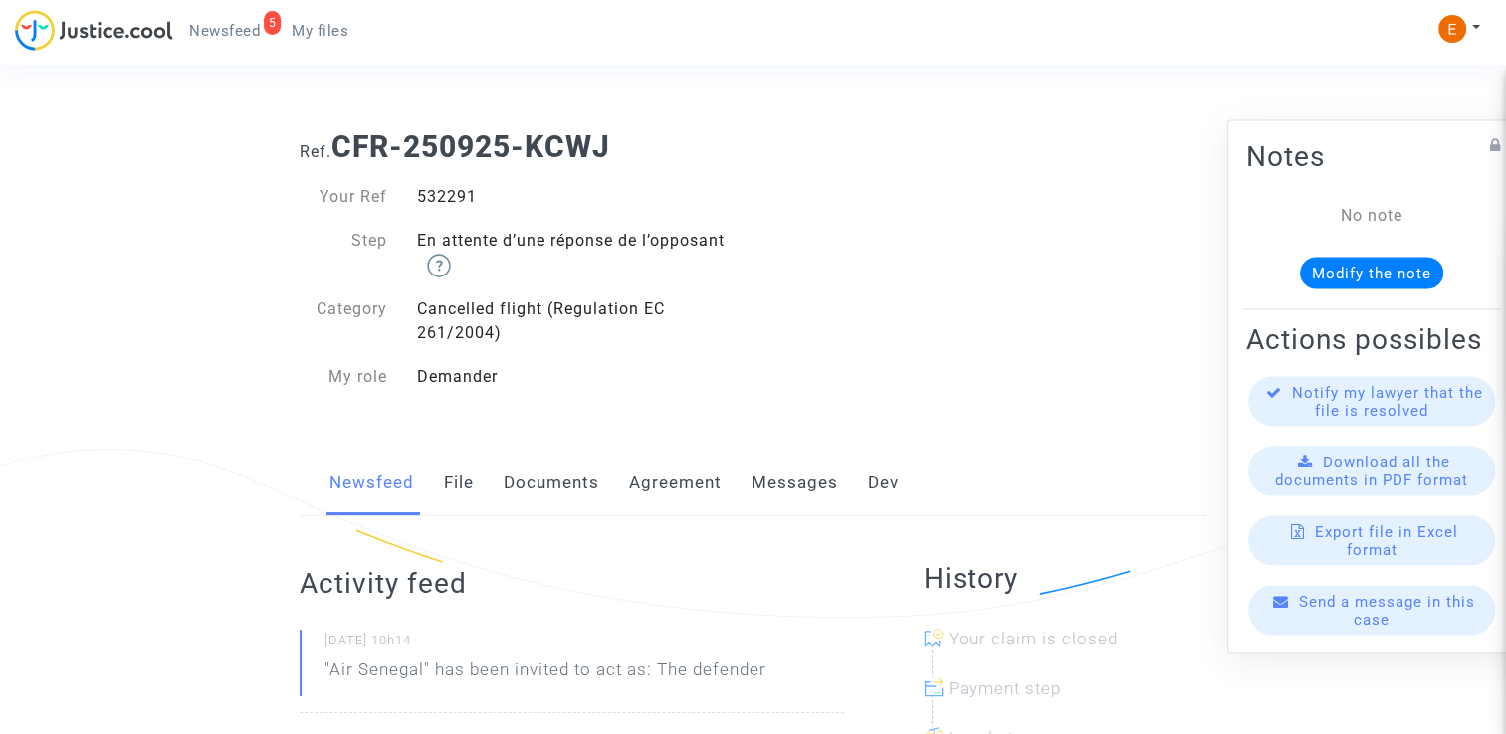
drag, startPoint x: 0, startPoint y: 0, endPoint x: 442, endPoint y: 203, distance: 486.3
click at [442, 203] on div "532291" at bounding box center [577, 197] width 351 height 24
copy div "532291"
click at [440, 201] on div "532281" at bounding box center [577, 197] width 351 height 24
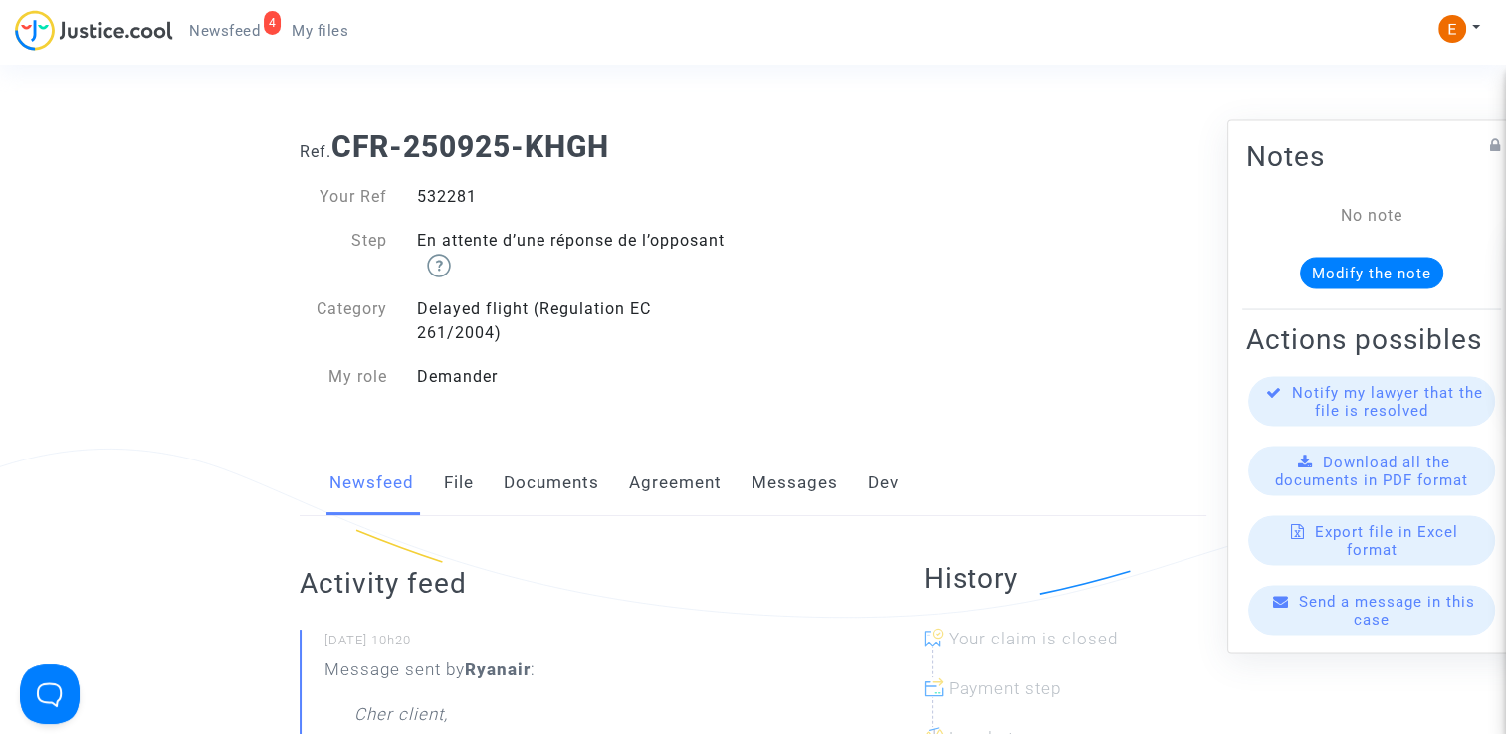
click at [440, 201] on div "532281" at bounding box center [577, 197] width 351 height 24
copy div "532281"
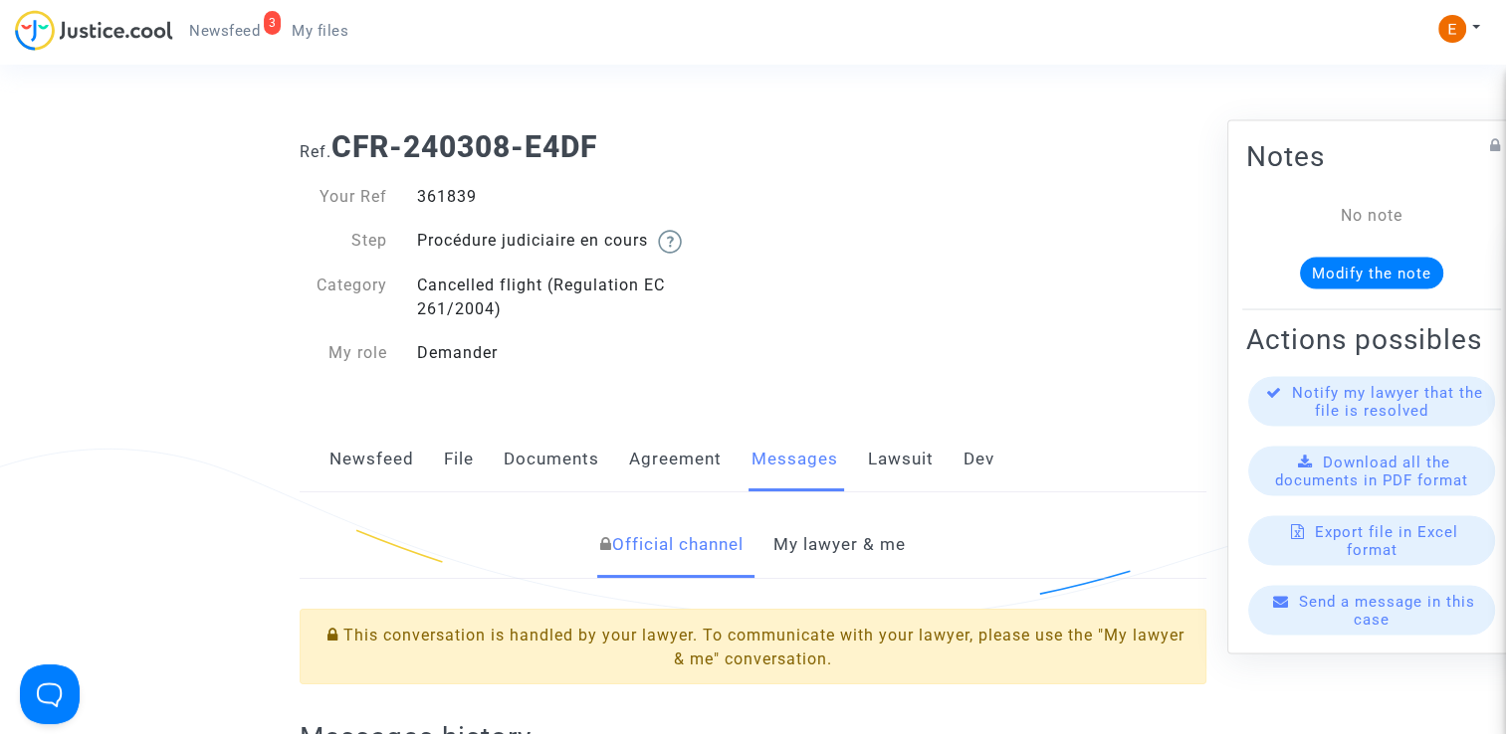
click at [450, 197] on div "361839" at bounding box center [577, 197] width 351 height 24
drag, startPoint x: 0, startPoint y: 0, endPoint x: 450, endPoint y: 197, distance: 491.1
click at [450, 197] on div "361839" at bounding box center [577, 197] width 351 height 24
copy div "361839"
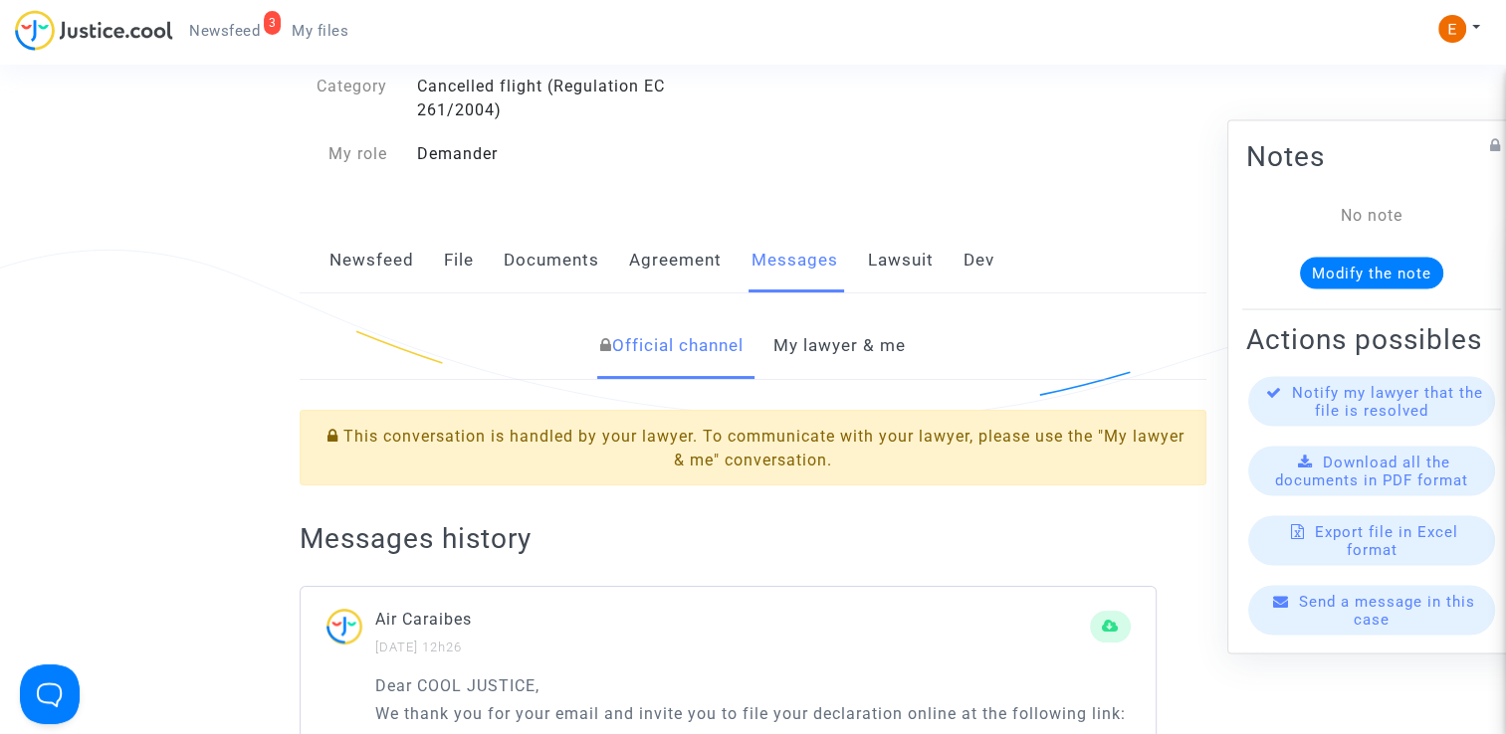
click at [866, 339] on link "My lawyer & me" at bounding box center [839, 346] width 132 height 66
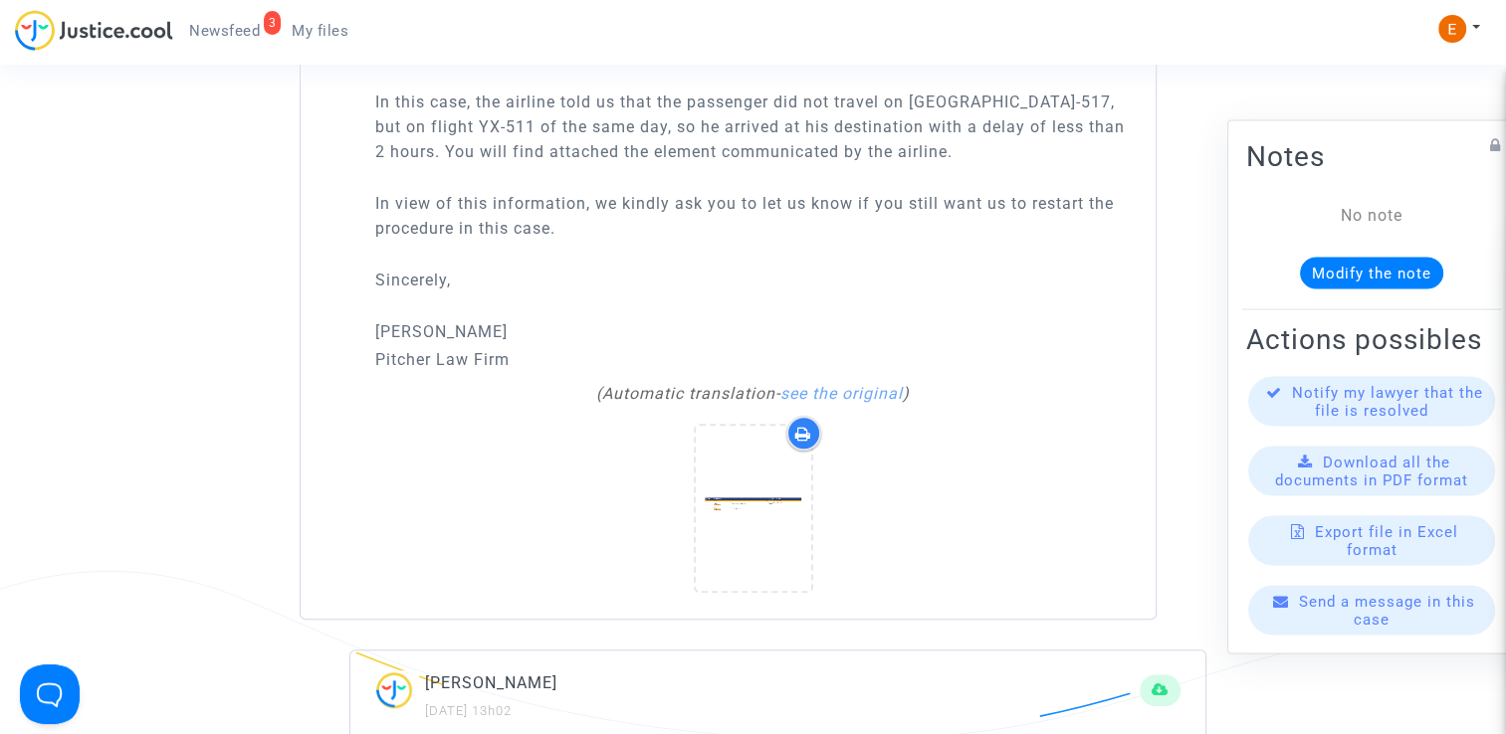
scroll to position [1493, 0]
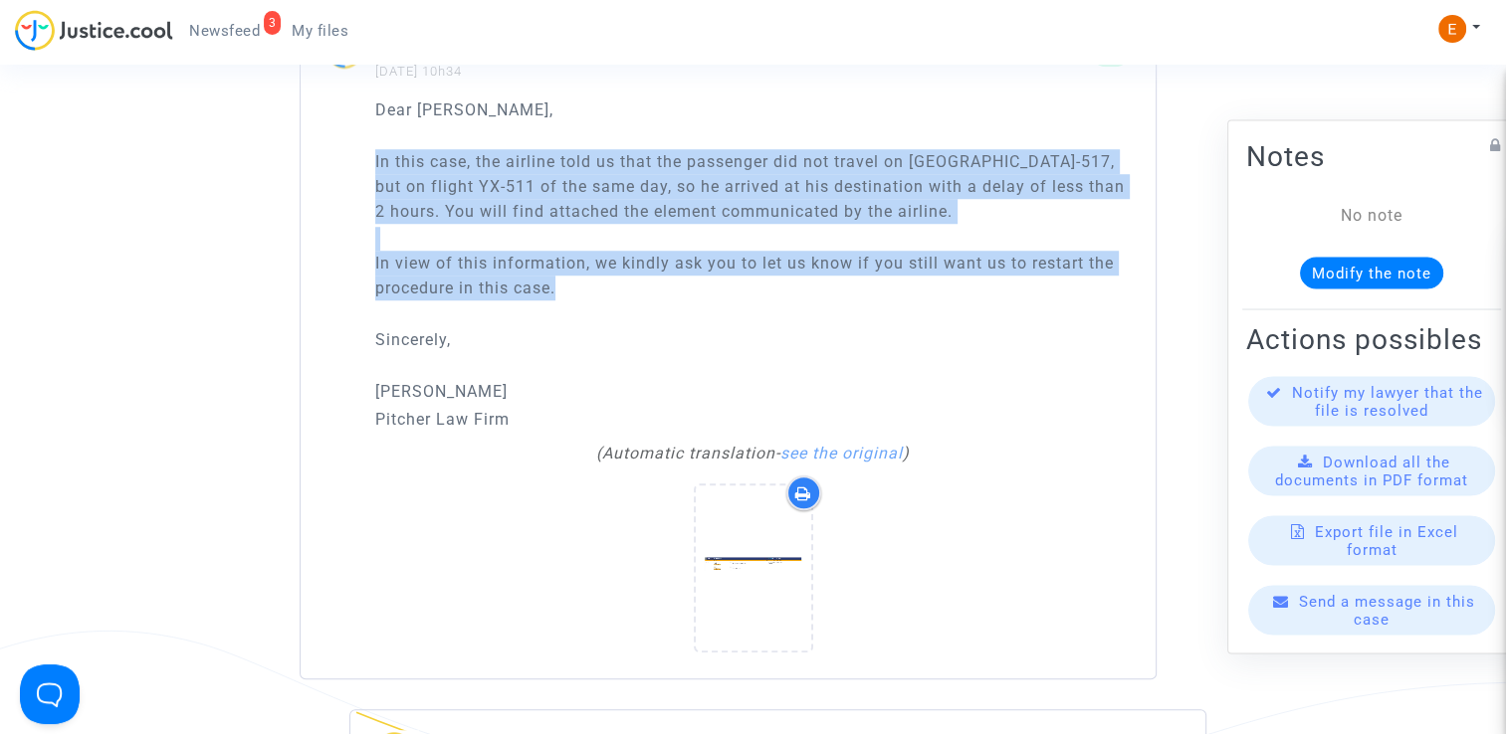
drag, startPoint x: 372, startPoint y: 149, endPoint x: 776, endPoint y: 293, distance: 428.7
click at [776, 293] on div "Dear [PERSON_NAME], In this case, the airline told us that the passenger did no…" at bounding box center [728, 388] width 855 height 581
drag, startPoint x: 776, startPoint y: 293, endPoint x: 650, endPoint y: 207, distance: 152.6
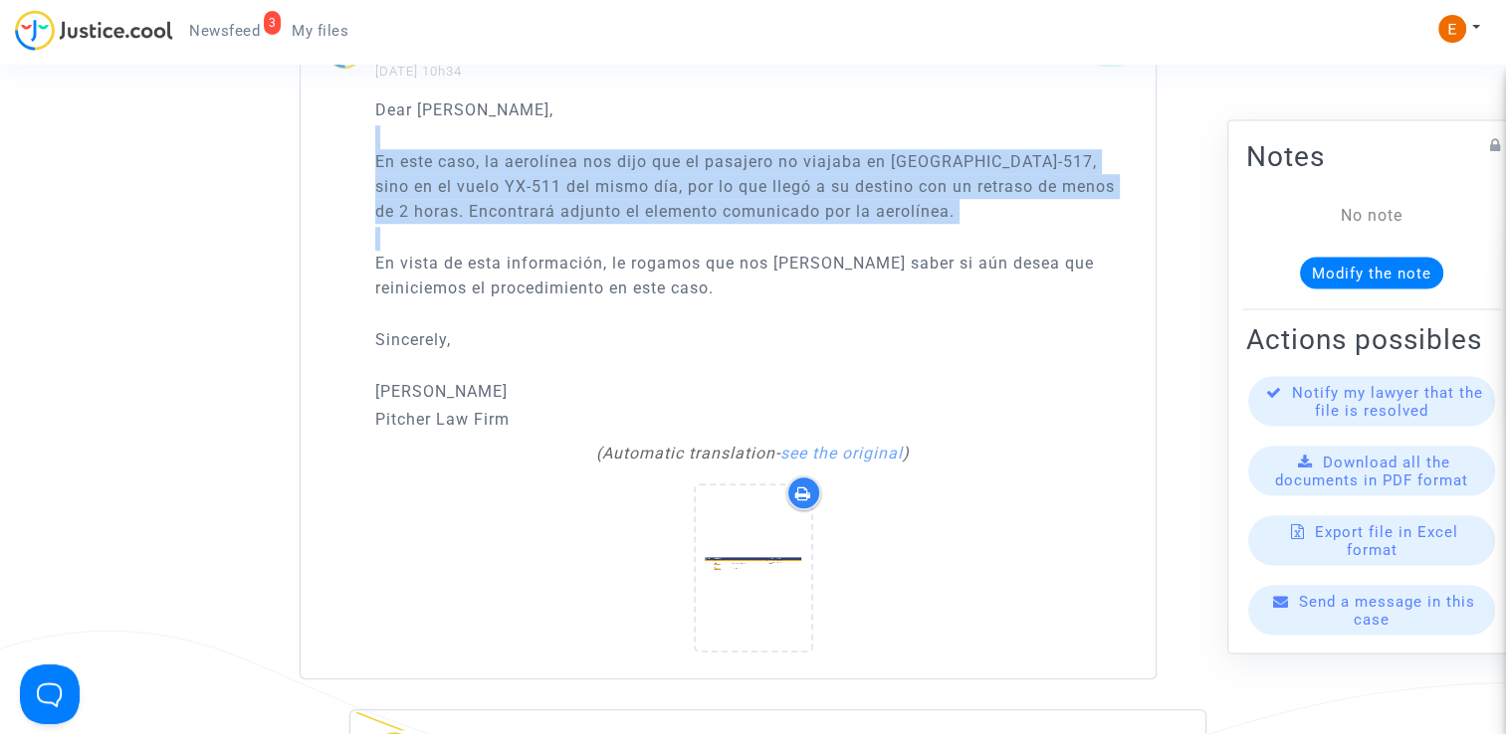
click at [672, 297] on p "En vista de esta información, le rogamos que nos [PERSON_NAME] saber si aún des…" at bounding box center [752, 276] width 755 height 50
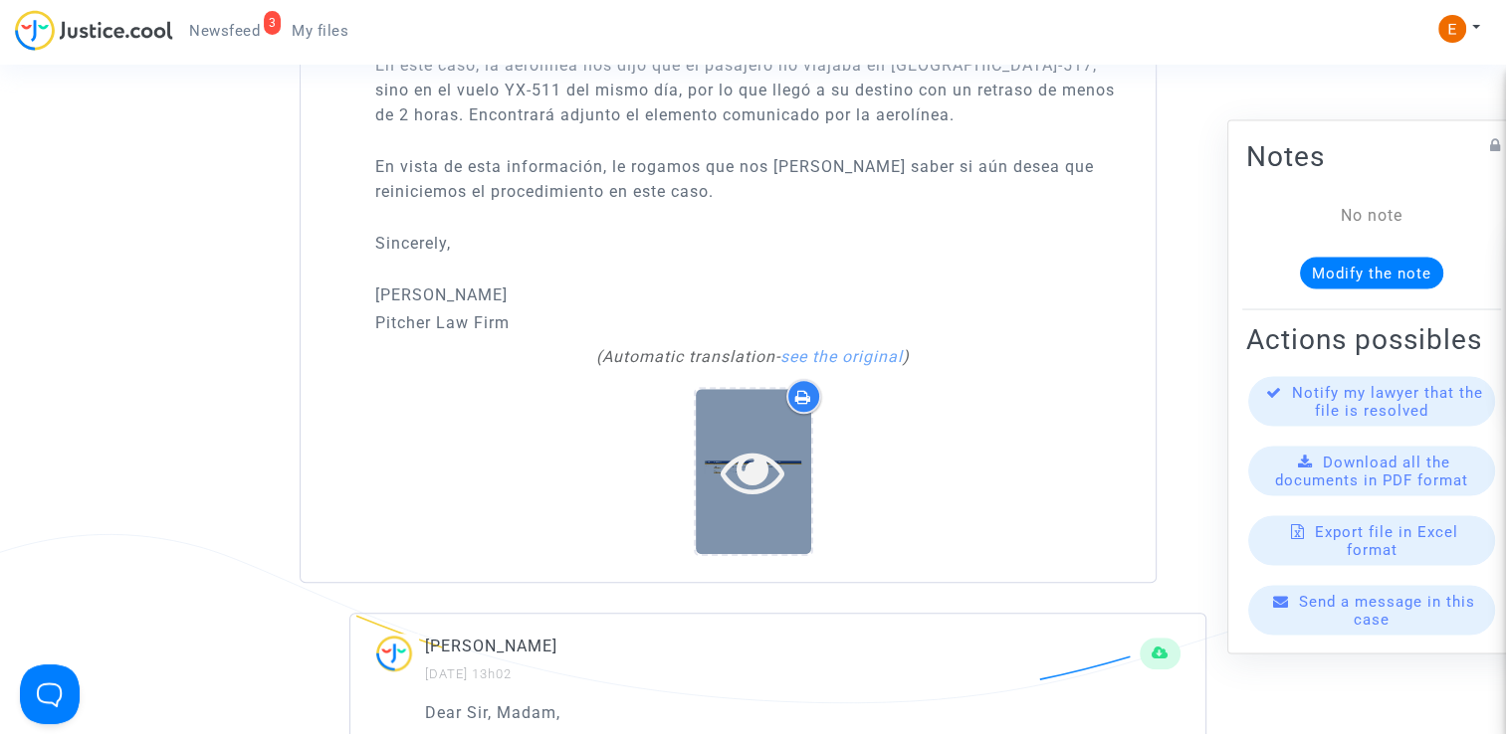
scroll to position [1592, 0]
click at [728, 465] on icon at bounding box center [753, 469] width 65 height 64
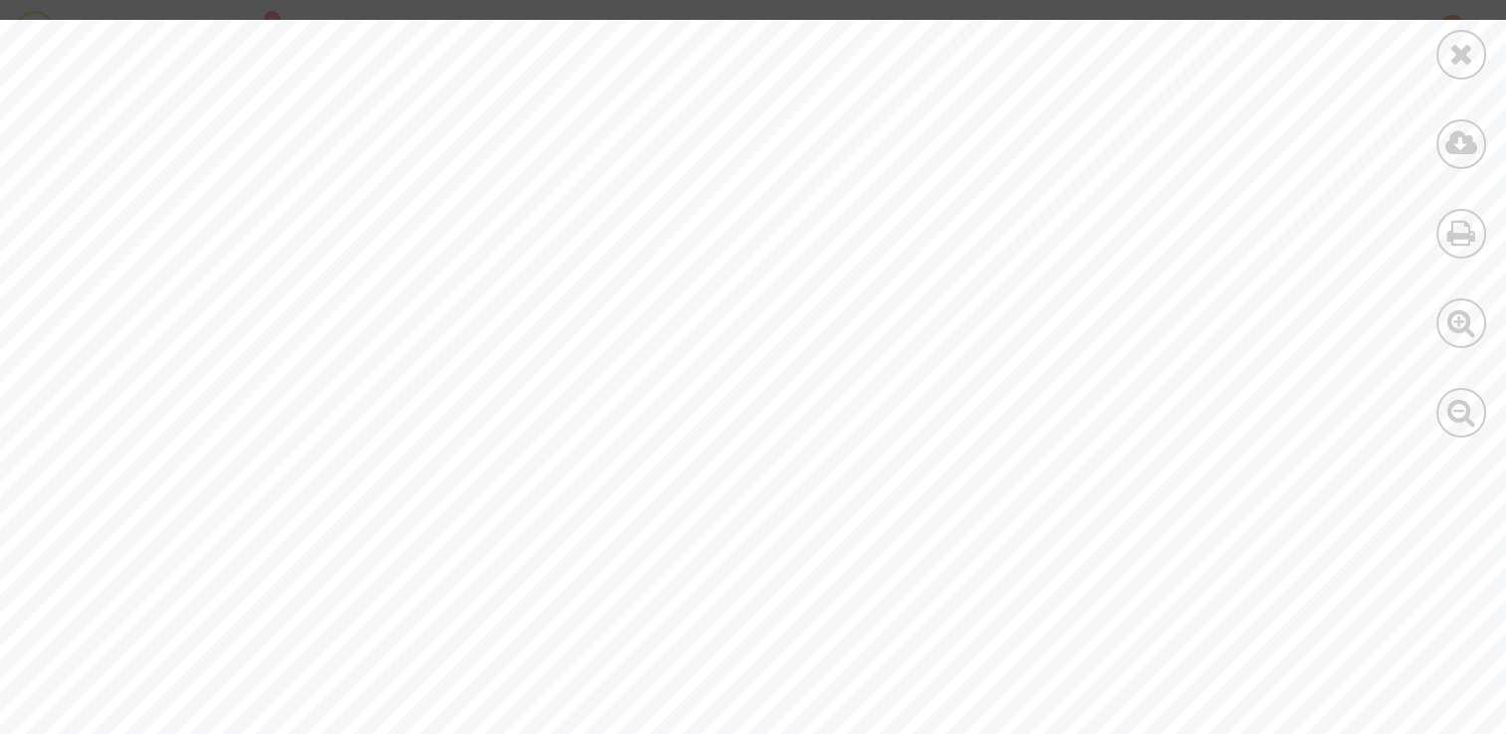
scroll to position [0, 0]
click at [1440, 76] on div at bounding box center [1461, 229] width 90 height 458
click at [1457, 61] on icon at bounding box center [1461, 54] width 25 height 30
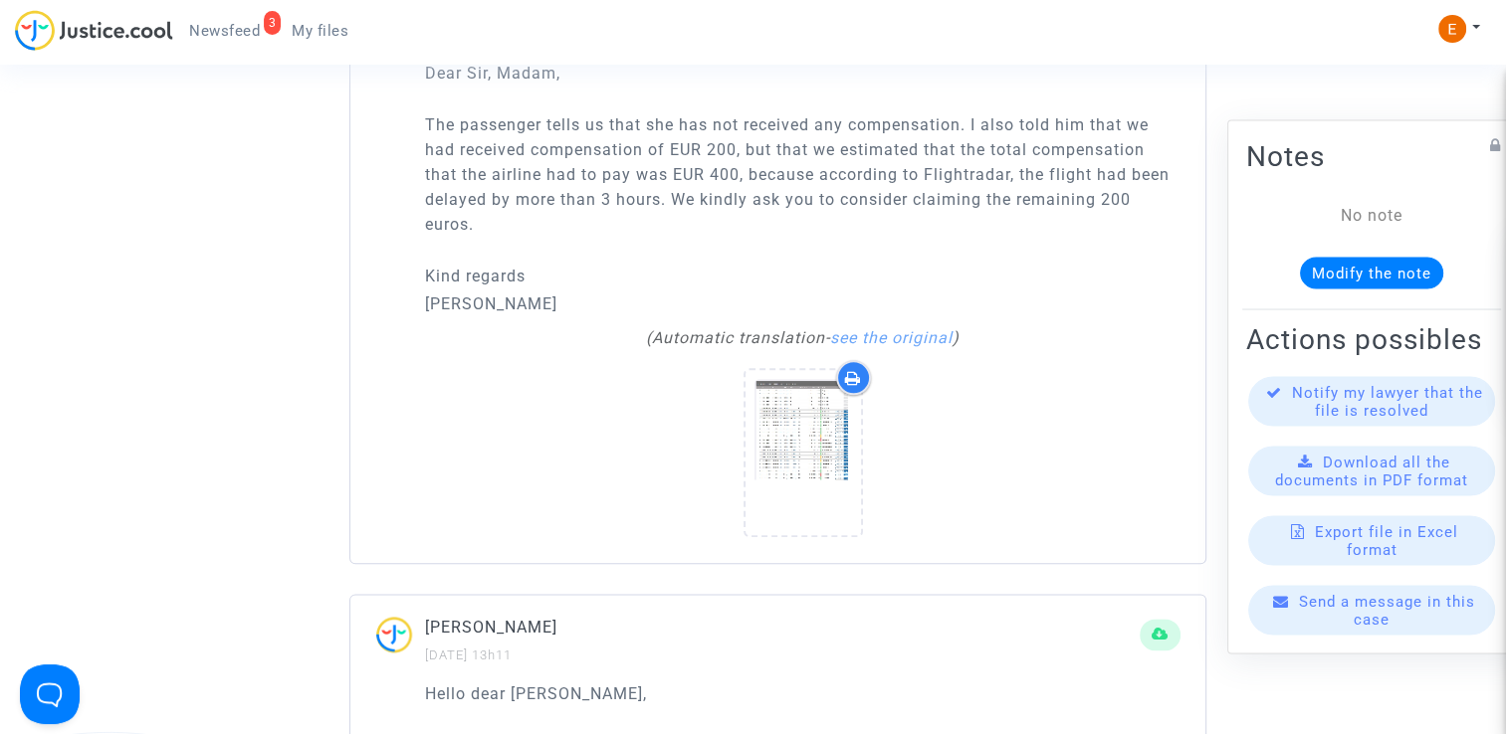
scroll to position [2289, 0]
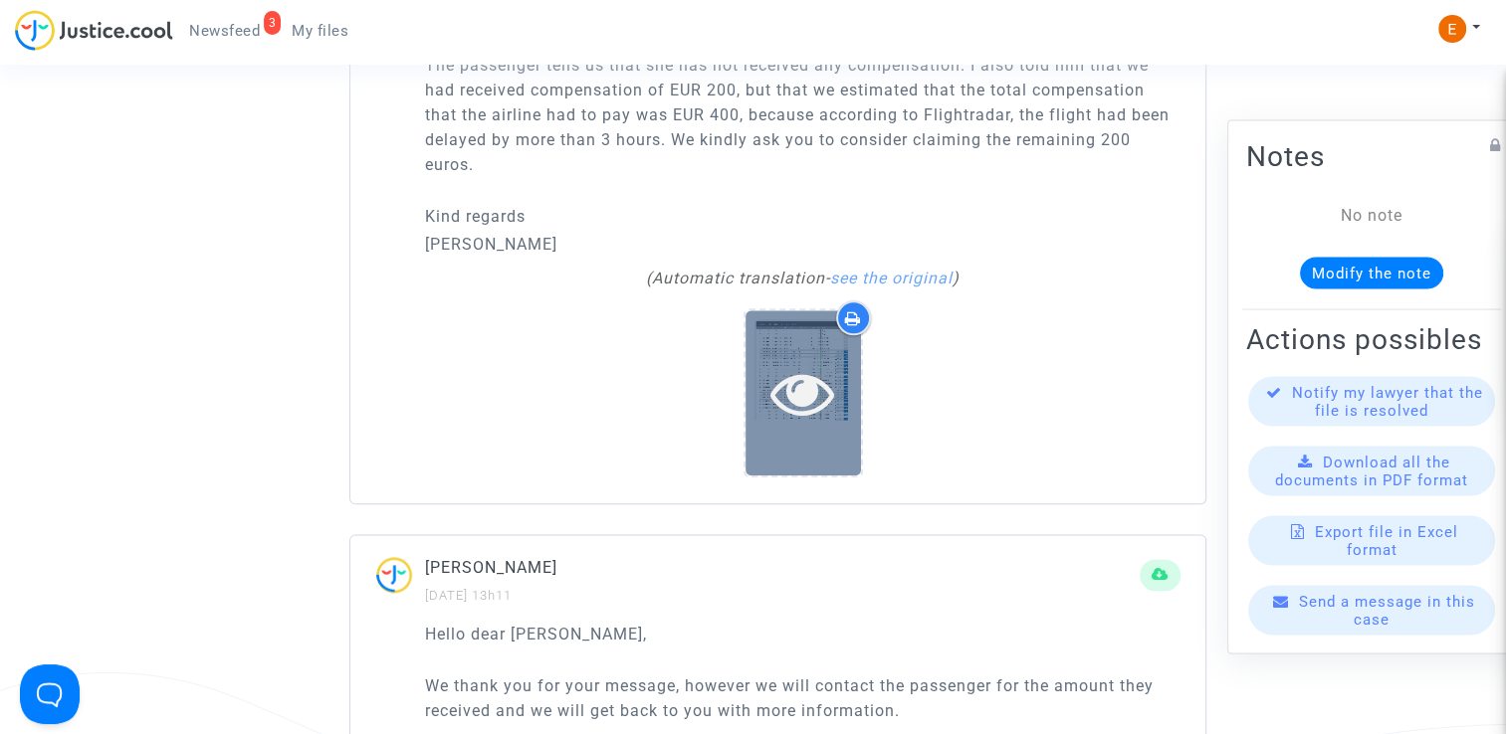
click at [809, 408] on icon at bounding box center [802, 393] width 65 height 64
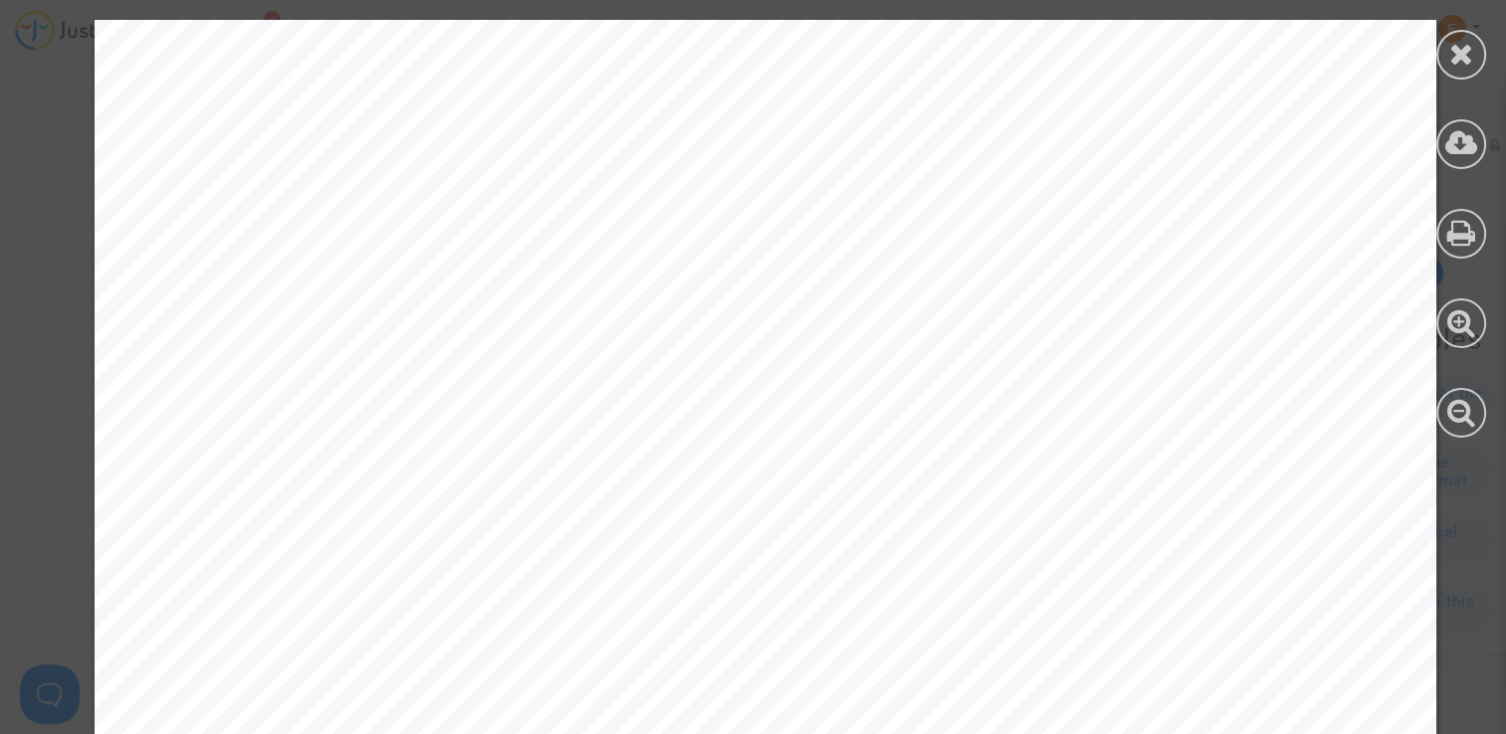
scroll to position [0, 0]
click at [1475, 62] on div at bounding box center [1461, 55] width 50 height 50
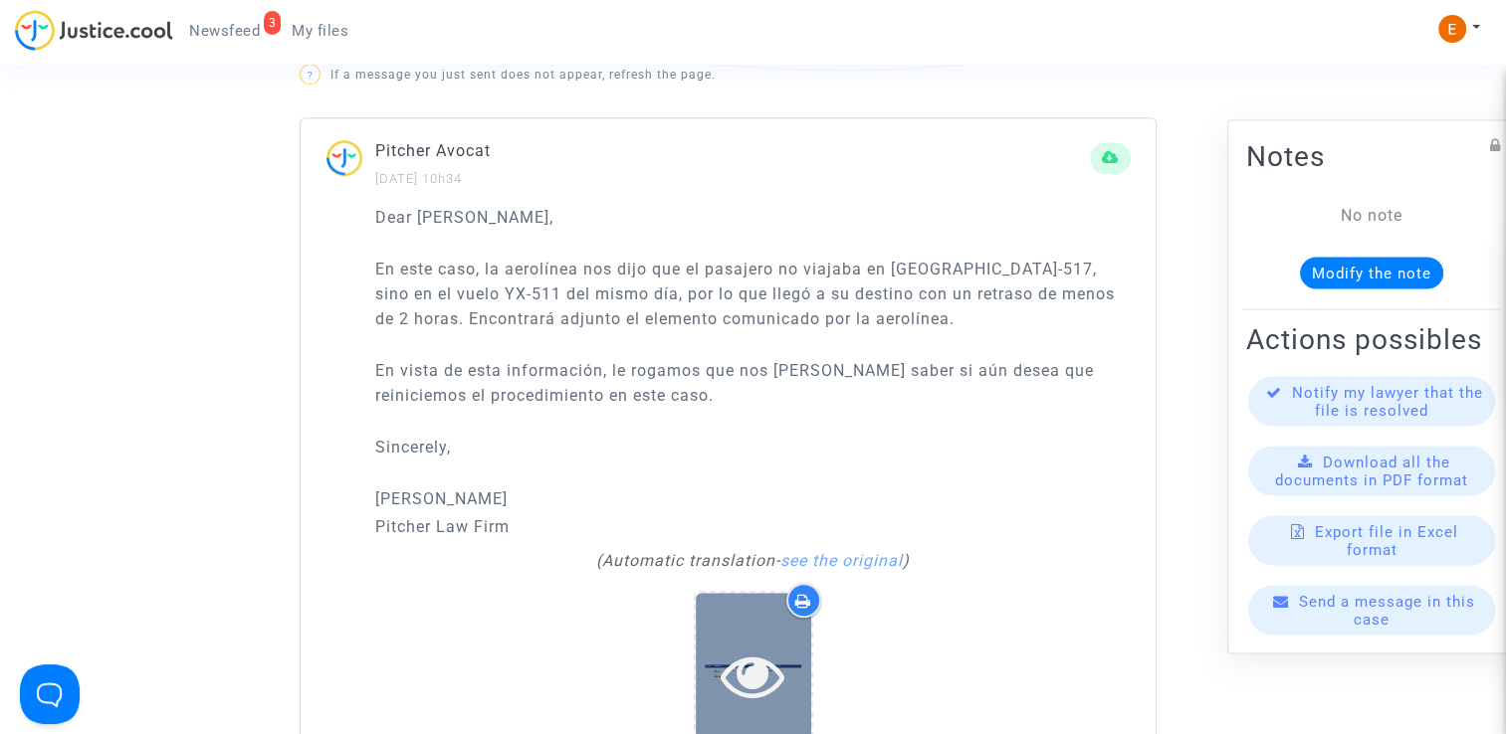
scroll to position [1393, 0]
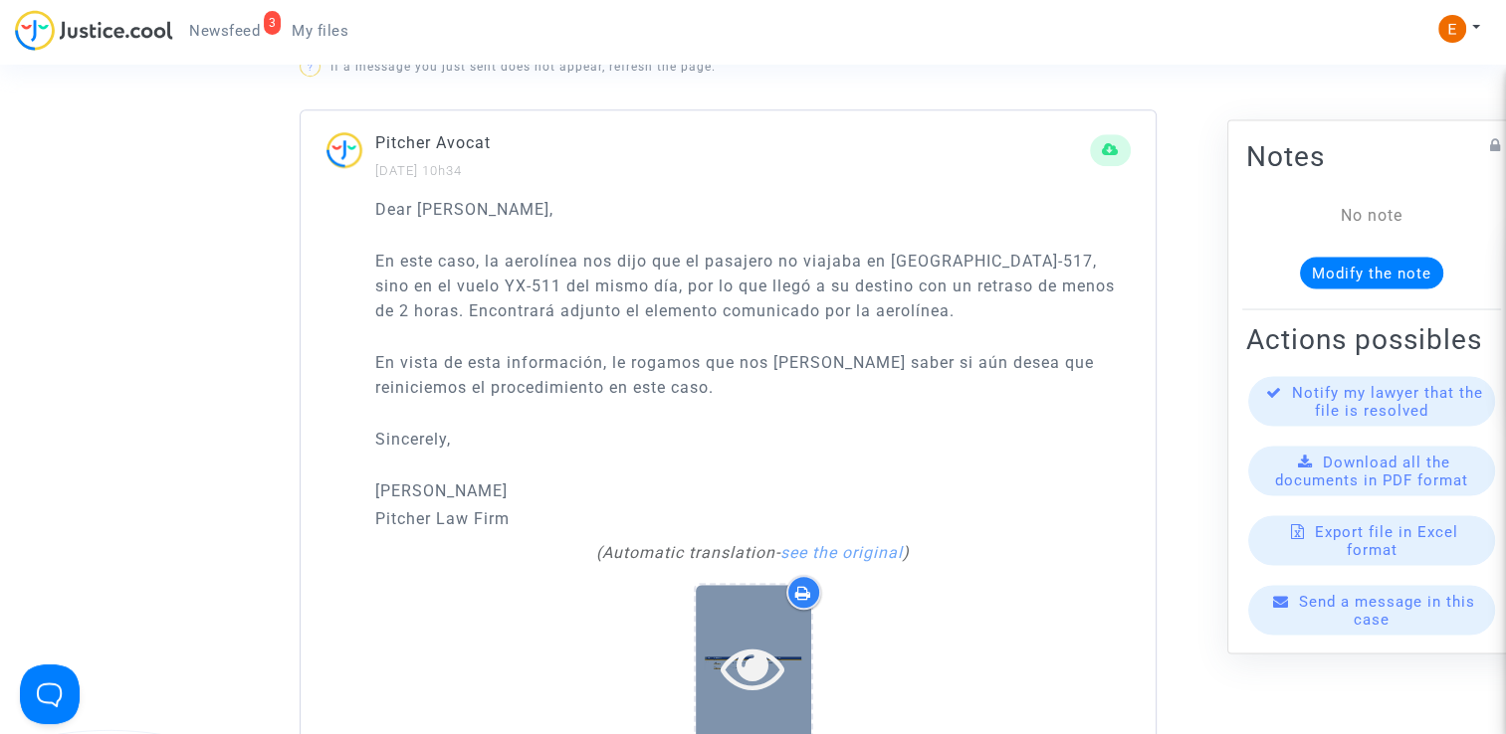
click at [757, 601] on div at bounding box center [753, 667] width 115 height 164
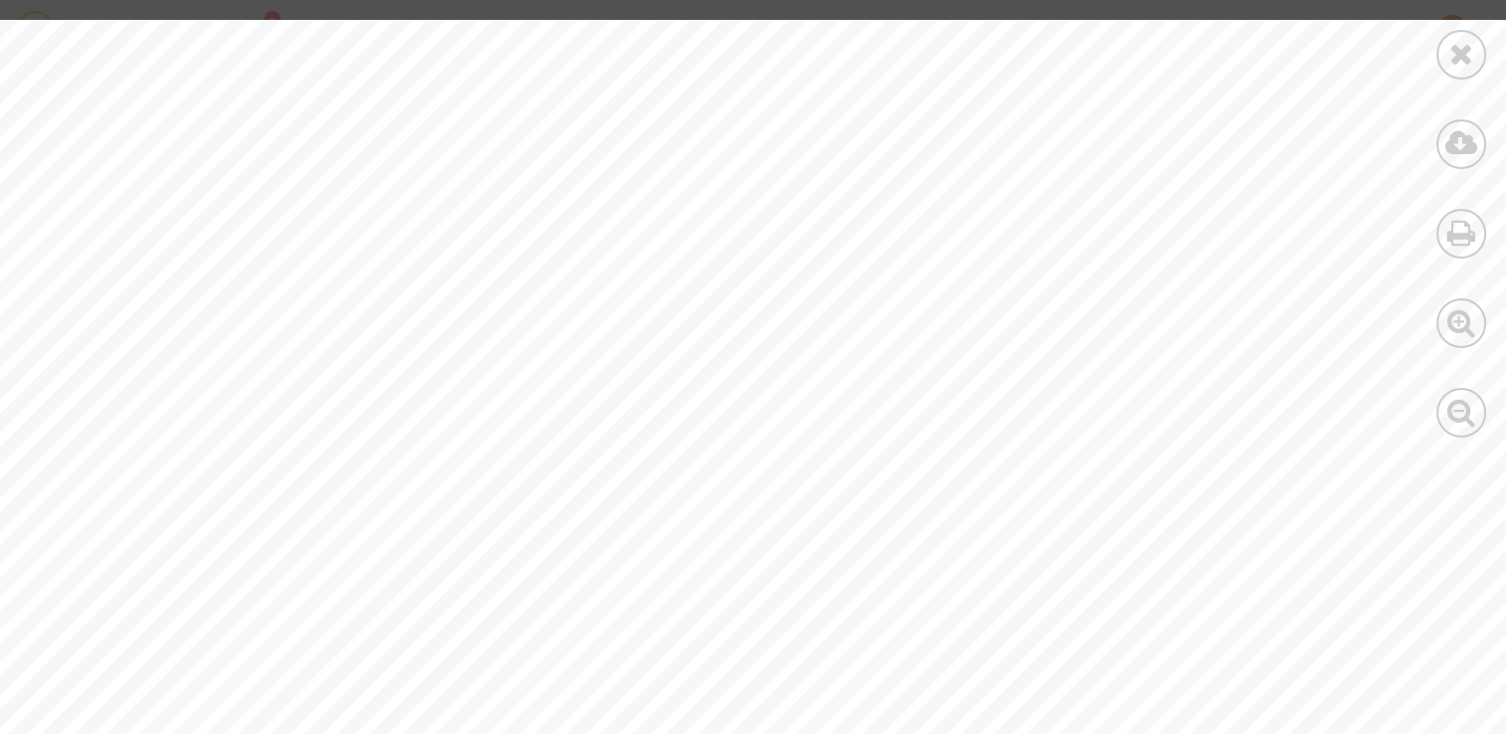
scroll to position [0, 0]
click at [1473, 72] on div at bounding box center [1461, 55] width 50 height 50
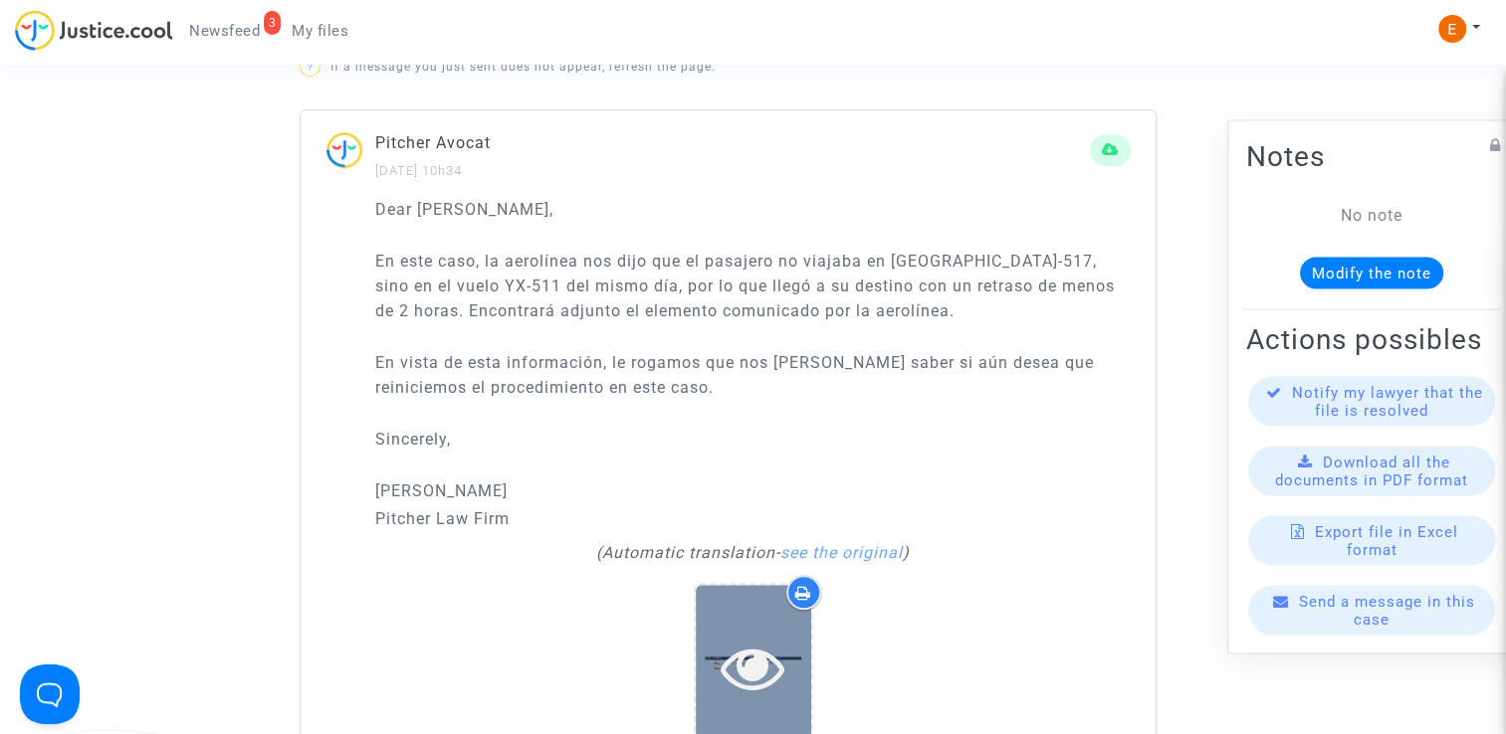
click at [764, 620] on div at bounding box center [753, 667] width 115 height 164
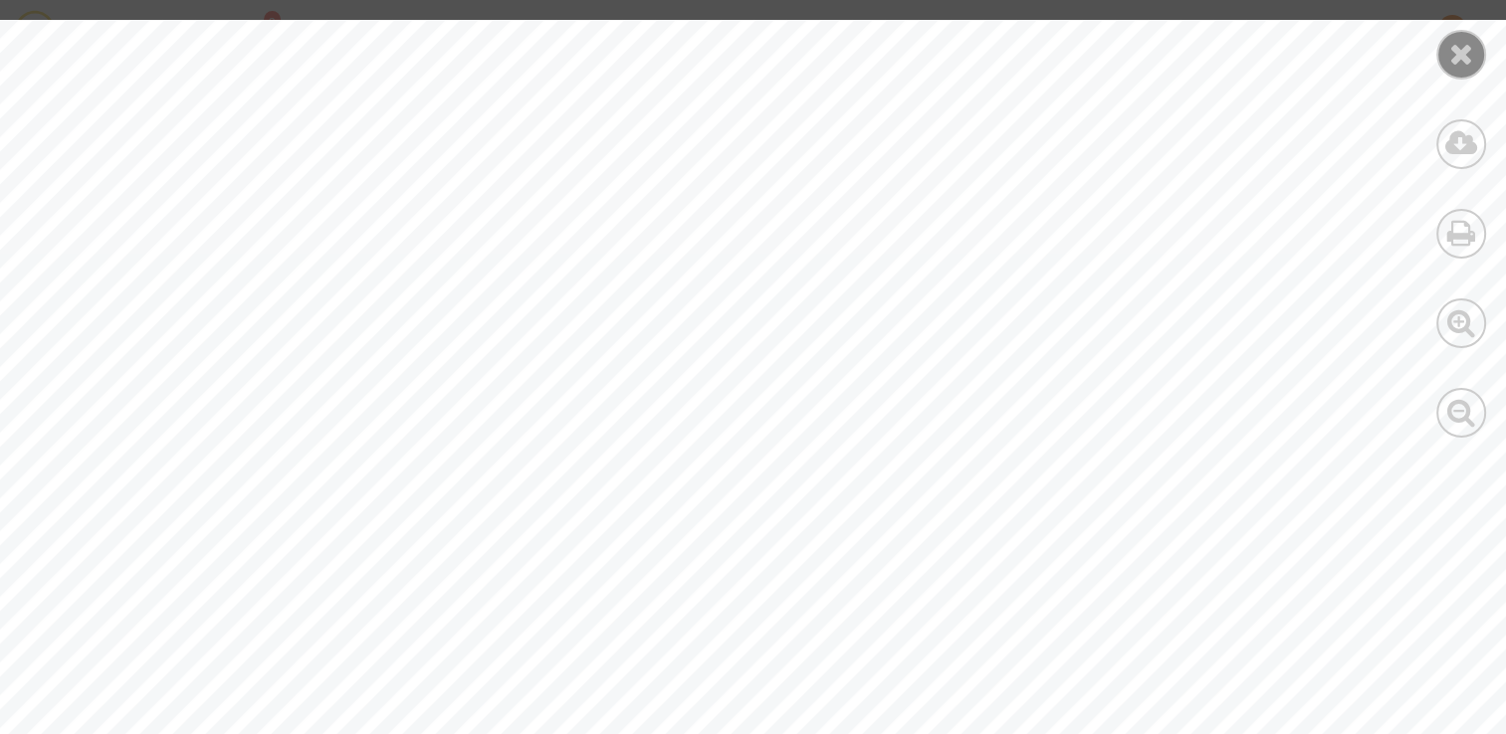
click at [1457, 56] on icon at bounding box center [1461, 54] width 25 height 30
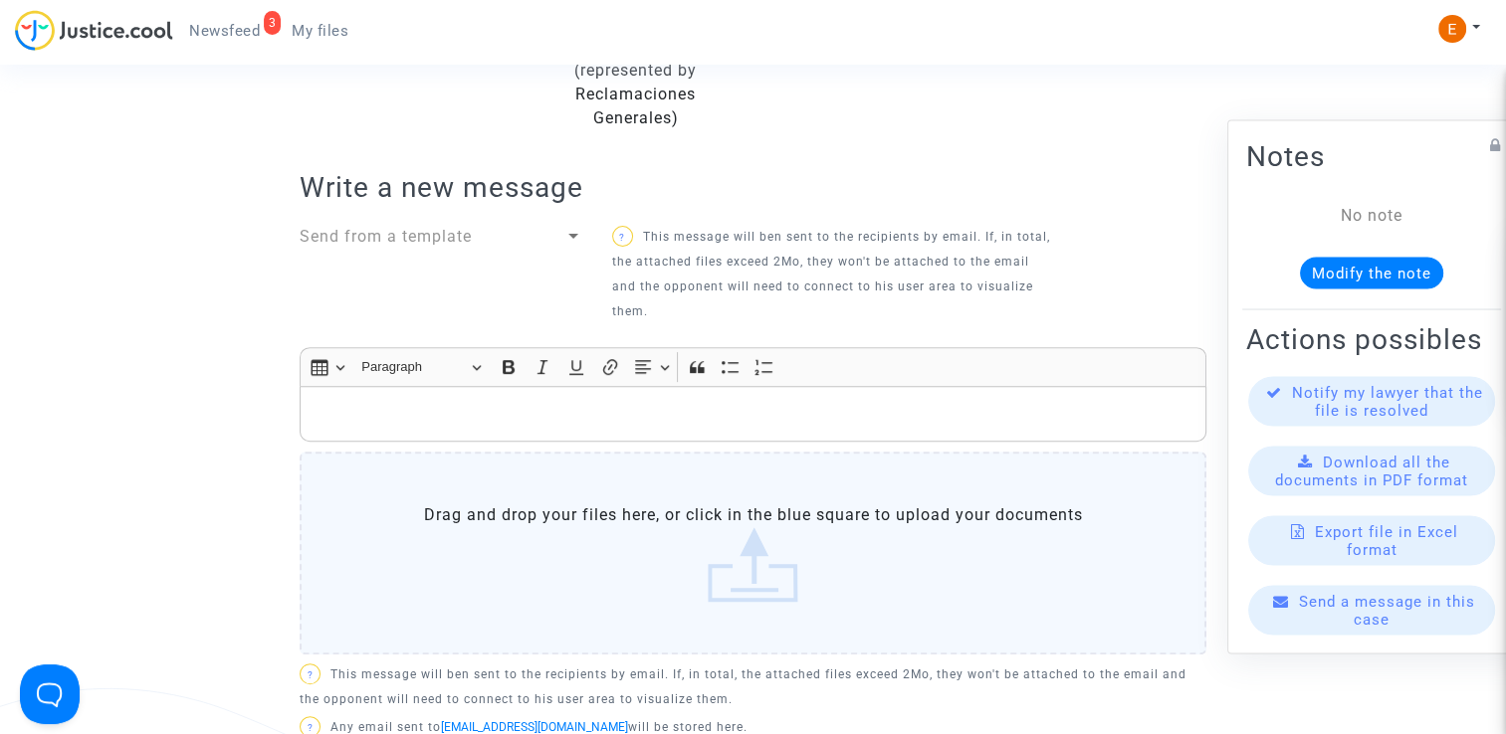
scroll to position [597, 0]
click at [499, 403] on p "Rich Text Editor, main" at bounding box center [754, 415] width 886 height 25
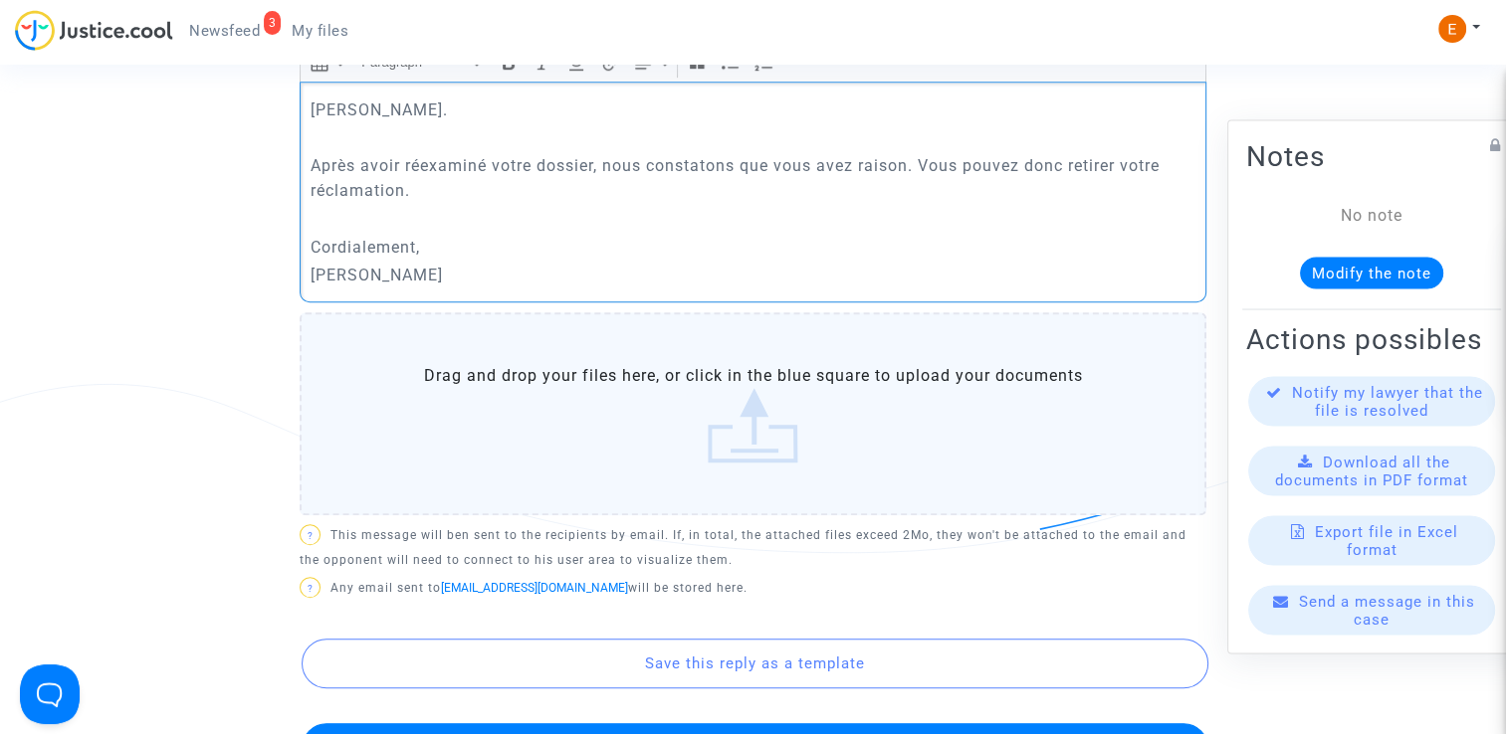
scroll to position [1095, 0]
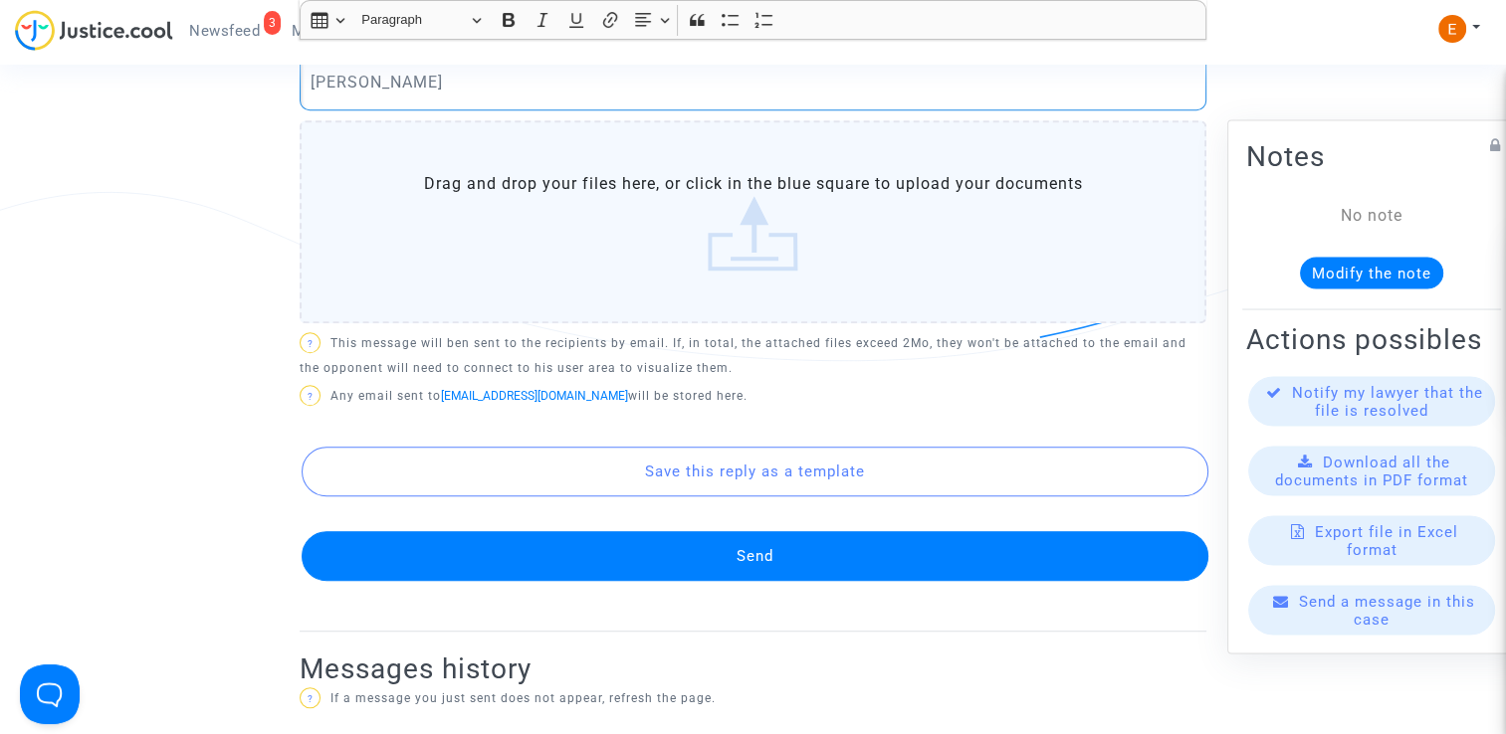
click at [705, 539] on button "Send" at bounding box center [755, 556] width 907 height 50
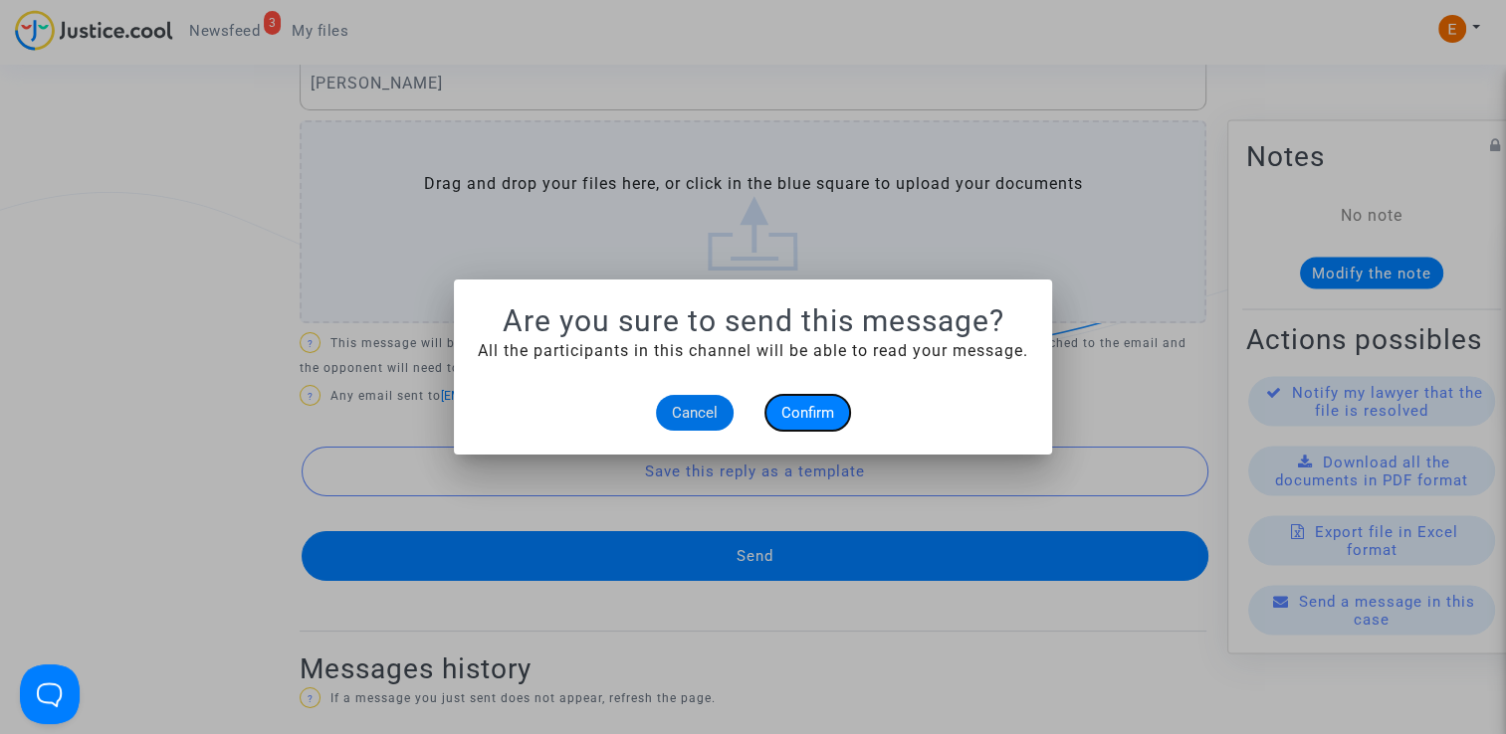
click at [825, 417] on span "Confirm" at bounding box center [807, 413] width 53 height 18
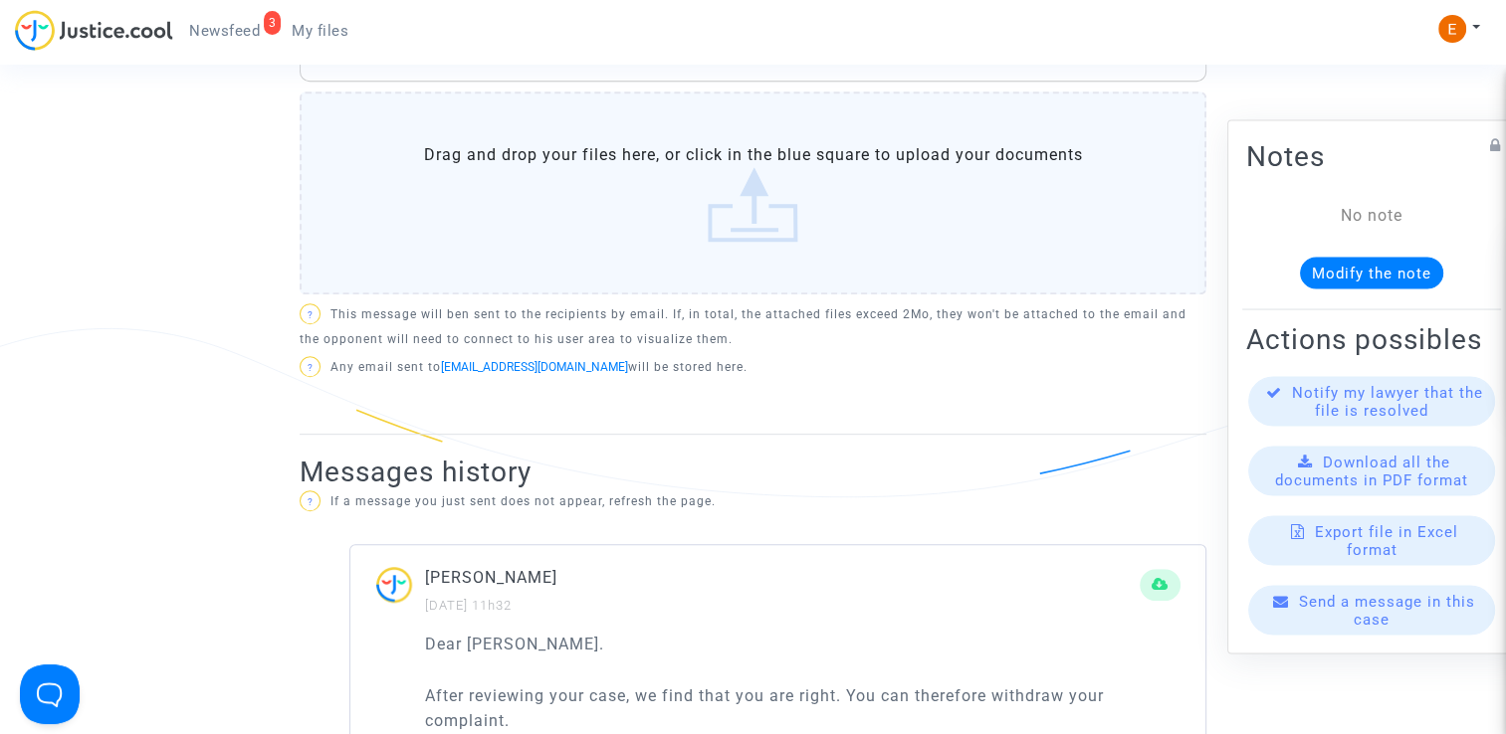
scroll to position [896, 0]
